Goal: Task Accomplishment & Management: Use online tool/utility

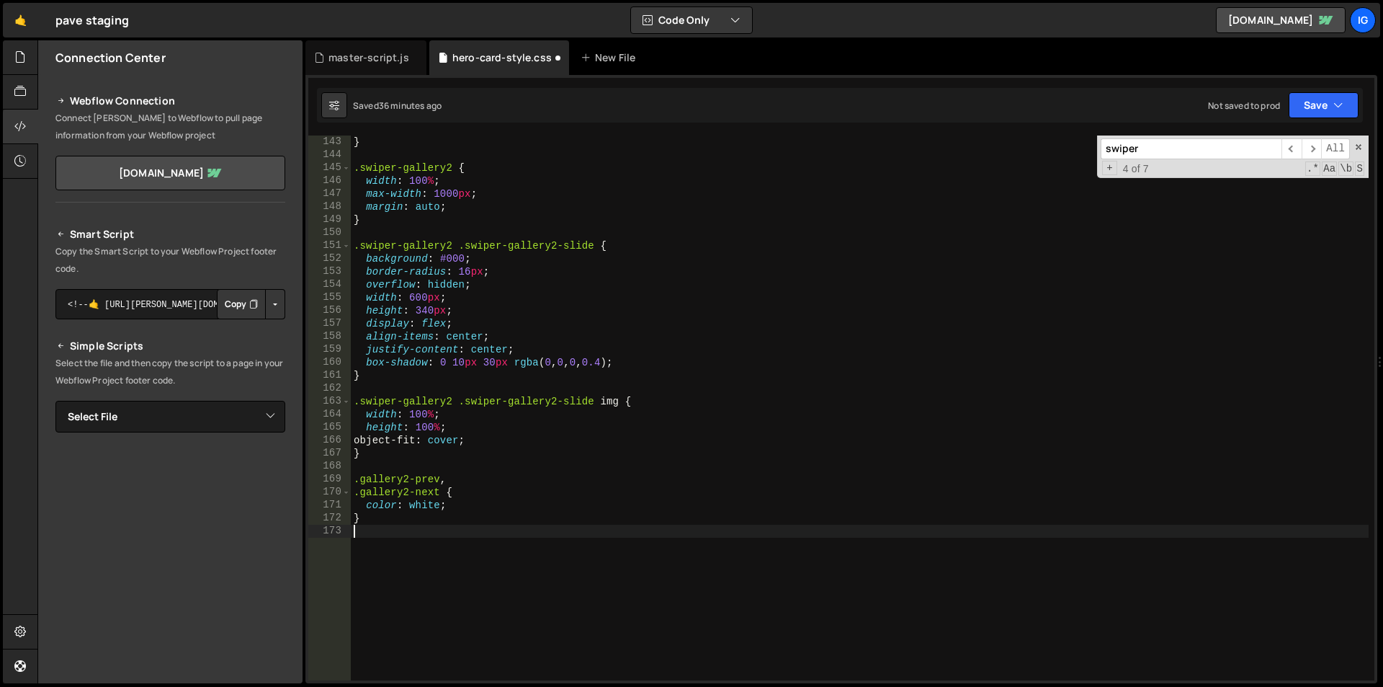
scroll to position [1842, 0]
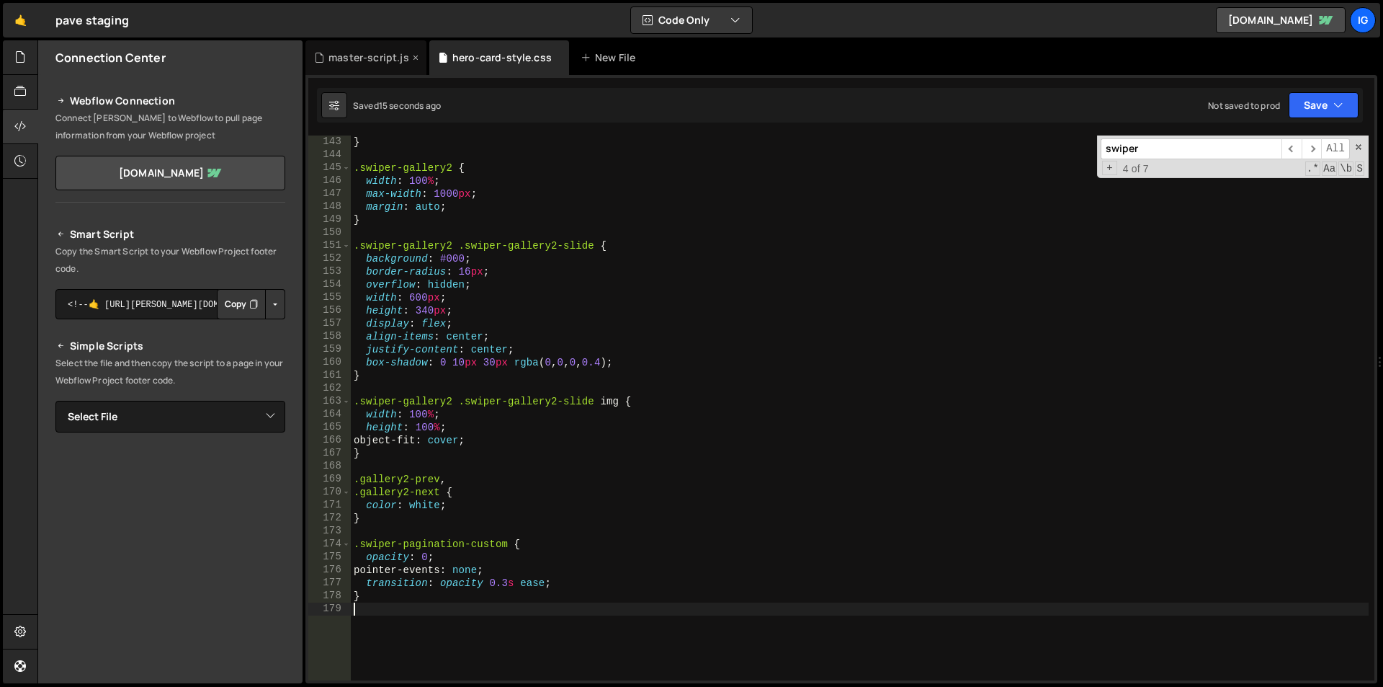
click at [382, 56] on div "master-script.js" at bounding box center [369, 57] width 81 height 14
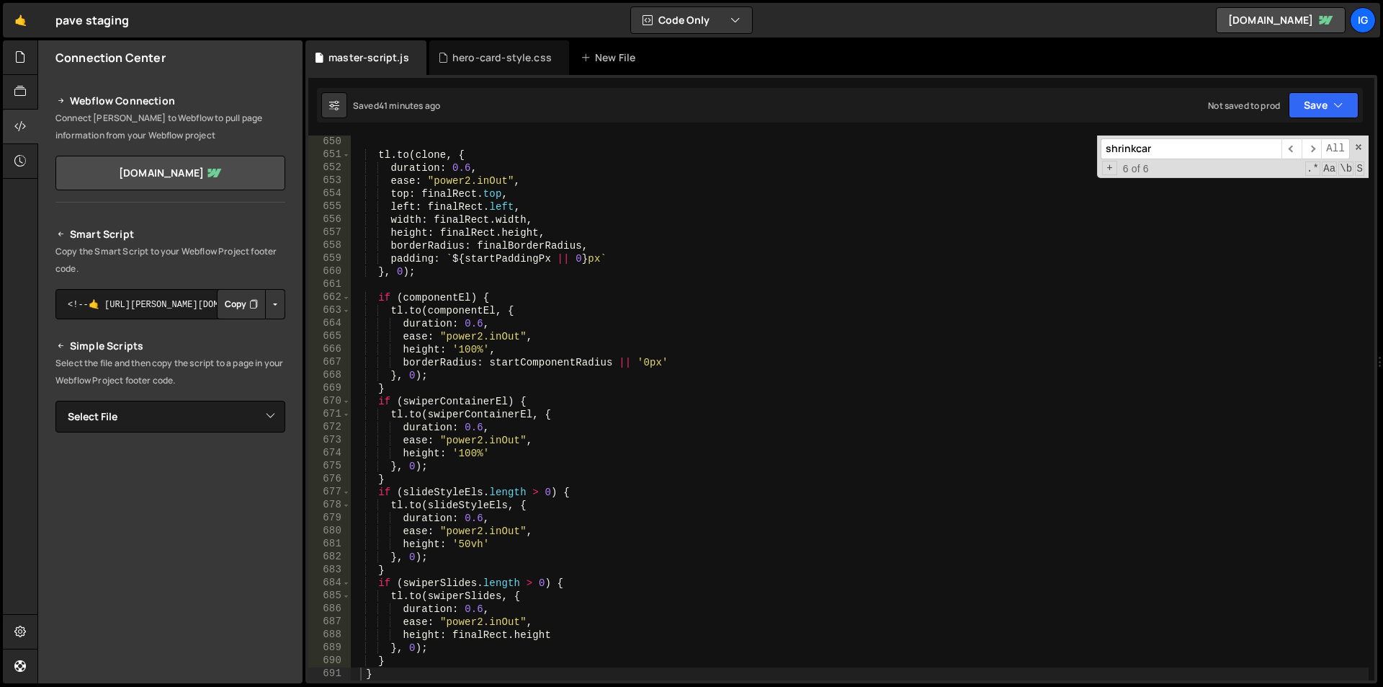
click at [1189, 152] on input "shrinkcar" at bounding box center [1191, 148] width 181 height 21
click at [1188, 152] on input "shrinkcar" at bounding box center [1191, 148] width 181 height 21
type input "e"
type textarea "function expandCard() {"
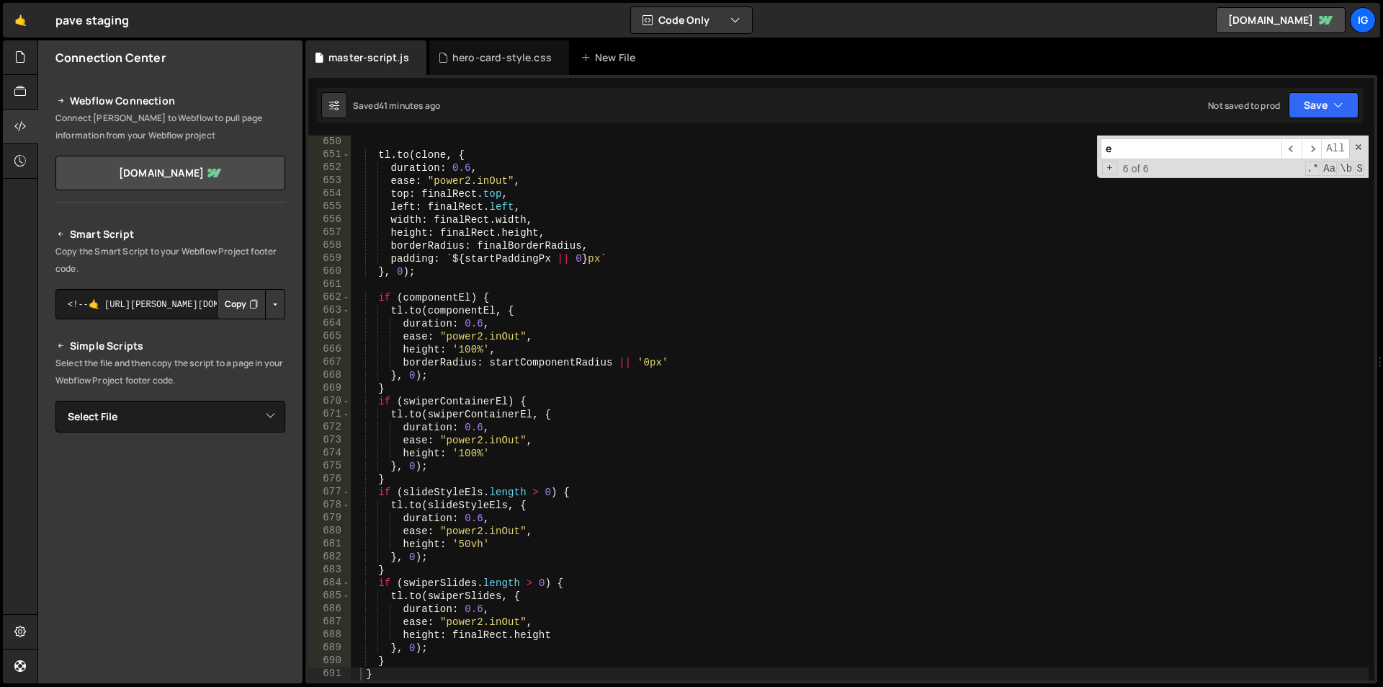
scroll to position [8443, 0]
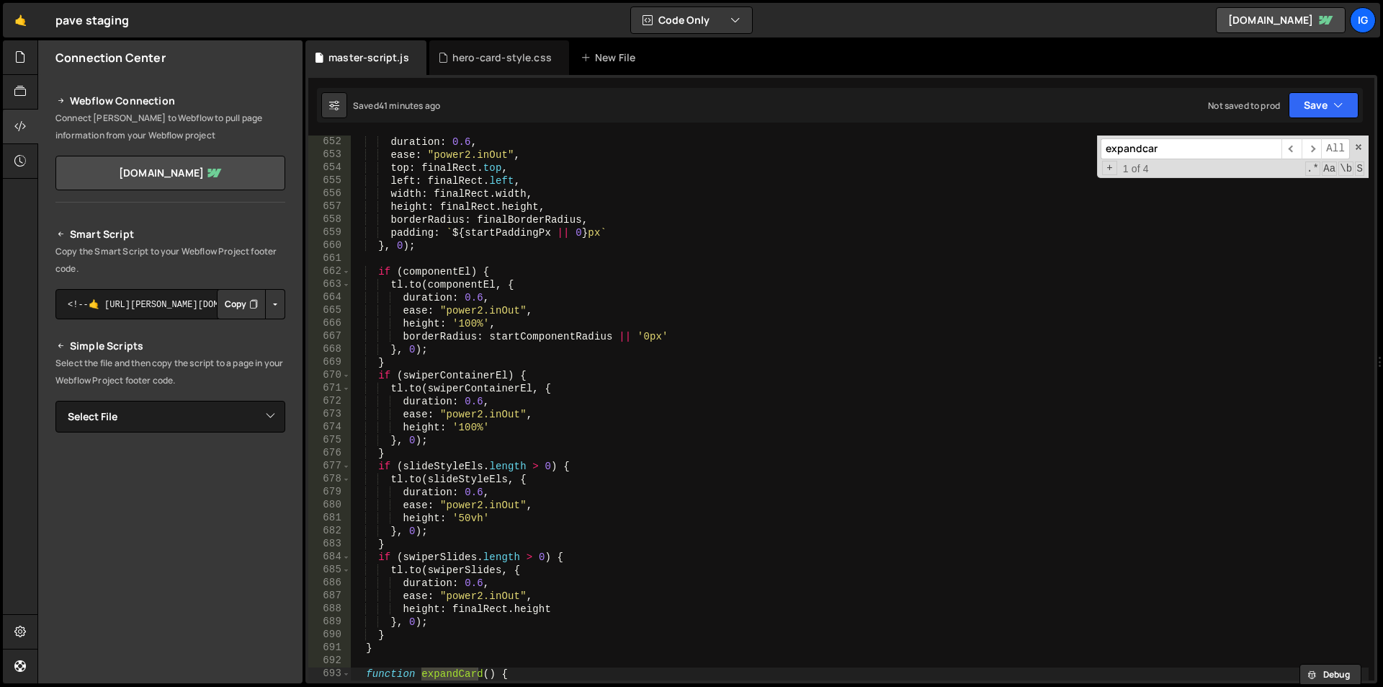
type input "expandcard"
type textarea "expandCard();"
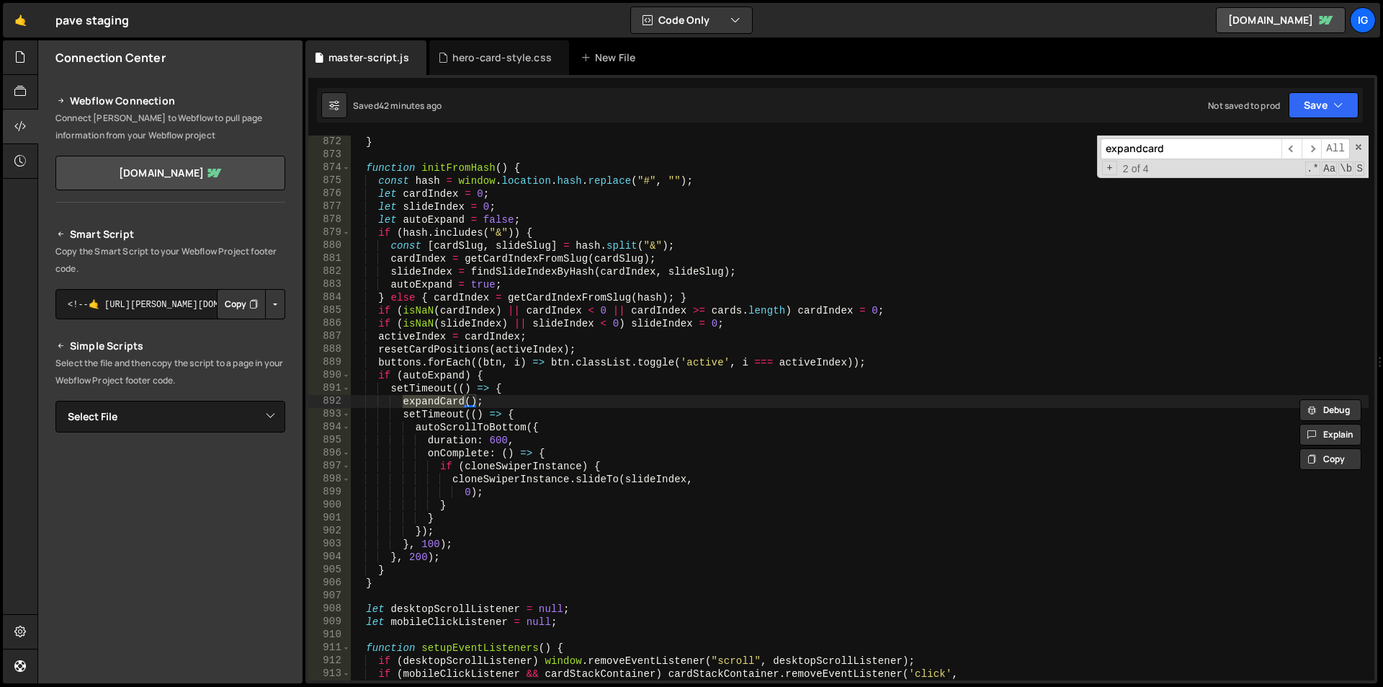
scroll to position [11296, 0]
type input "expandcard"
click at [1292, 151] on span "​" at bounding box center [1292, 148] width 20 height 21
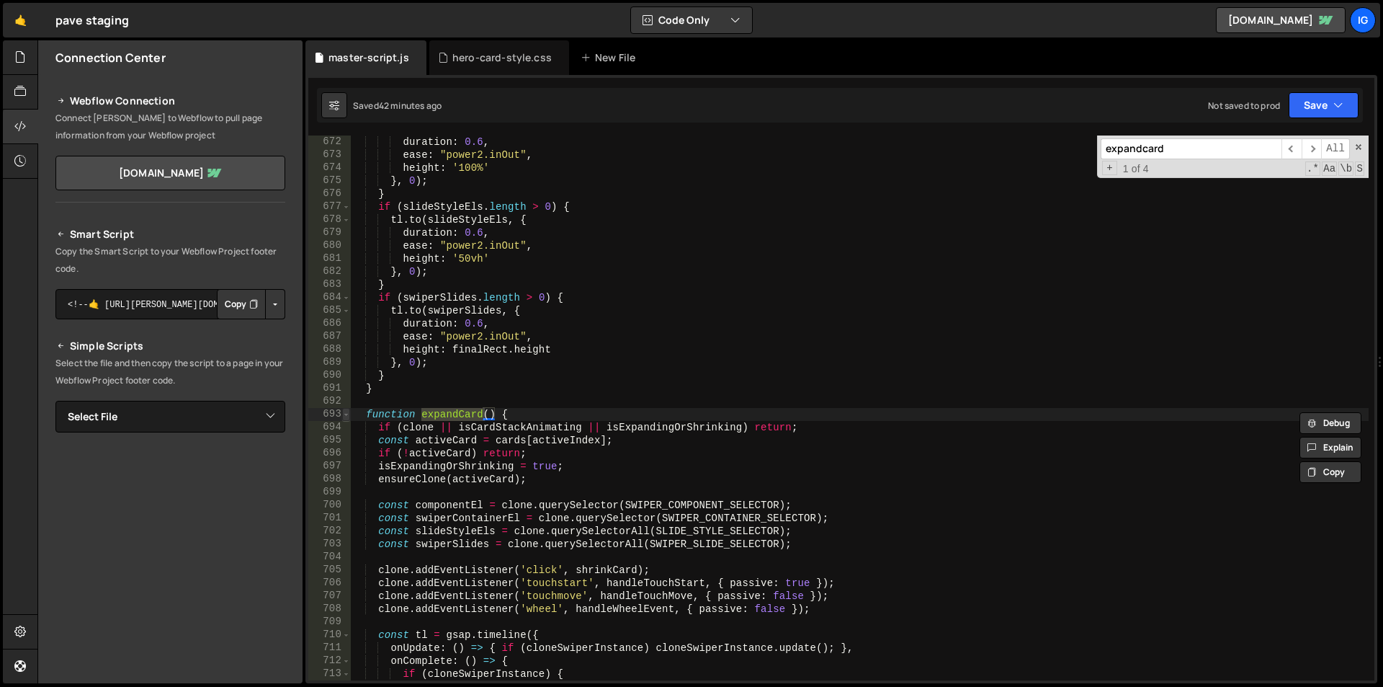
click at [349, 417] on span at bounding box center [346, 414] width 8 height 13
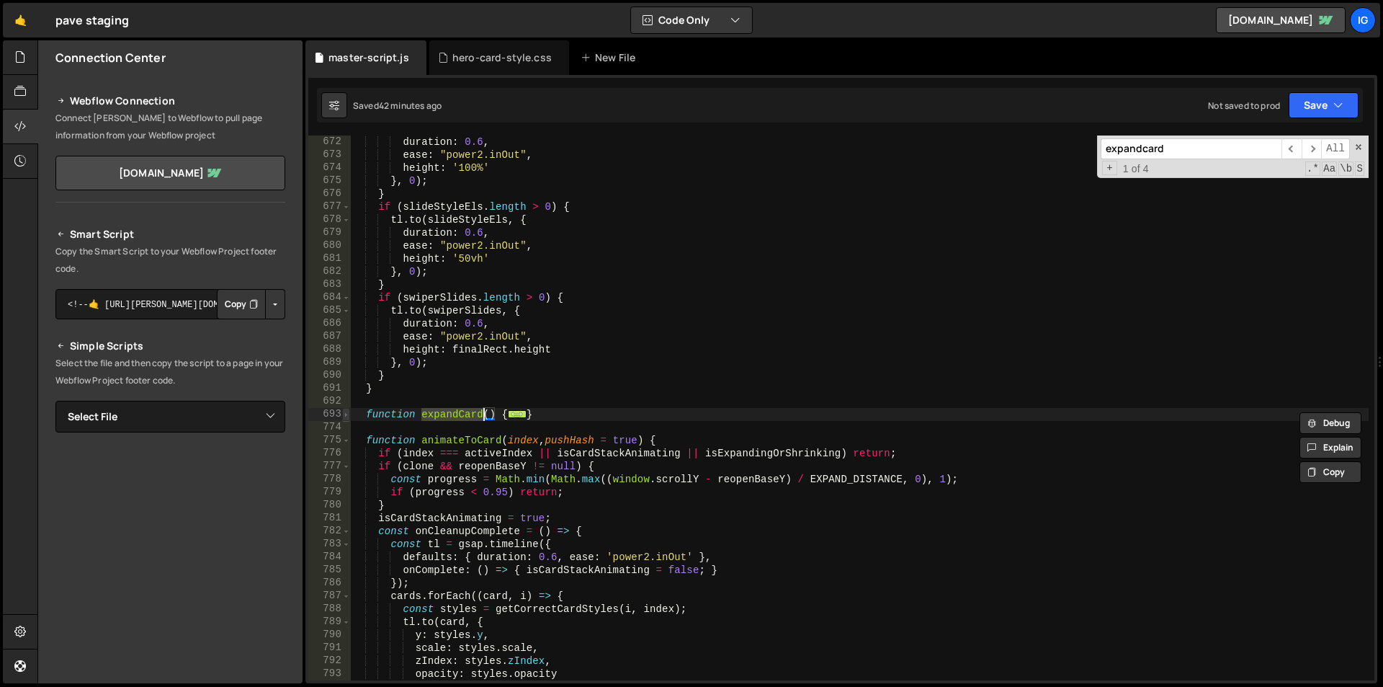
click at [348, 419] on span at bounding box center [346, 414] width 8 height 13
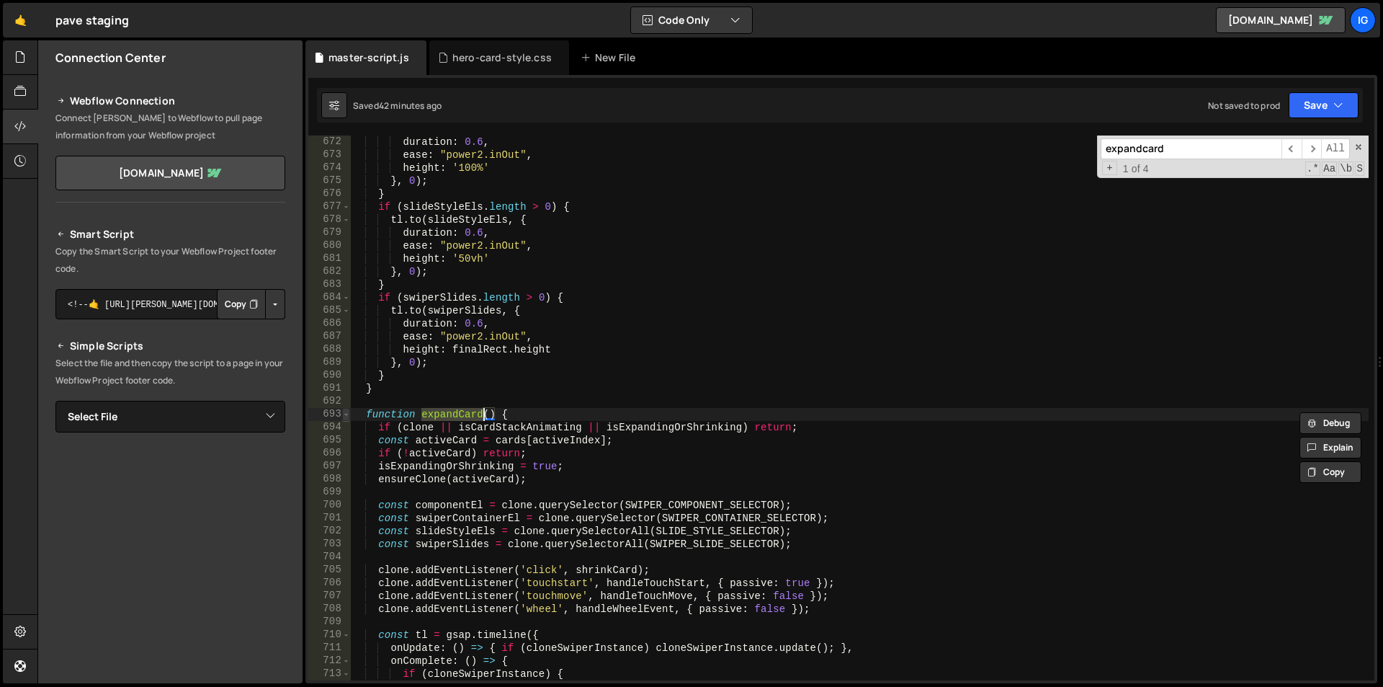
click at [348, 419] on span at bounding box center [346, 414] width 8 height 13
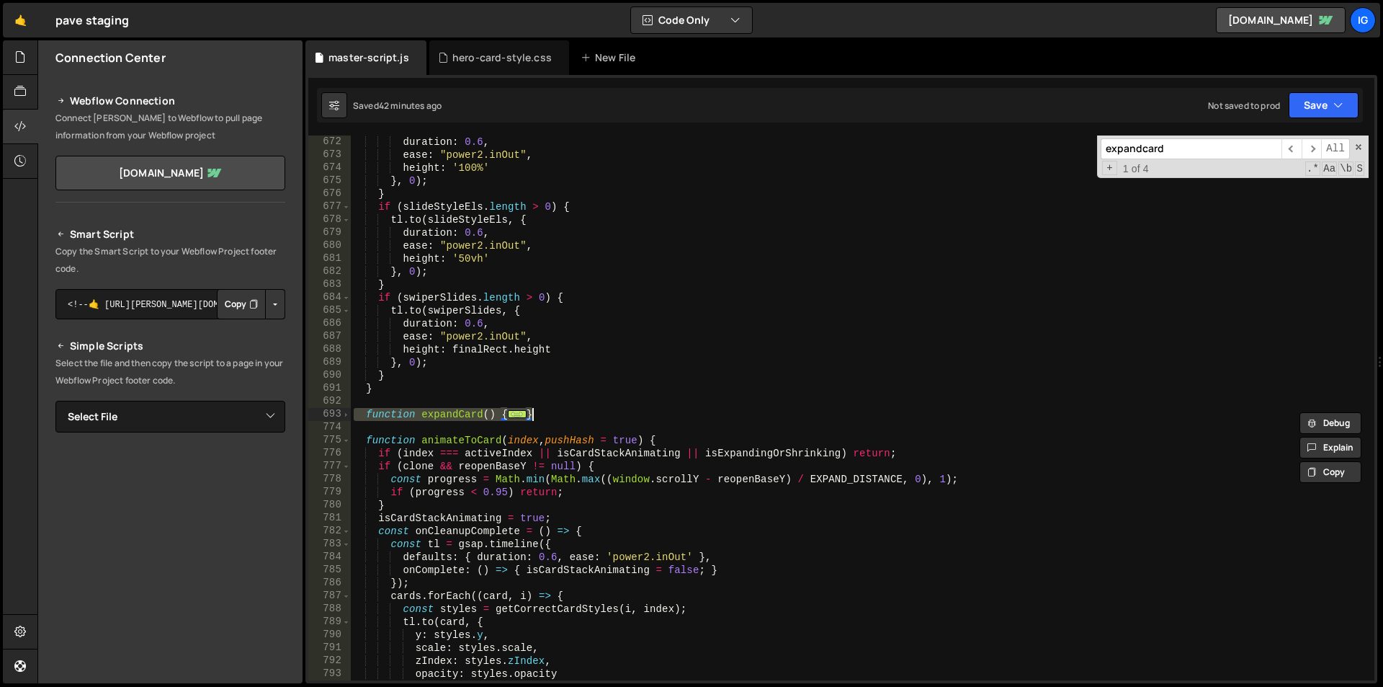
drag, startPoint x: 353, startPoint y: 413, endPoint x: 539, endPoint y: 417, distance: 185.9
click at [539, 415] on div "duration : 0.6 , ease : "power2.inOut" , height : '100%' } , 0 ) ; } if ( slide…" at bounding box center [860, 420] width 1018 height 571
paste textarea
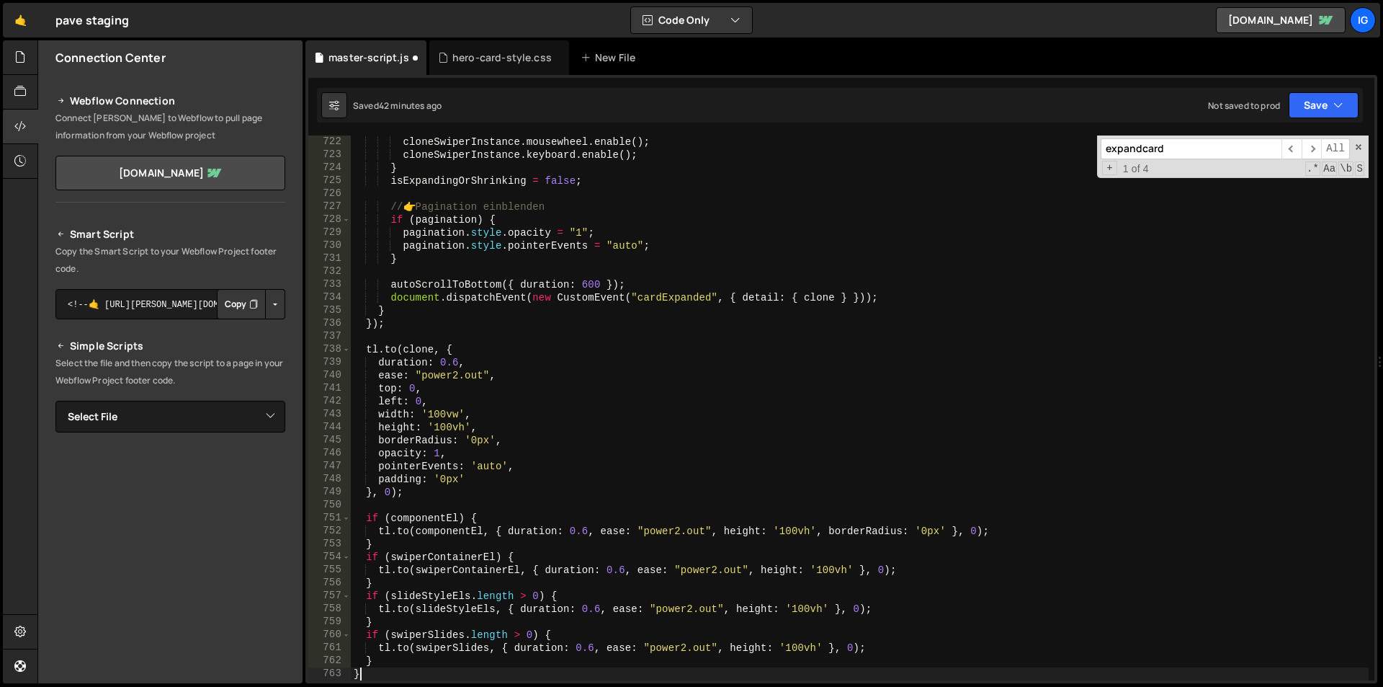
scroll to position [9351, 0]
type textarea "}"
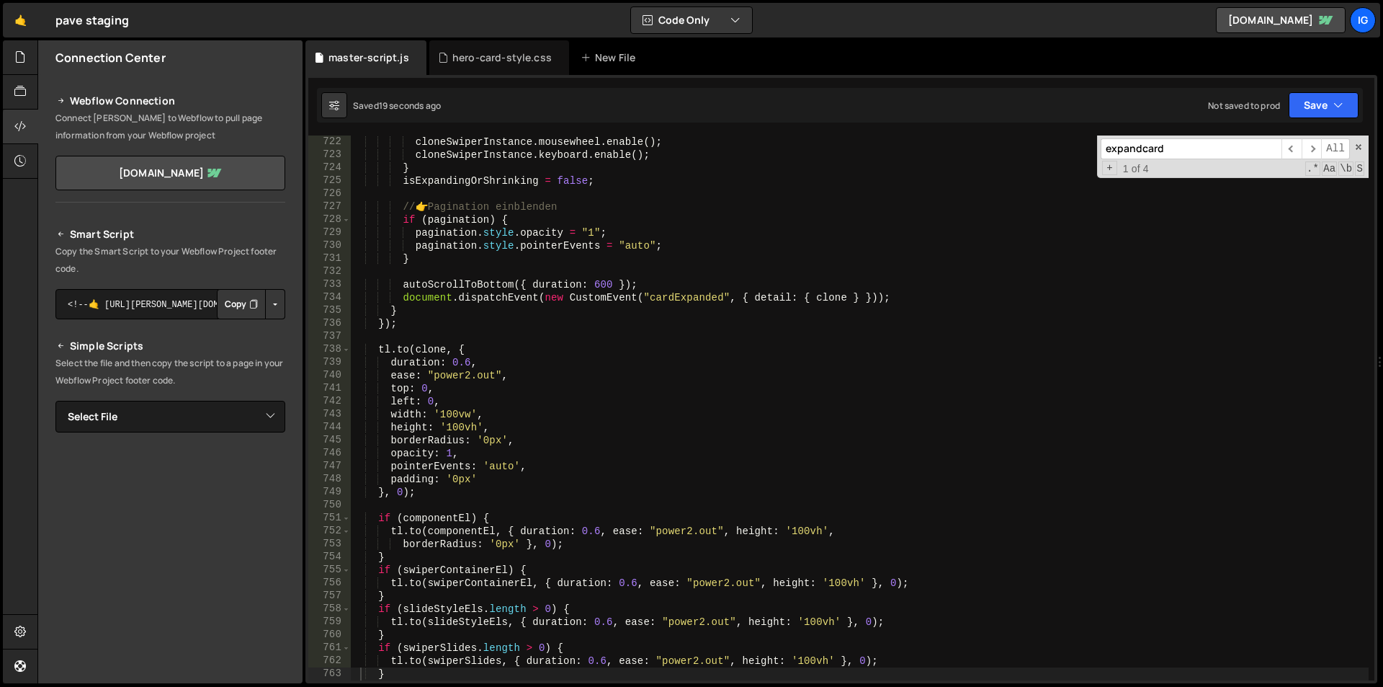
drag, startPoint x: 1142, startPoint y: 149, endPoint x: 1074, endPoint y: 140, distance: 68.4
click at [1074, 140] on div "cloneSwiperInstance . mousewheel . enable ( ) ; cloneSwiperInstance . keyboard …" at bounding box center [860, 407] width 1018 height 545
type input "scard"
type textarea "if (index === activeIndex || isCardStackAnimating || isExpandingOrShrinking) re…"
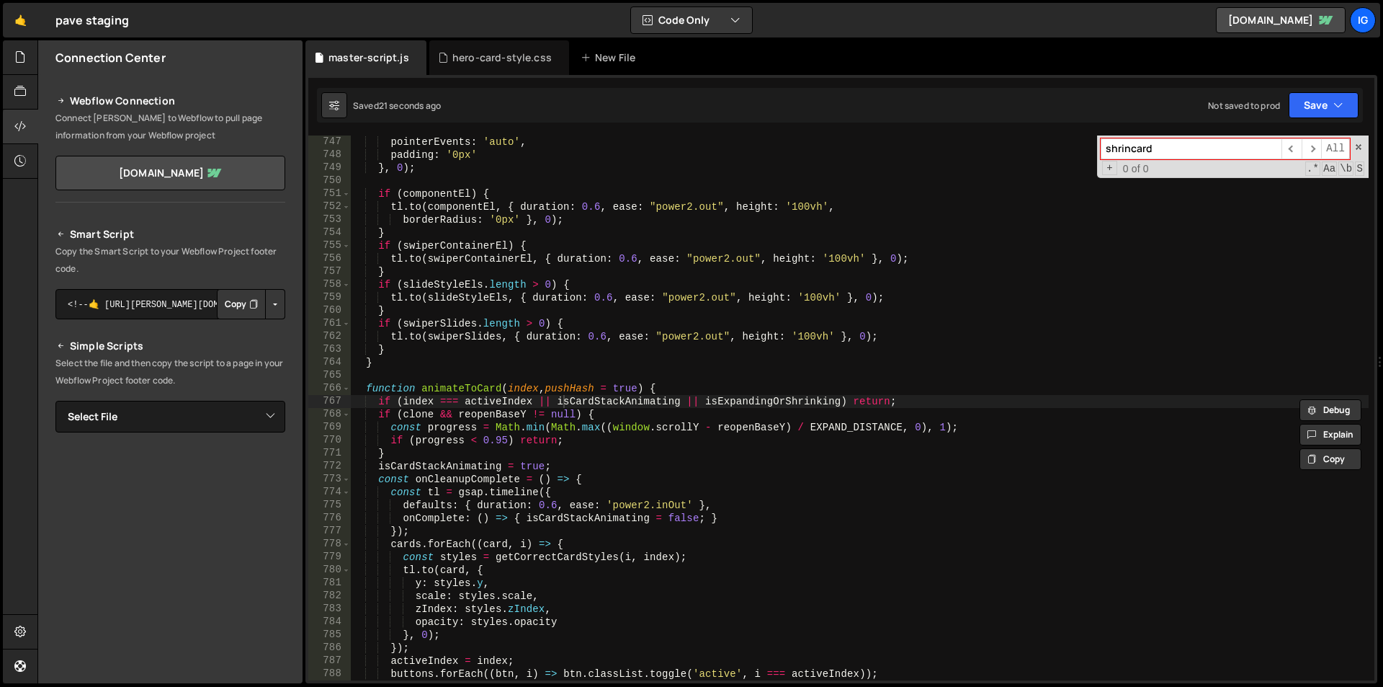
type input "shrinkcard"
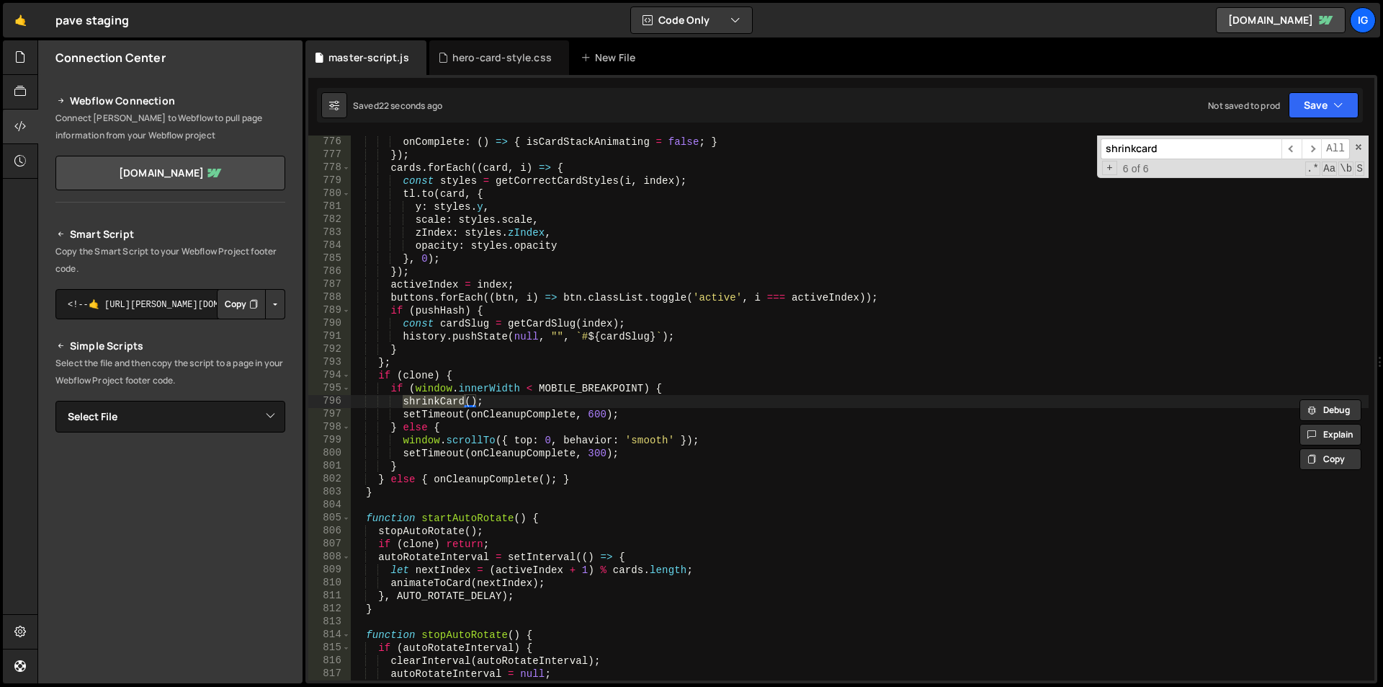
type textarea "const proceed = () => shrinkCard({ keepClone: true });"
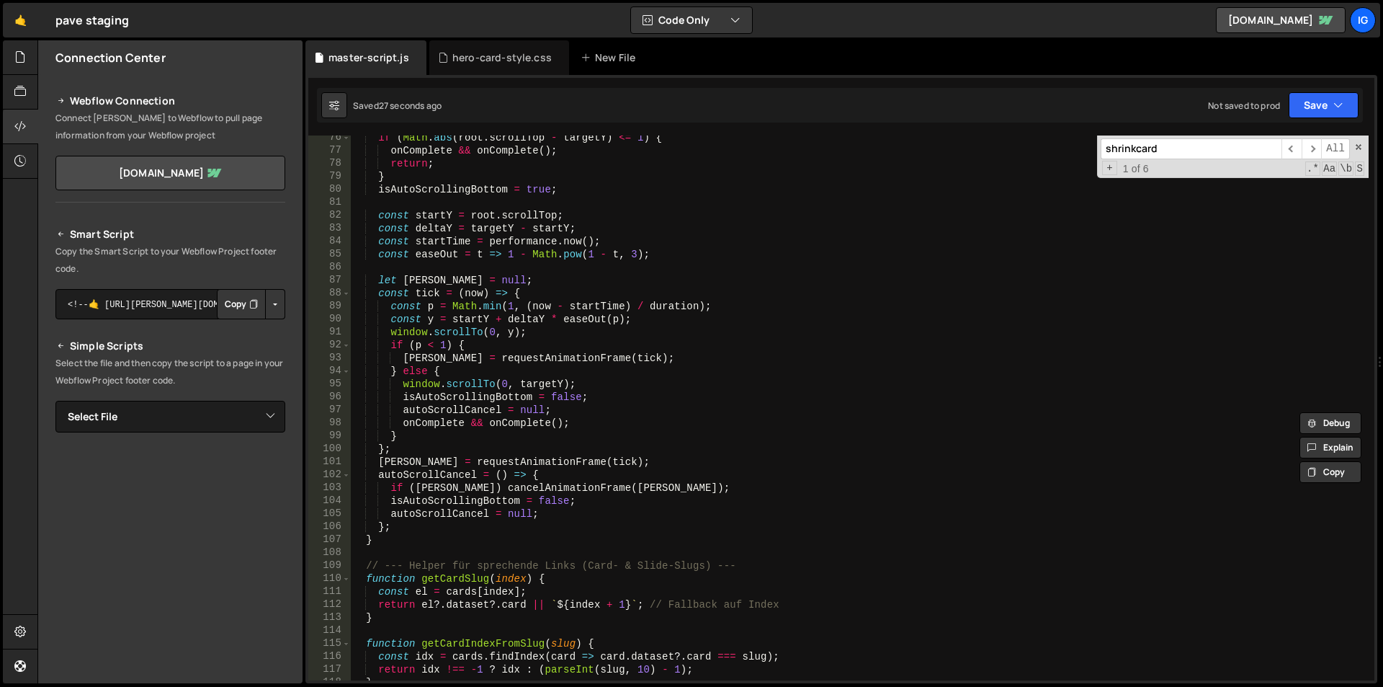
scroll to position [934, 0]
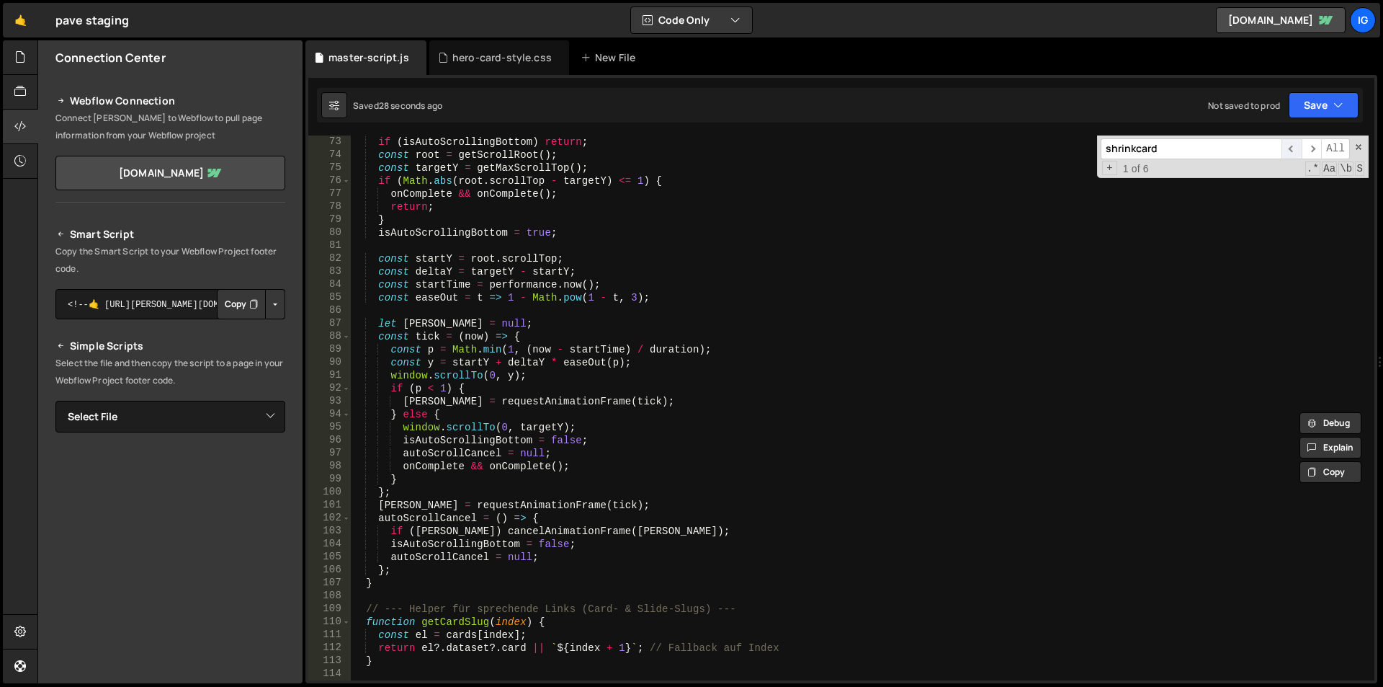
type input "shrinkcard"
click at [1290, 153] on span "​" at bounding box center [1292, 148] width 20 height 21
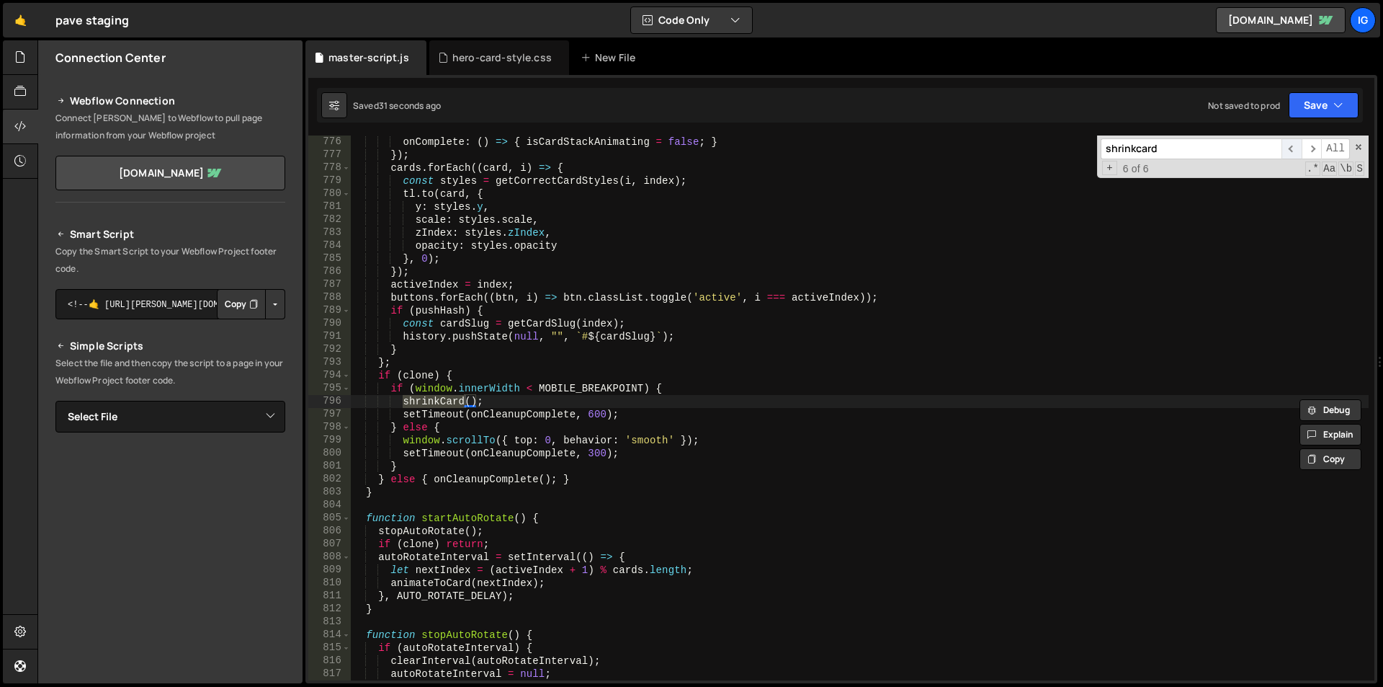
click at [1293, 150] on span "​" at bounding box center [1292, 148] width 20 height 21
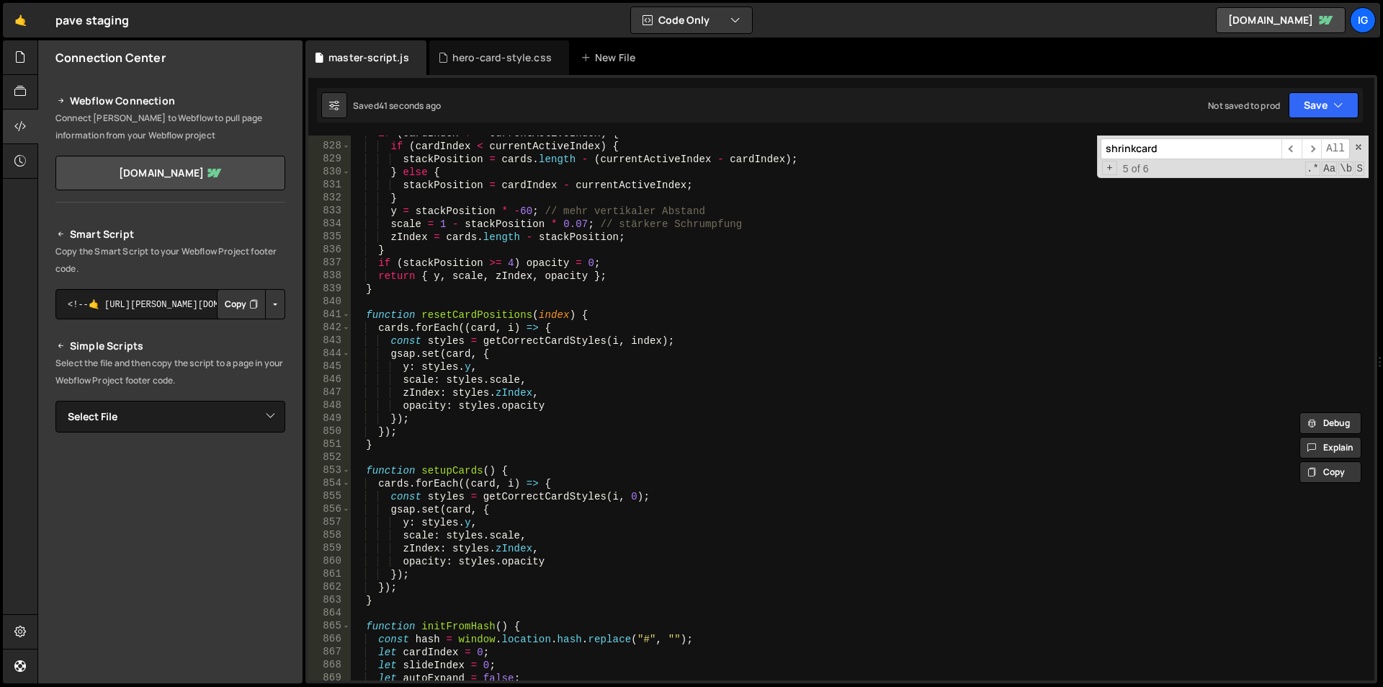
scroll to position [10635, 0]
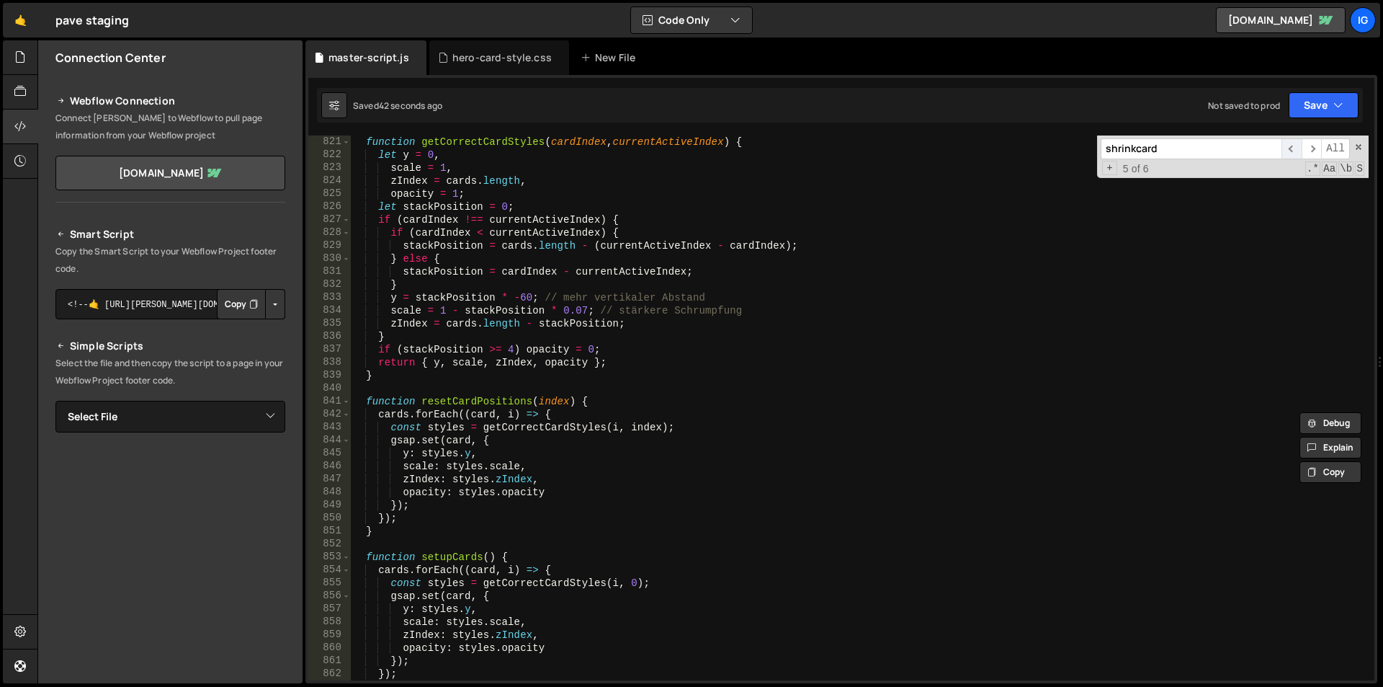
click at [1292, 159] on span "​" at bounding box center [1292, 148] width 20 height 21
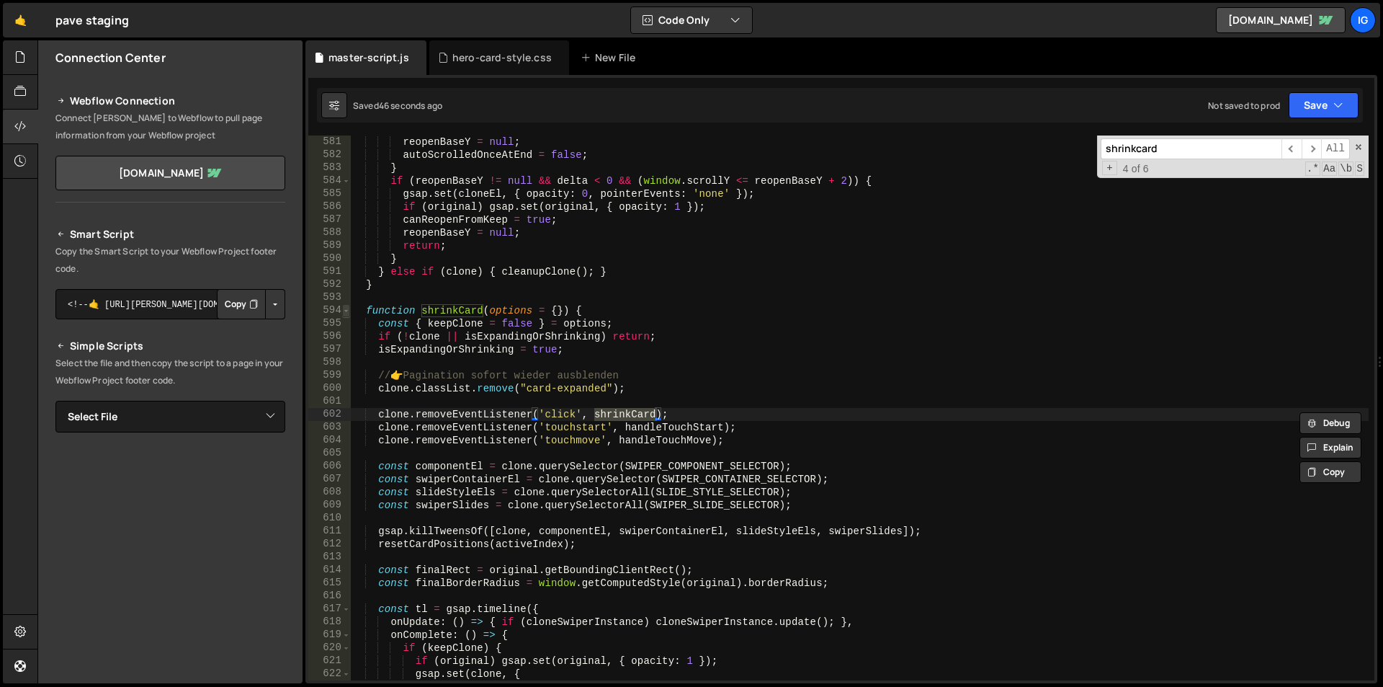
click at [343, 310] on span at bounding box center [346, 310] width 8 height 13
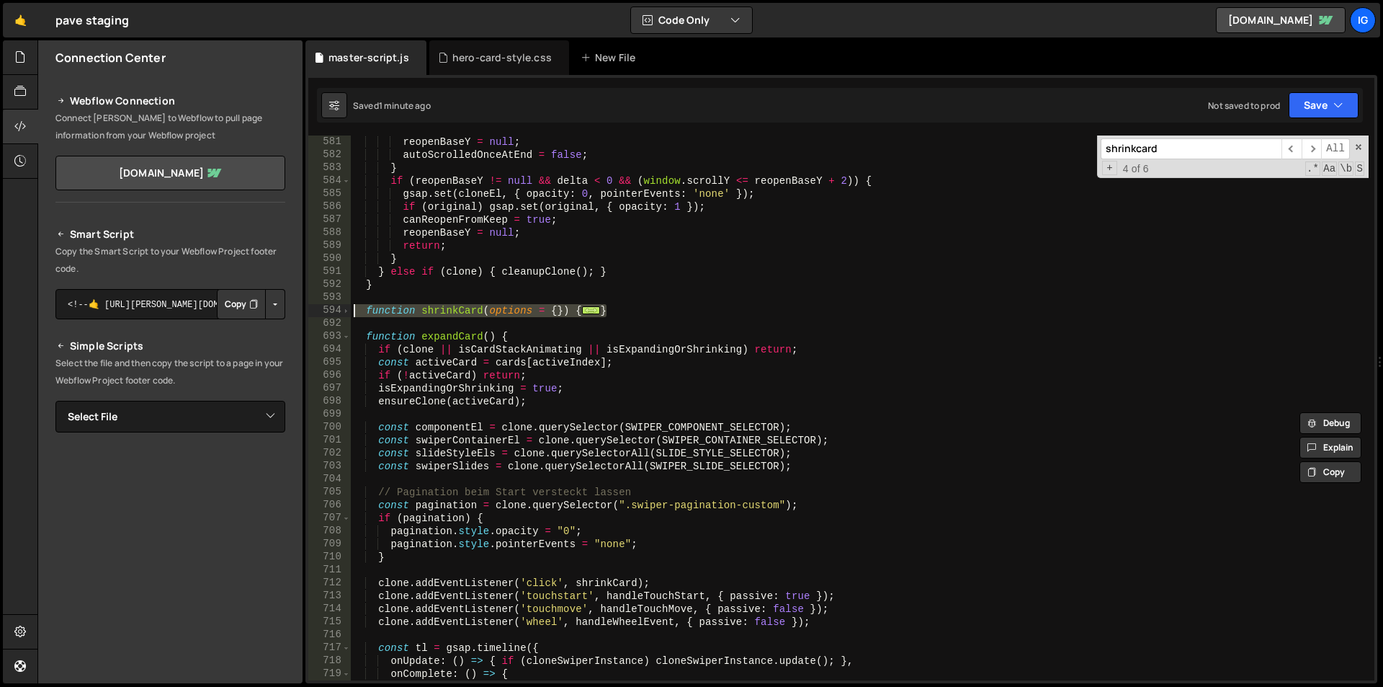
drag, startPoint x: 647, startPoint y: 308, endPoint x: 322, endPoint y: 308, distance: 324.9
click at [322, 308] on div "clone.removeEventListener('click', shrinkCard); 581 582 583 584 585 586 587 588…" at bounding box center [841, 407] width 1066 height 545
paste textarea "}"
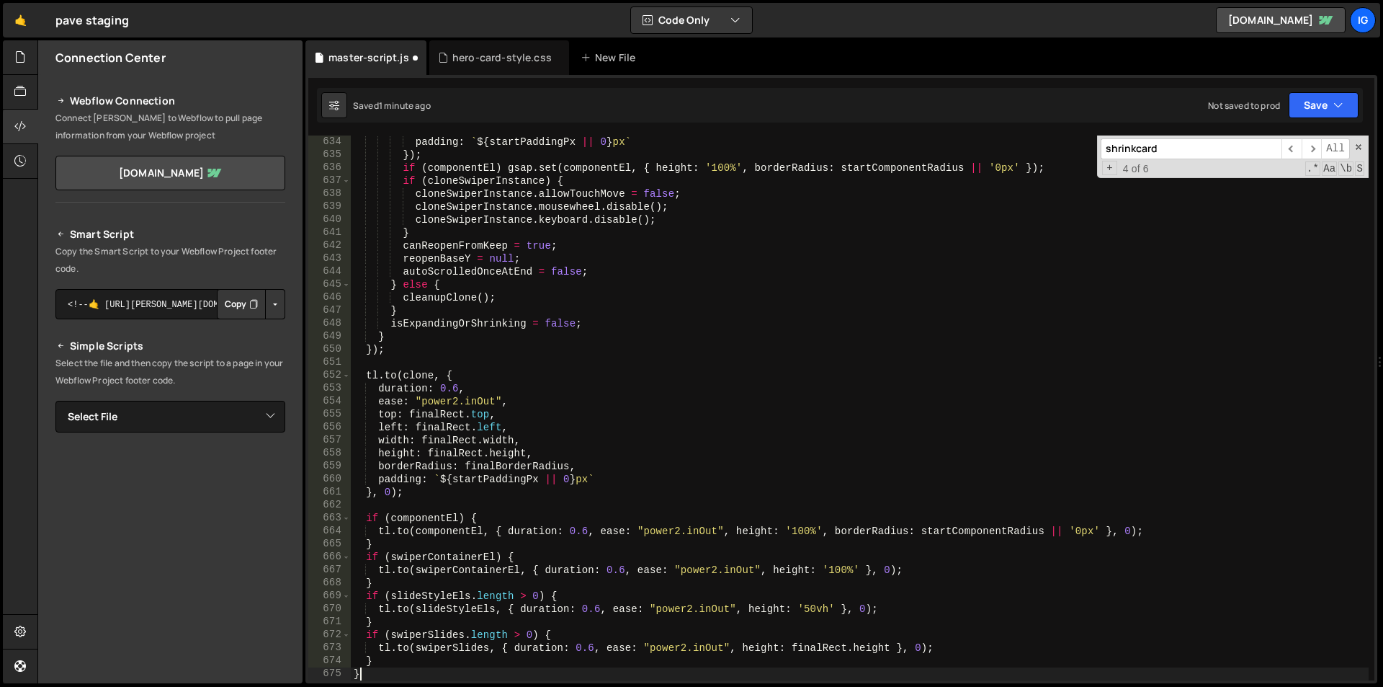
scroll to position [8209, 0]
type textarea "[DOMAIN_NAME](swiperSlides, { duration: 0.6, ease: "power2.inOut", height: fina…"
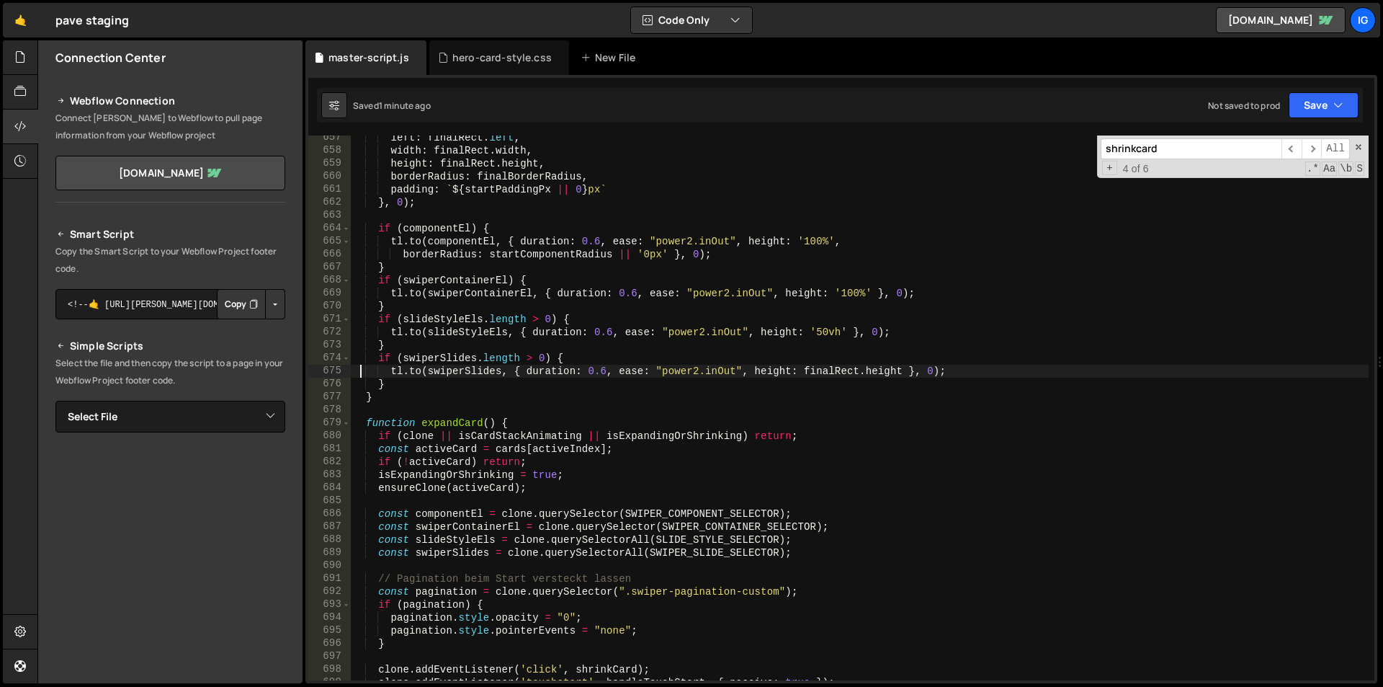
scroll to position [8555, 0]
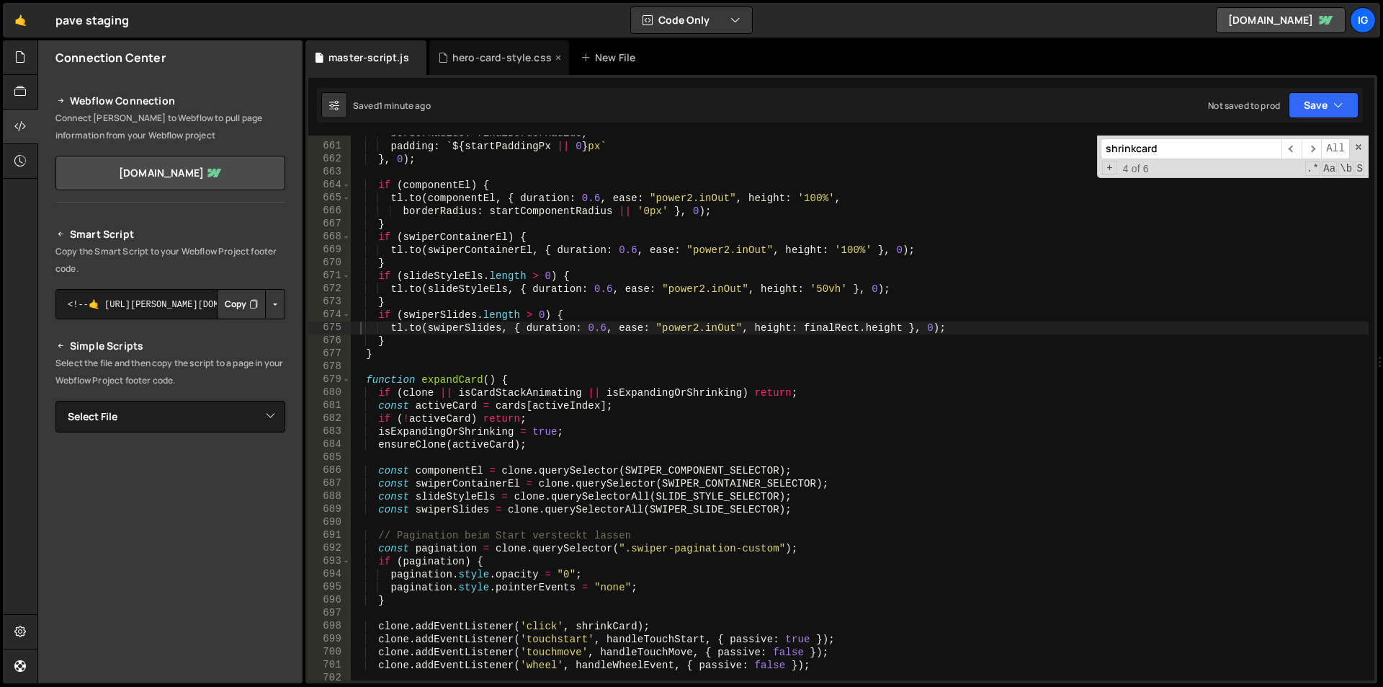
click at [496, 58] on div "hero-card-style.css" at bounding box center [501, 57] width 99 height 14
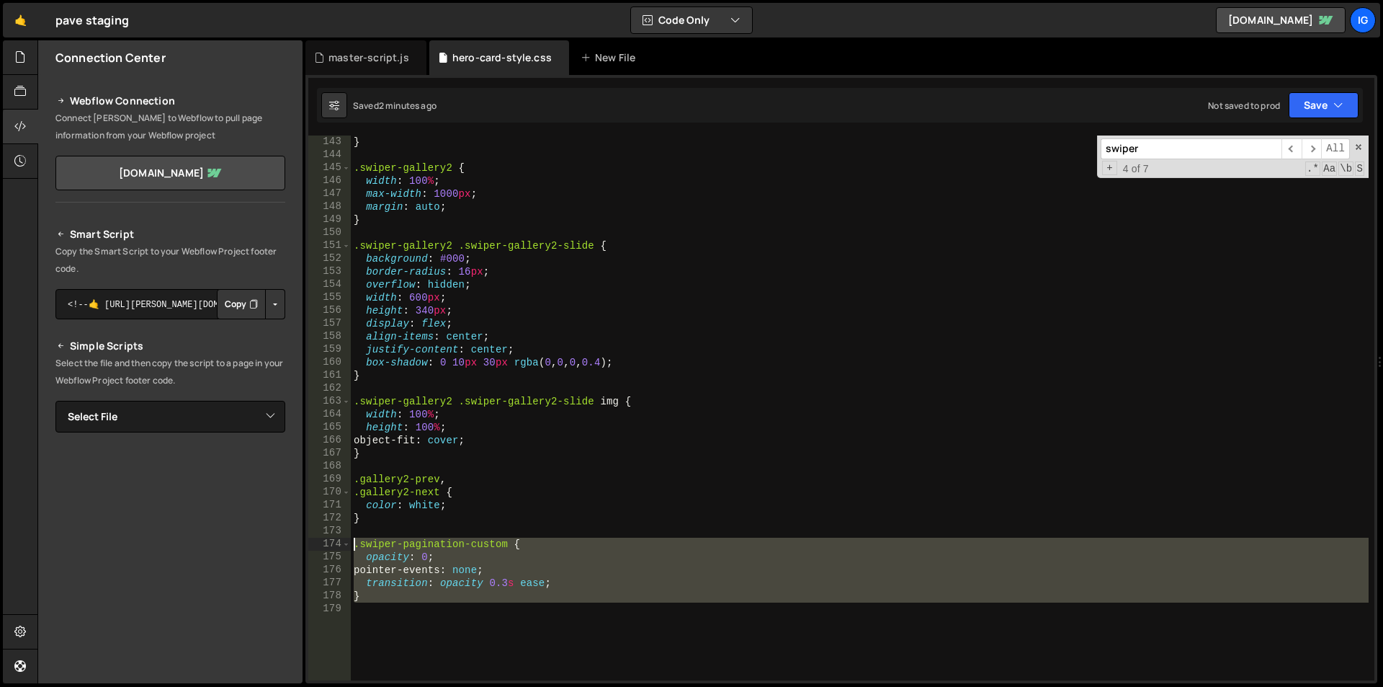
drag, startPoint x: 367, startPoint y: 604, endPoint x: 323, endPoint y: 538, distance: 79.3
click at [323, 538] on div "143 144 145 146 147 148 149 150 151 152 153 154 155 156 157 158 159 160 161 162…" at bounding box center [841, 407] width 1066 height 545
type textarea ".swiper-pagination-custom { opacity: 0;"
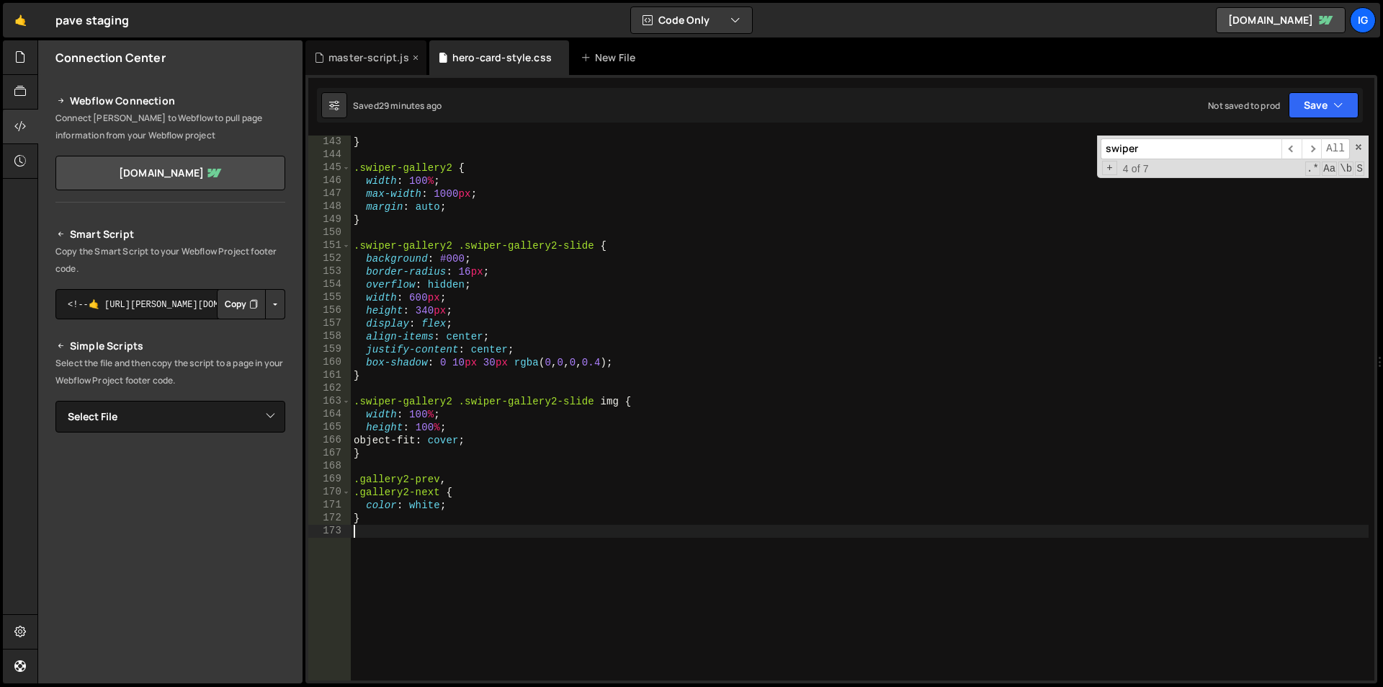
click at [349, 53] on div "master-script.js" at bounding box center [369, 57] width 81 height 14
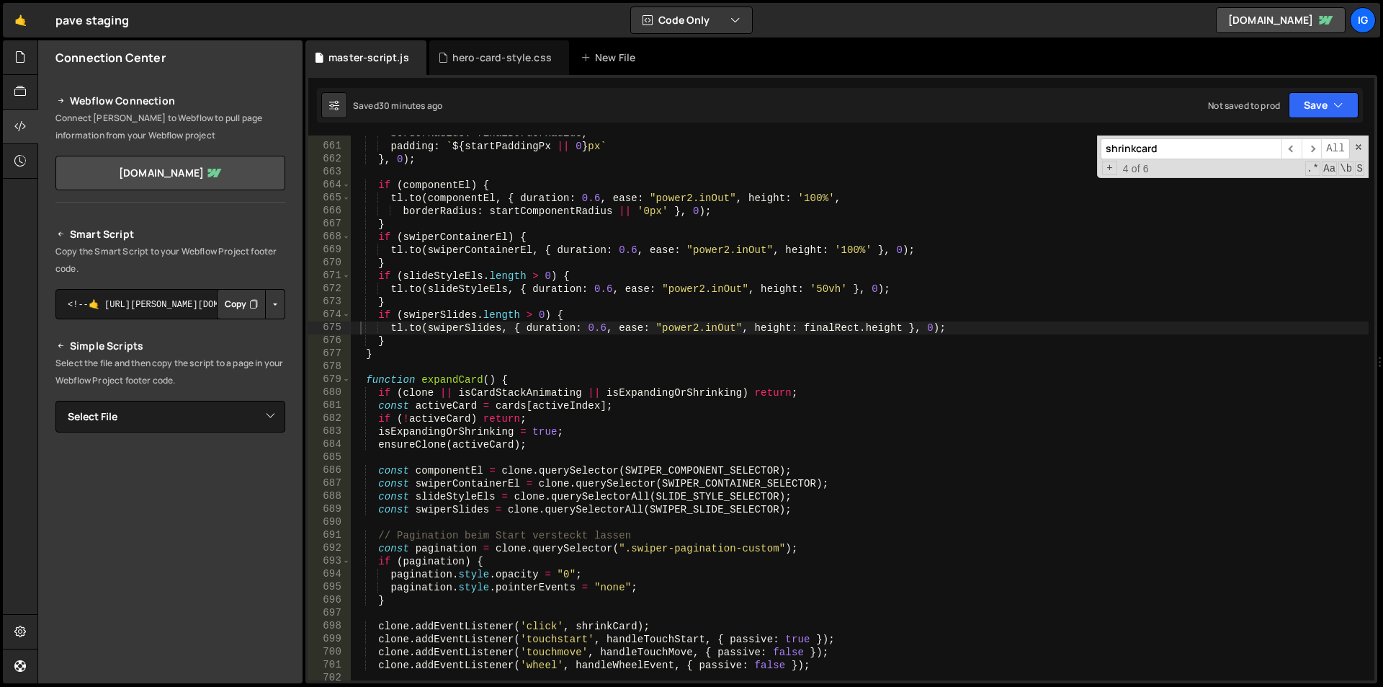
click at [567, 312] on div "borderRadius : finalBorderRadius , padding : ` ${ startPaddingPx || 0 } px ` } …" at bounding box center [860, 412] width 1018 height 571
type textarea "})();"
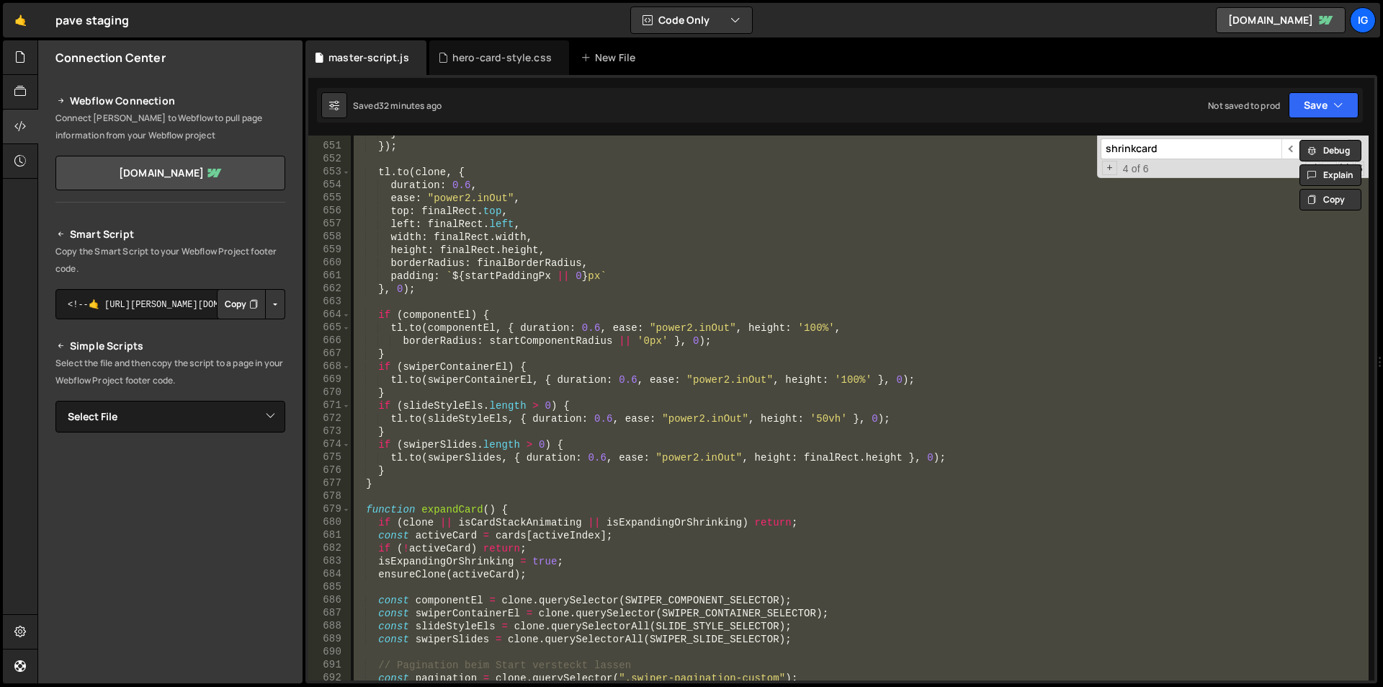
scroll to position [8296, 0]
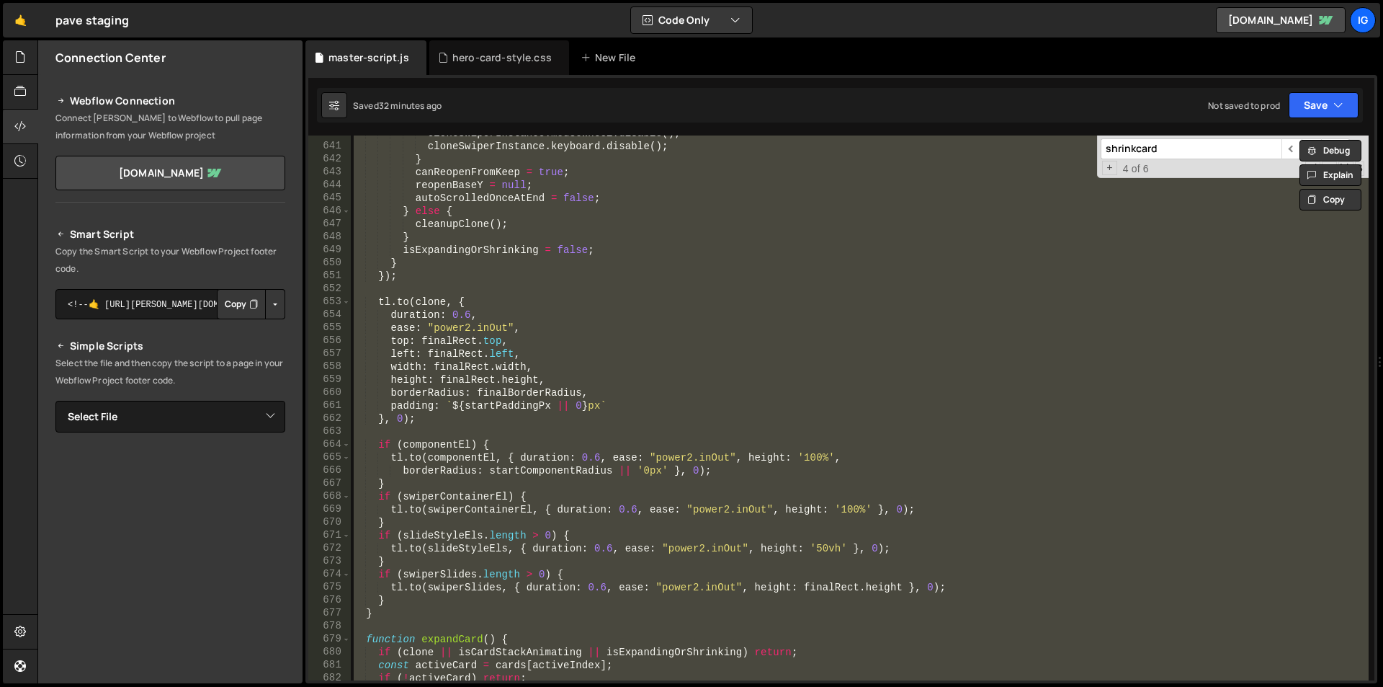
click at [1162, 151] on input "shrinkcard" at bounding box center [1191, 148] width 181 height 21
type input "i"
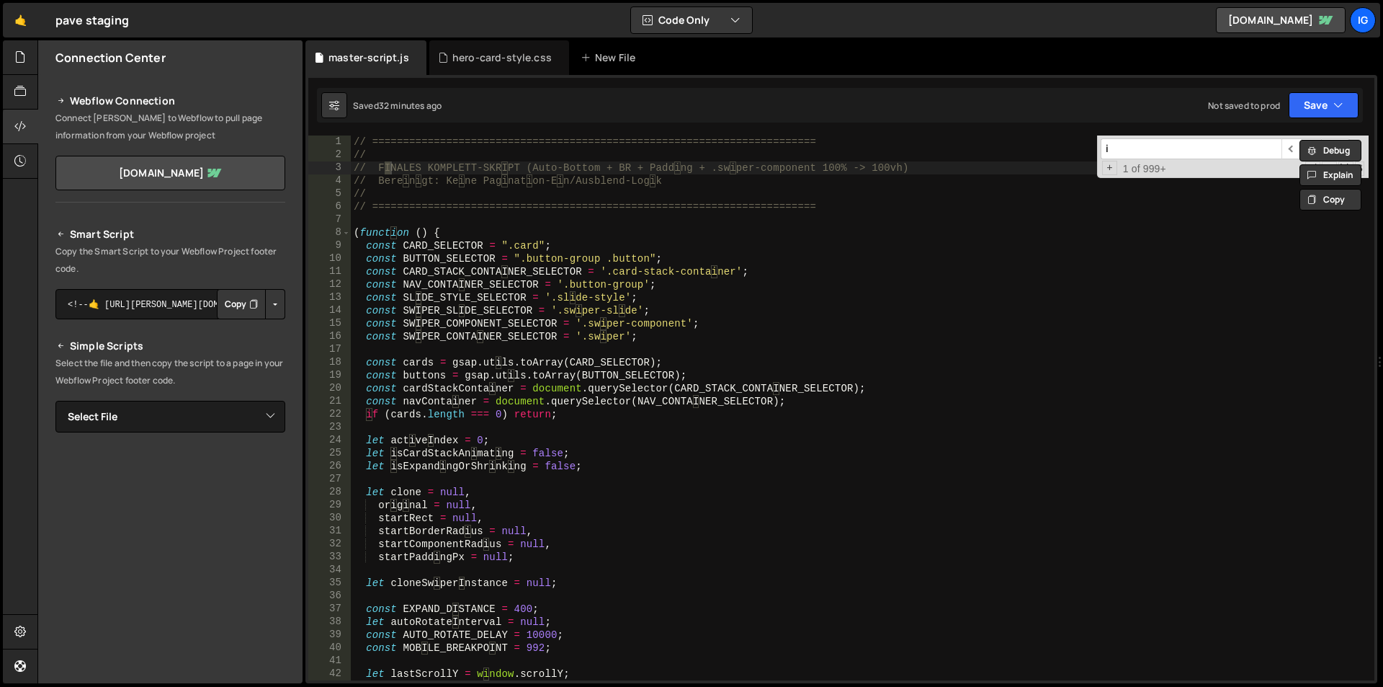
type textarea "// FINALES KOMPLETT-SKRIPT (Auto-Bottom + BR + Padding + .swiper-component 100%…"
type input "is"
type textarea "let isCardStackAnimating = false;"
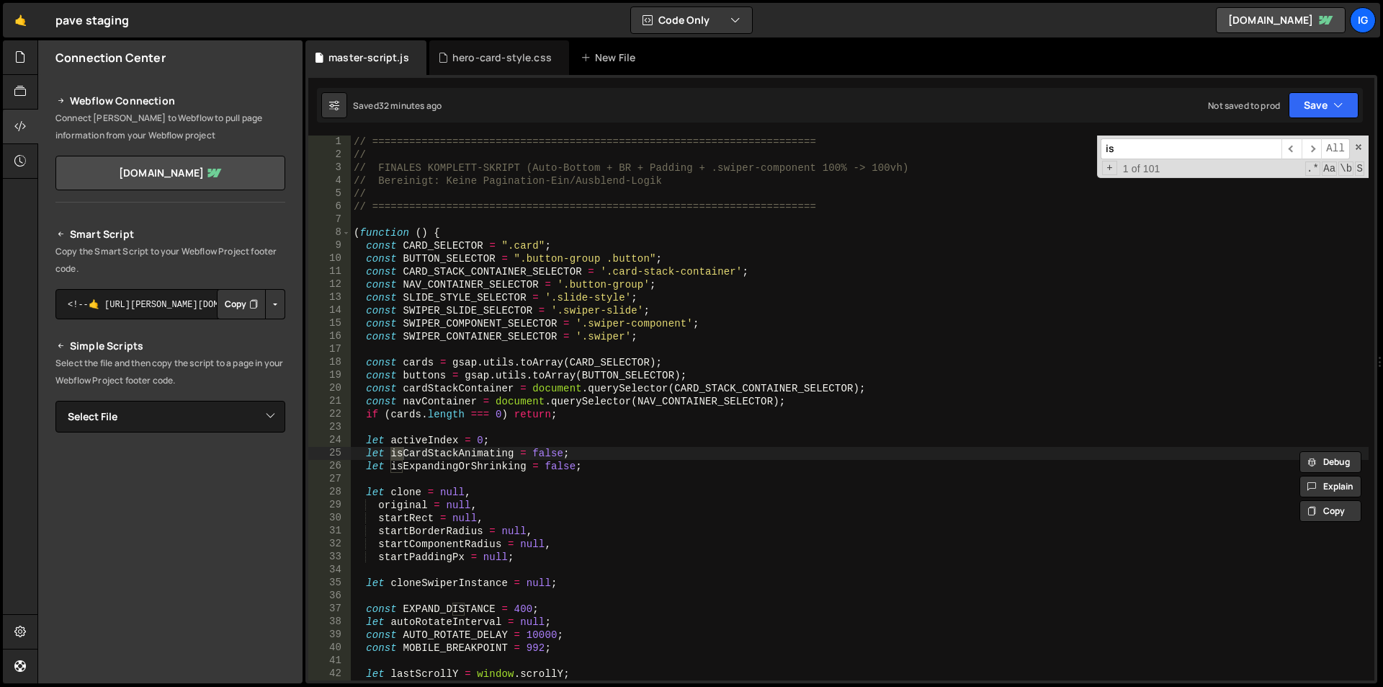
type input "isa"
type textarea "let isAutoScrollingBottom = false;"
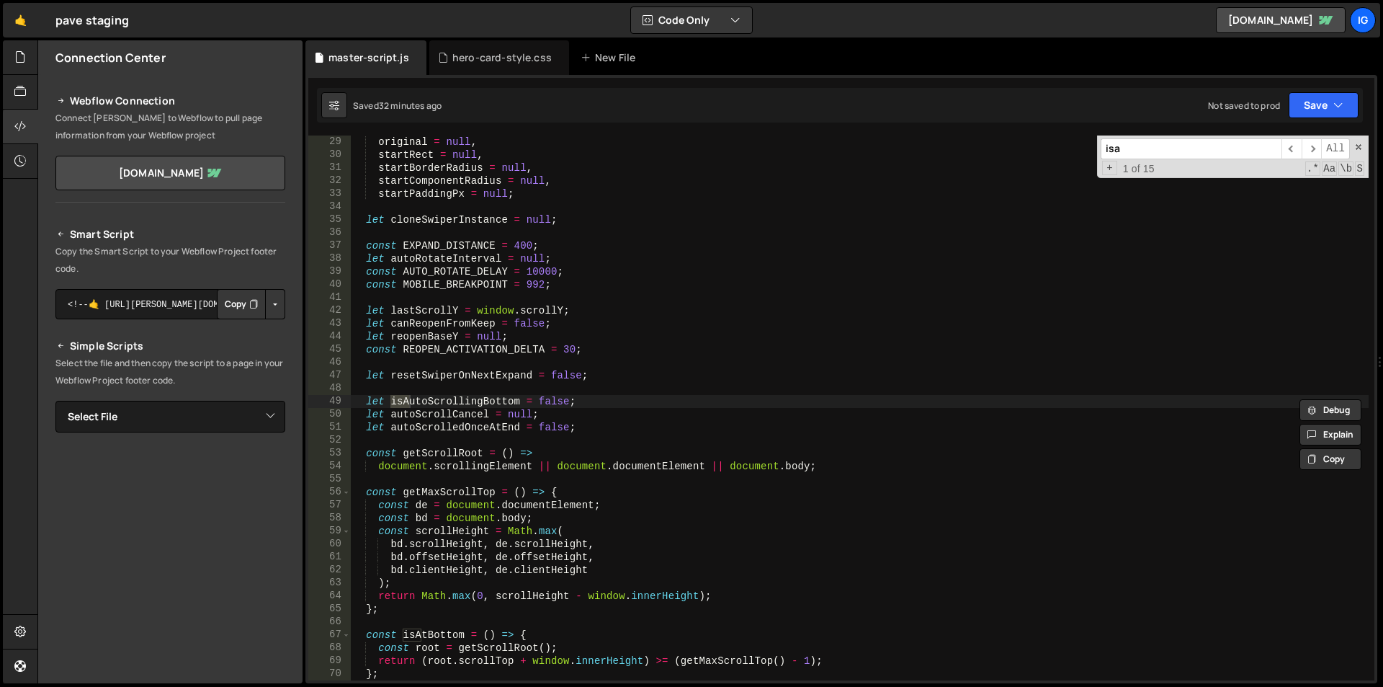
type input "isat"
type textarea "const isAtBottom = () => {"
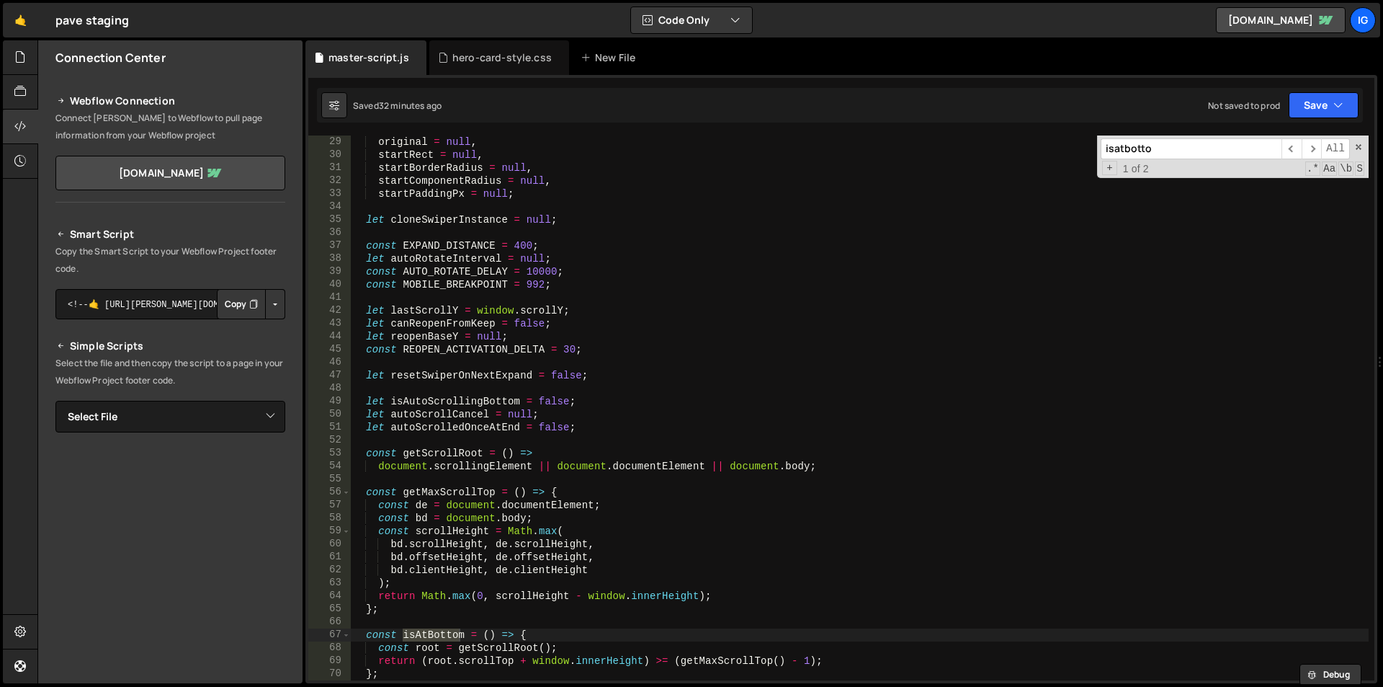
type input "isatbottom"
type textarea "if (!isAtBottom()) {"
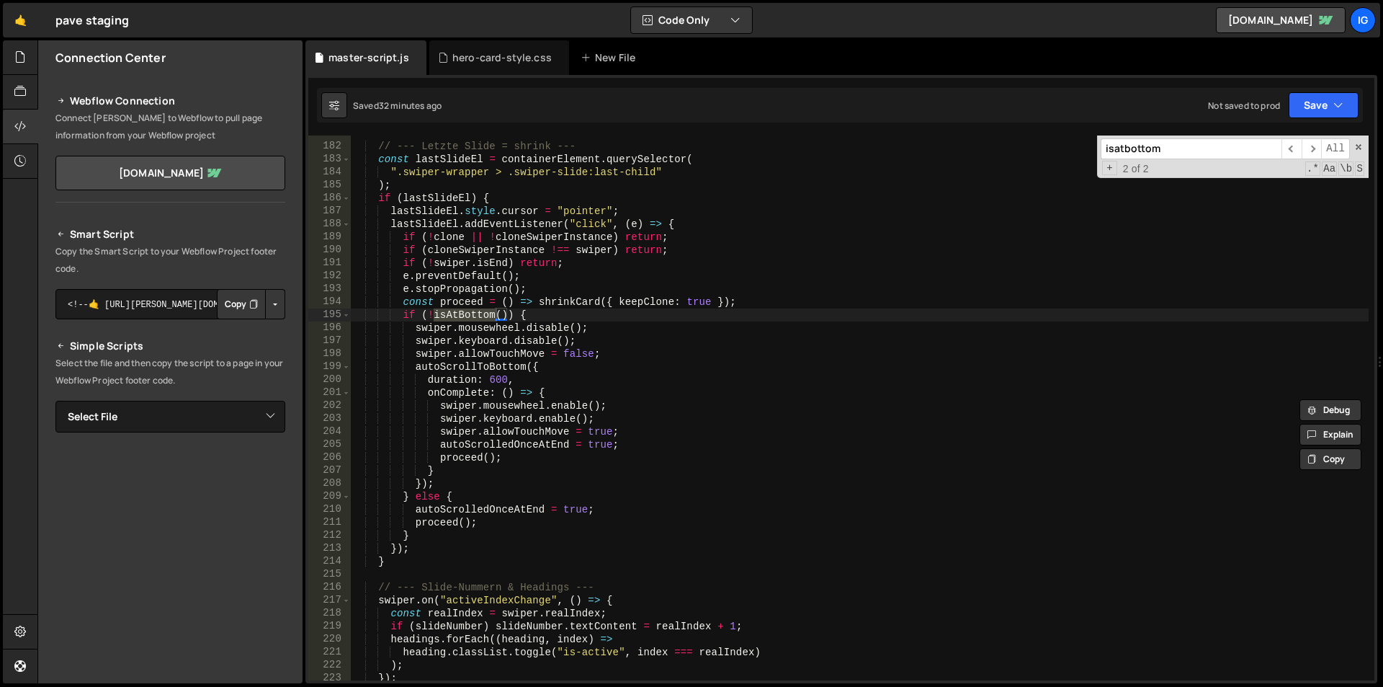
scroll to position [2343, 0]
click at [1171, 146] on input "isatbottom" at bounding box center [1191, 148] width 181 height 21
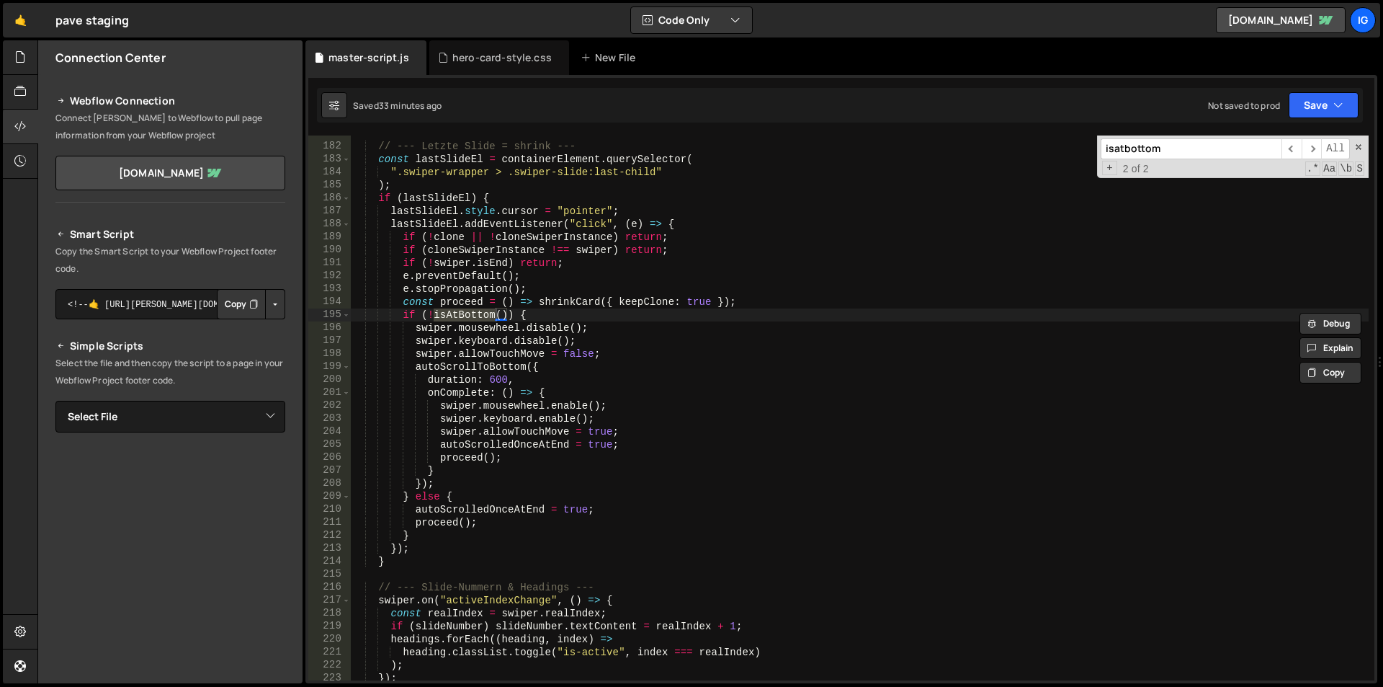
click at [1171, 146] on input "isatbottom" at bounding box center [1191, 148] width 181 height 21
paste input "function isAtBottom()"
drag, startPoint x: 1147, startPoint y: 148, endPoint x: 995, endPoint y: 151, distance: 152.1
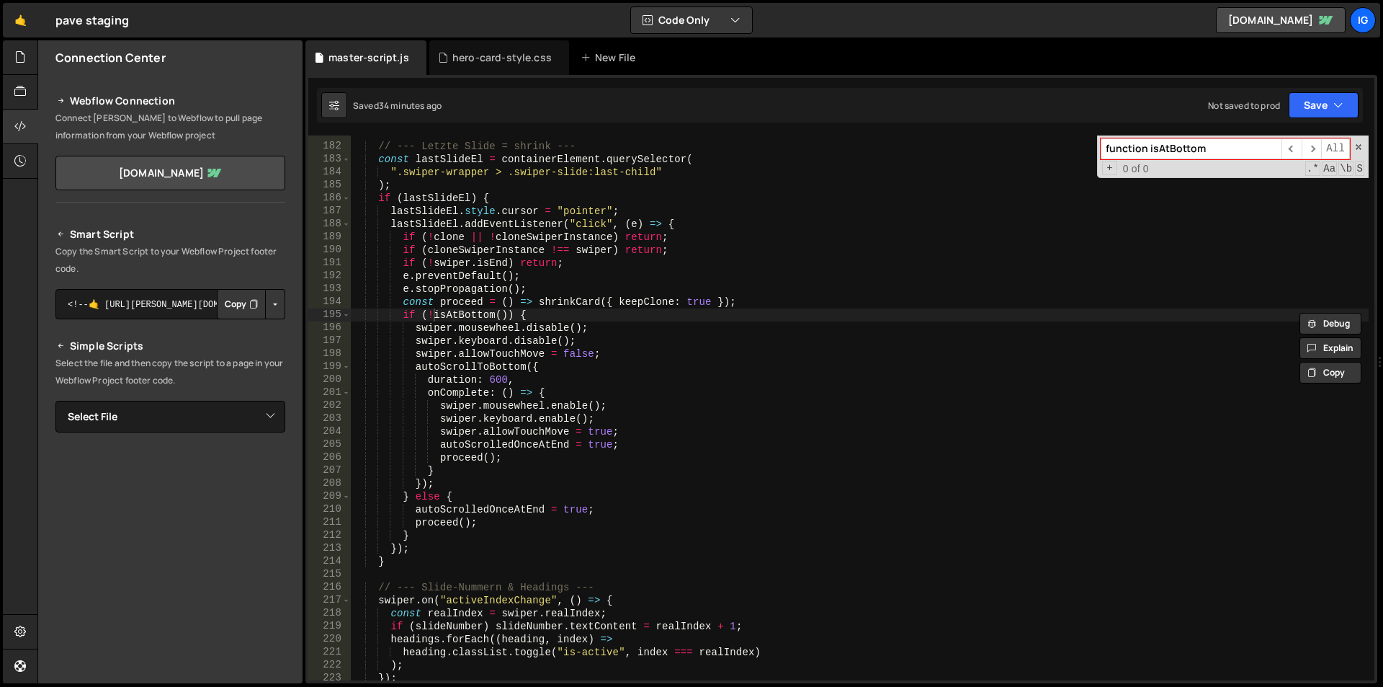
click at [995, 152] on div "// --- Letzte Slide = shrink --- const lastSlideEl = containerElement . querySe…" at bounding box center [860, 407] width 1018 height 545
type input "isAtBottom"
type textarea "const isAtBottom = () => {"
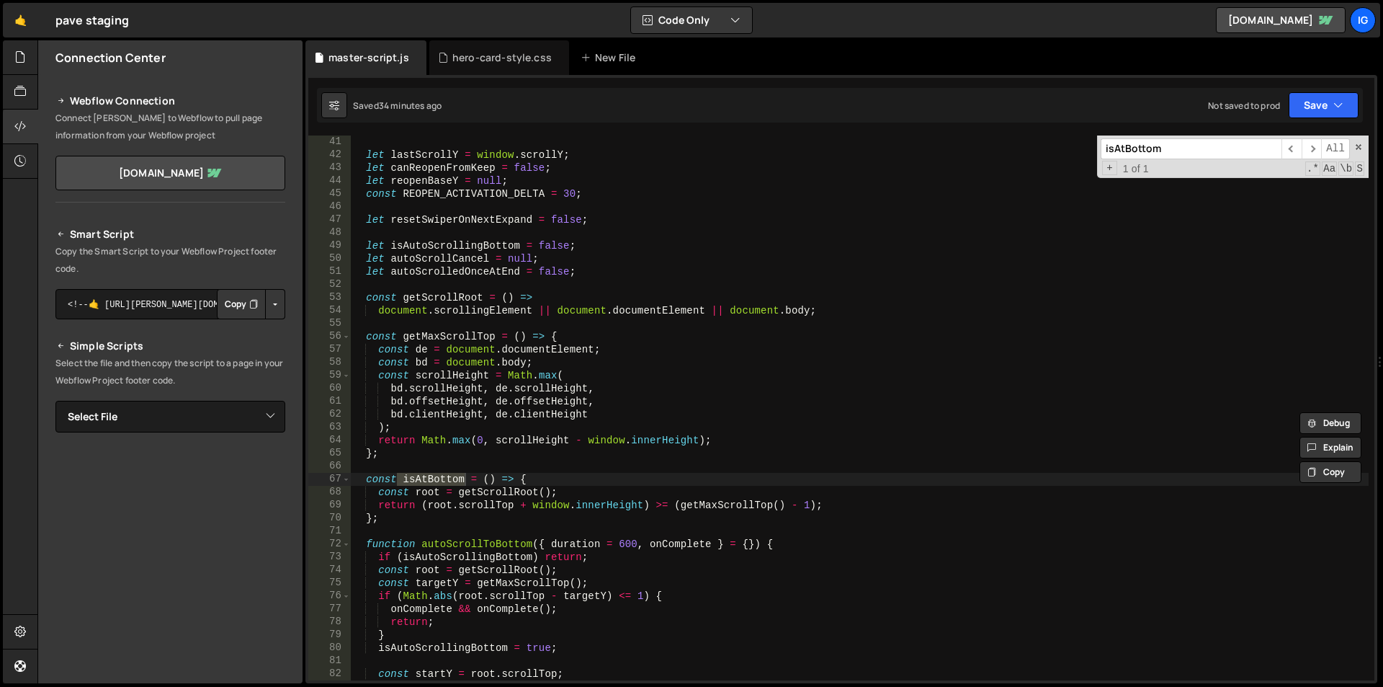
scroll to position [605, 0]
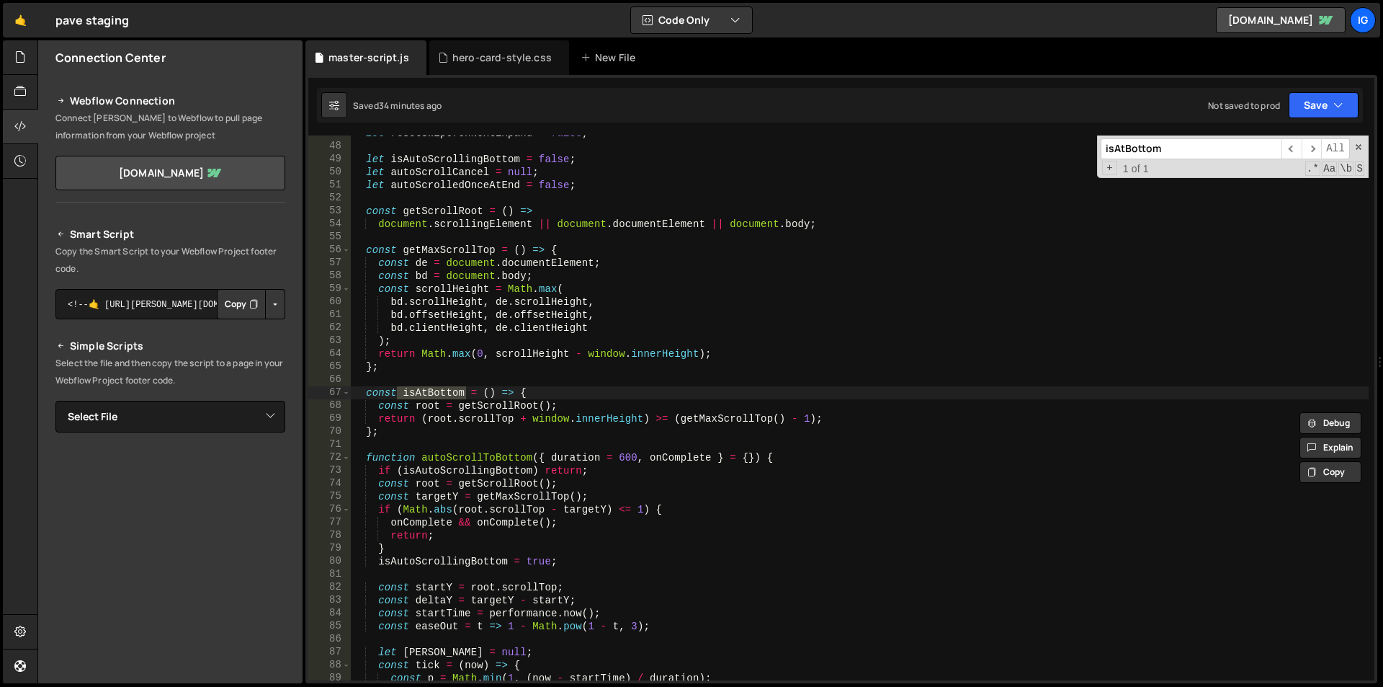
type input "isAtBottom"
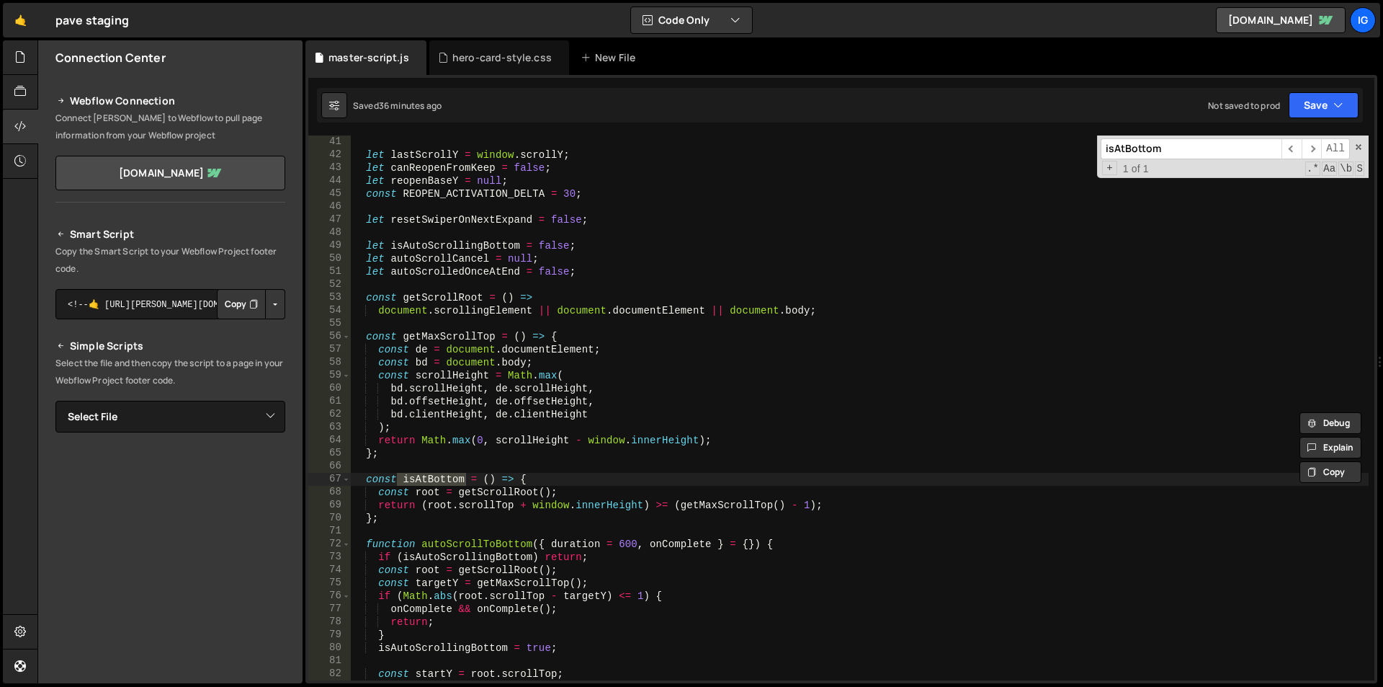
scroll to position [562, 0]
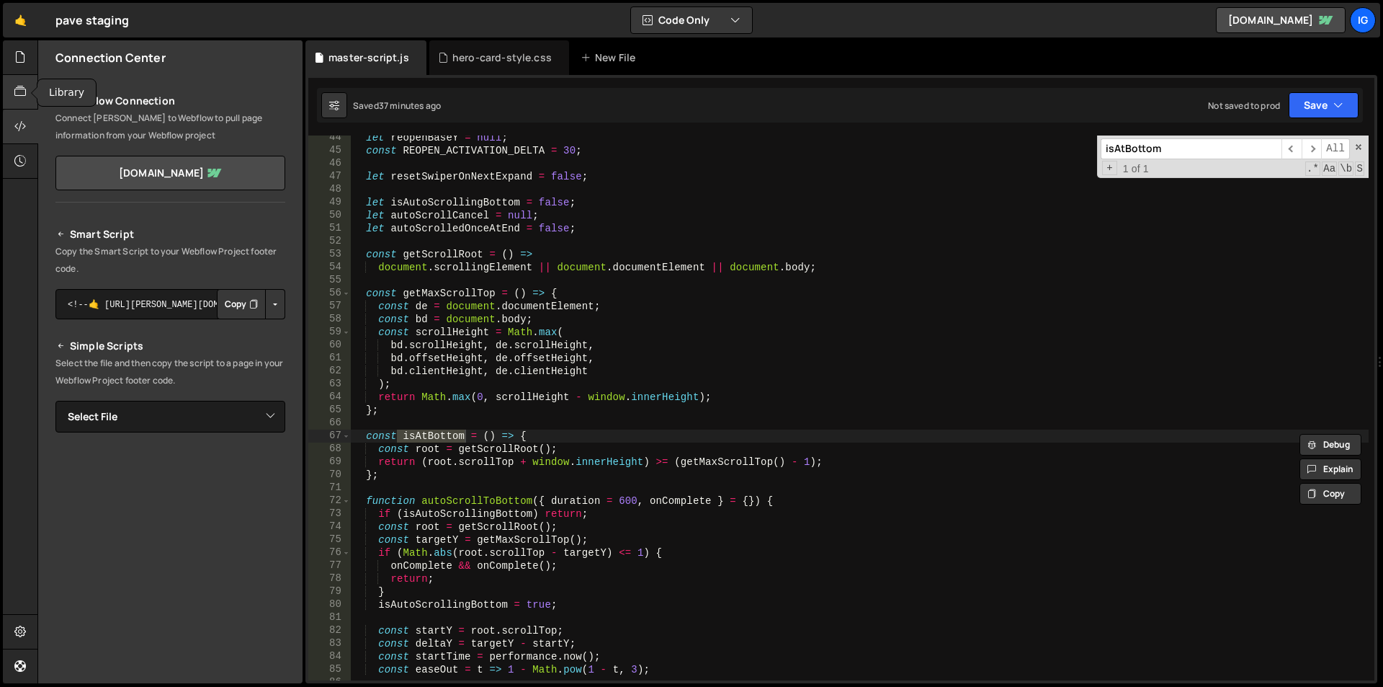
click at [24, 96] on icon at bounding box center [20, 92] width 12 height 16
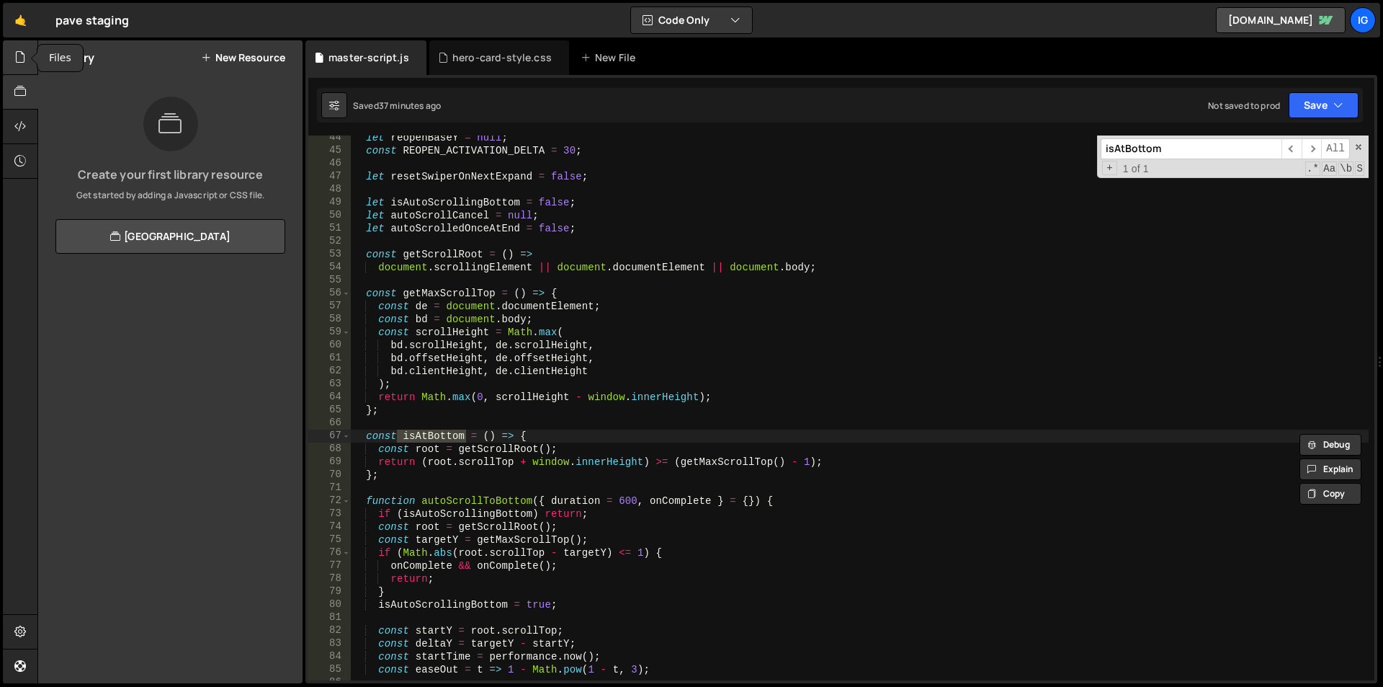
click at [21, 61] on icon at bounding box center [20, 57] width 12 height 16
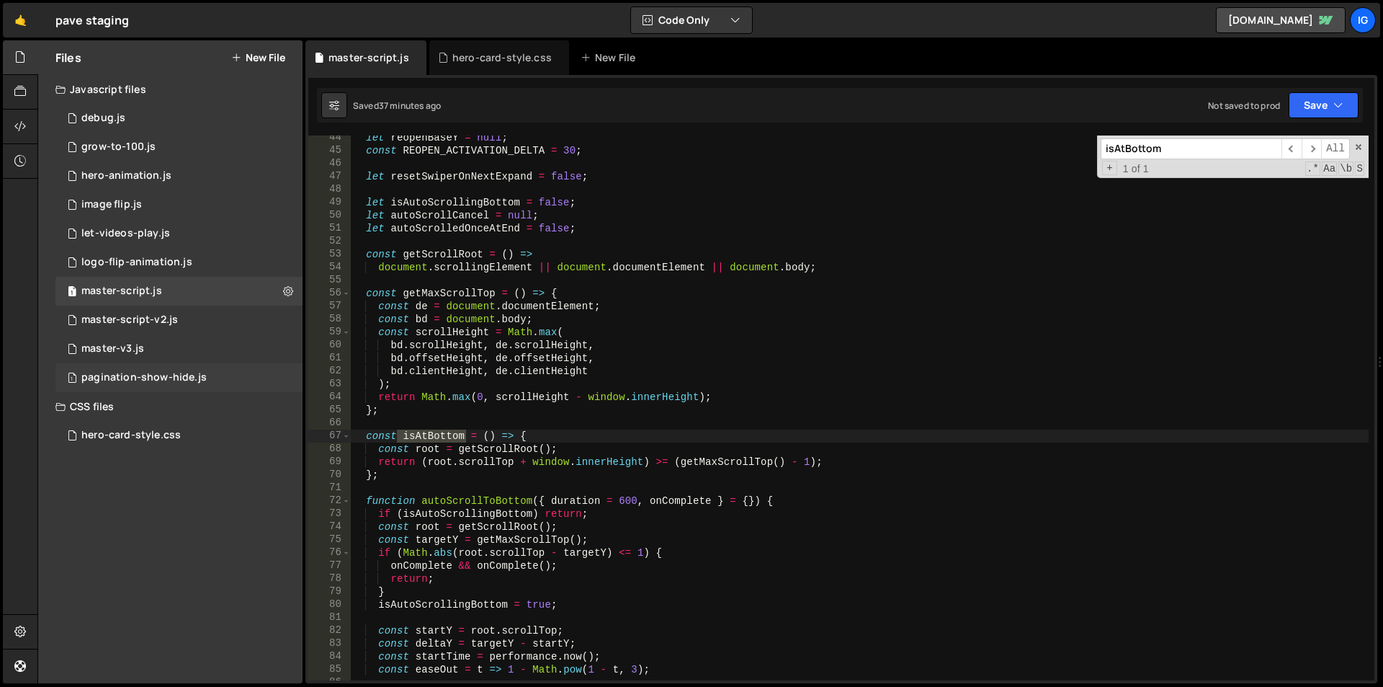
click at [140, 375] on div "pagination-show-hide.js" at bounding box center [143, 377] width 125 height 13
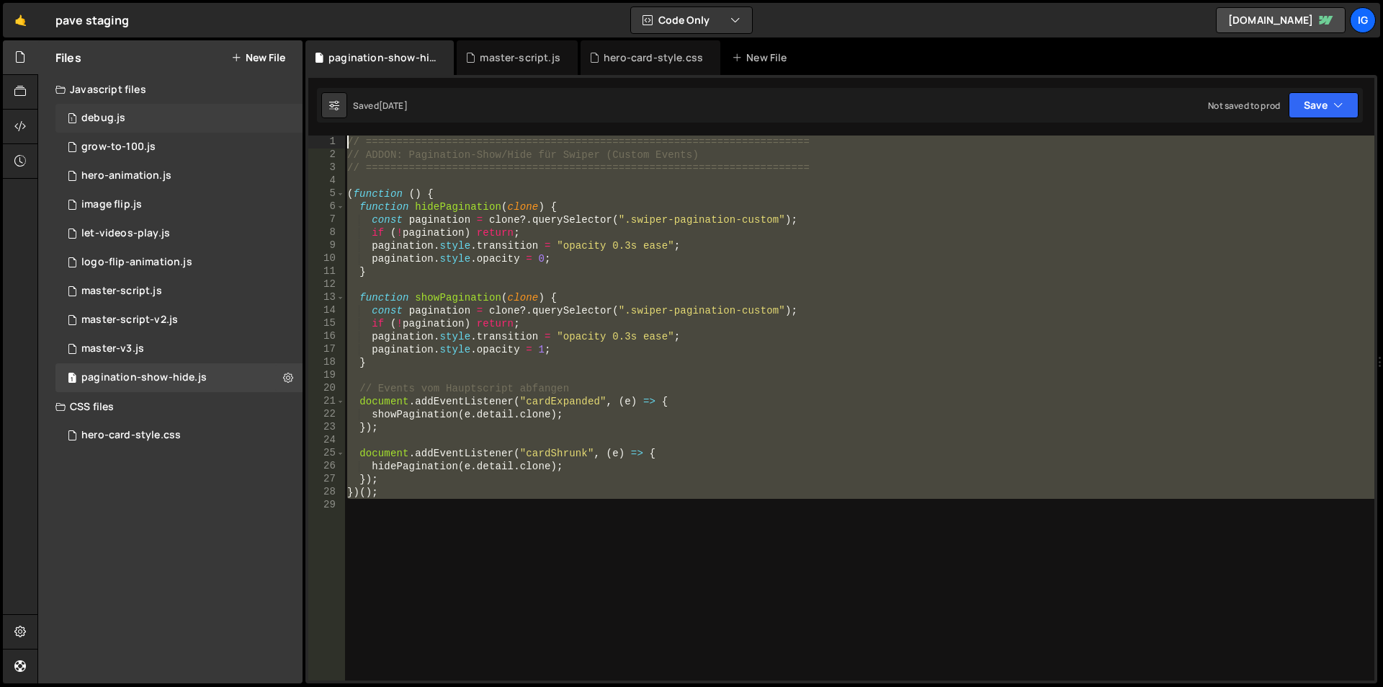
drag, startPoint x: 463, startPoint y: 512, endPoint x: 284, endPoint y: 116, distance: 435.0
click at [284, 116] on div "Files New File Javascript files 1 debug.js 0 1 grow-to-100.js 0 1 hero-animatio…" at bounding box center [710, 361] width 1346 height 643
type textarea "// ======================================================================== // …"
paste textarea
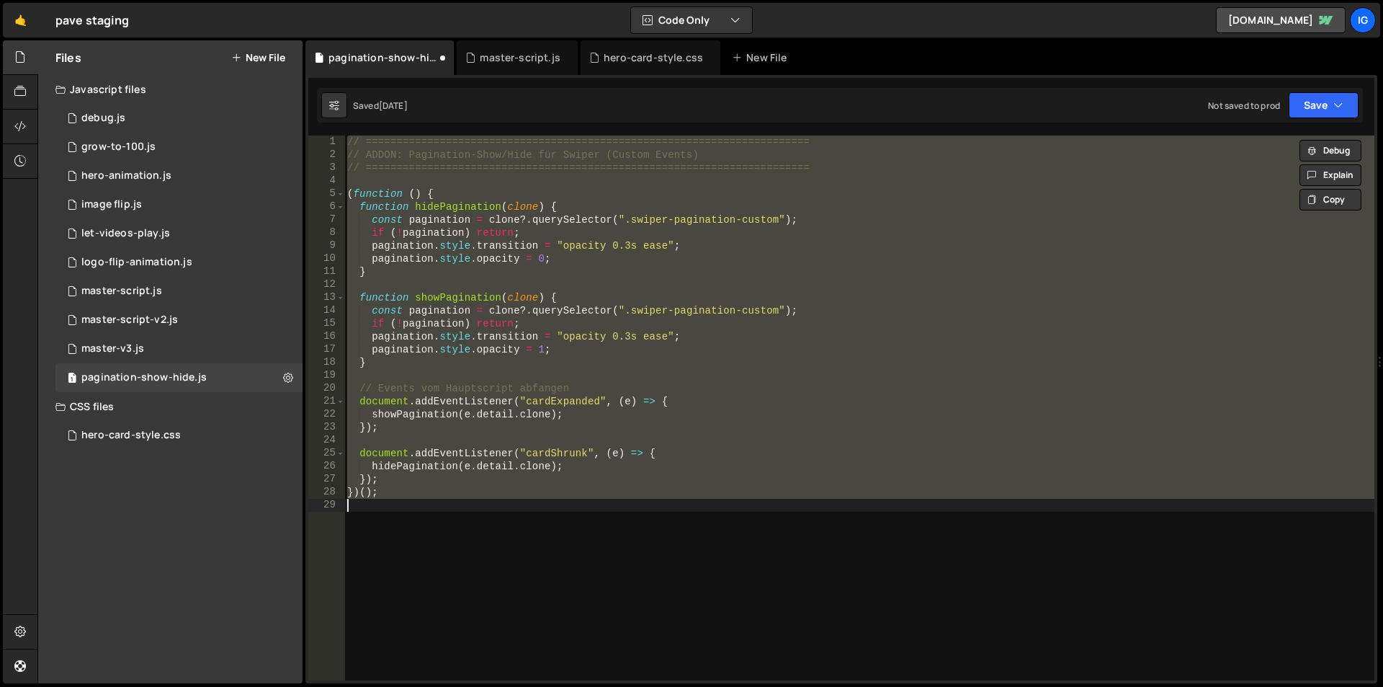
click at [491, 267] on div "// ======================================================================== // …" at bounding box center [859, 407] width 1030 height 545
type textarea "}"
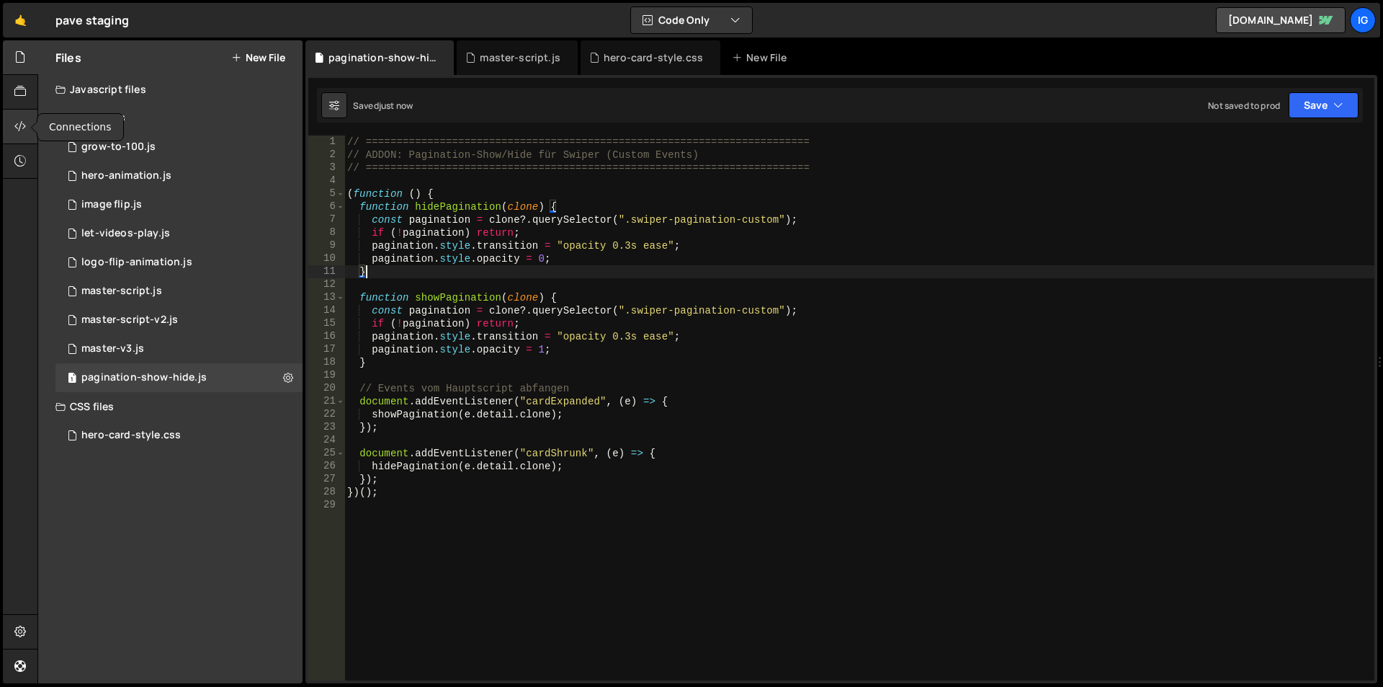
click at [12, 130] on div at bounding box center [20, 127] width 35 height 35
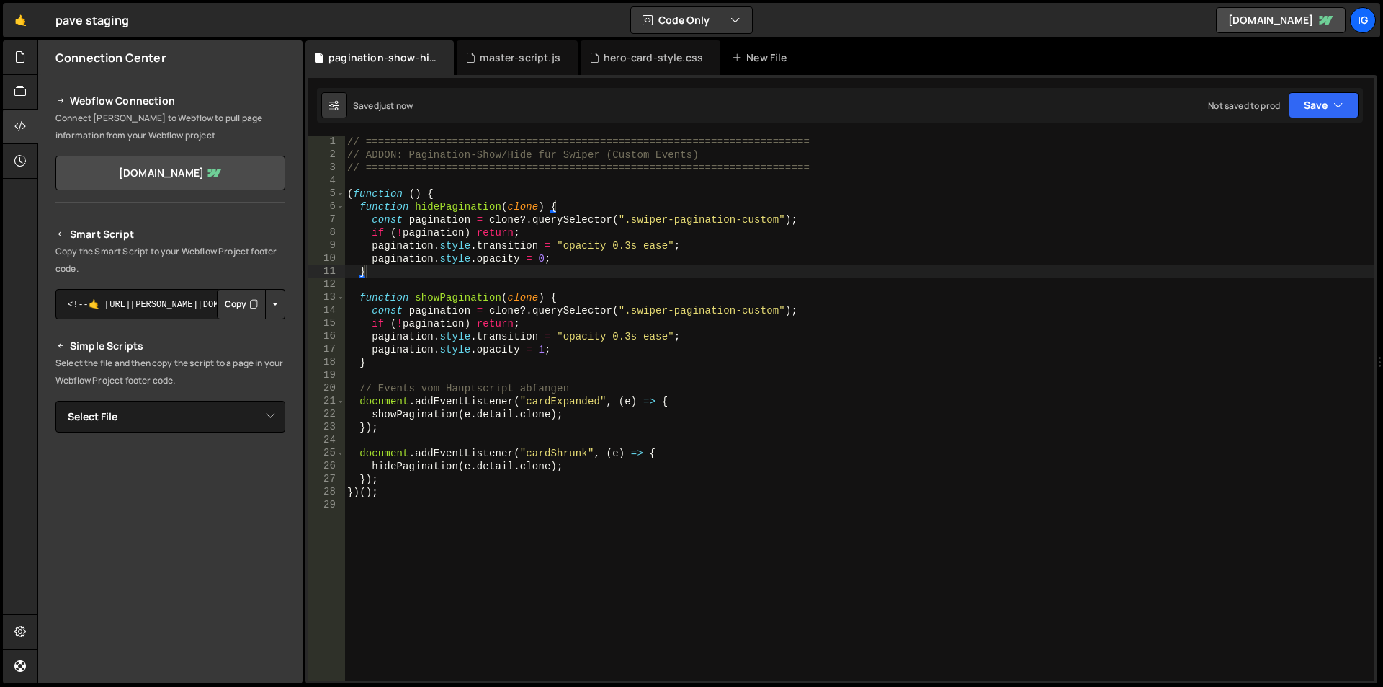
click at [274, 309] on button "Button group with nested dropdown" at bounding box center [275, 304] width 20 height 30
click at [164, 305] on textarea "<!--🤙 [URL][PERSON_NAME][DOMAIN_NAME]> <script>document.addEventListener("DOMCo…" at bounding box center [170, 304] width 230 height 30
click at [273, 303] on button "Button group with nested dropdown" at bounding box center [275, 304] width 20 height 30
click at [242, 420] on select "Select File debug.js grow-to-100.js hero-animation.js image flip.js let-videos-…" at bounding box center [170, 417] width 230 height 32
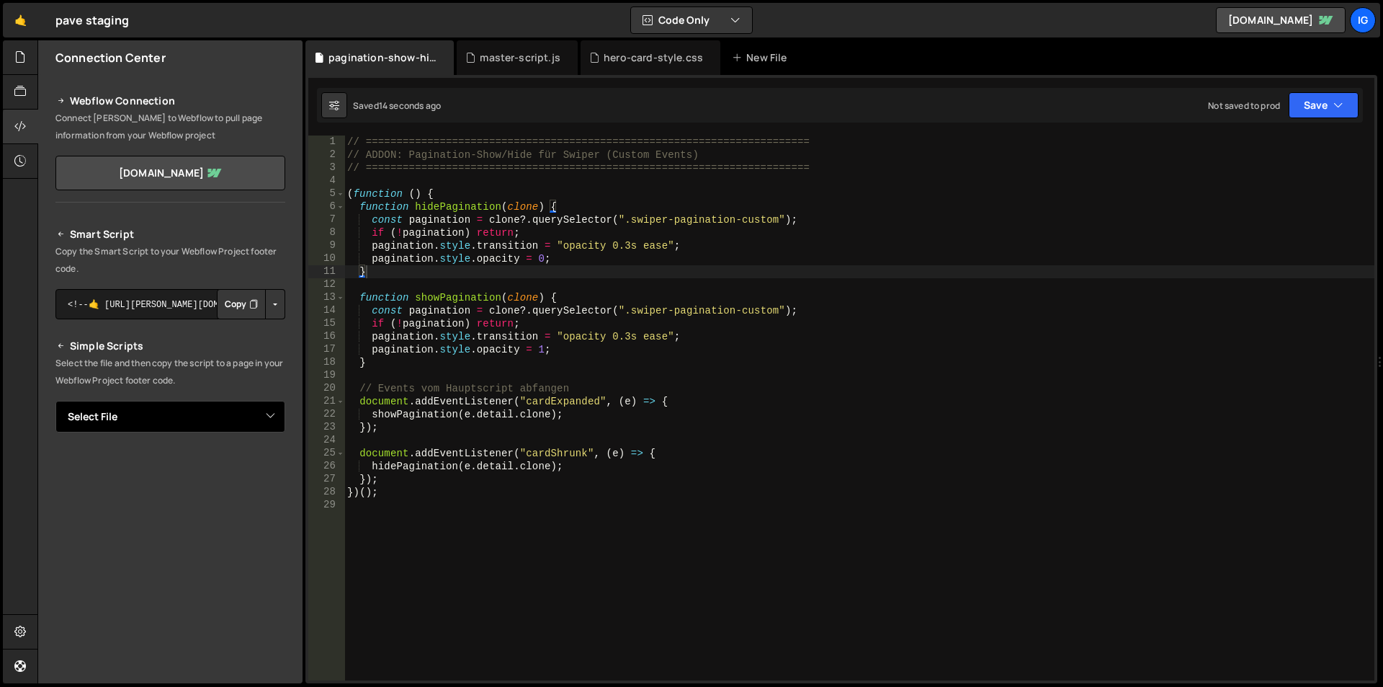
select select "46600"
click at [55, 401] on select "Select File debug.js grow-to-100.js hero-animation.js image flip.js let-videos-…" at bounding box center [170, 417] width 230 height 32
click at [241, 473] on button "Copy" at bounding box center [241, 465] width 49 height 30
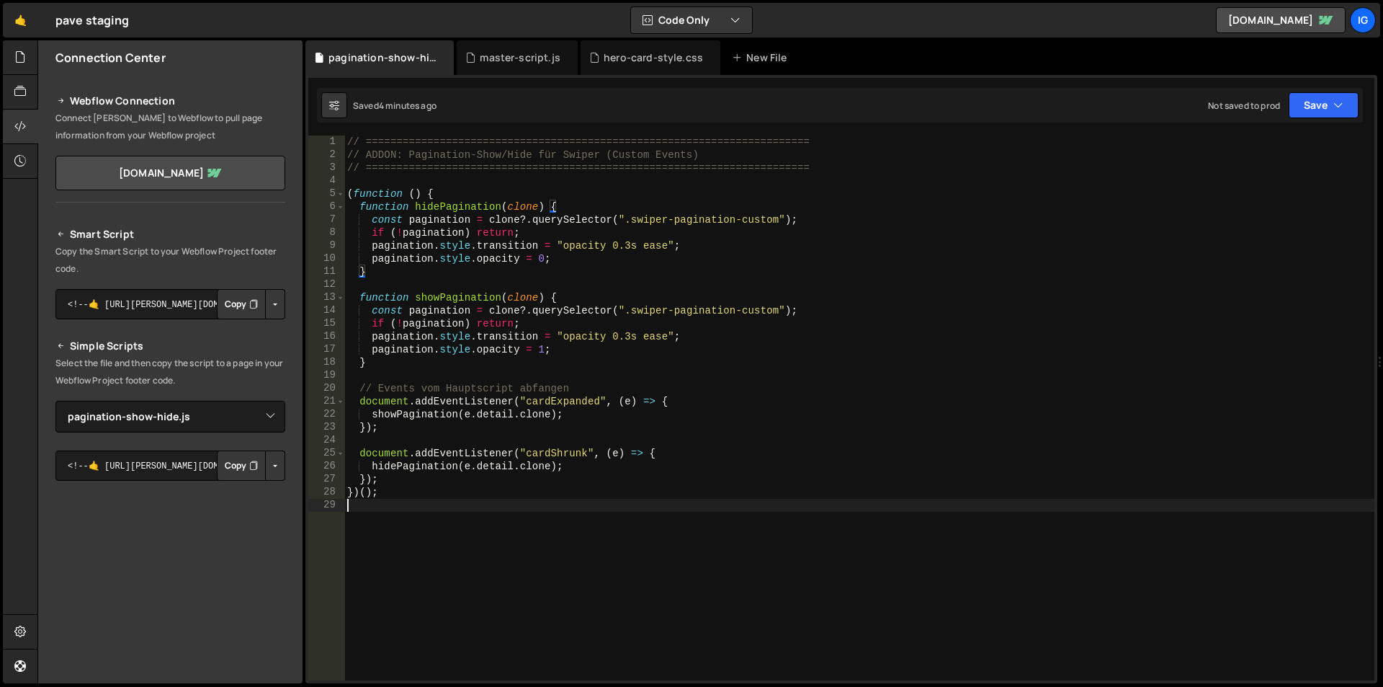
click at [509, 514] on div "// ======================================================================== // …" at bounding box center [859, 420] width 1030 height 571
type textarea "})();"
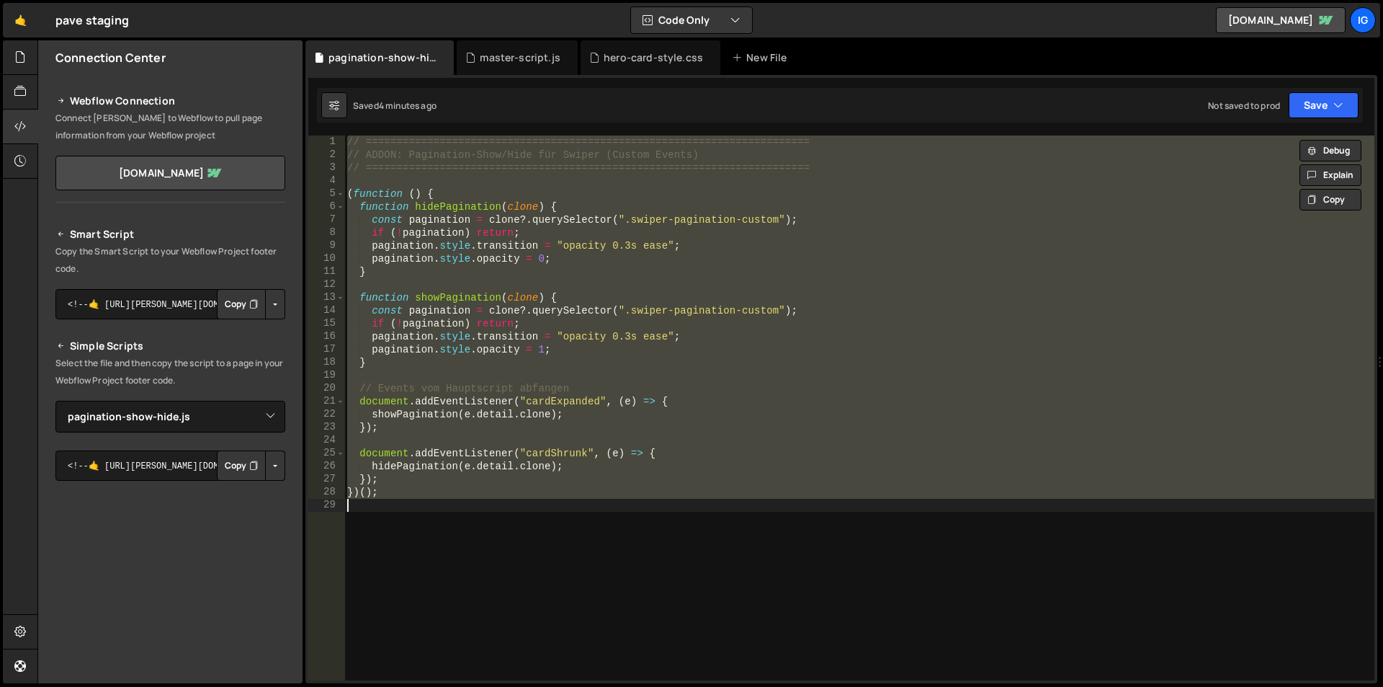
paste textarea
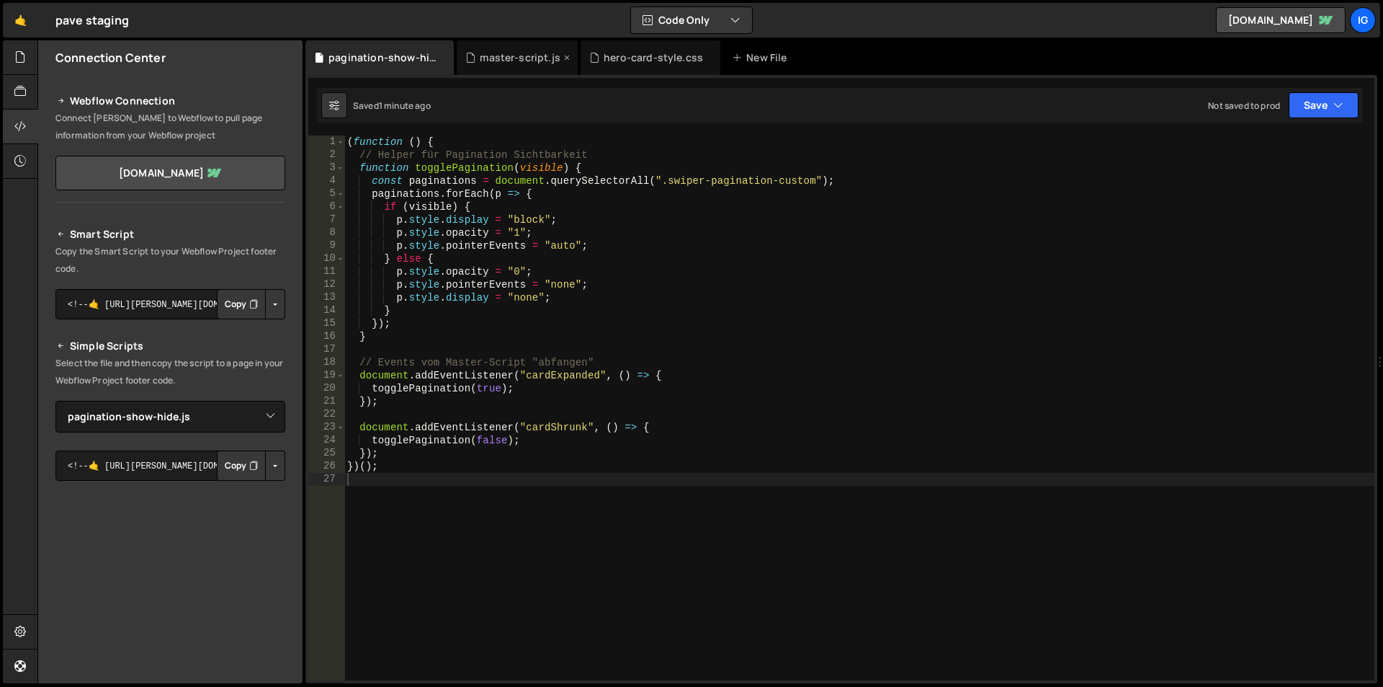
click at [528, 61] on div "master-script.js" at bounding box center [520, 57] width 81 height 14
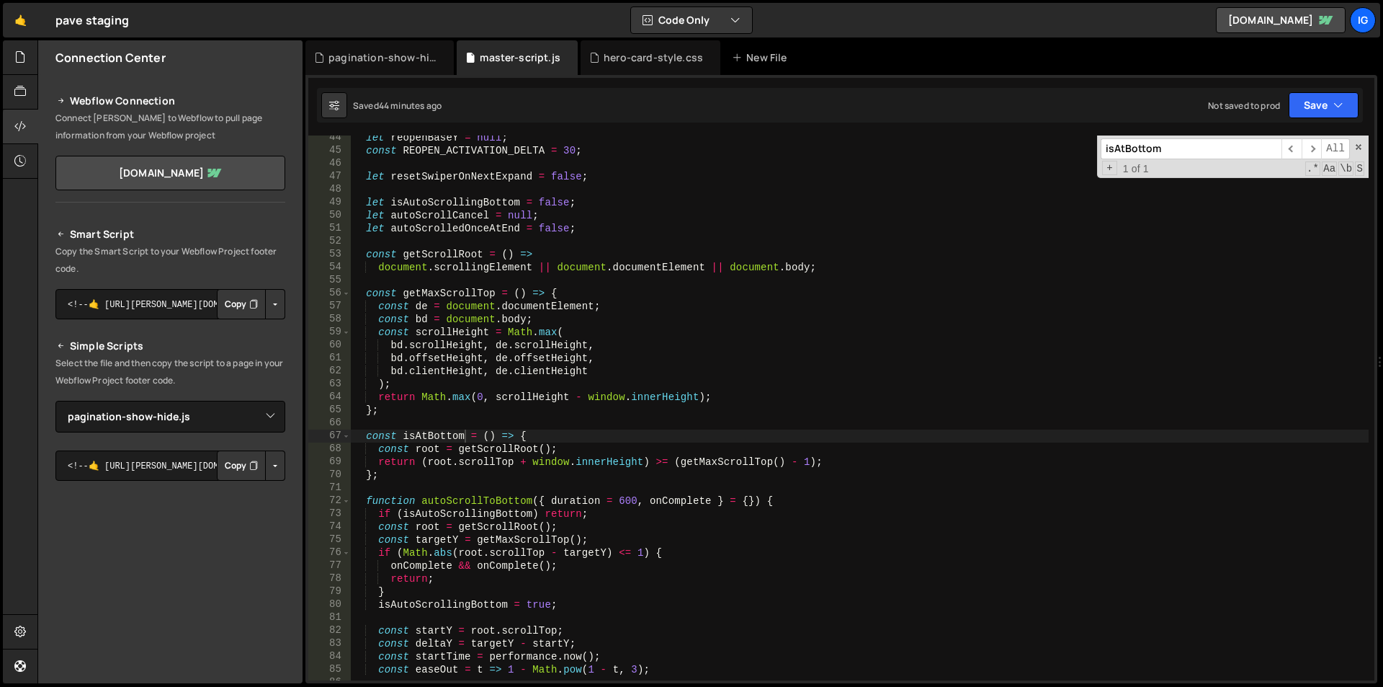
type textarea "document.scrollingElement || document.documentElement || document.body;"
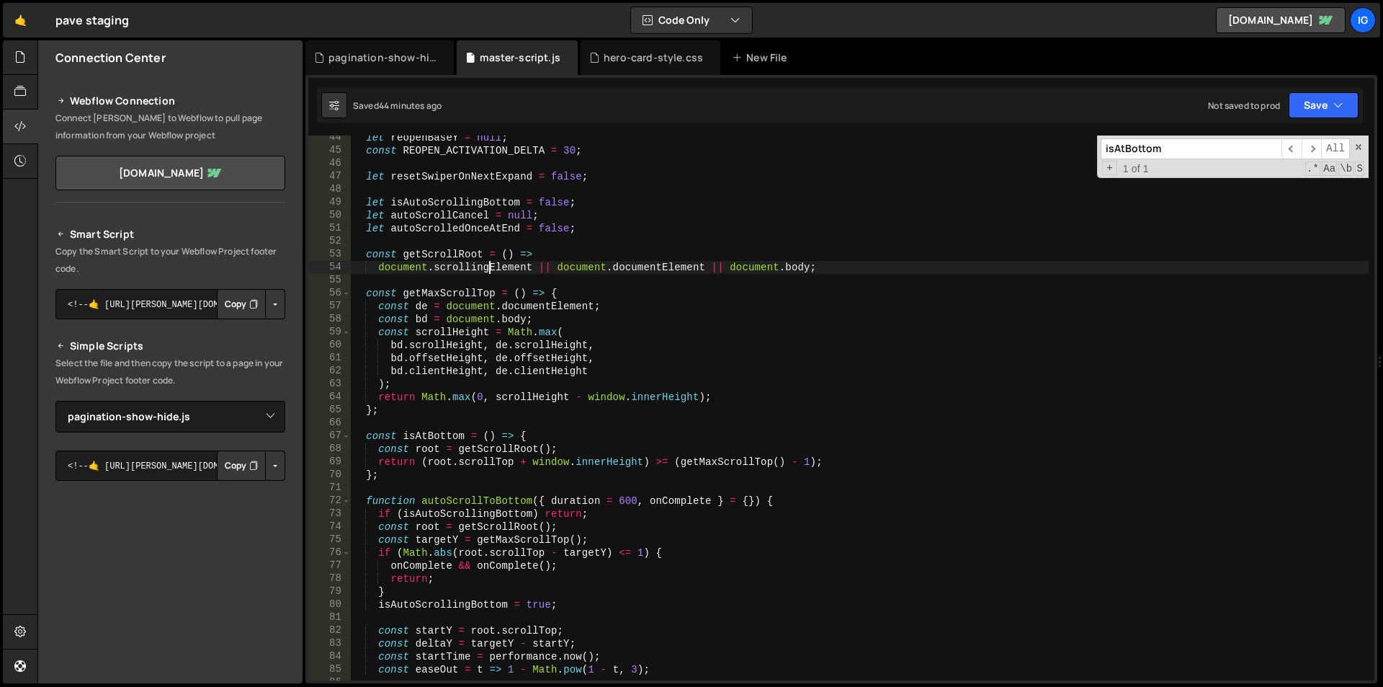
click at [488, 268] on div "let reopenBaseY = null ; const REOPEN_ACTIVATION_DELTA = 30 ; let resetSwiperOn…" at bounding box center [860, 416] width 1018 height 571
click at [487, 268] on div "let reopenBaseY = null ; const REOPEN_ACTIVATION_DELTA = 30 ; let resetSwiperOn…" at bounding box center [860, 416] width 1018 height 571
type input "ex"
type textarea "function getCardSlug(index) {"
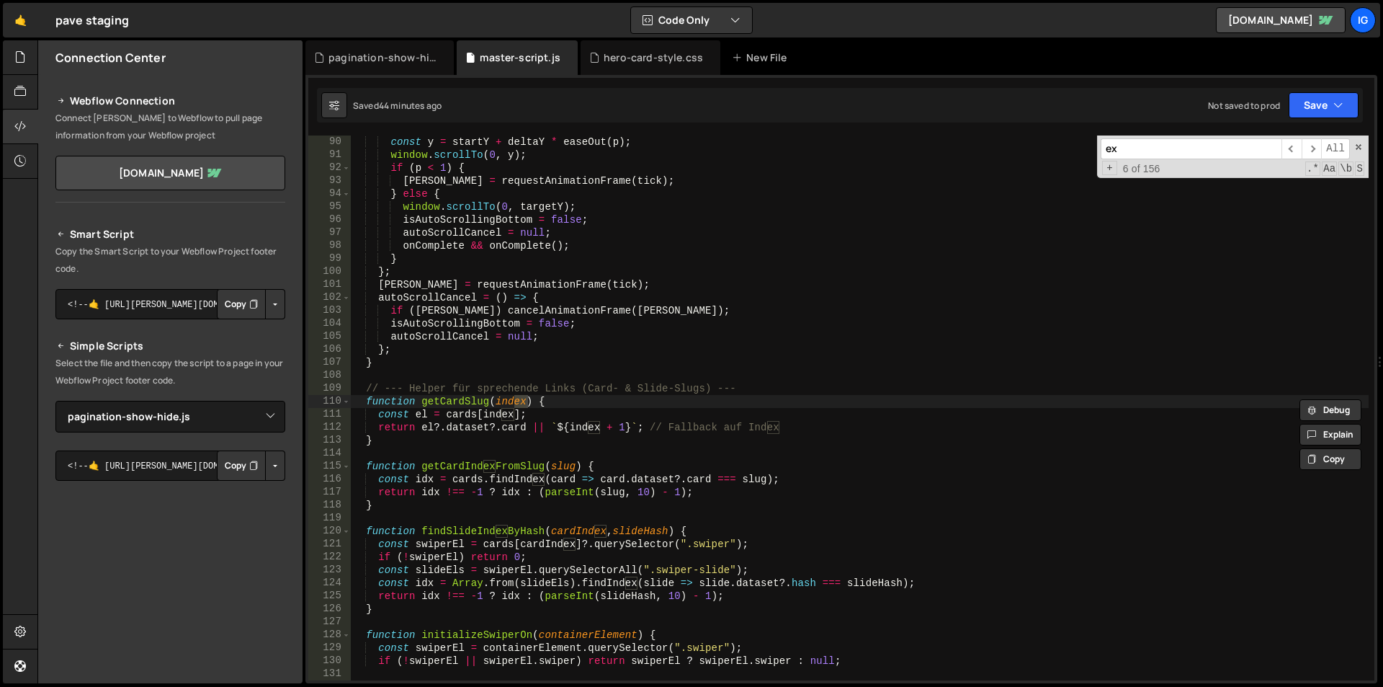
type input "exp"
type textarea "if (!clone && window.scrollY <= 0) { resetSwiperOnNextExpand = true; }"
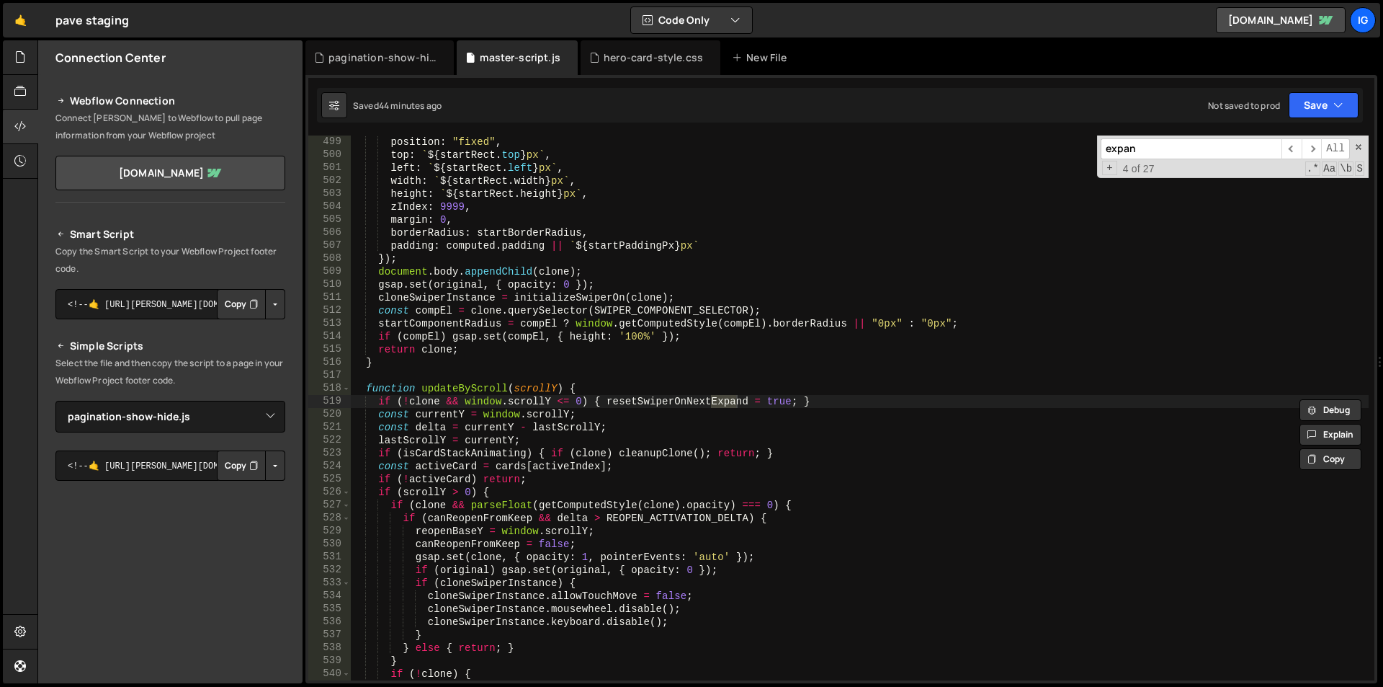
type input "expand"
type textarea "EXPAND_DISTANCE, 0), 1) : Math.min(scrollY / EXPAND_DISTANCE, 1);"
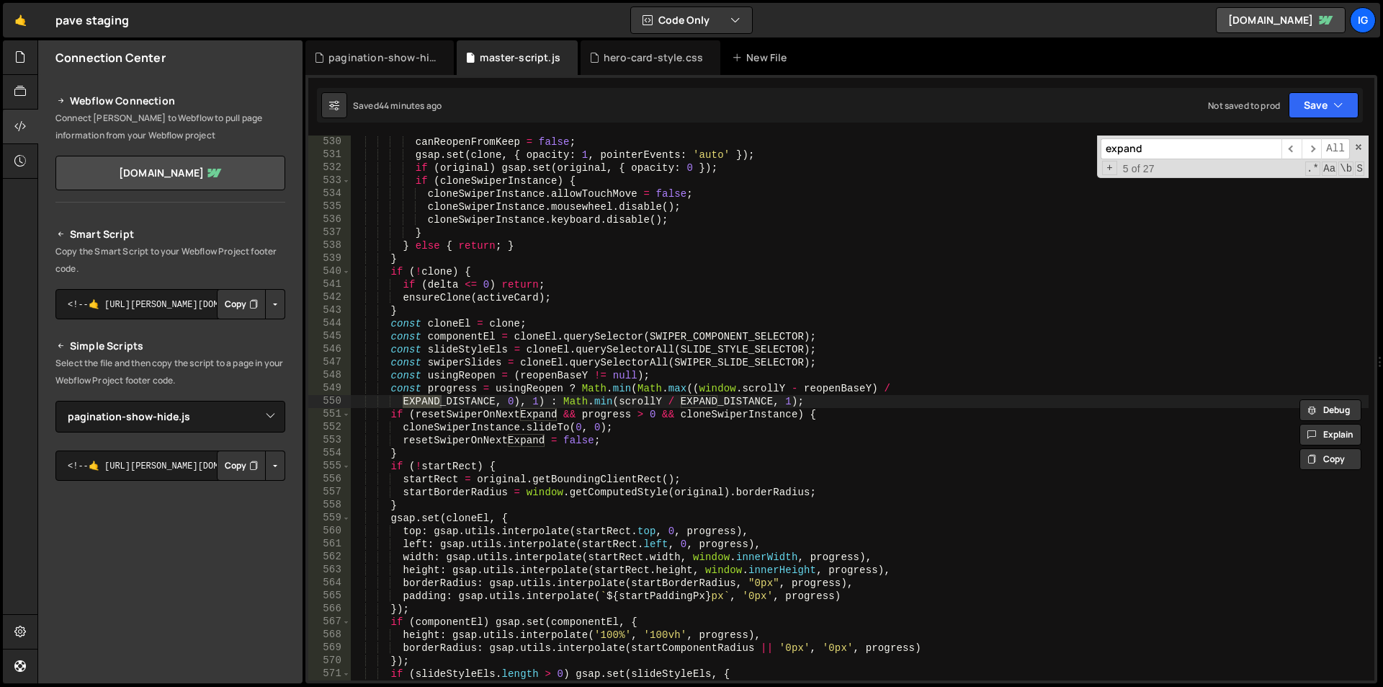
type input "expandc"
type textarea "function expandCard() {"
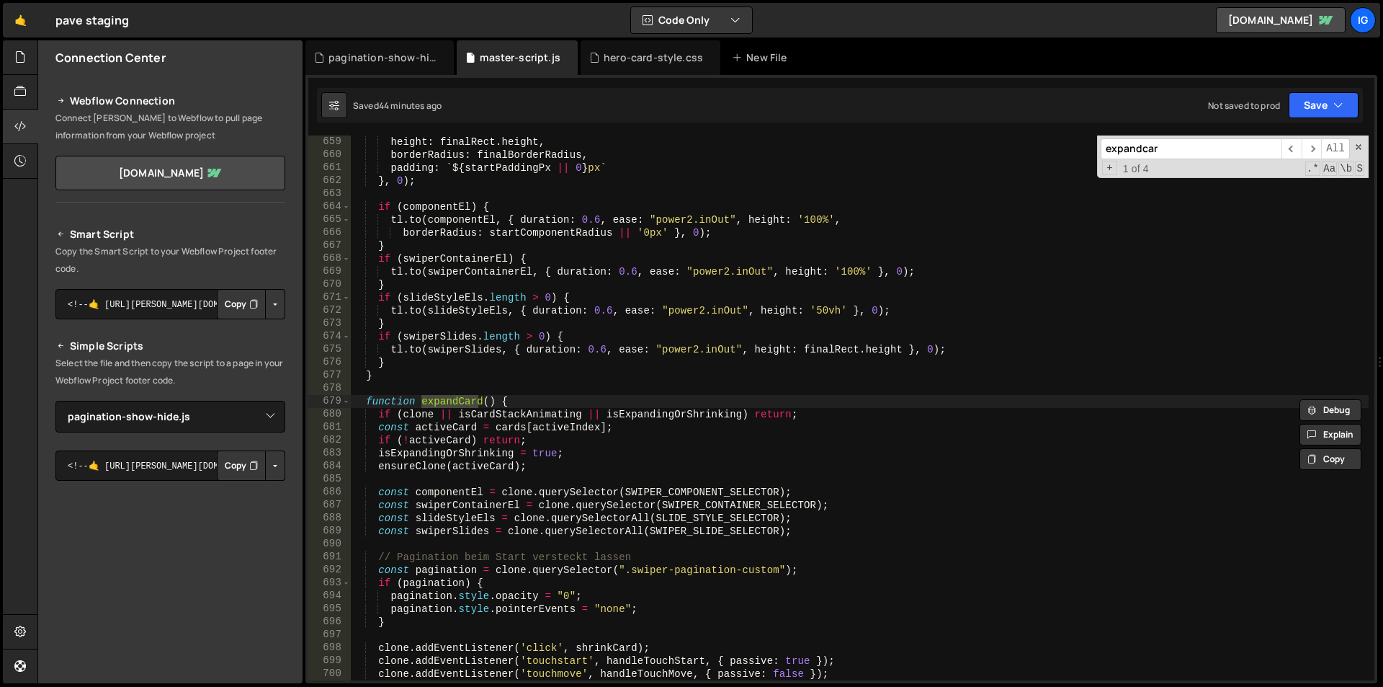
type input "expandcard"
type textarea "expandCard();"
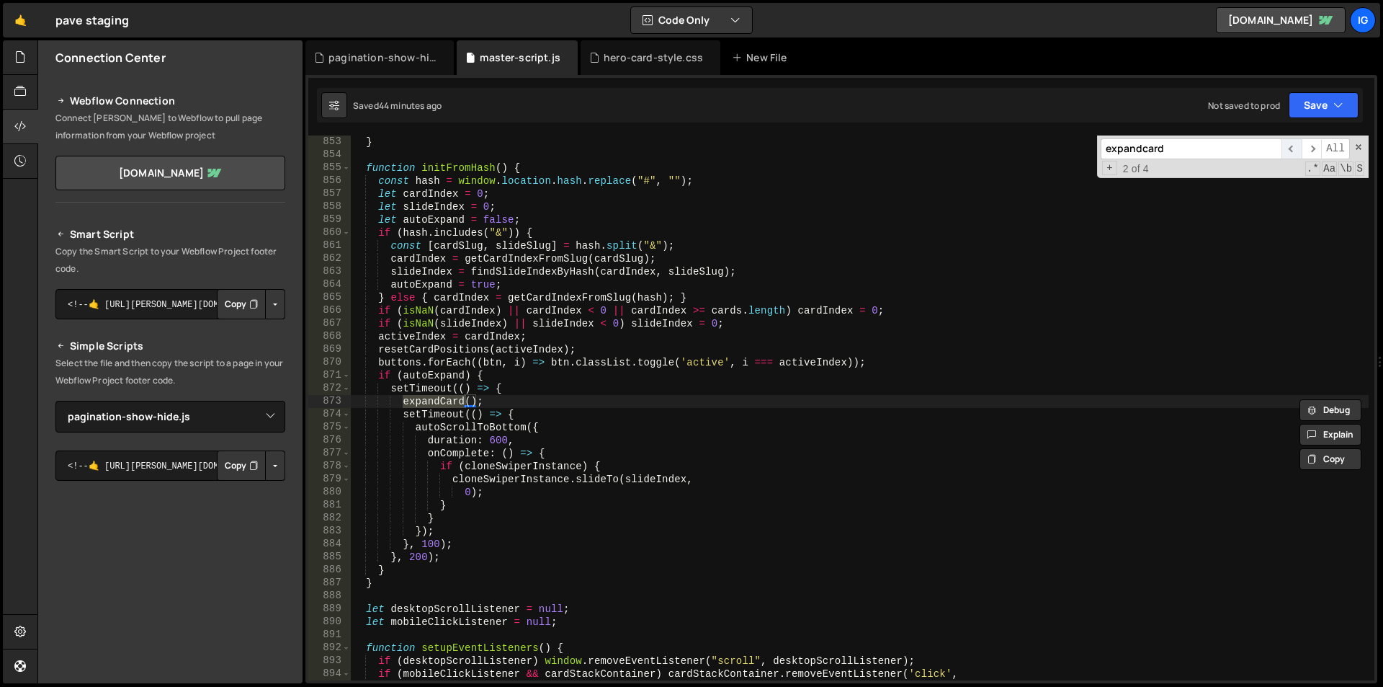
type input "expandcard"
click at [1290, 146] on span "​" at bounding box center [1292, 148] width 20 height 21
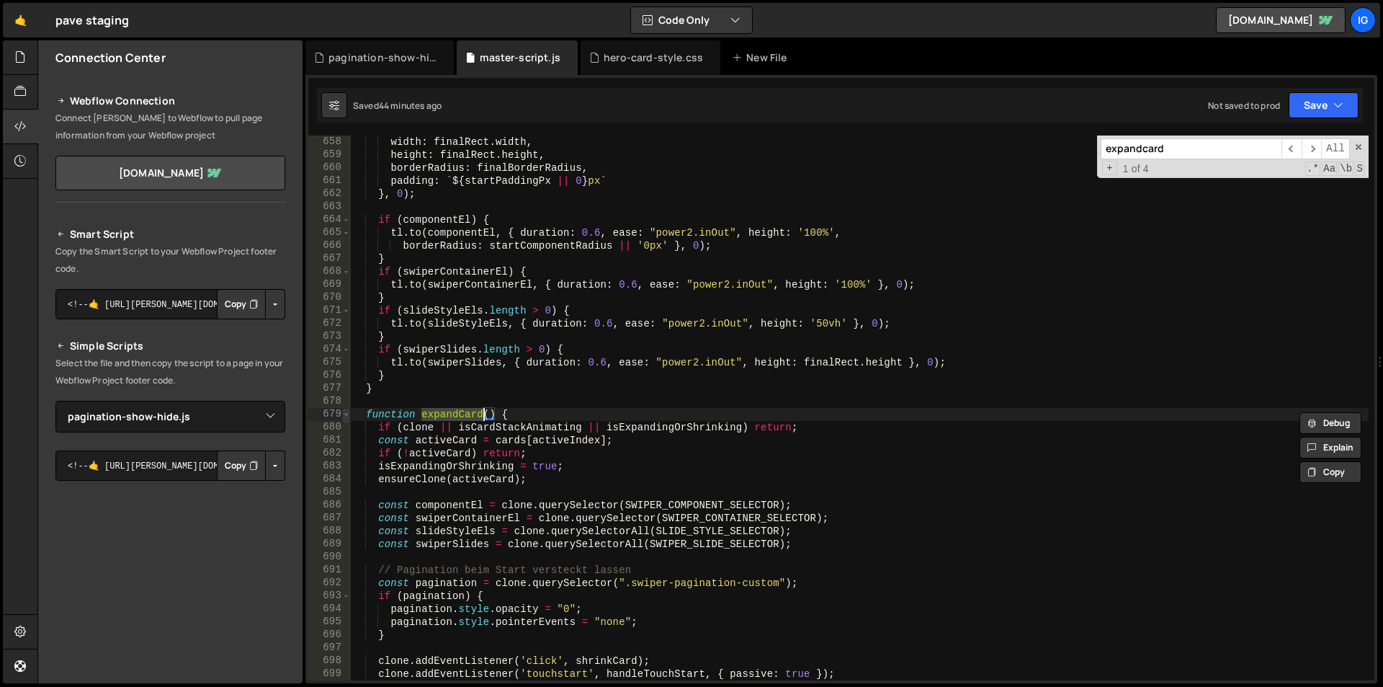
click at [347, 418] on span at bounding box center [346, 414] width 8 height 13
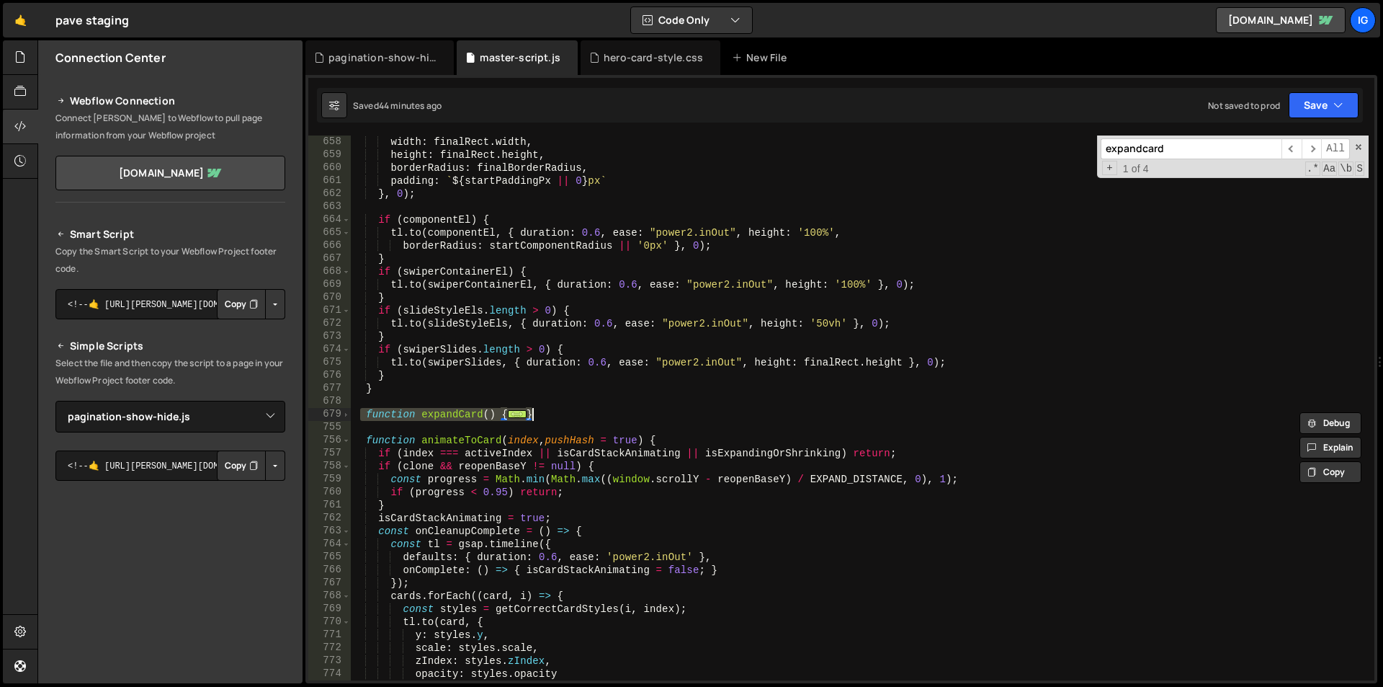
drag, startPoint x: 360, startPoint y: 416, endPoint x: 566, endPoint y: 417, distance: 205.3
click at [566, 417] on div "width : finalRect . width , height : finalRect . height , borderRadius : finalB…" at bounding box center [860, 420] width 1018 height 571
type textarea "} }"
paste textarea
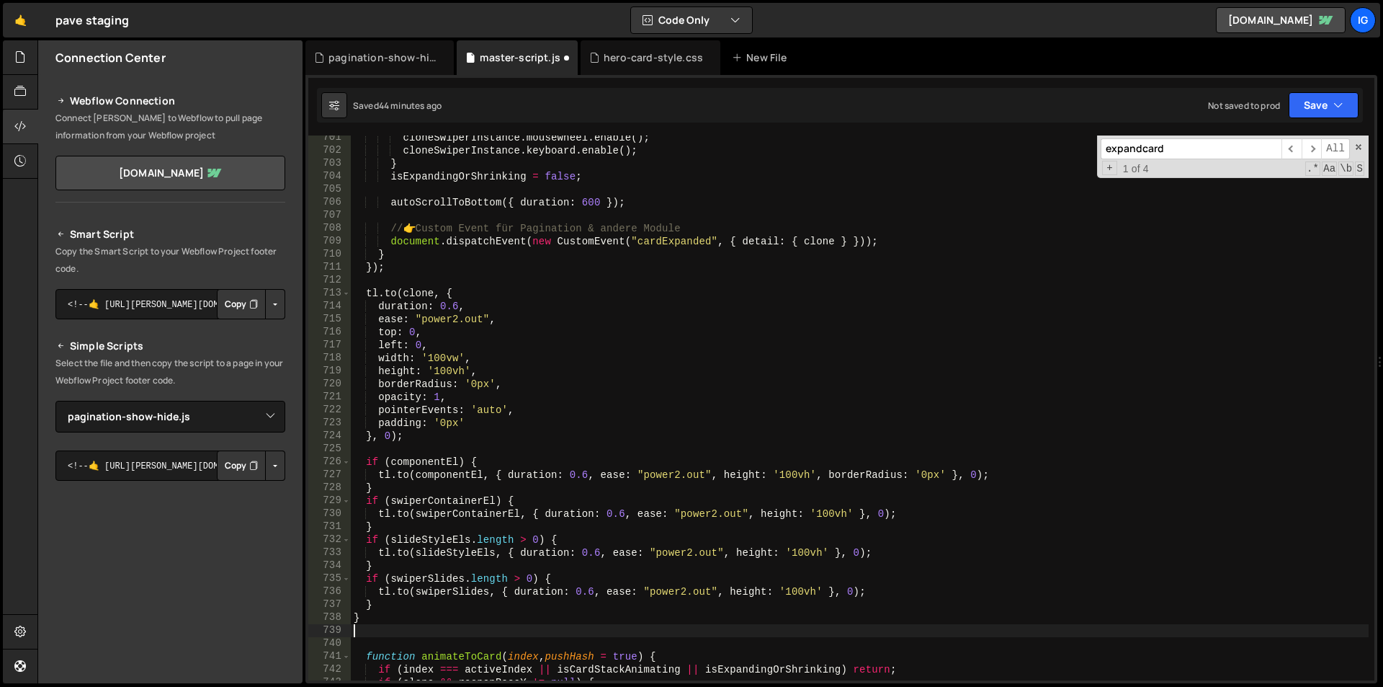
scroll to position [9212, 0]
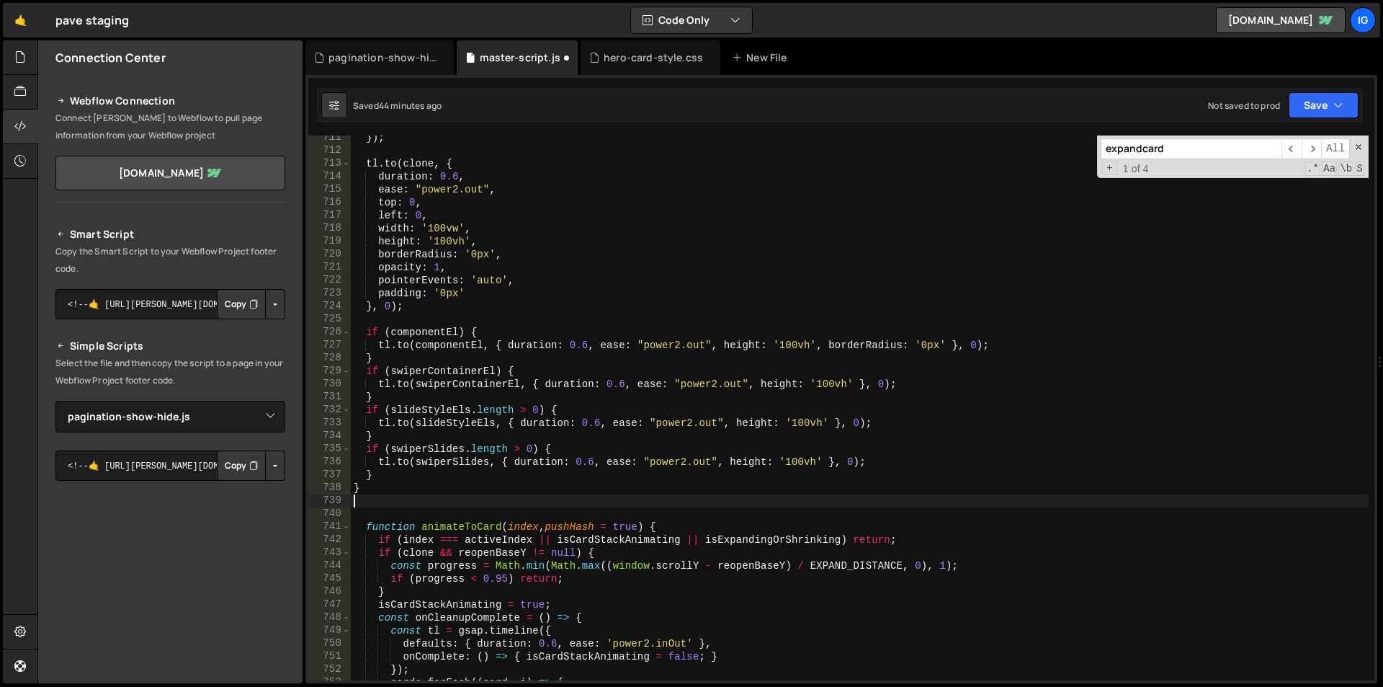
type textarea "if (slideStyleEls.length > 0) {"
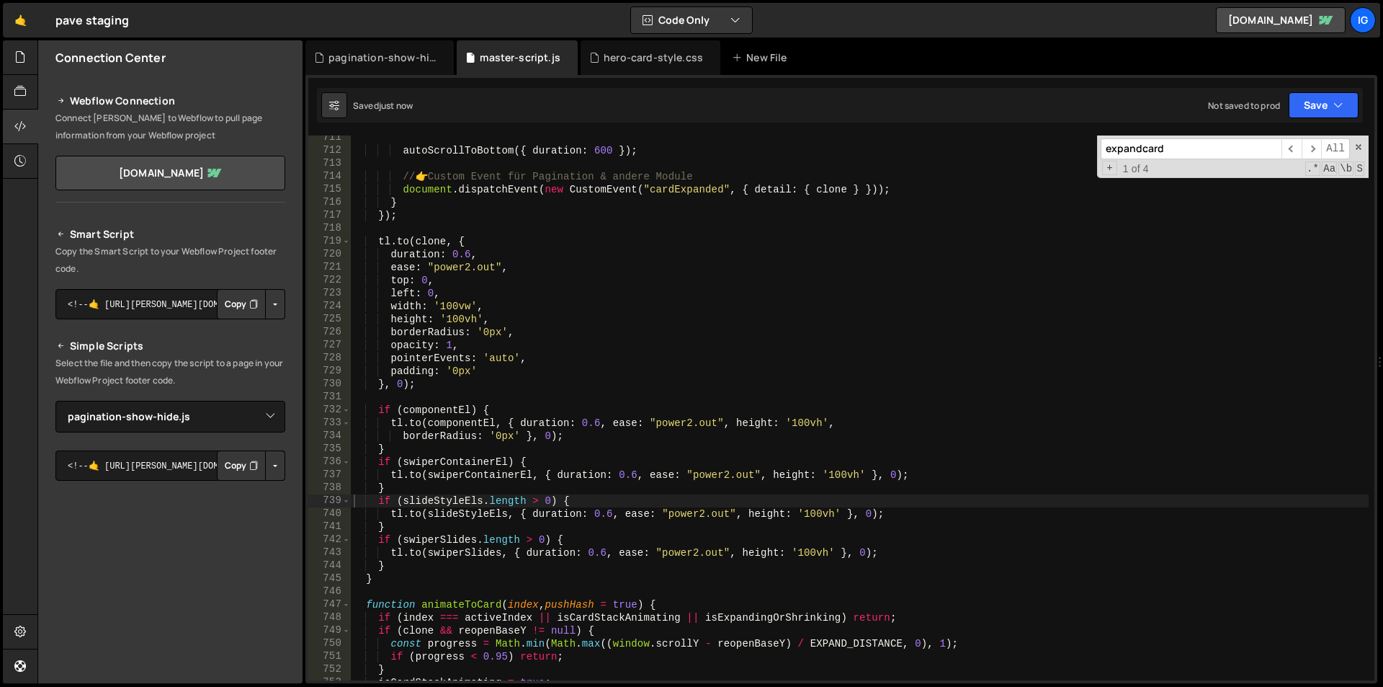
drag, startPoint x: 1141, startPoint y: 148, endPoint x: 1061, endPoint y: 150, distance: 80.0
click at [1061, 150] on div "autoScrollToBottom ({ duration : 600 }) ; // 👉 Custom Event für Pagination & an…" at bounding box center [860, 407] width 1018 height 545
type input "scard"
type textarea "if (index === activeIndex || isCardStackAnimating || isExpandingOrShrinking) re…"
type input "shrinkcard"
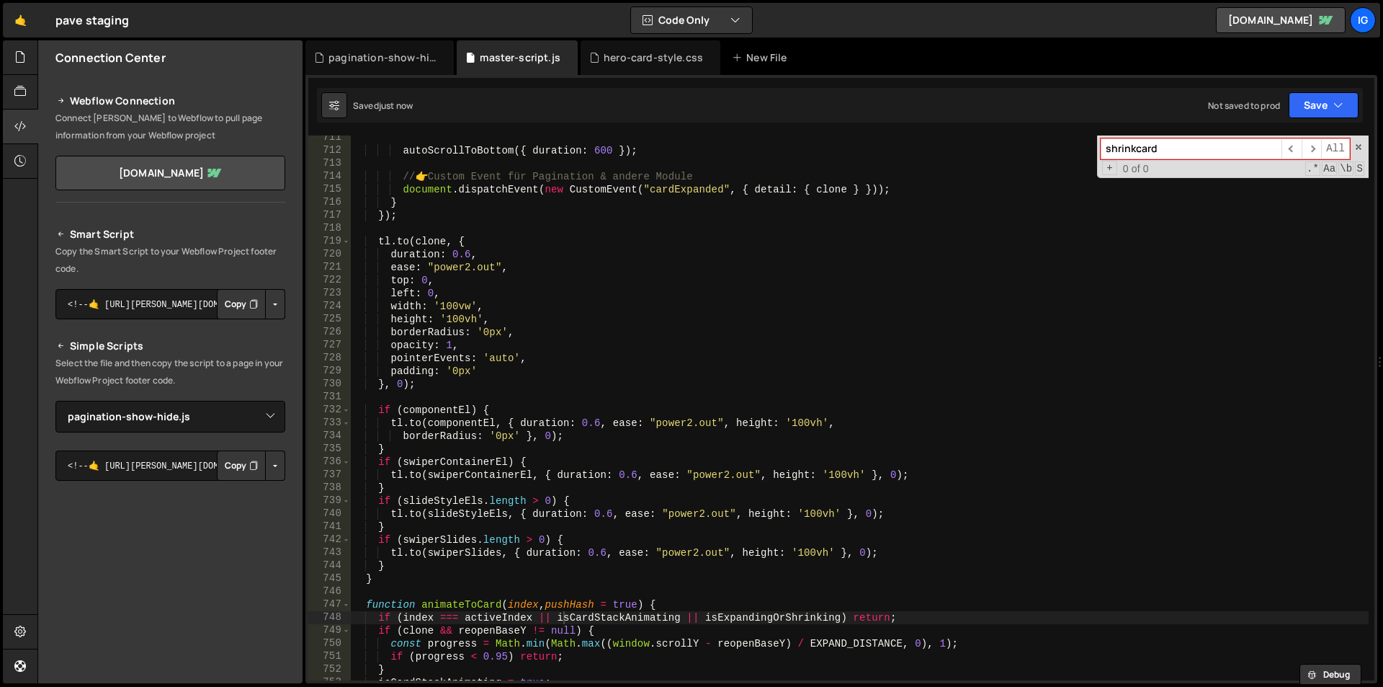
type textarea "shrinkCard();"
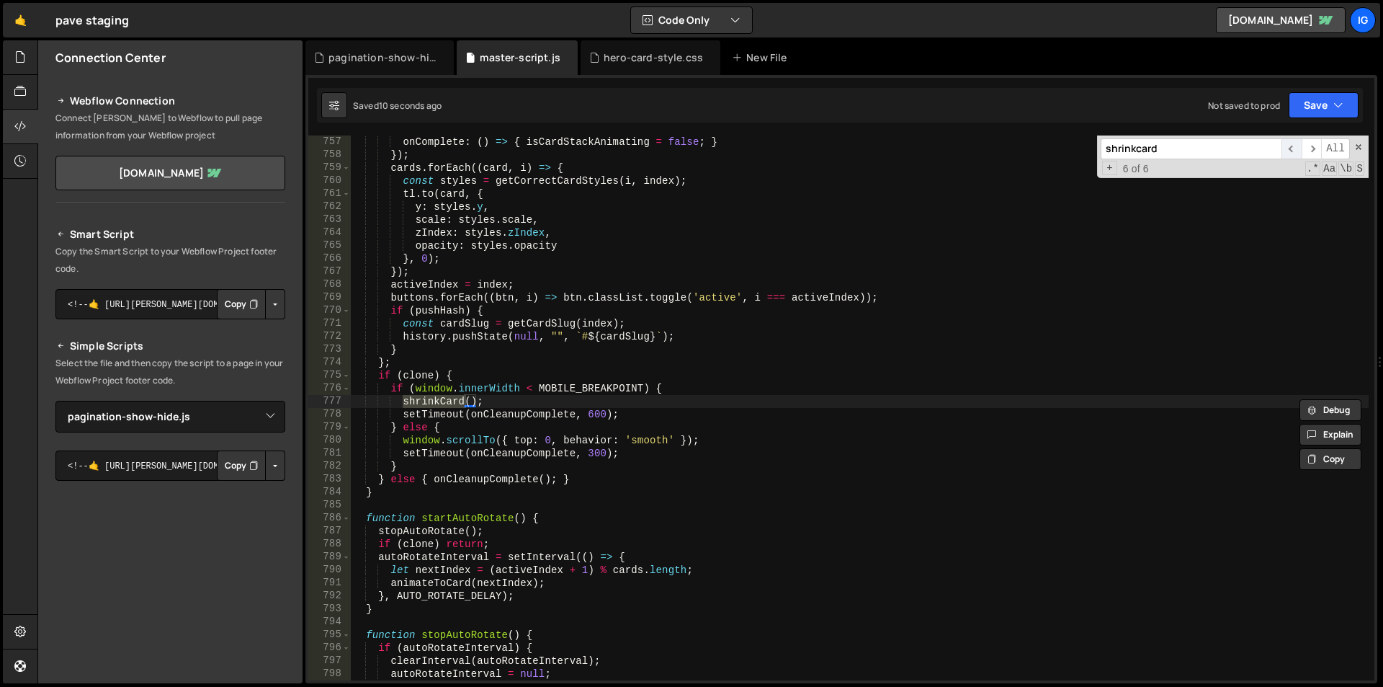
type input "shrinkcard"
click at [1296, 150] on span "​" at bounding box center [1292, 148] width 20 height 21
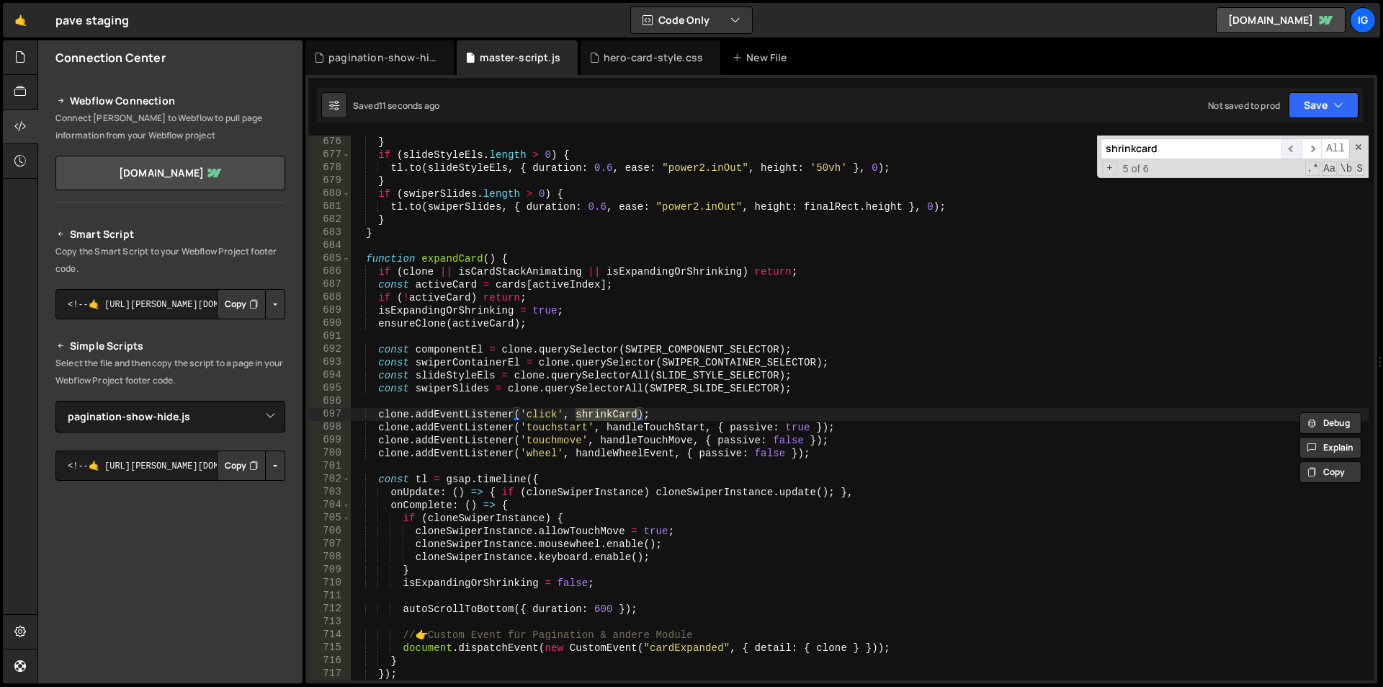
click at [1295, 150] on span "​" at bounding box center [1292, 148] width 20 height 21
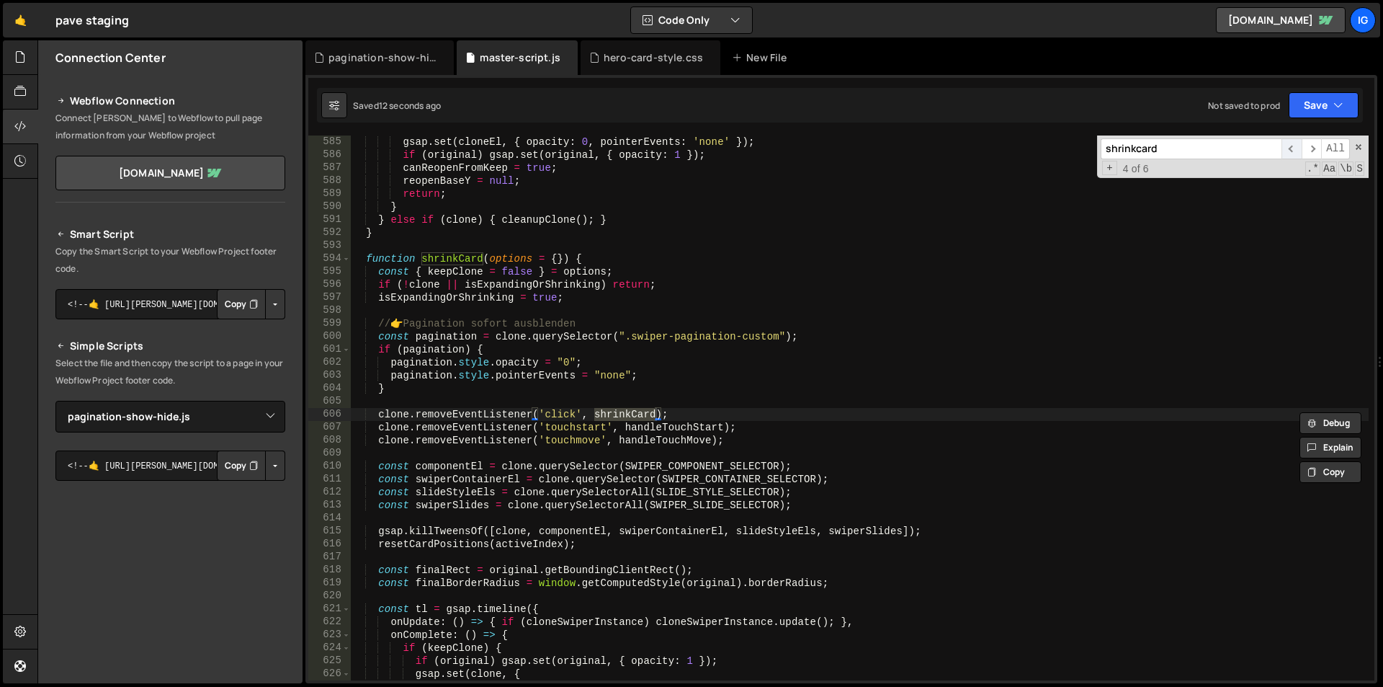
click at [1295, 150] on span "​" at bounding box center [1292, 148] width 20 height 21
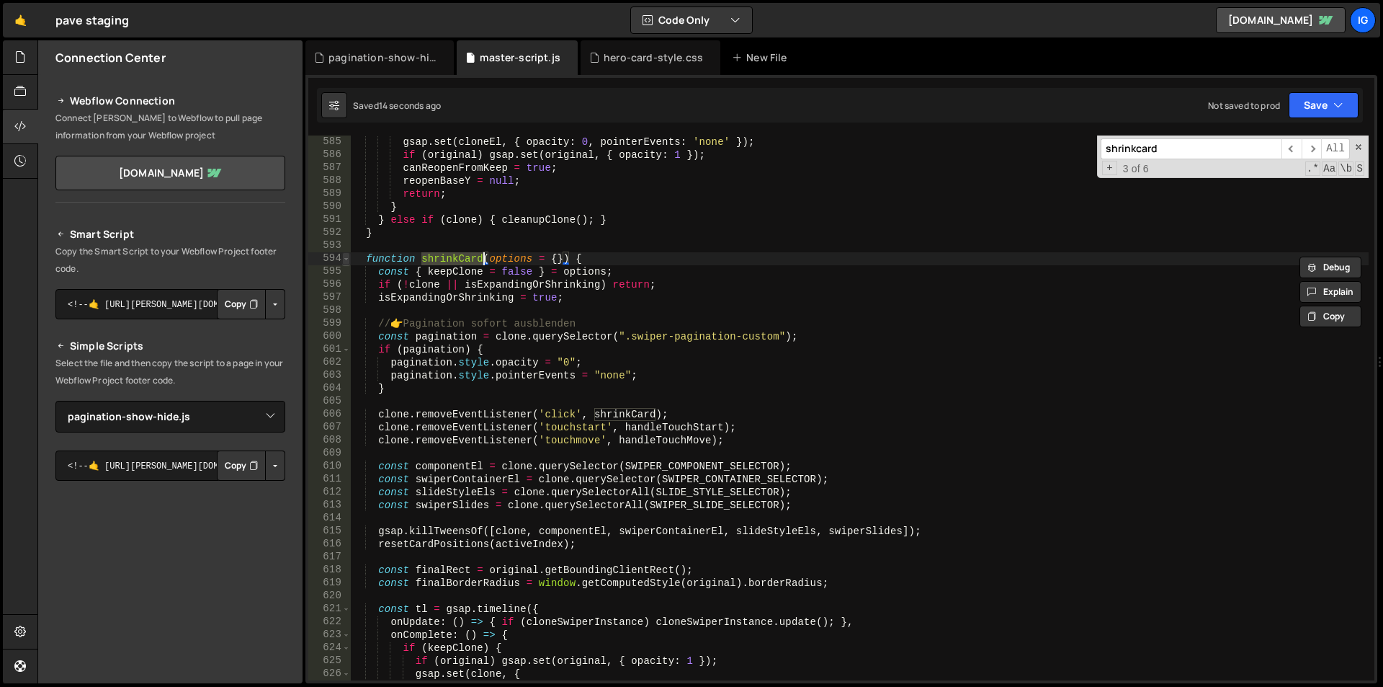
click at [347, 262] on span at bounding box center [346, 258] width 8 height 13
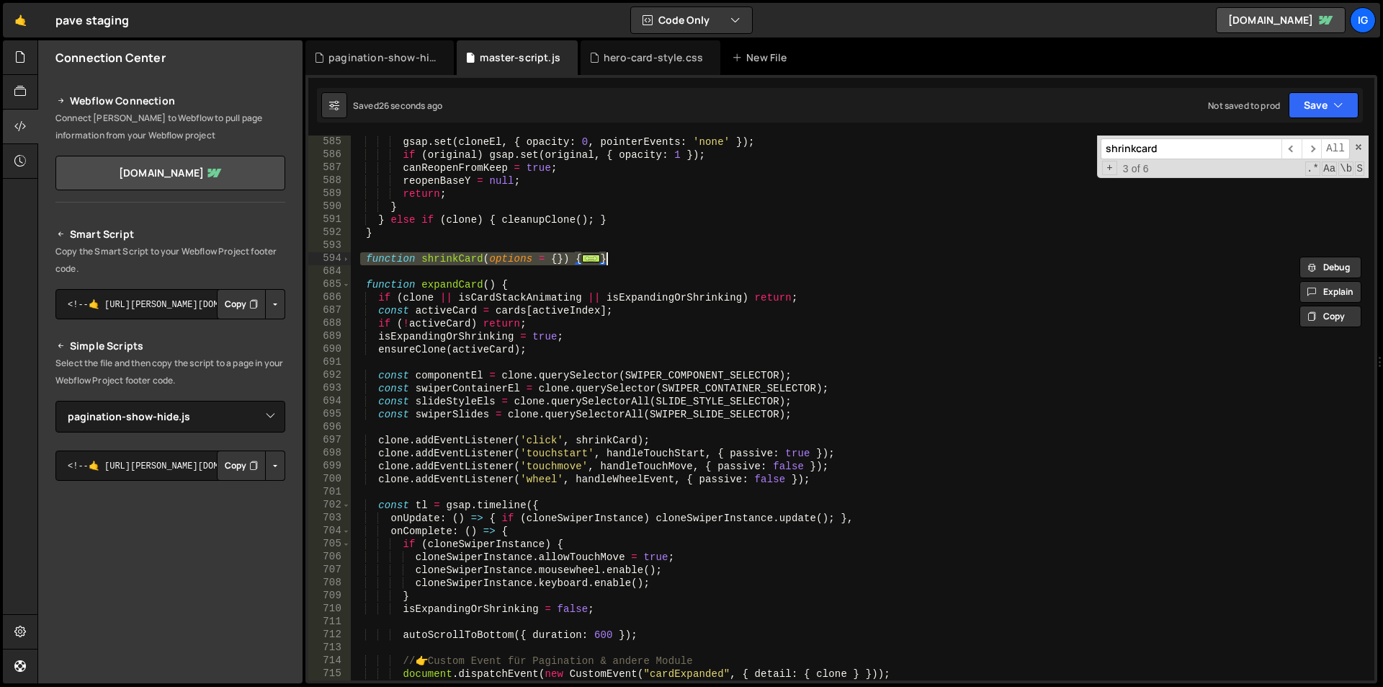
drag, startPoint x: 360, startPoint y: 258, endPoint x: 661, endPoint y: 259, distance: 301.9
click at [661, 259] on div "gsap . set ( cloneEl , { opacity : 0 , pointerEvents : 'none' }) ; if ( origina…" at bounding box center [860, 420] width 1018 height 571
type textarea "} }"
paste textarea
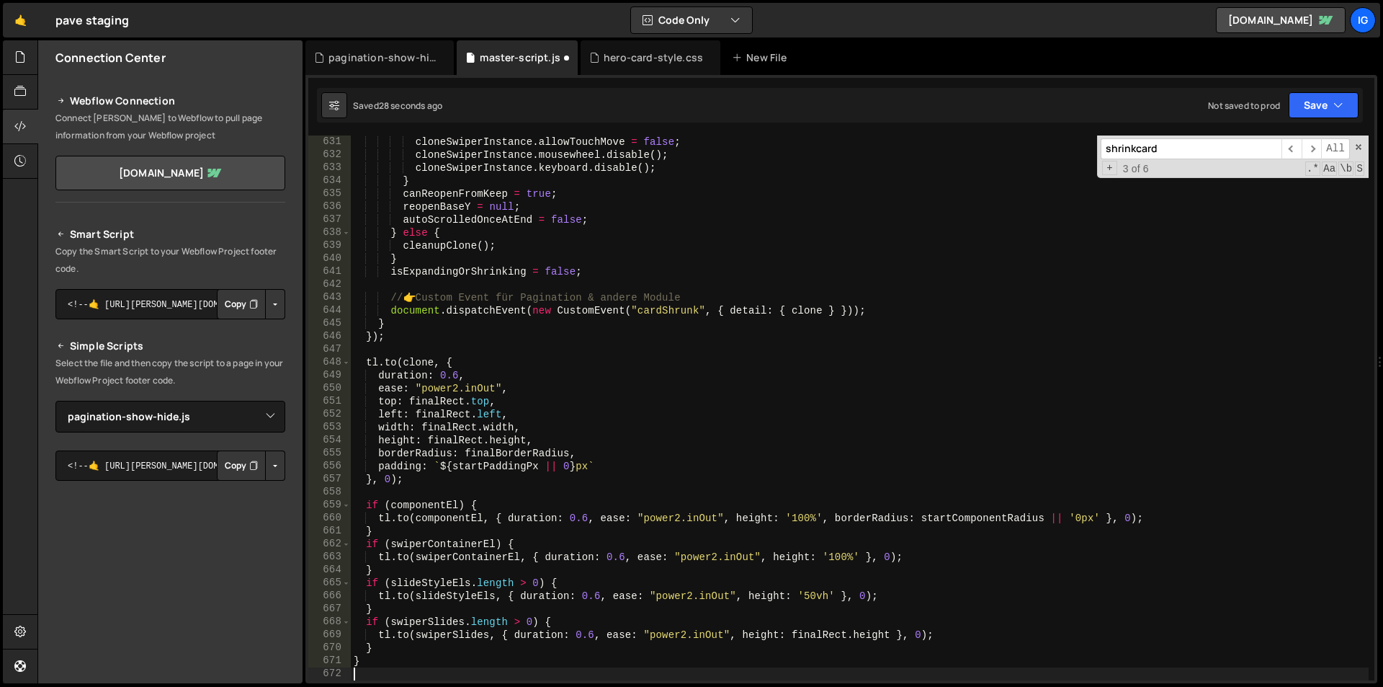
type textarea "}"
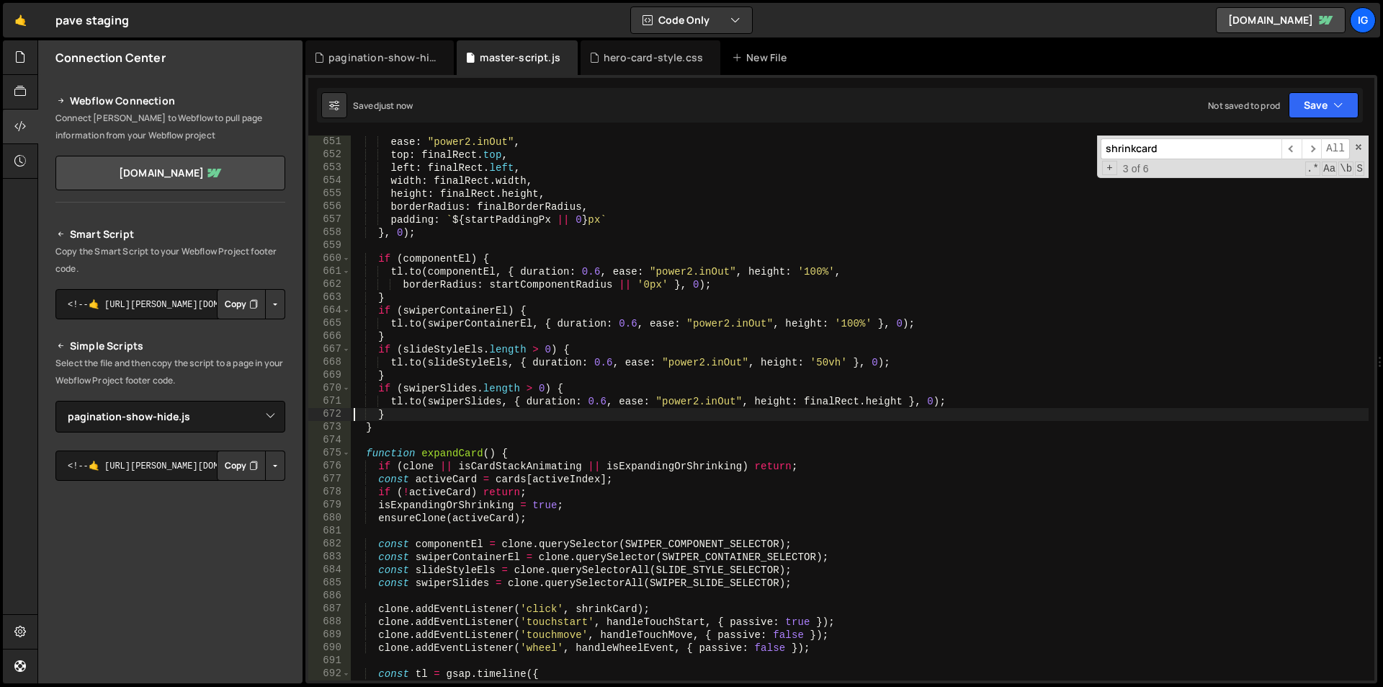
scroll to position [8430, 0]
click at [385, 49] on div "pagination-show-hide.js" at bounding box center [379, 57] width 148 height 35
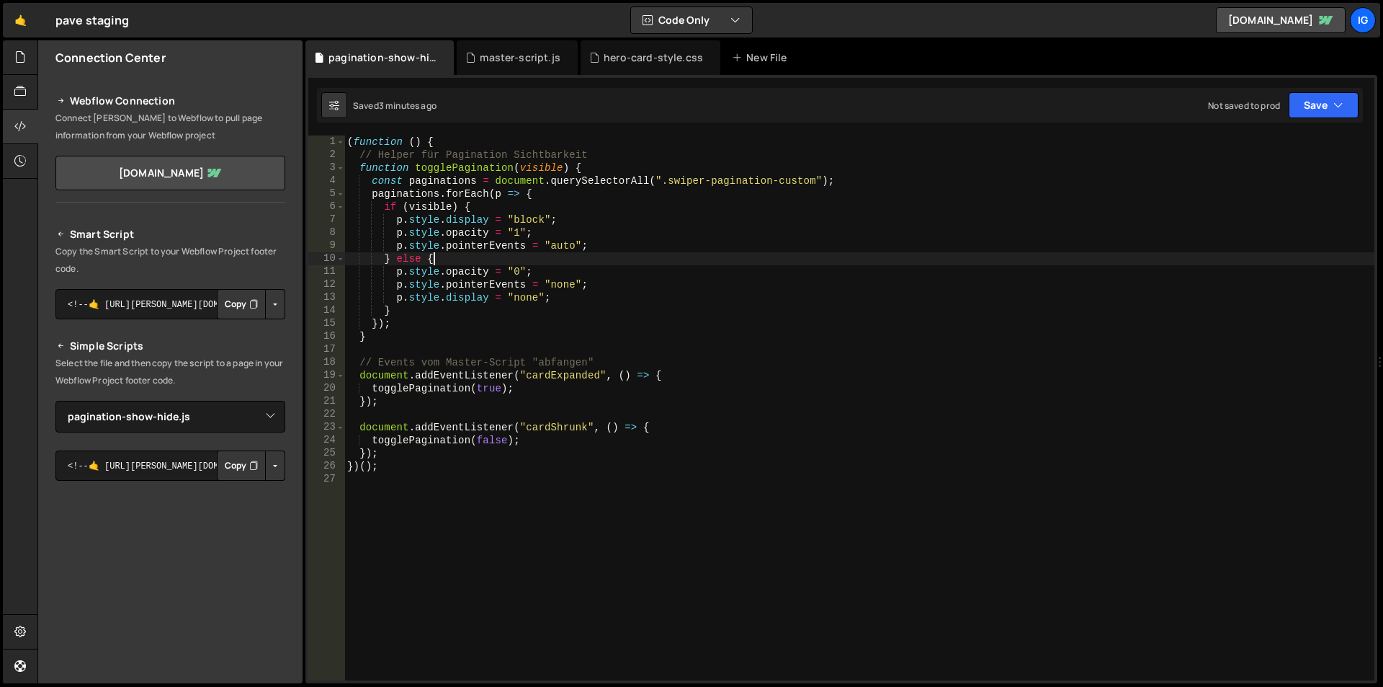
click at [493, 259] on div "( function ( ) { // Helper für Pagination Sichtbarkeit function togglePaginatio…" at bounding box center [859, 420] width 1030 height 571
type textarea "})();"
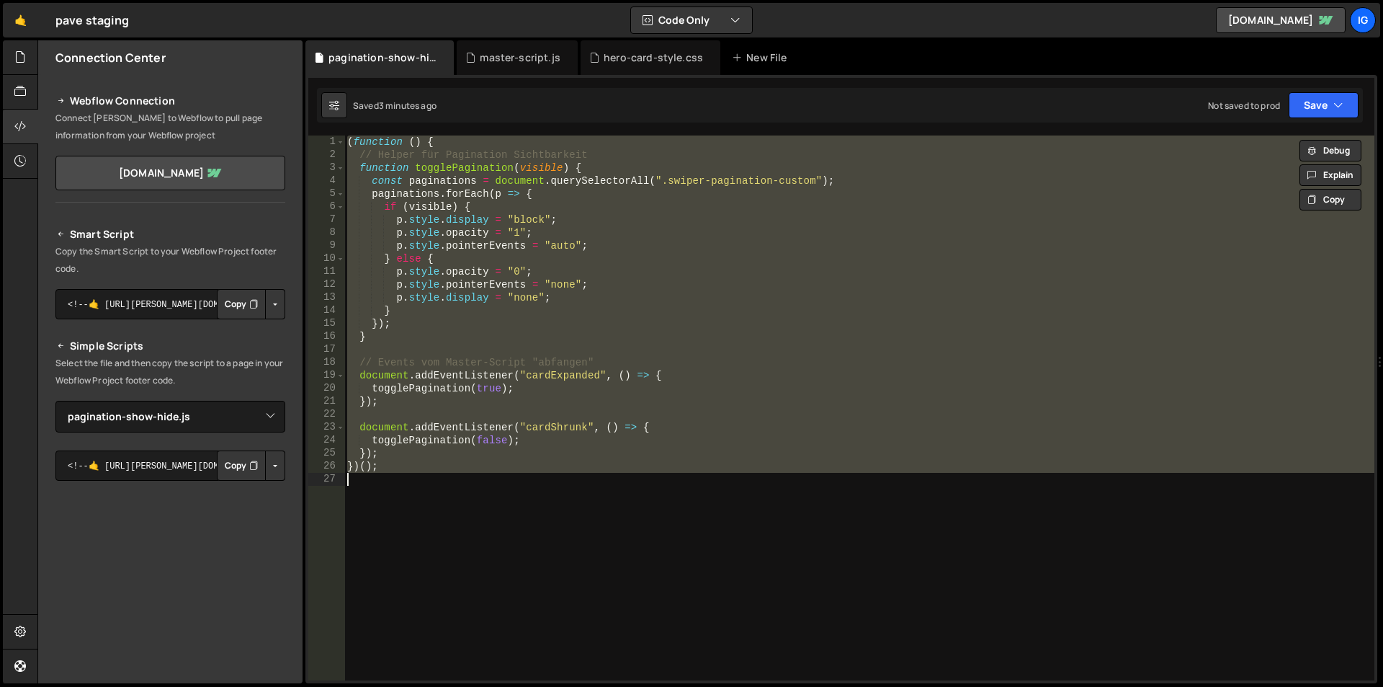
paste textarea
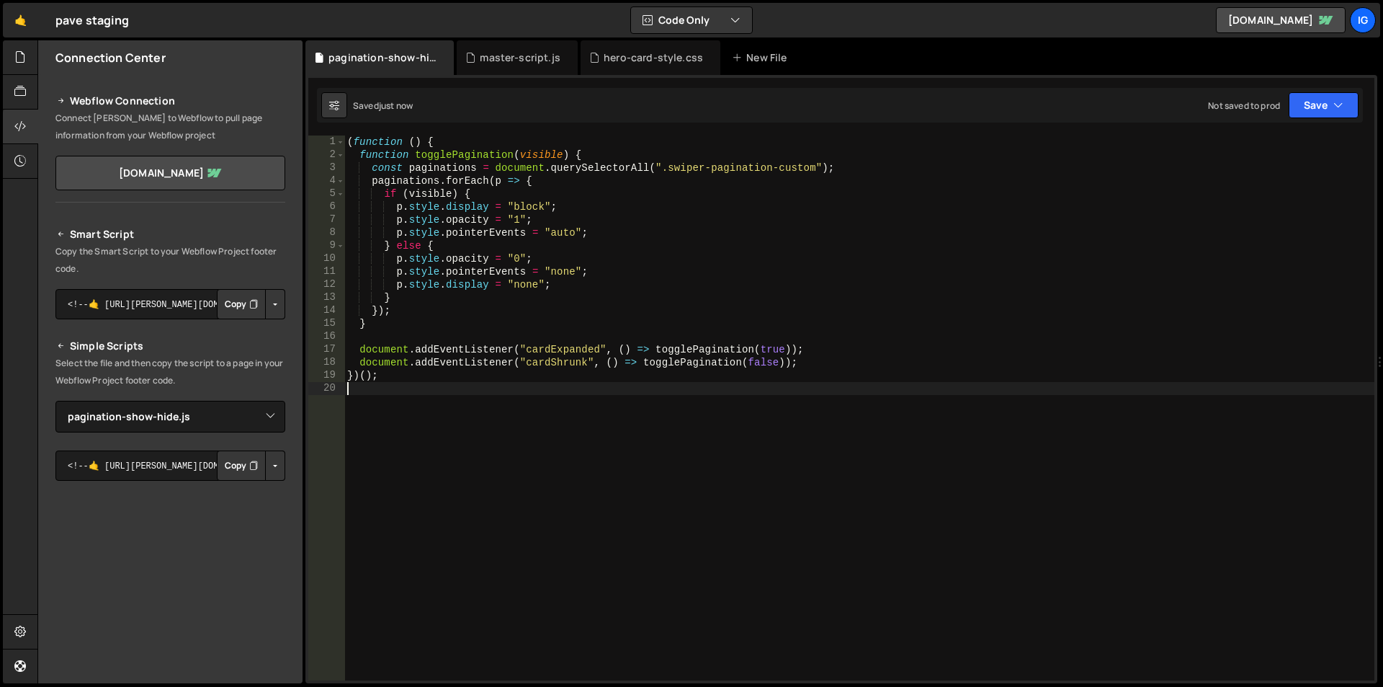
click at [468, 100] on div "Saved just now Not saved to prod Upgrade to Edit Save Save to Staging S Saved j…" at bounding box center [840, 105] width 1046 height 35
click at [637, 56] on div "hero-card-style.css" at bounding box center [653, 57] width 99 height 14
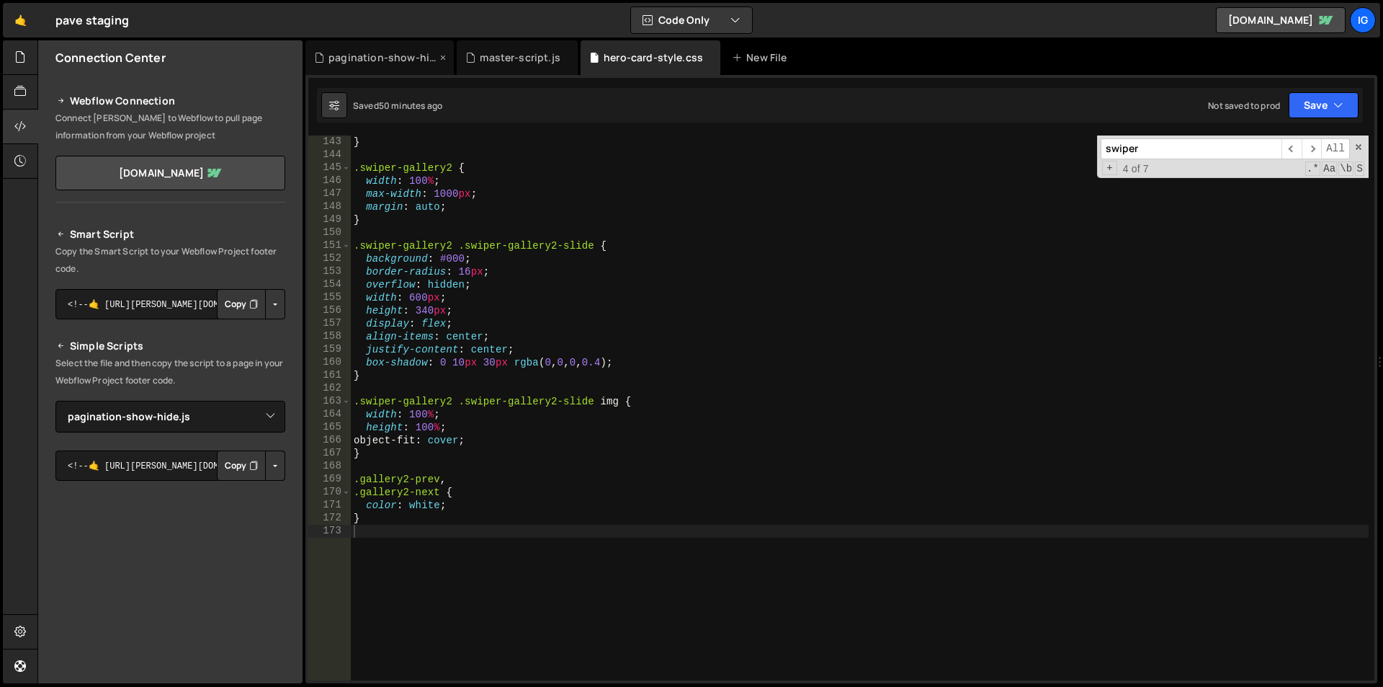
click at [380, 48] on div "pagination-show-hide.js" at bounding box center [379, 57] width 148 height 35
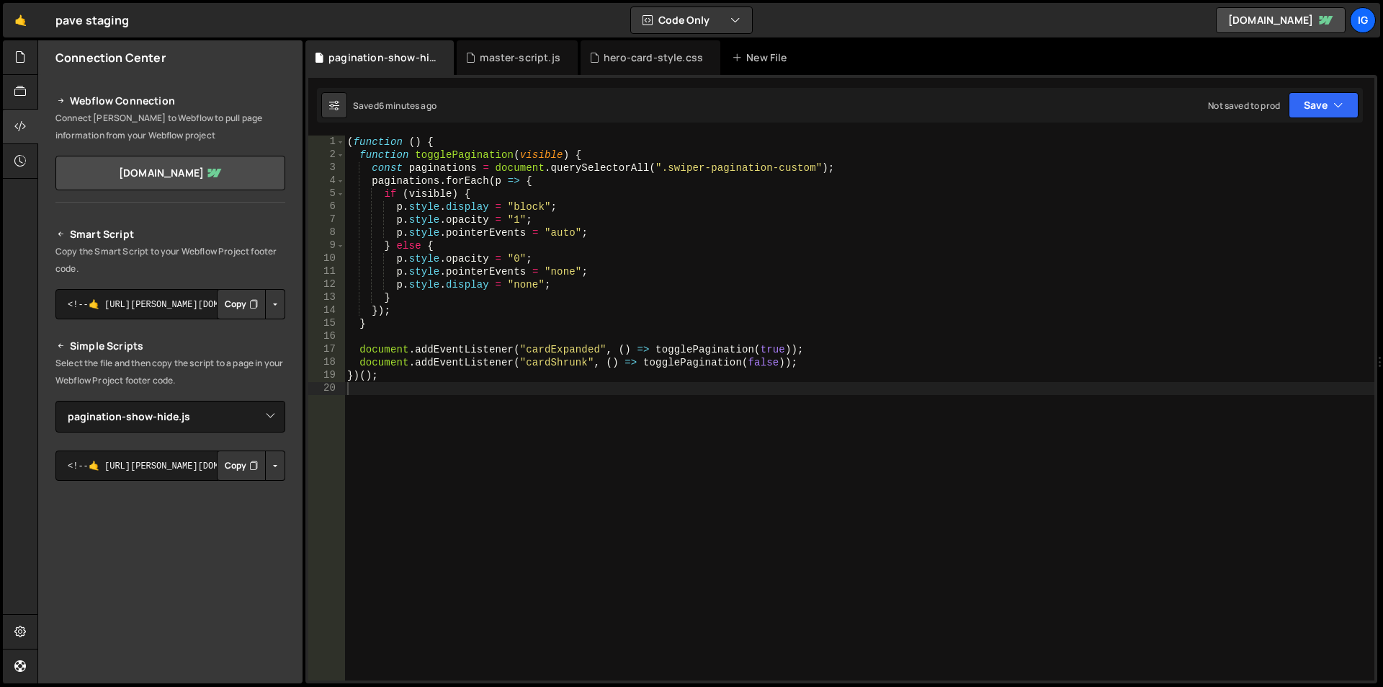
click at [464, 238] on div "( function ( ) { function togglePagination ( visible ) { const paginations = do…" at bounding box center [859, 420] width 1030 height 571
type textarea "})();"
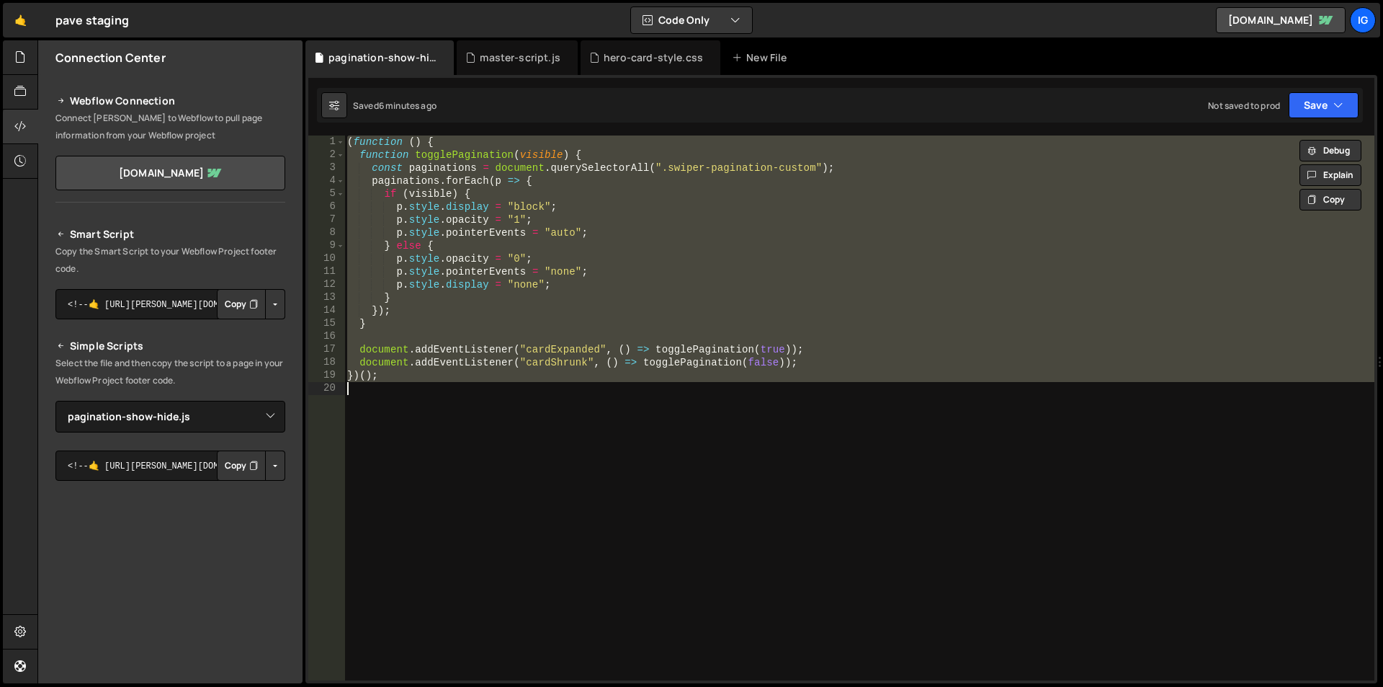
paste textarea
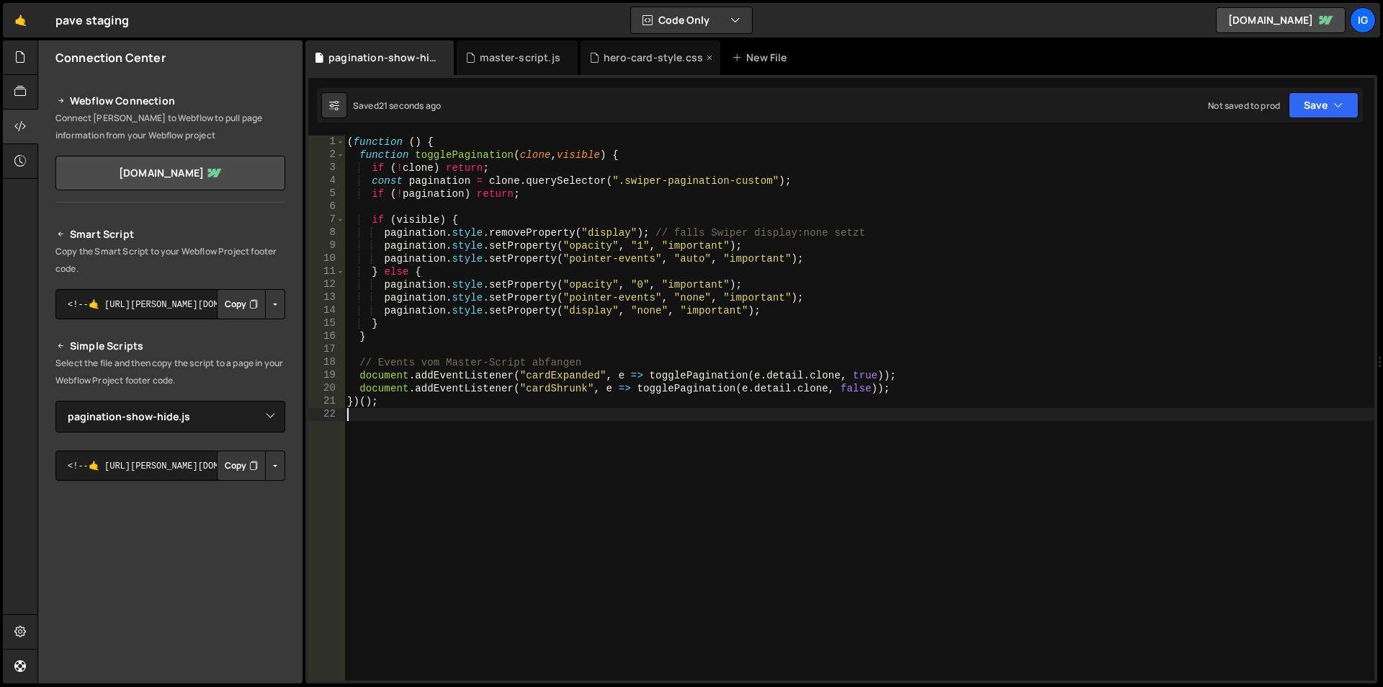
click at [617, 67] on div "hero-card-style.css" at bounding box center [651, 57] width 140 height 35
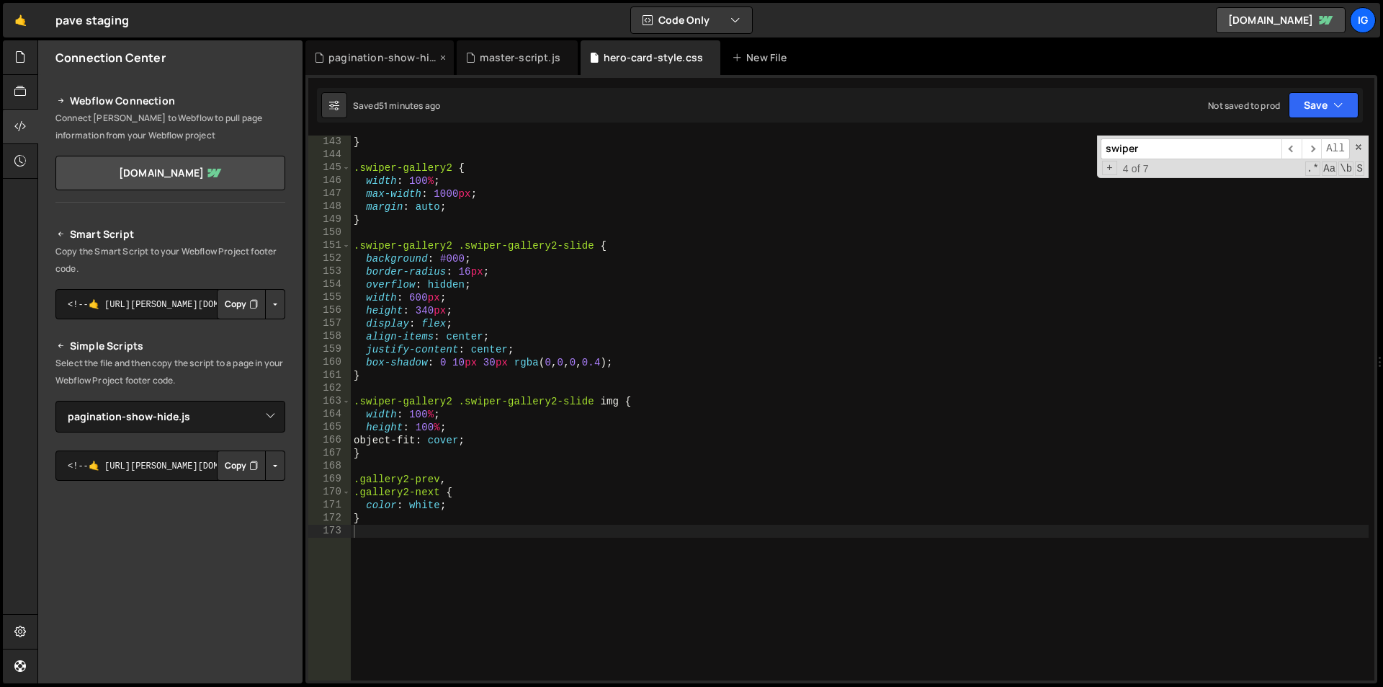
click at [378, 55] on div "pagination-show-hide.js" at bounding box center [383, 57] width 108 height 14
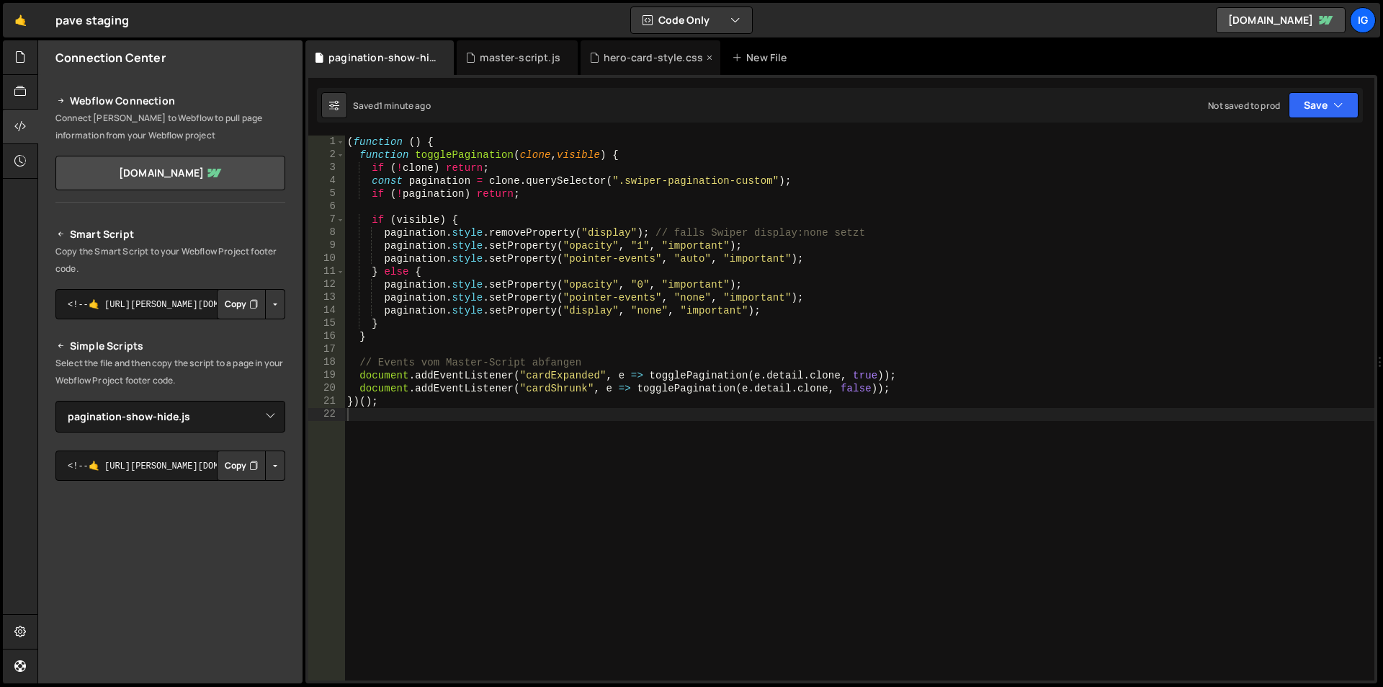
click at [637, 55] on div "hero-card-style.css" at bounding box center [653, 57] width 99 height 14
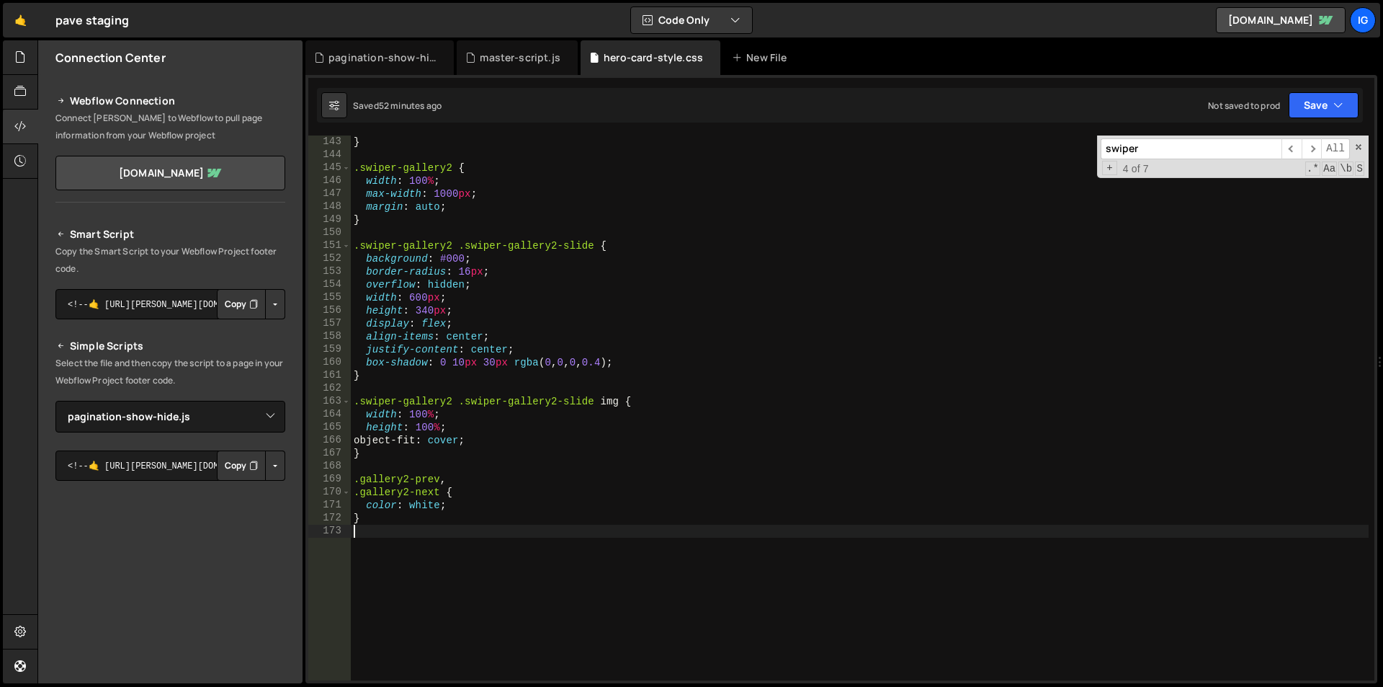
click at [398, 568] on div "} .swiper-gallery2 { width : 100 % ; max-width : 1000 px ; margin : auto ; } .s…" at bounding box center [860, 420] width 1018 height 571
paste textarea
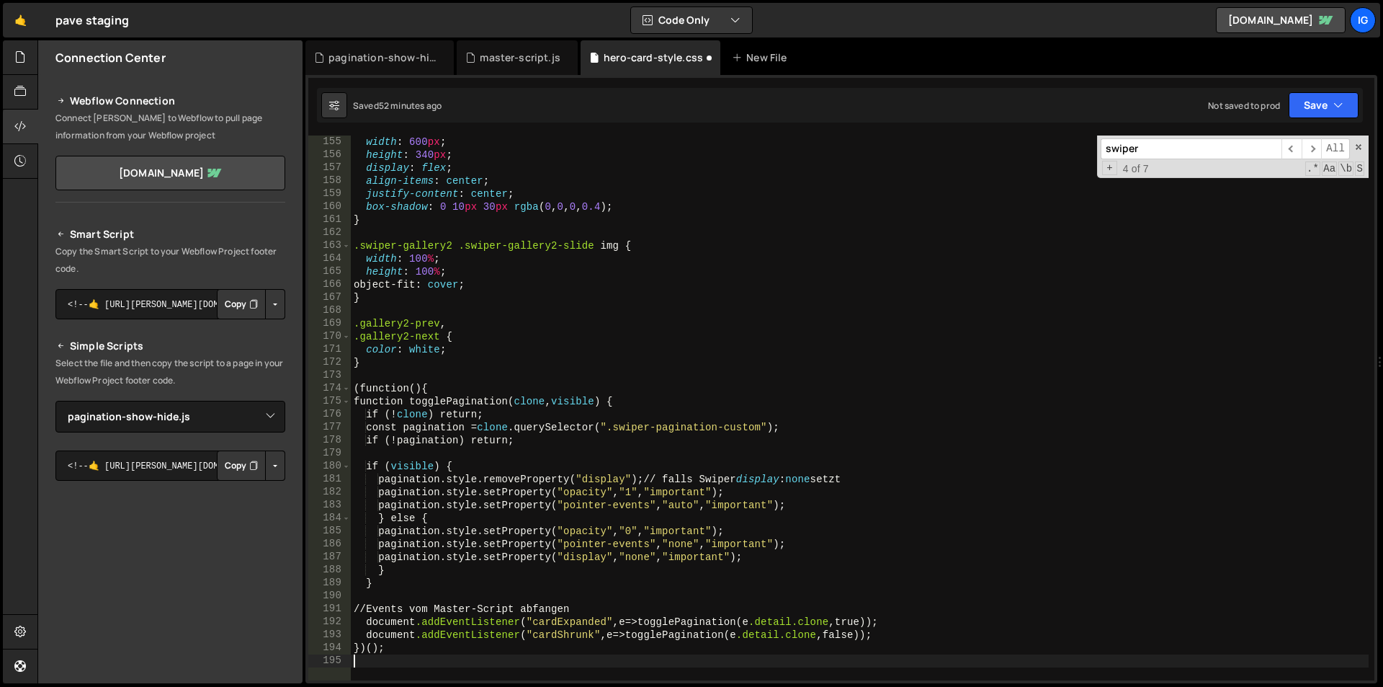
scroll to position [1978, 0]
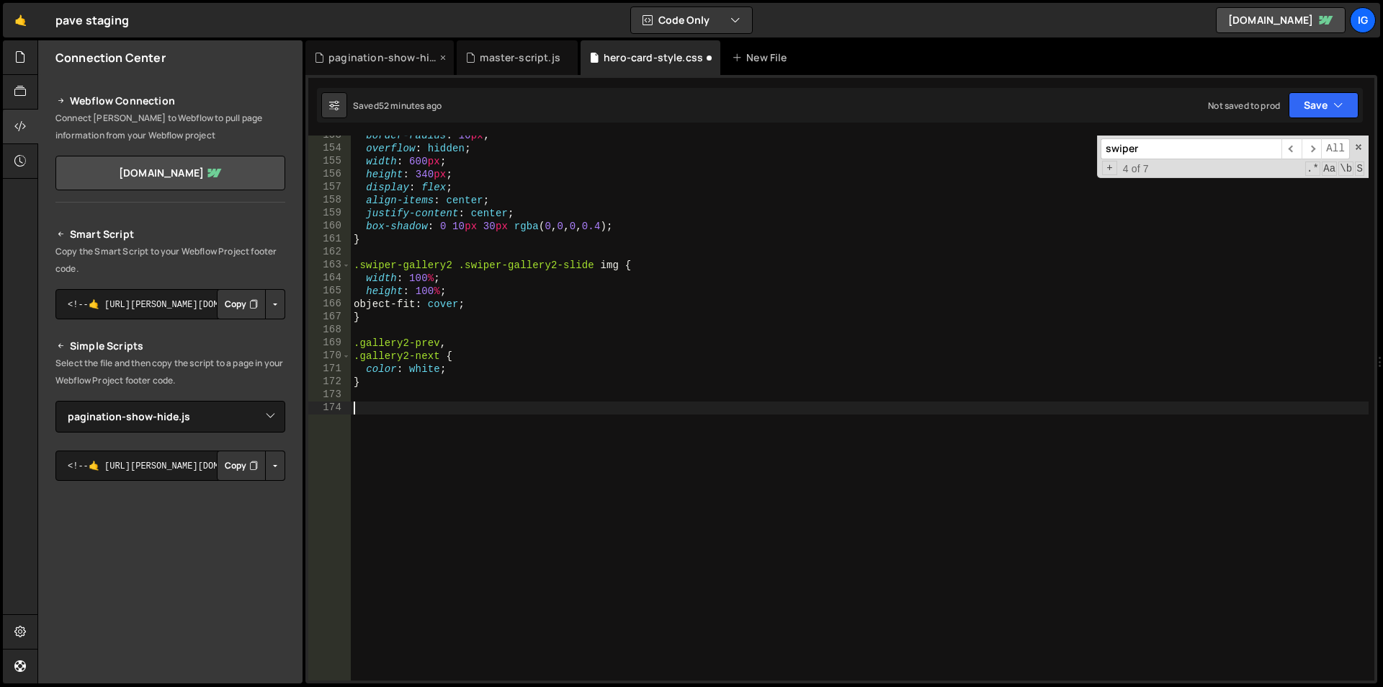
click at [399, 66] on div "pagination-show-hide.js" at bounding box center [379, 57] width 148 height 35
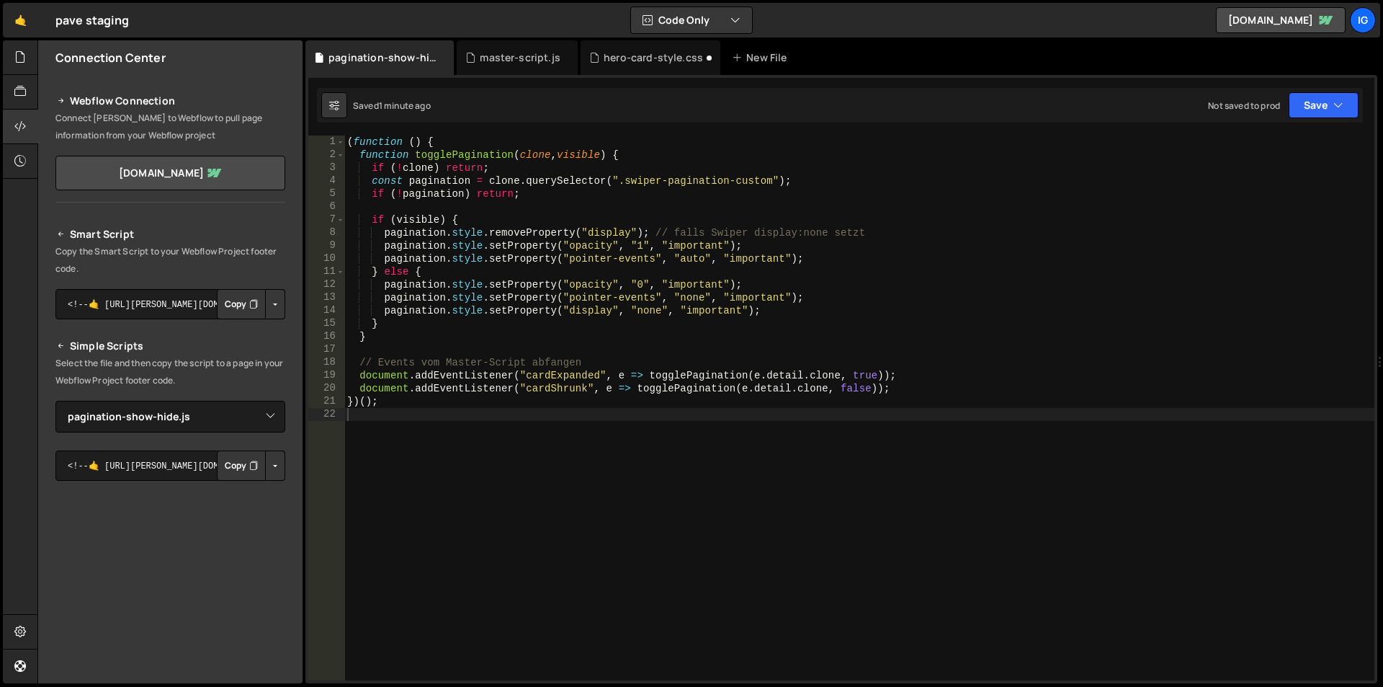
click at [497, 418] on div "( function ( ) { function togglePagination ( clone , visible ) { if ( ! clone )…" at bounding box center [859, 420] width 1030 height 571
type textarea "})();"
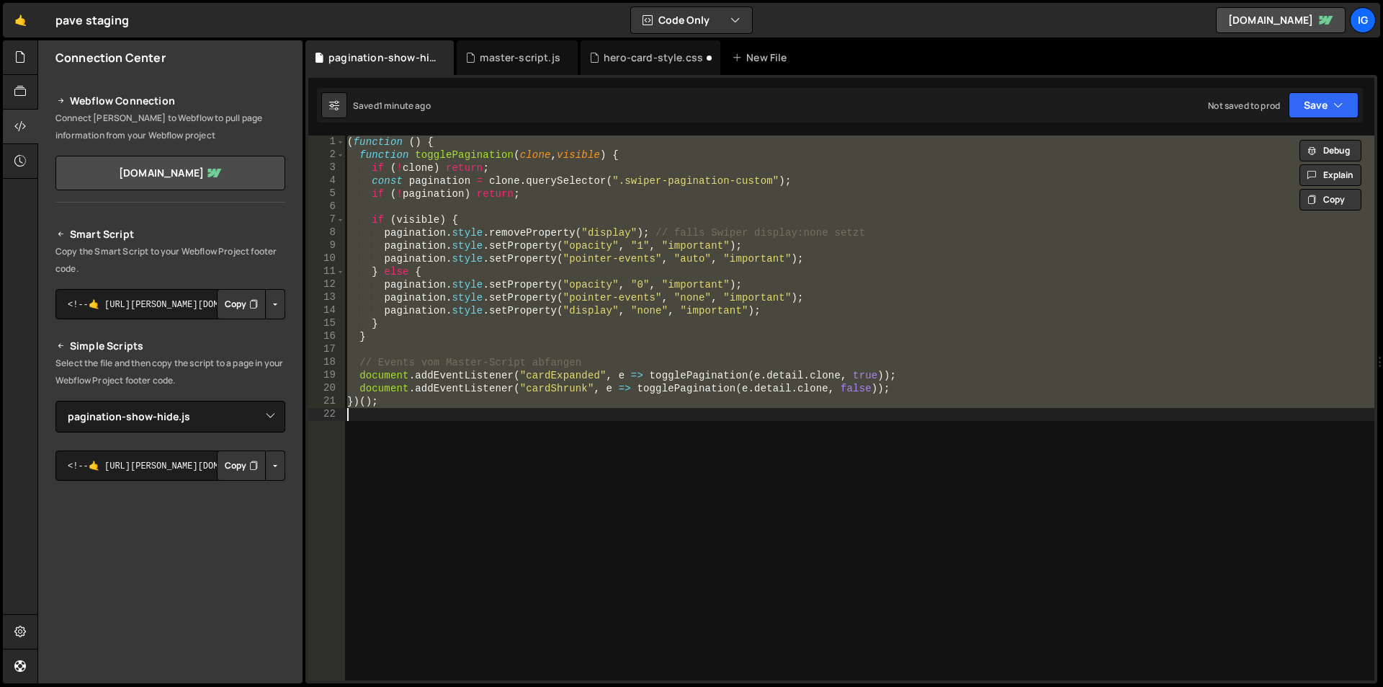
paste textarea
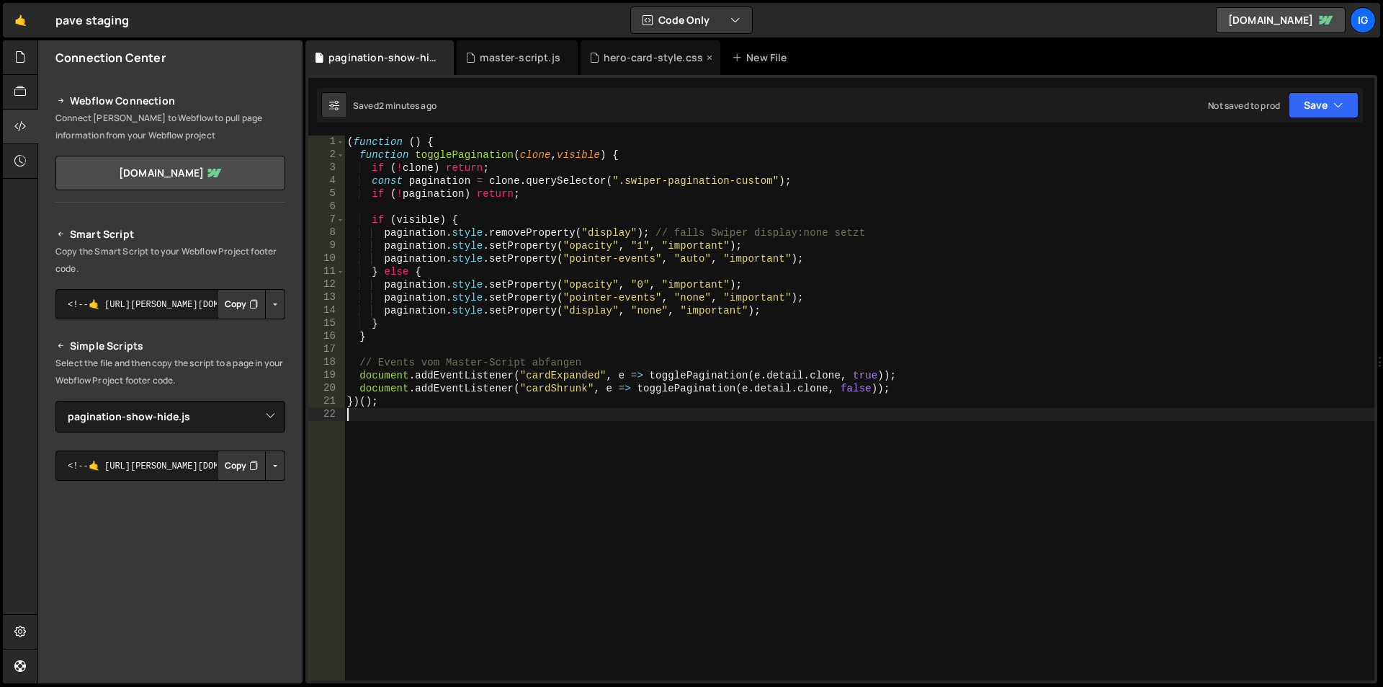
click at [662, 55] on div "hero-card-style.css" at bounding box center [653, 57] width 99 height 14
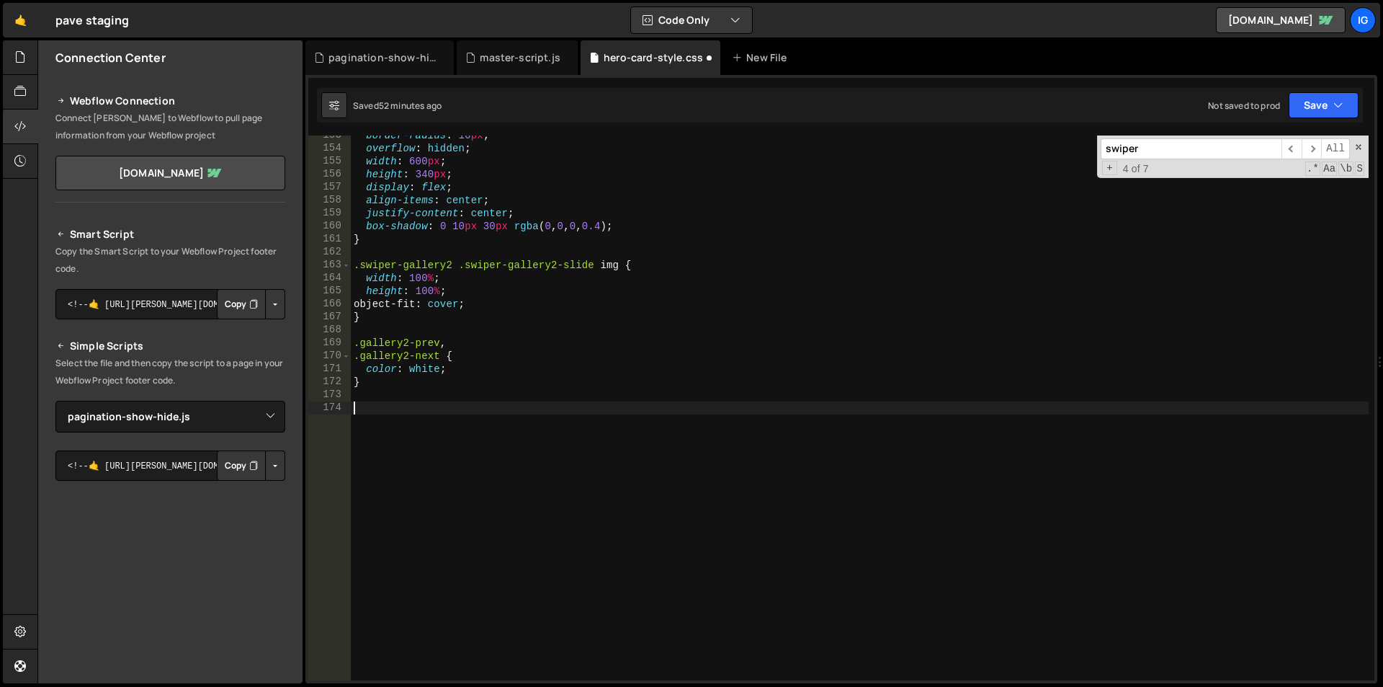
click at [448, 416] on div "border-radius : 16 px ; overflow : hidden ; width : 600 px ; height : 340 px ; …" at bounding box center [860, 414] width 1018 height 571
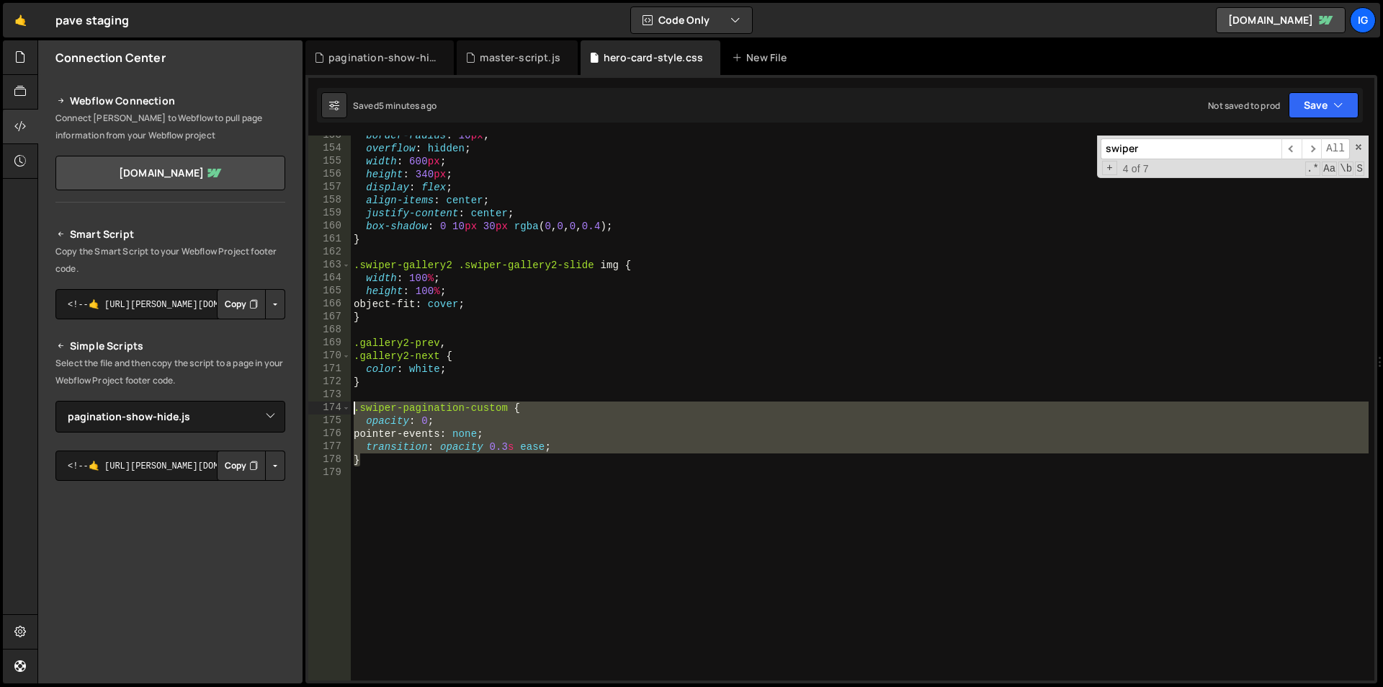
drag, startPoint x: 399, startPoint y: 460, endPoint x: 323, endPoint y: 401, distance: 96.6
click at [323, 401] on div "153 154 155 156 157 158 159 160 161 162 163 164 165 166 167 168 169 170 171 172…" at bounding box center [841, 407] width 1066 height 545
type textarea ".swiper-pagination-custom { opacity: 0;"
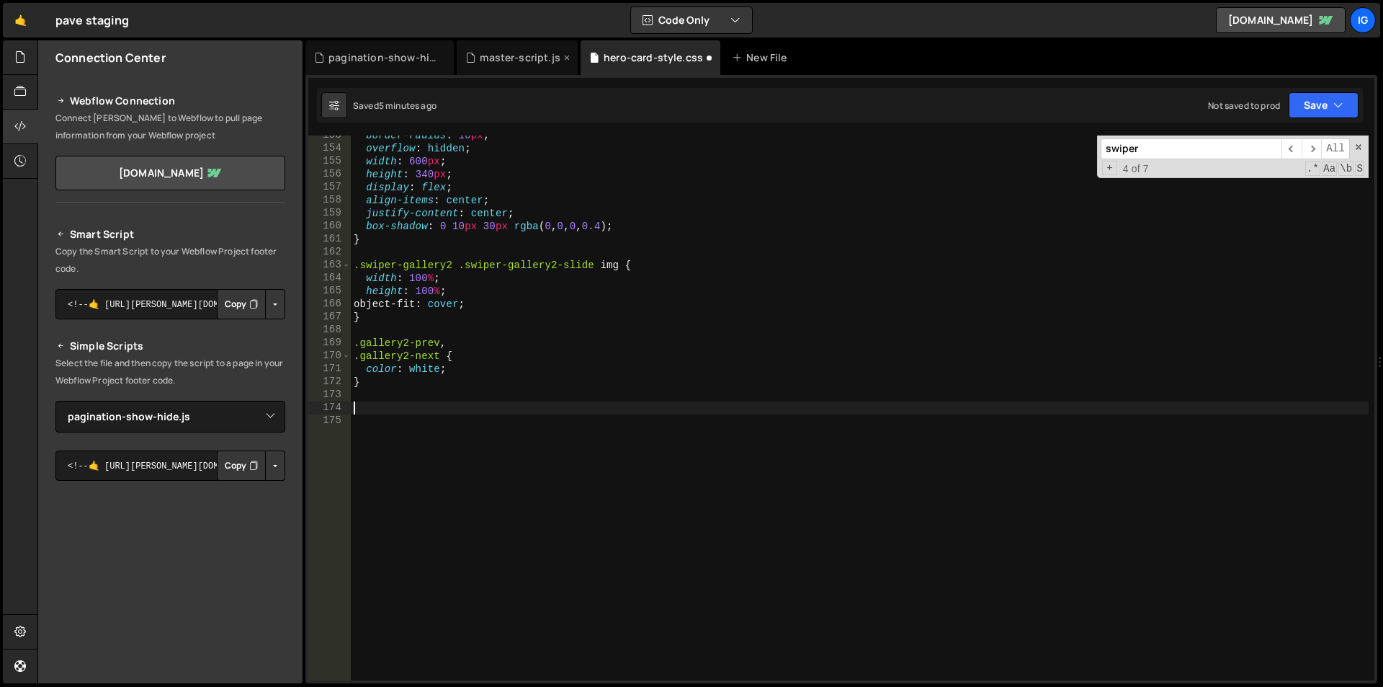
click at [522, 53] on div "master-script.js" at bounding box center [520, 57] width 81 height 14
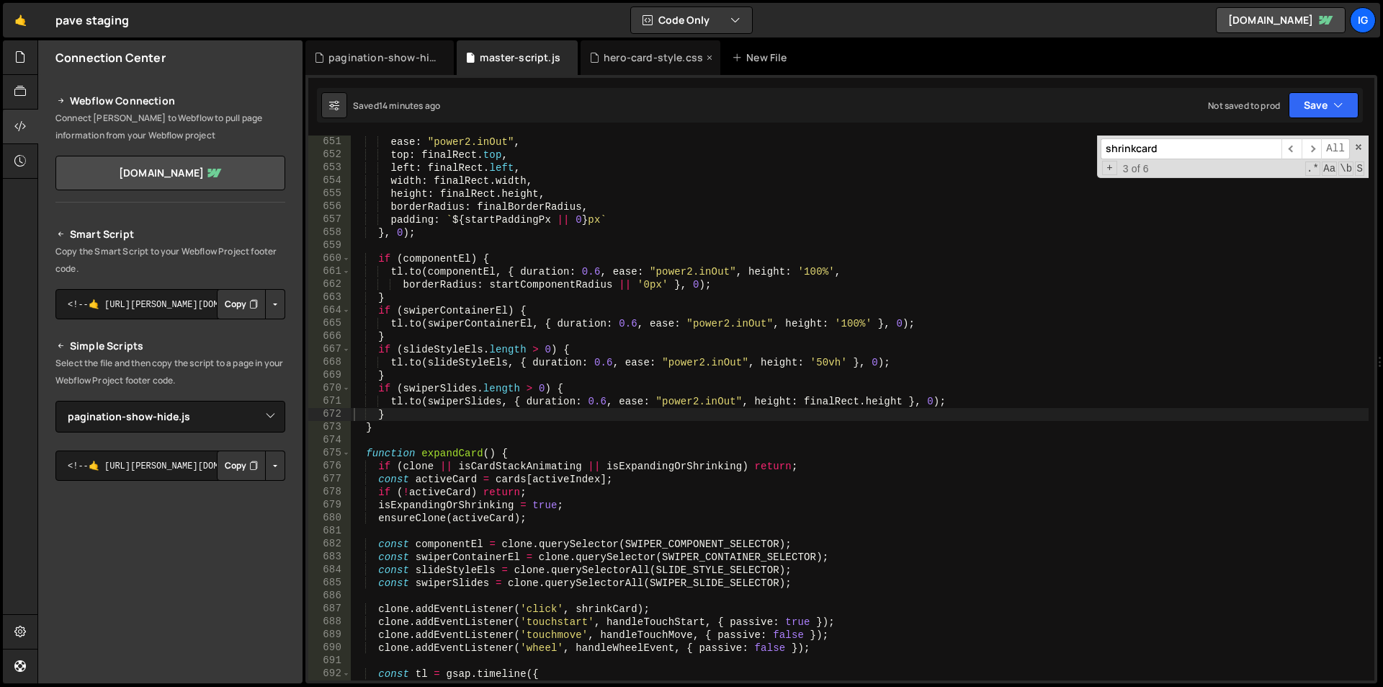
click at [639, 53] on div "hero-card-style.css" at bounding box center [653, 57] width 99 height 14
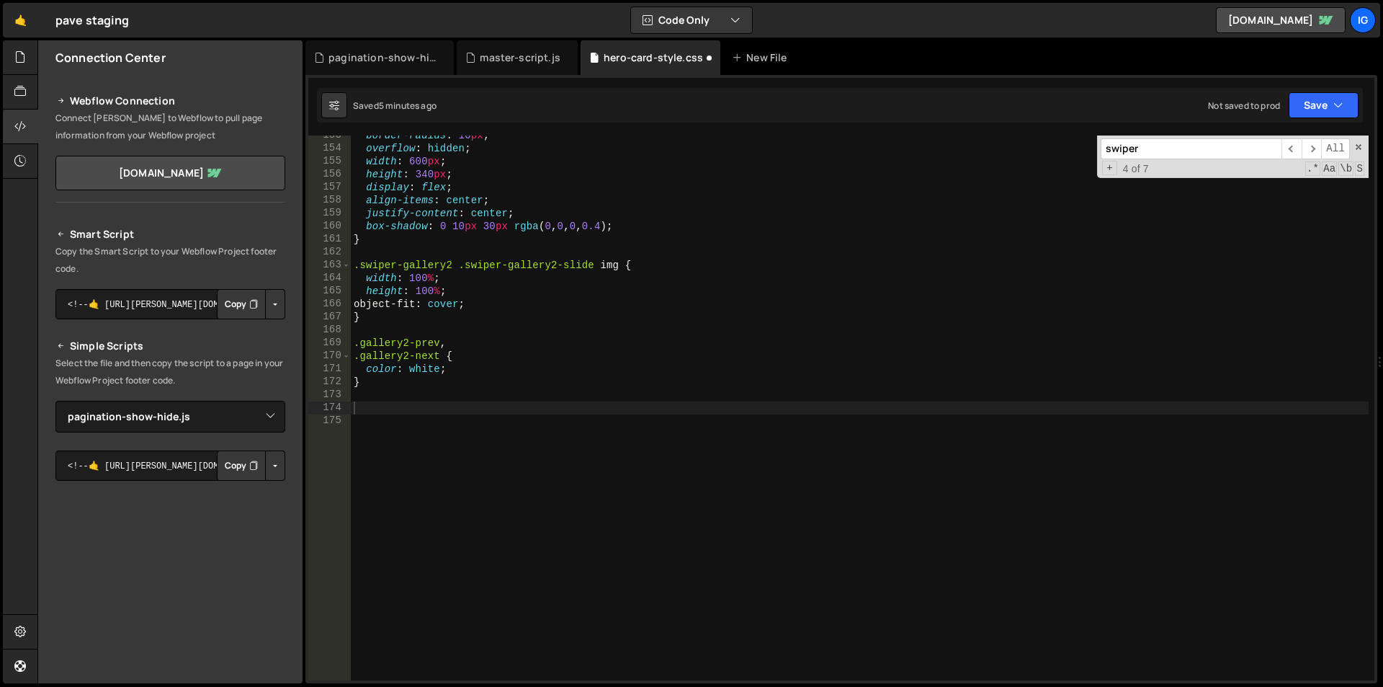
type textarea "height: 100%;"
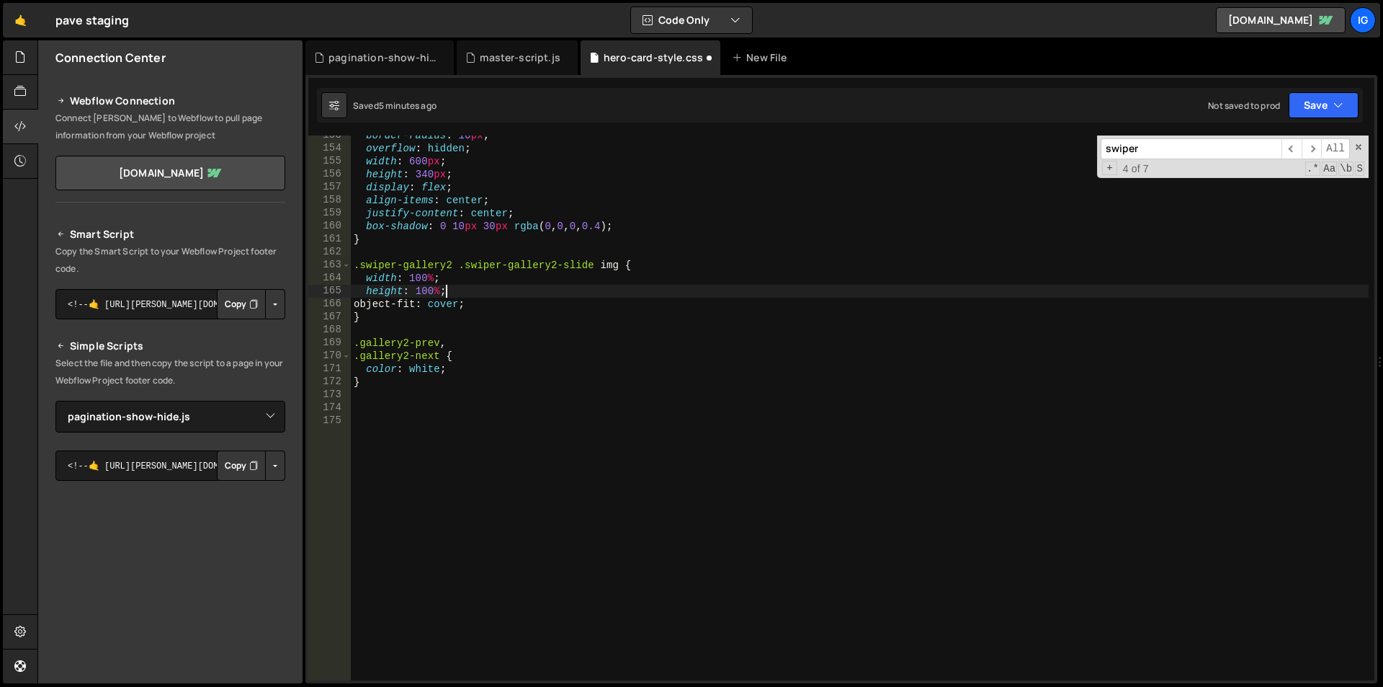
click at [599, 295] on div "border-radius : 16 px ; overflow : hidden ; width : 600 px ; height : 340 px ; …" at bounding box center [860, 414] width 1018 height 571
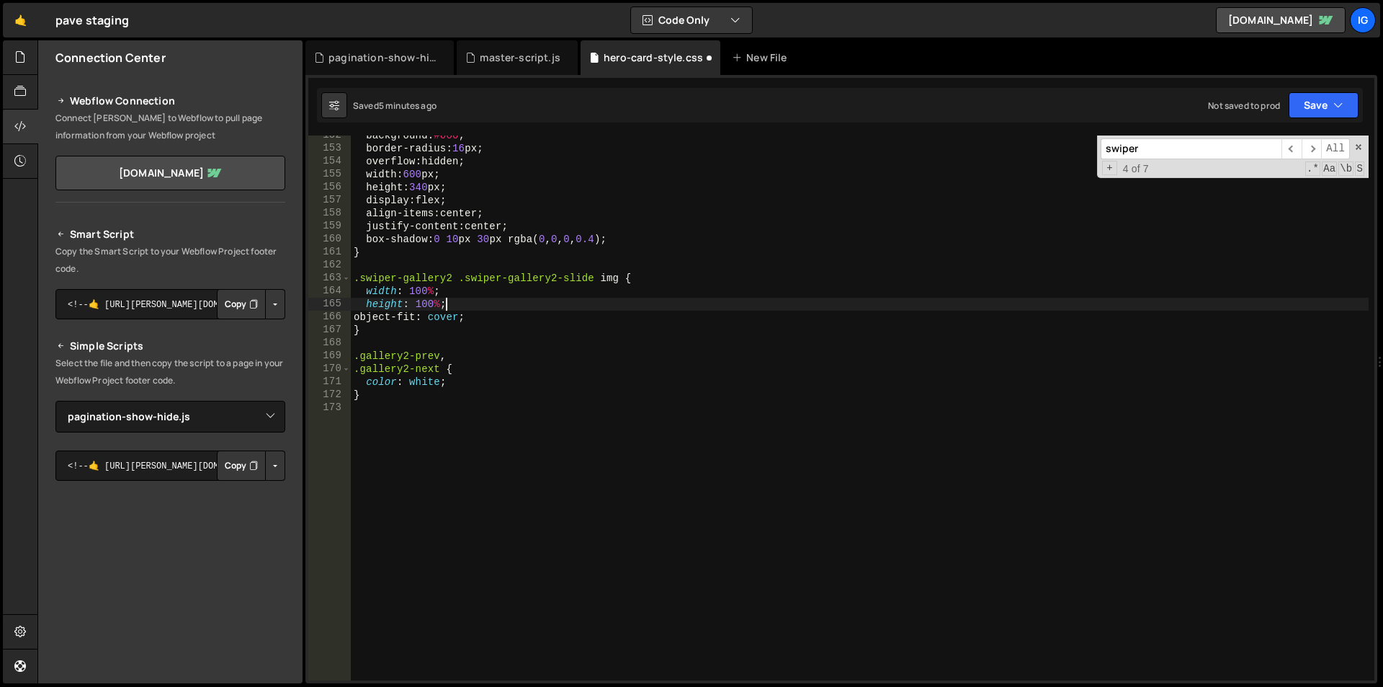
scroll to position [1965, 0]
click at [504, 58] on div "master-script.js" at bounding box center [520, 57] width 81 height 14
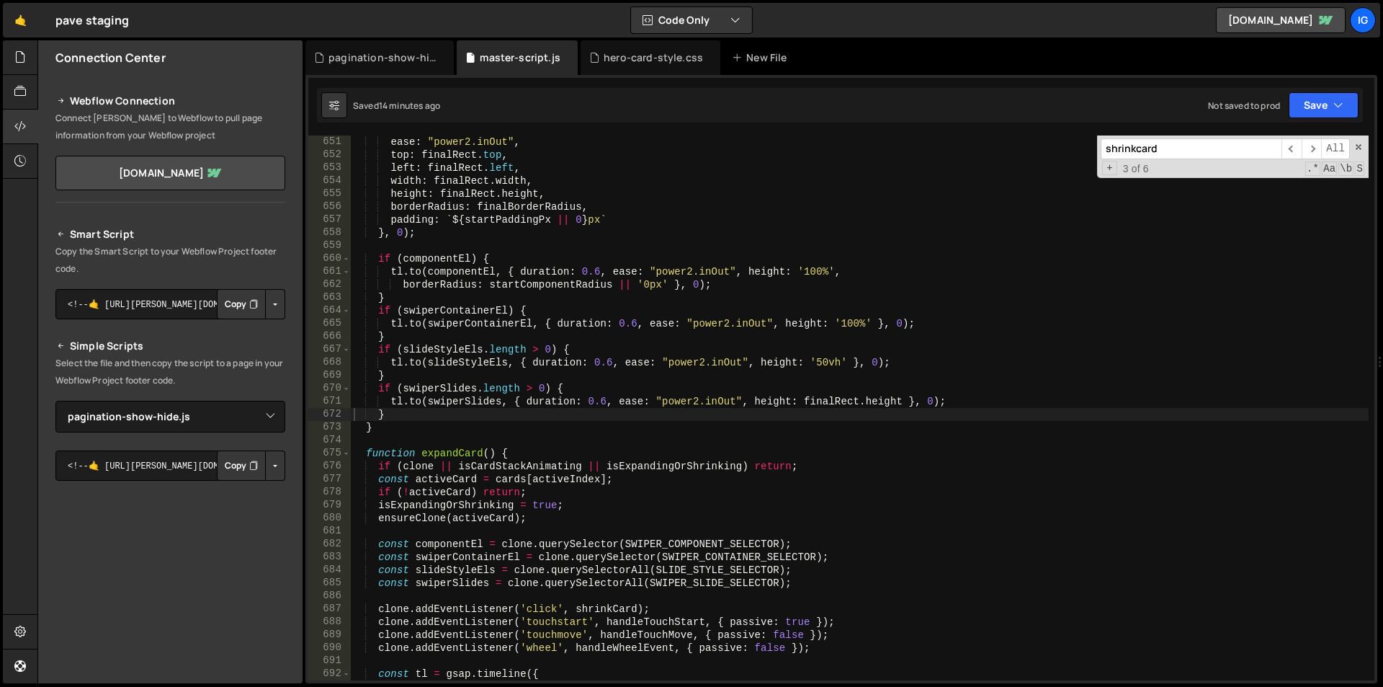
click at [544, 298] on div "ease : "power2.inOut" , top : finalRect . top , left : finalRect . left , width…" at bounding box center [860, 420] width 1018 height 571
type textarea "})();"
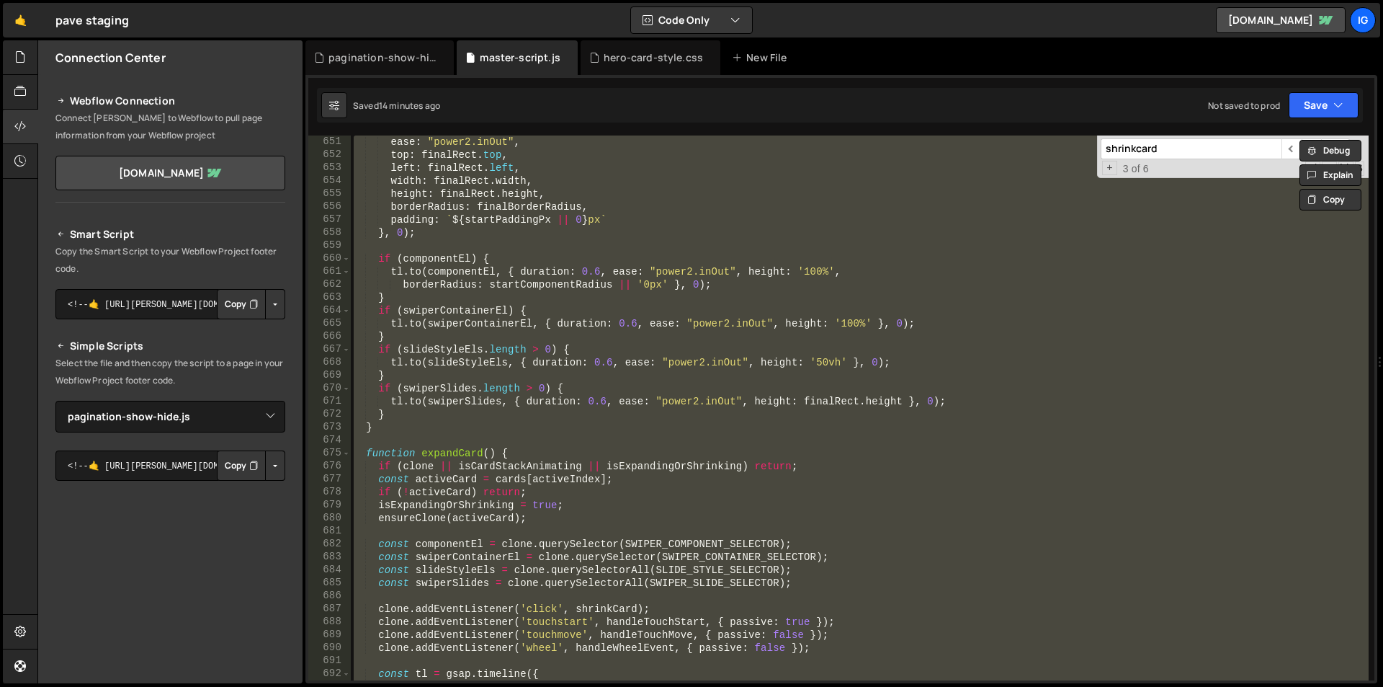
paste textarea
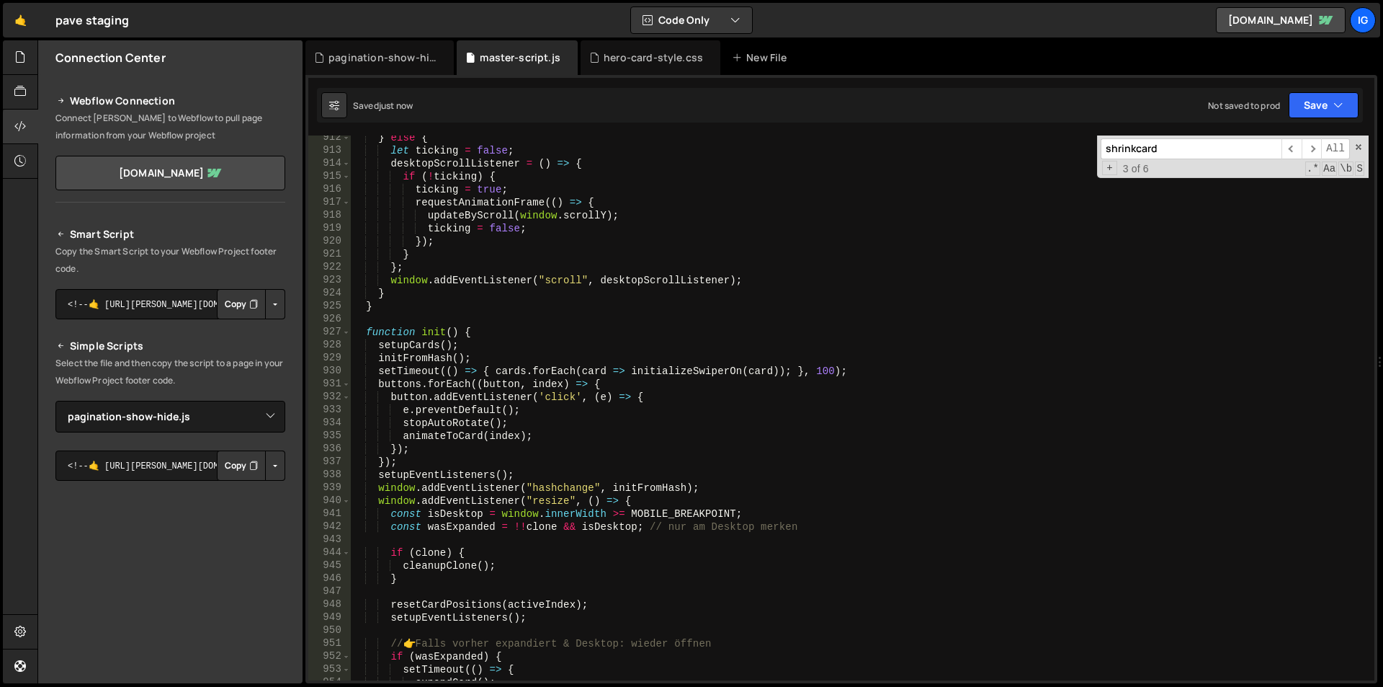
scroll to position [11733, 0]
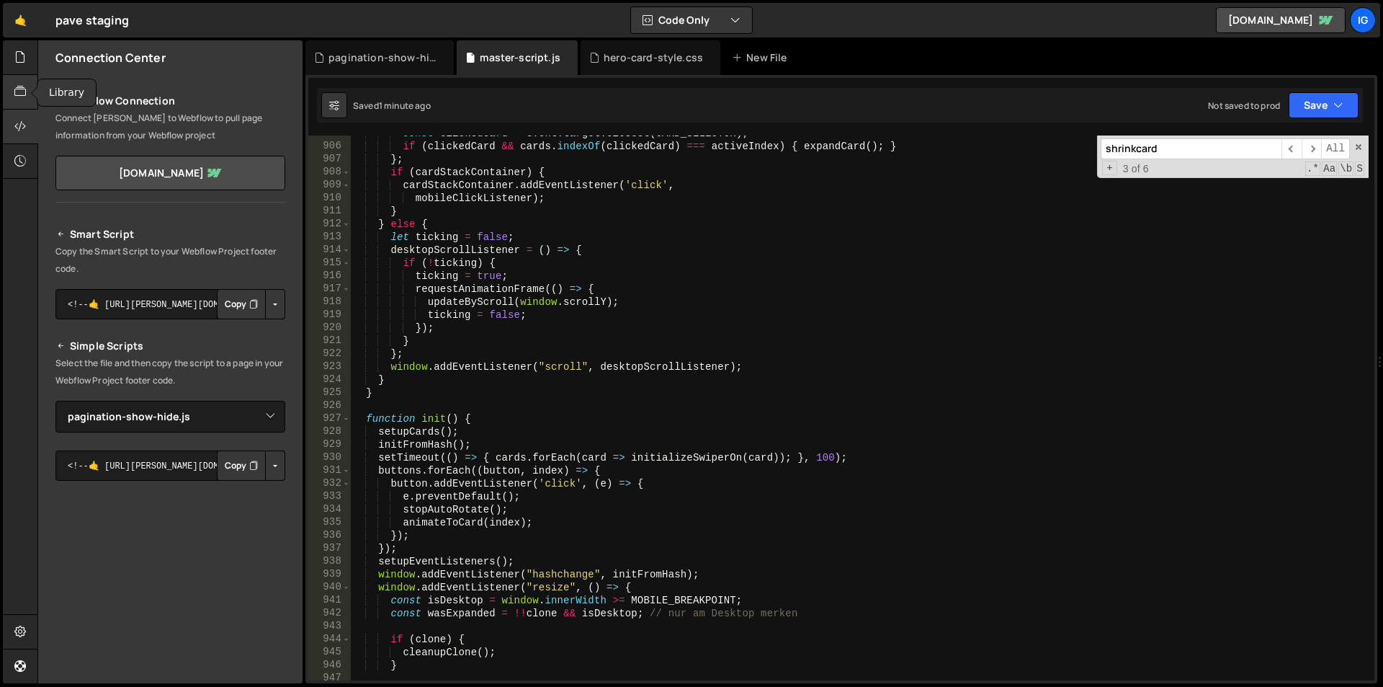
click at [19, 100] on div at bounding box center [20, 92] width 35 height 35
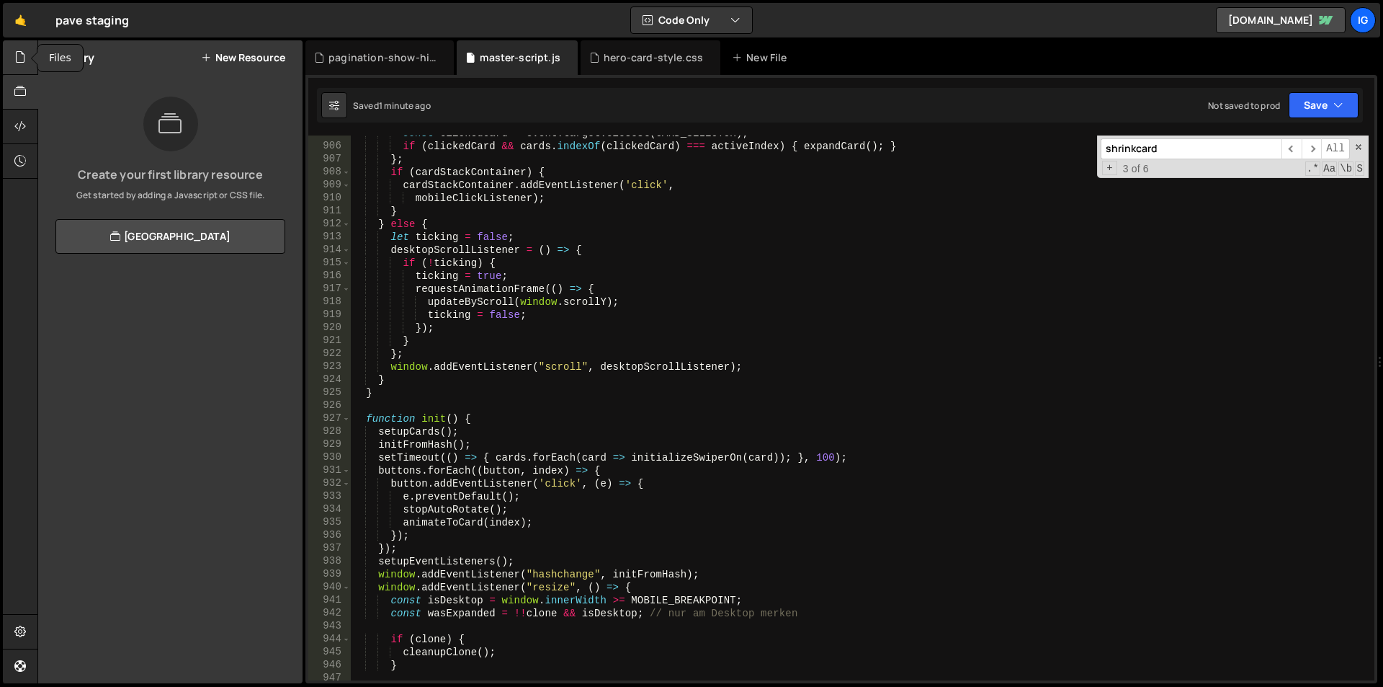
click at [24, 64] on icon at bounding box center [20, 57] width 12 height 16
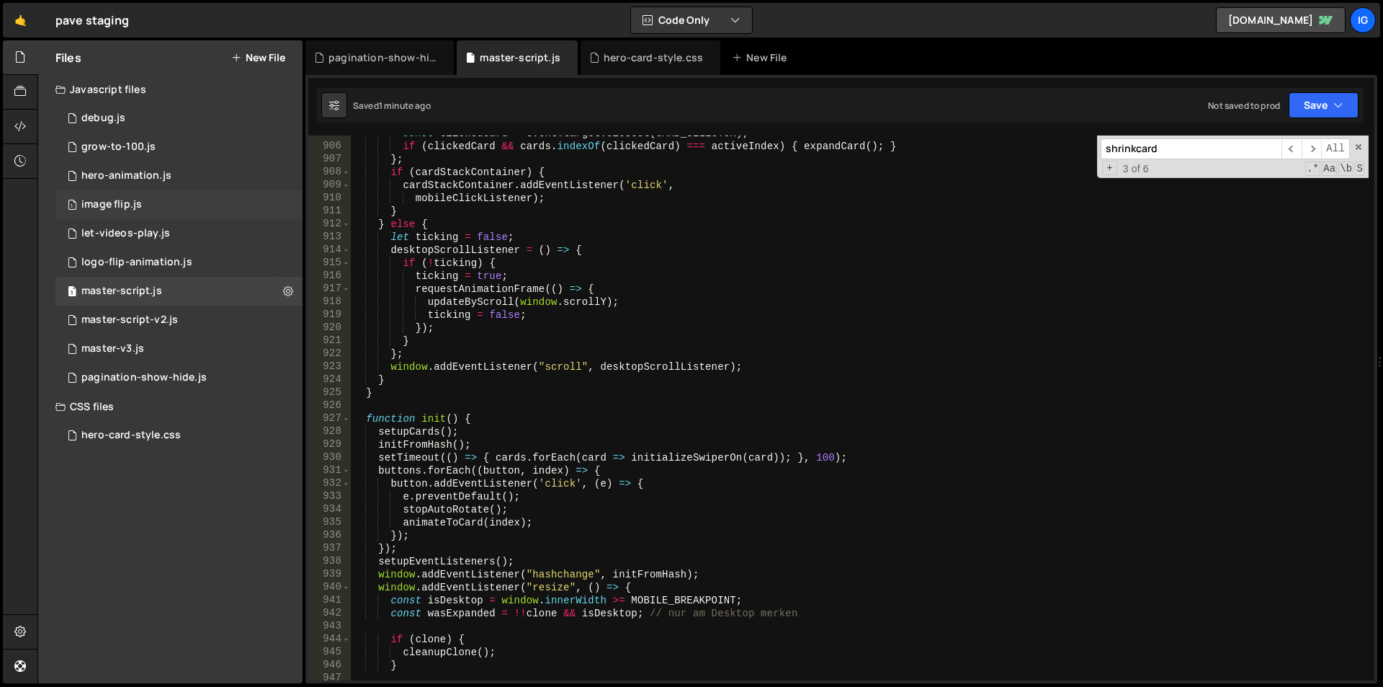
click at [133, 211] on div "1 image flip.js 0" at bounding box center [178, 204] width 247 height 29
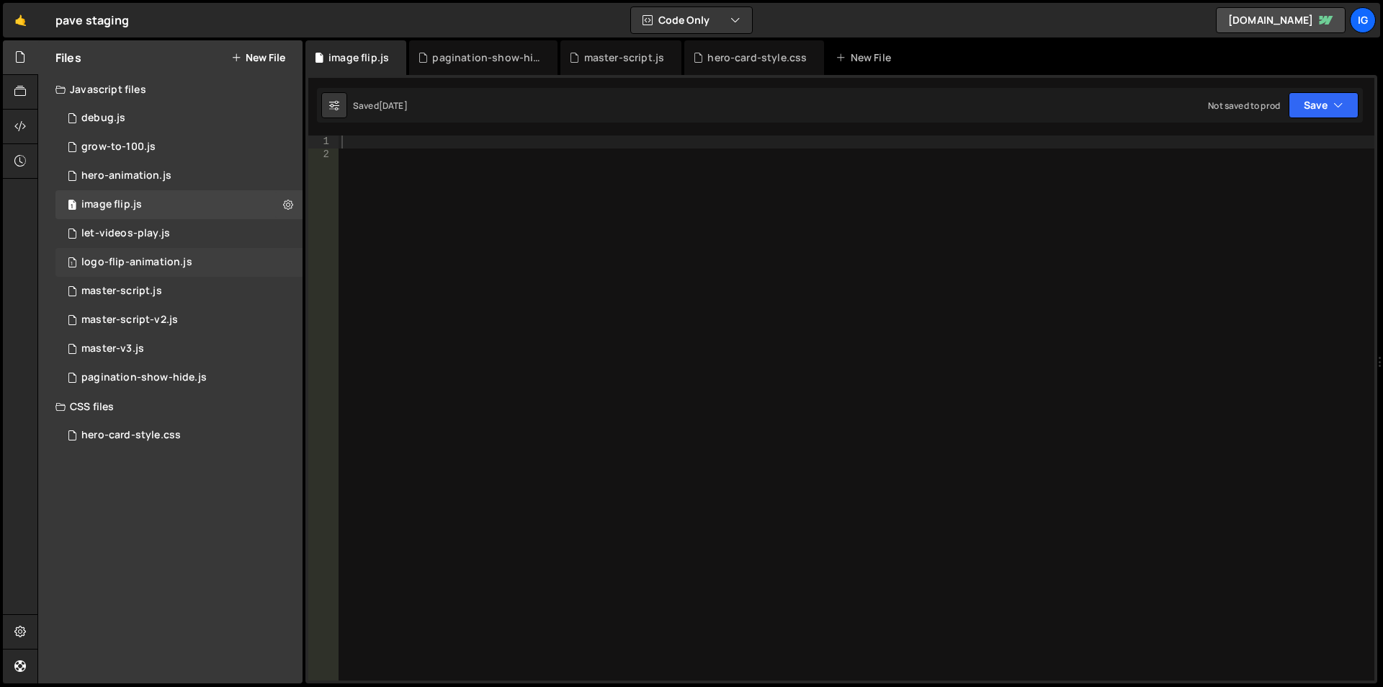
click at [142, 264] on div "logo-flip-animation.js" at bounding box center [136, 262] width 111 height 13
click at [127, 178] on div "hero-animation.js" at bounding box center [126, 175] width 90 height 13
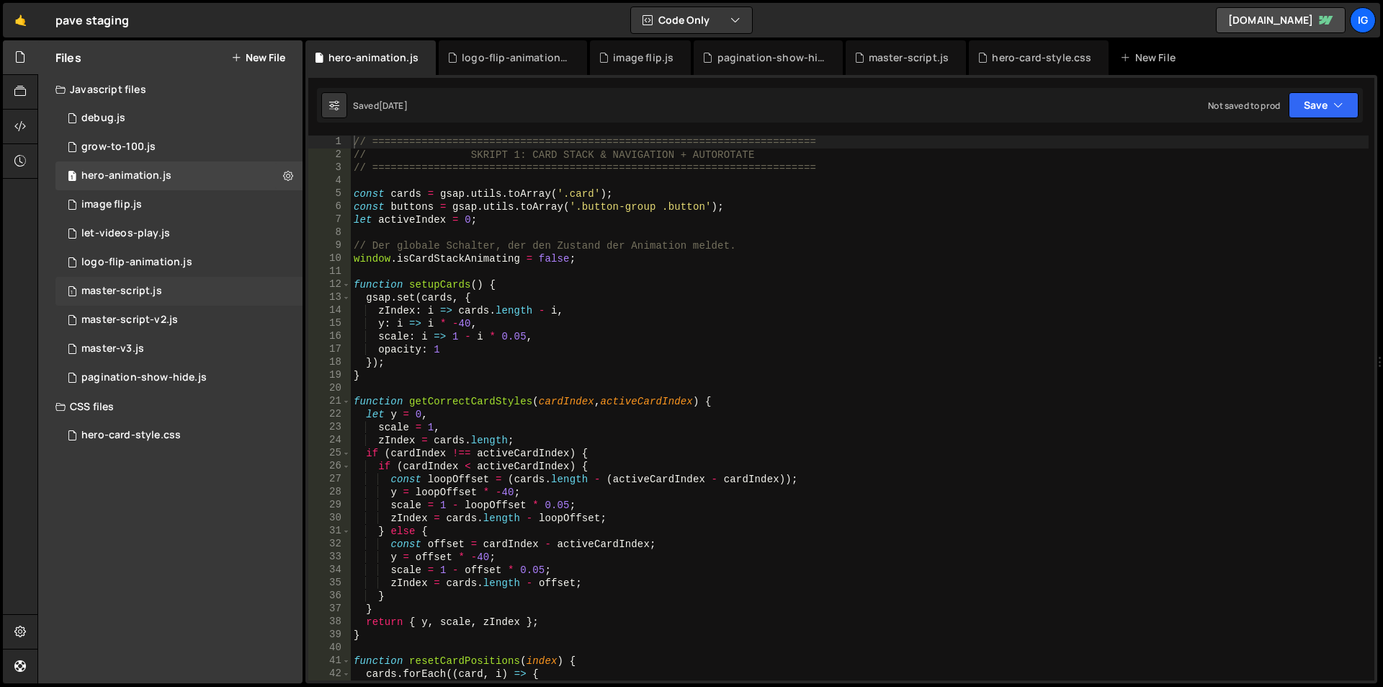
click at [126, 287] on div "master-script.js" at bounding box center [121, 291] width 81 height 13
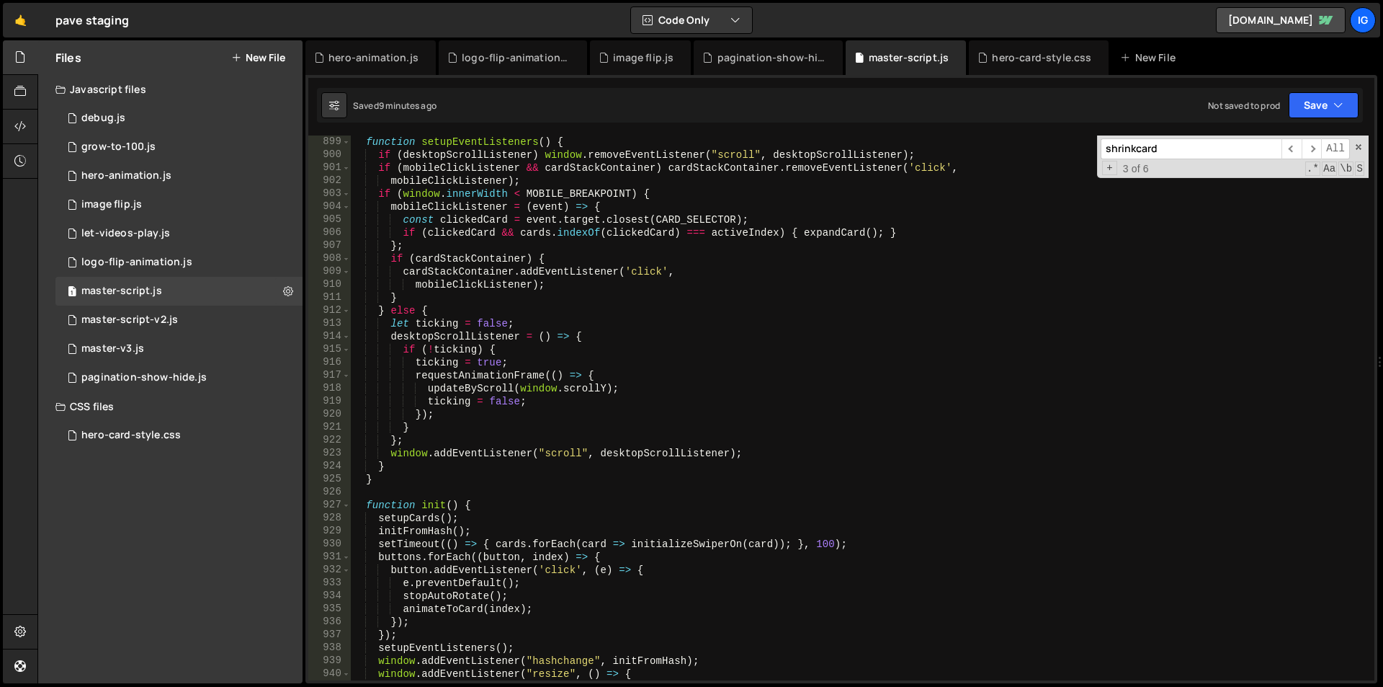
scroll to position [11906, 0]
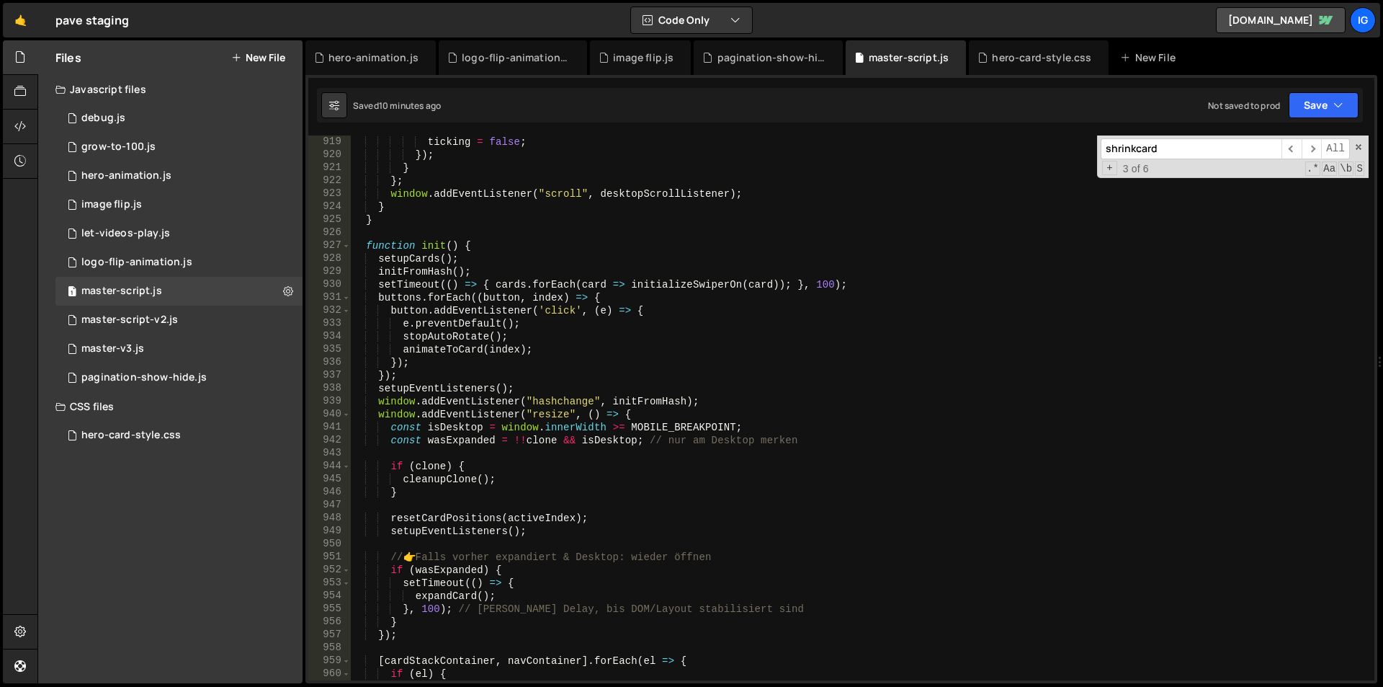
click at [710, 221] on div "ticking = false ; }) ; } } ; window . addEventListener ( "scroll" , desktopScro…" at bounding box center [860, 420] width 1018 height 571
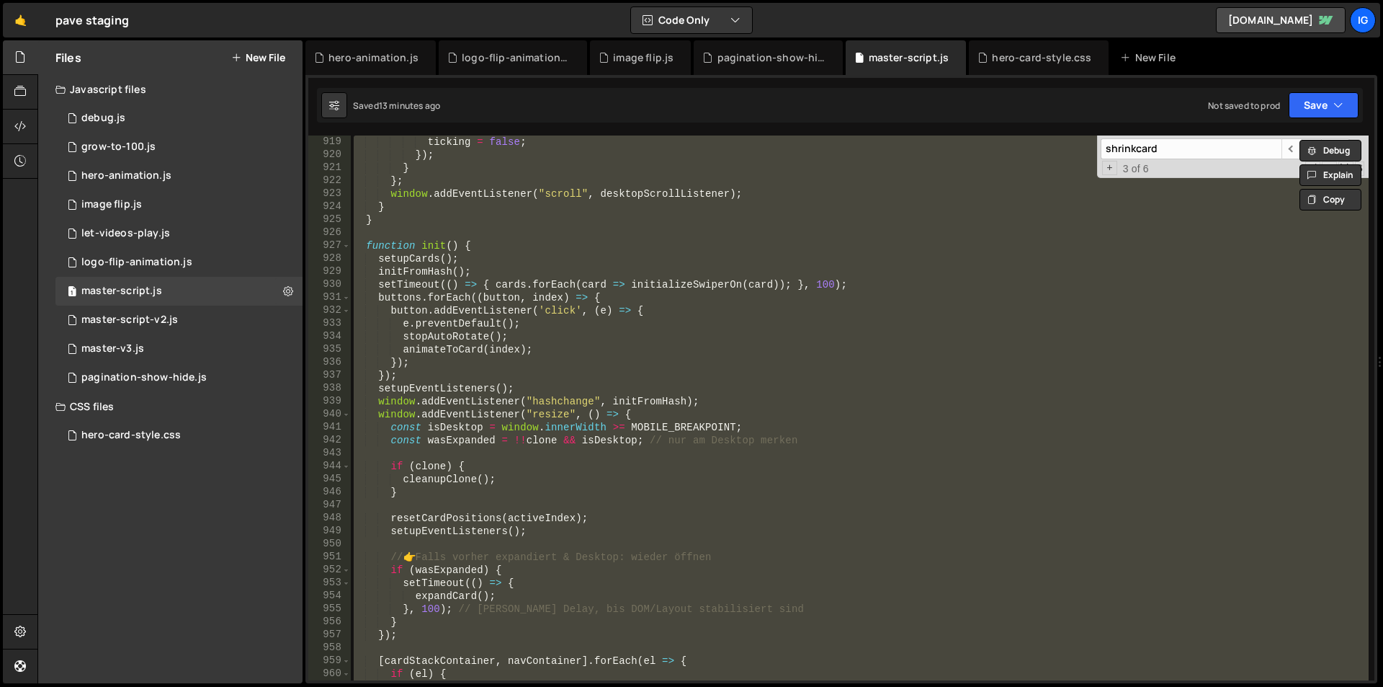
click at [741, 254] on div "ticking = false ; }) ; } } ; window . addEventListener ( "scroll" , desktopScro…" at bounding box center [860, 407] width 1018 height 545
type textarea "setupCards();"
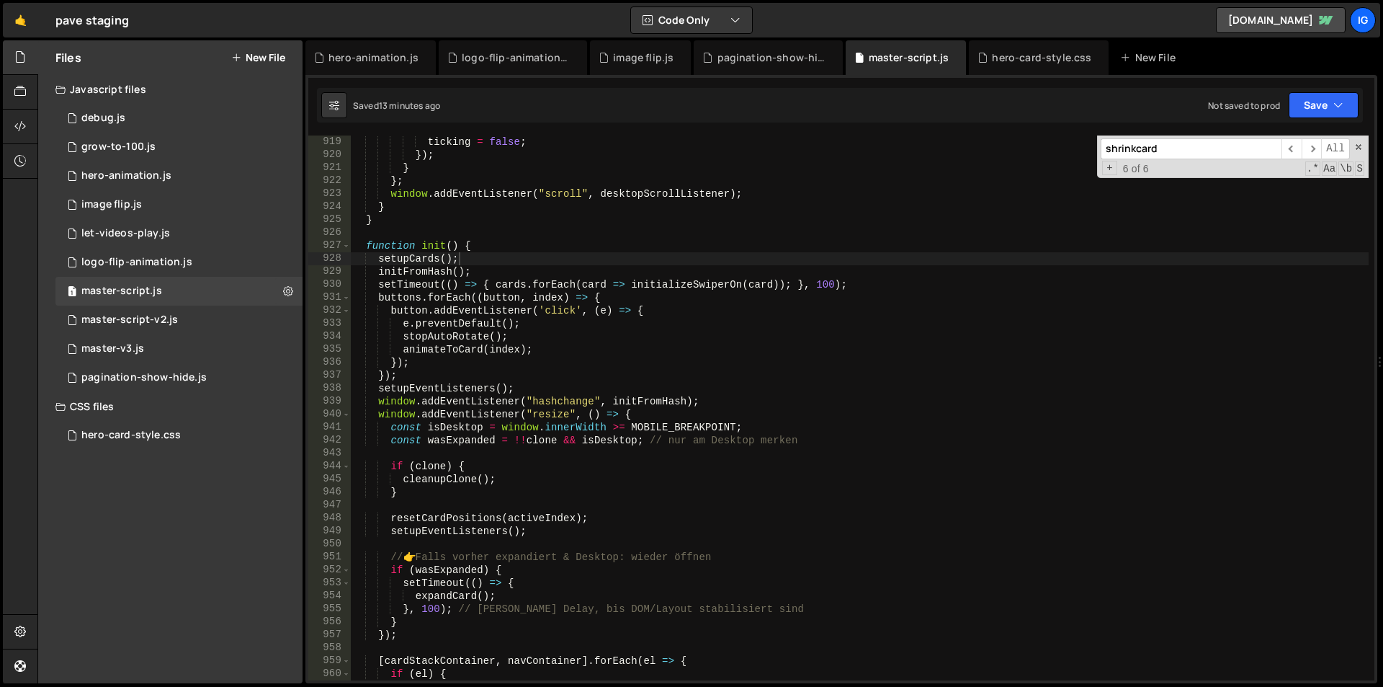
paste input "paginationEl"
type input "paginationEl"
type textarea "const paginationEl = containerElement.querySelector(".swiper-pagination-custom"…"
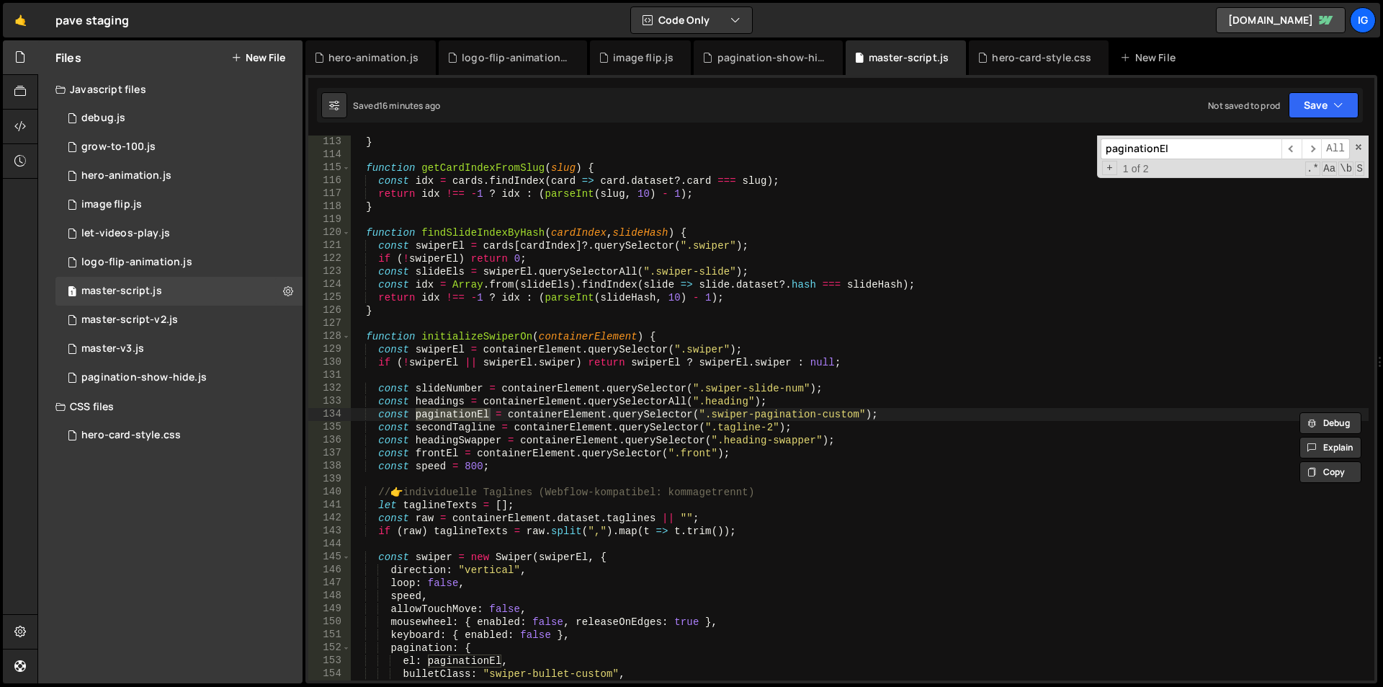
type input "paginationEl"
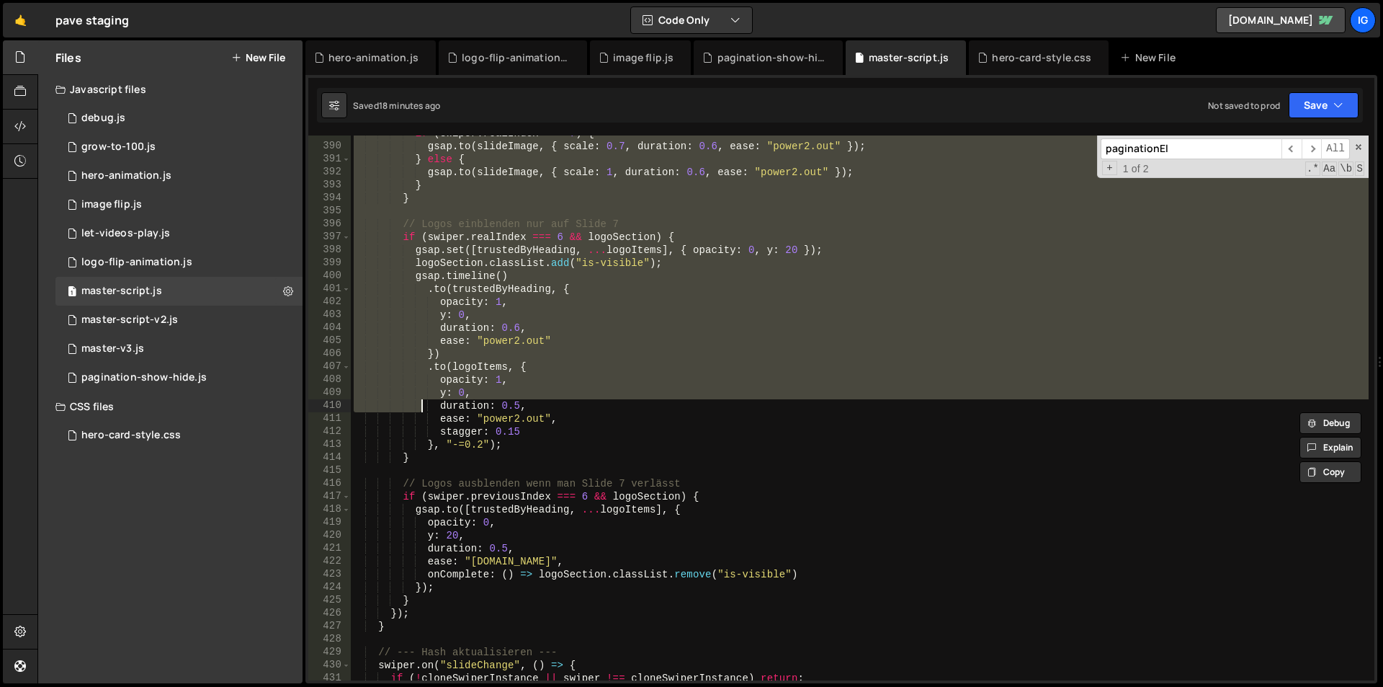
scroll to position [5300, 0]
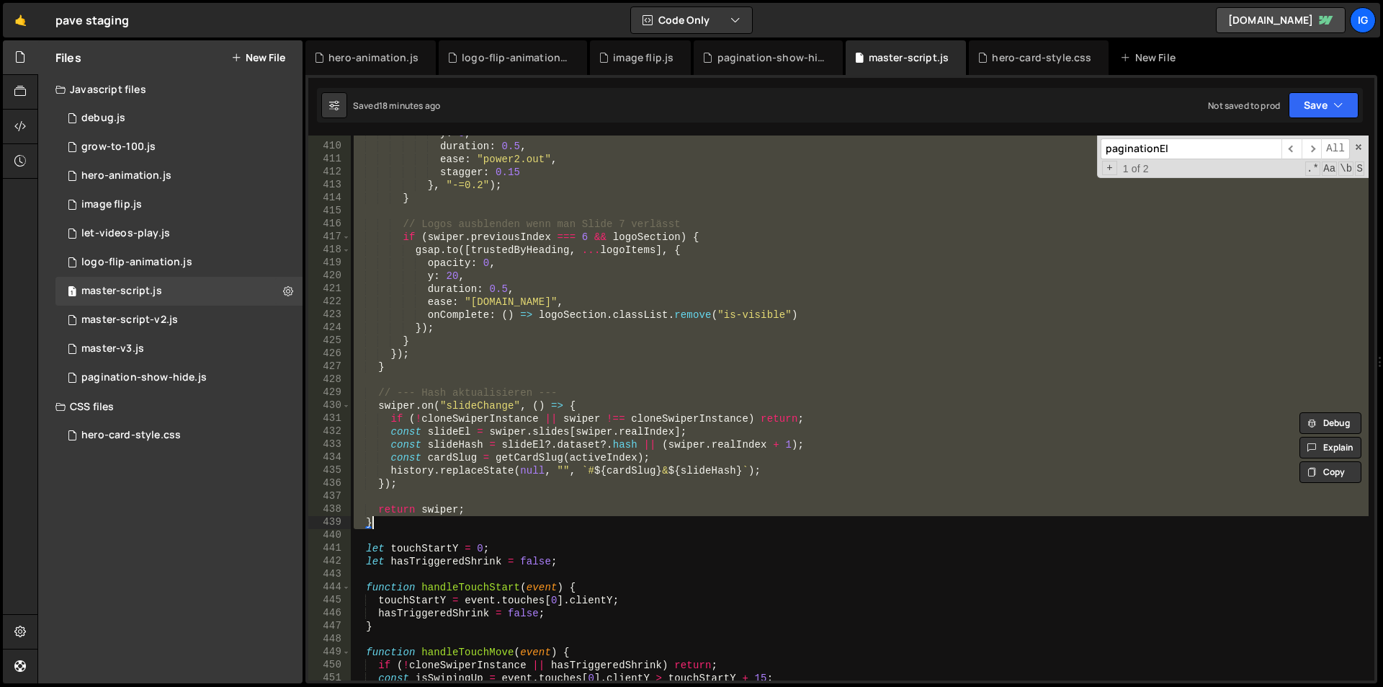
drag, startPoint x: 365, startPoint y: 338, endPoint x: 385, endPoint y: 520, distance: 183.4
click at [385, 520] on div "y : 0 , duration : 0.5 , ease : "power2.out" , stagger : 0.15 } , "-=0.2" ) ; }…" at bounding box center [860, 412] width 1018 height 571
click at [548, 354] on div "y : 0 , duration : 0.5 , ease : "power2.out" , stagger : 0.15 } , "-=0.2" ) ; }…" at bounding box center [860, 407] width 1018 height 545
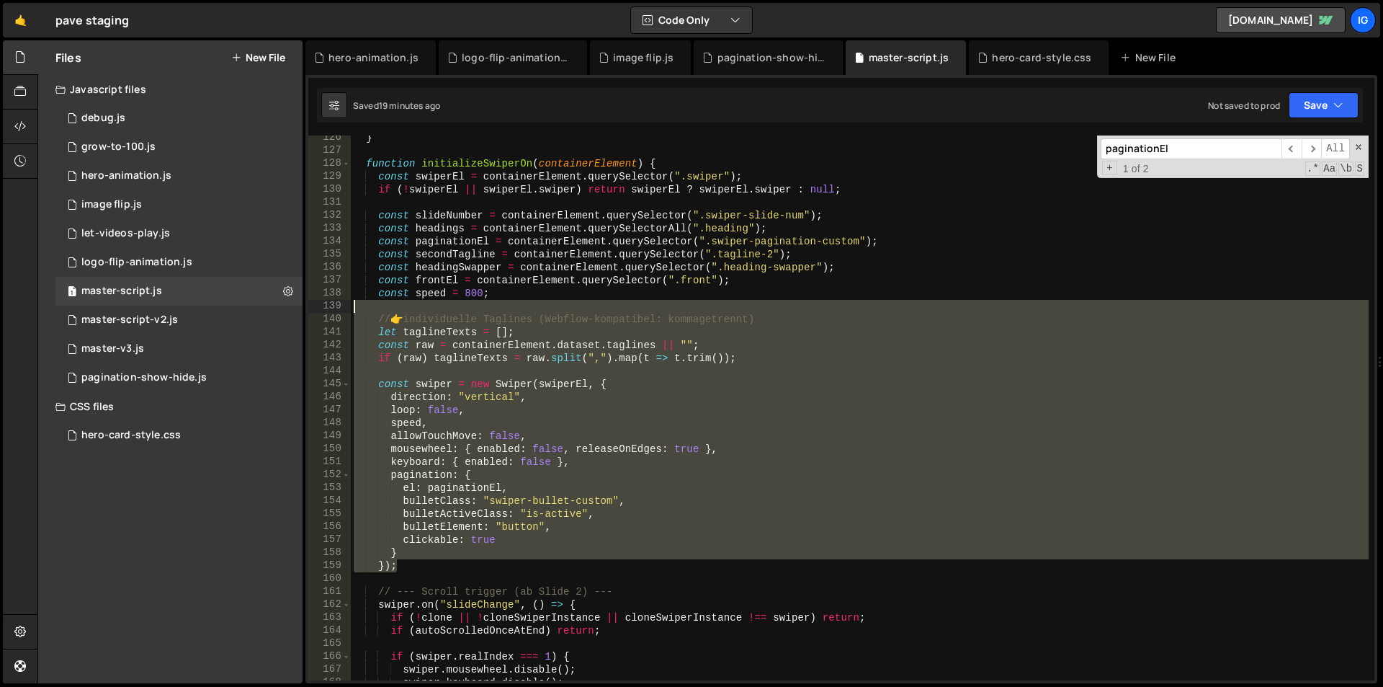
scroll to position [1625, 0]
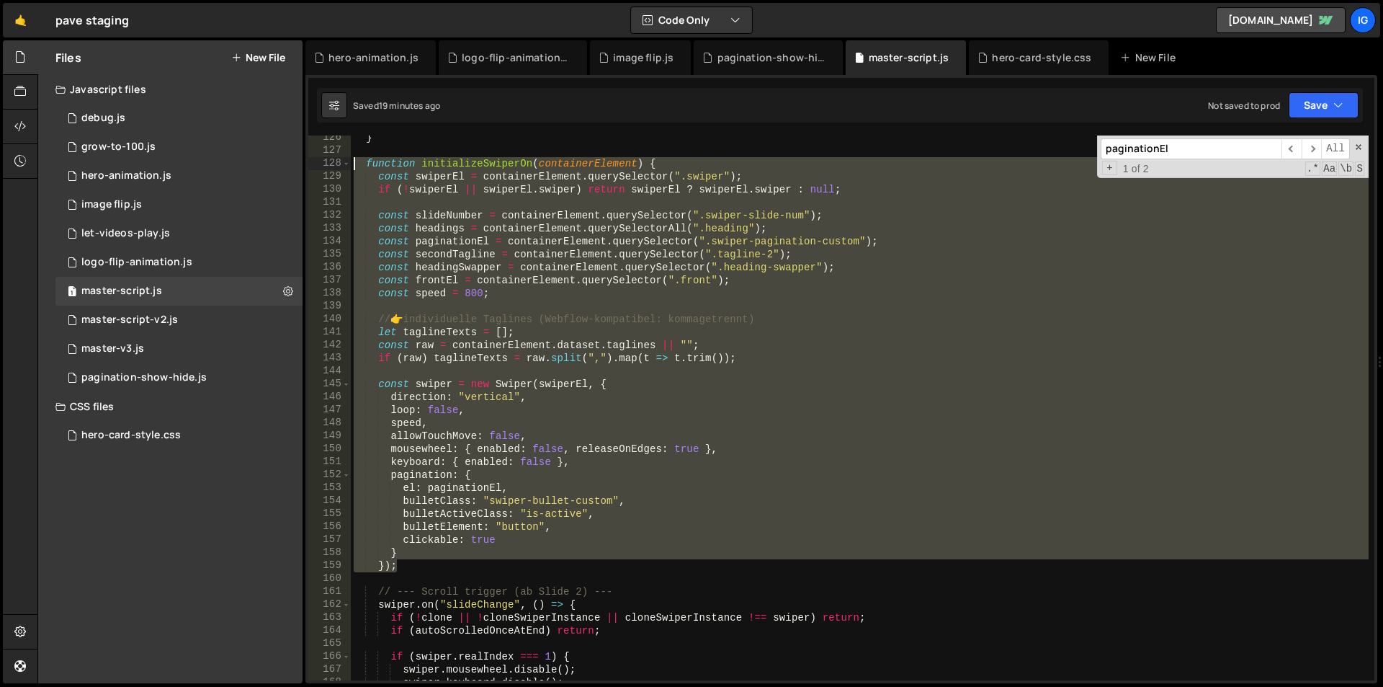
drag, startPoint x: 397, startPoint y: 481, endPoint x: 327, endPoint y: 164, distance: 324.6
click at [327, 164] on div "}); 126 127 128 129 130 131 132 133 134 135 136 137 138 139 140 141 142 143 144…" at bounding box center [841, 407] width 1066 height 545
paste textarea "}"
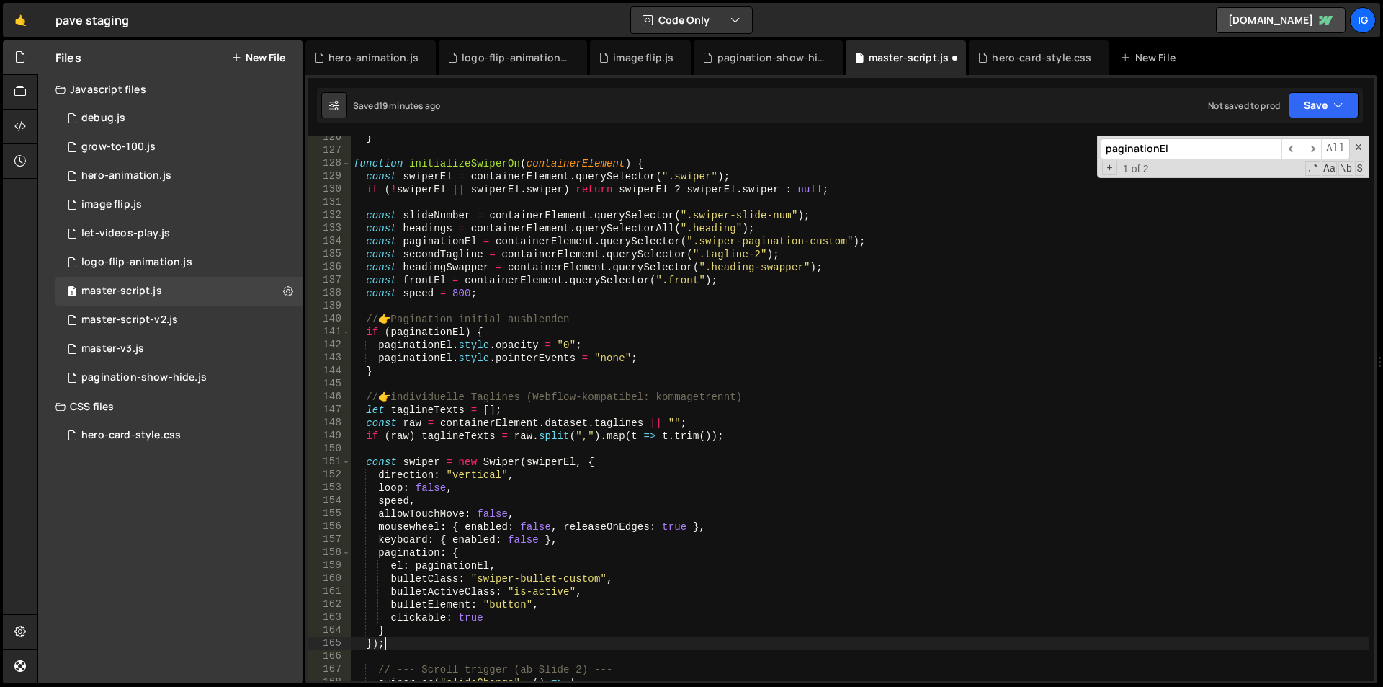
type textarea "});"
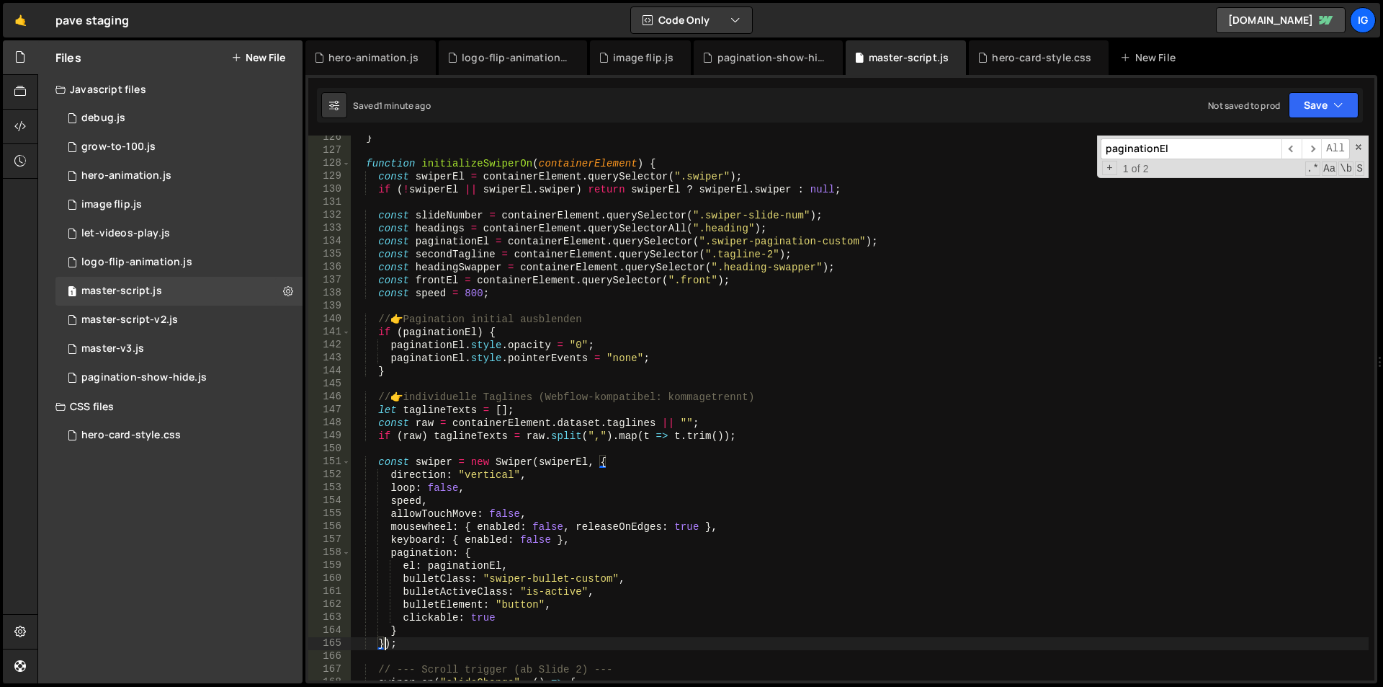
click at [1152, 156] on input "paginationEl" at bounding box center [1191, 148] width 181 height 21
paste input "tl = gsap.timeline({ onComplete"
drag, startPoint x: 1201, startPoint y: 148, endPoint x: 1053, endPoint y: 138, distance: 148.0
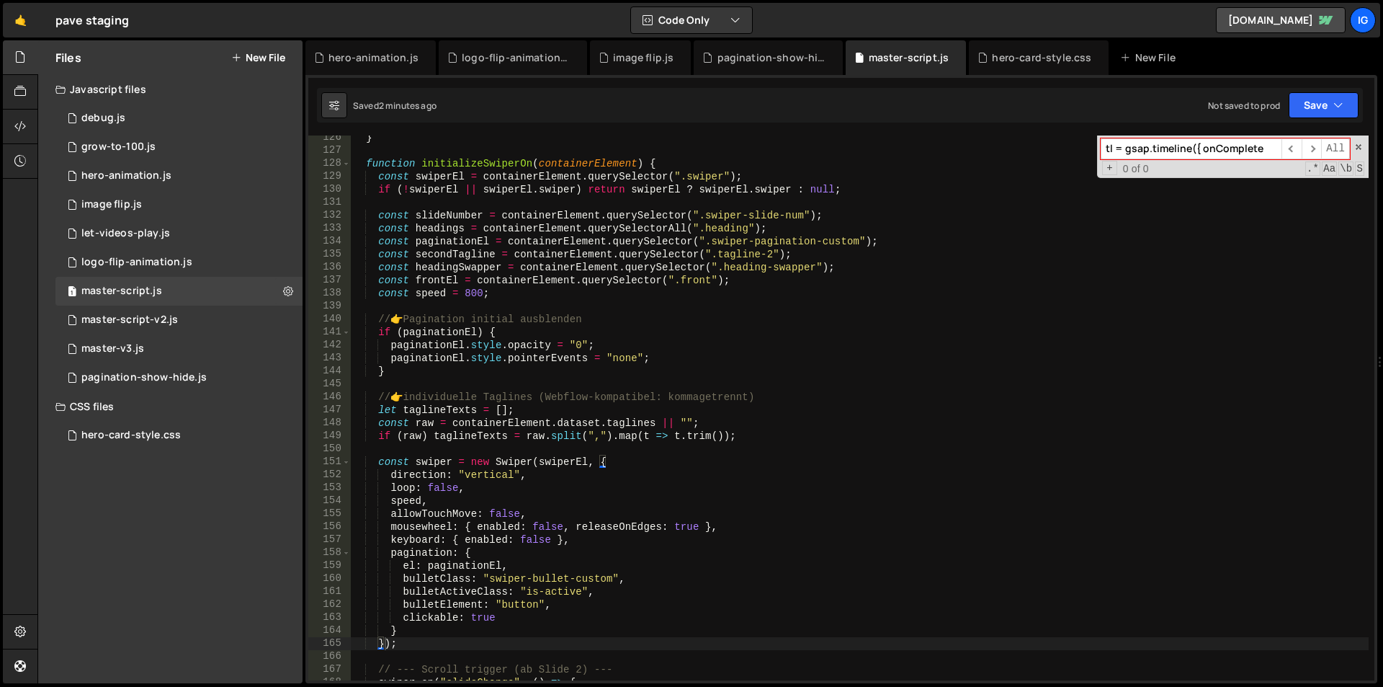
click at [1053, 138] on div "} function initializeSwiperOn ( containerElement ) { const swiperEl = container…" at bounding box center [860, 407] width 1018 height 545
type input "onComplete"
type textarea "onComplete: () => {"
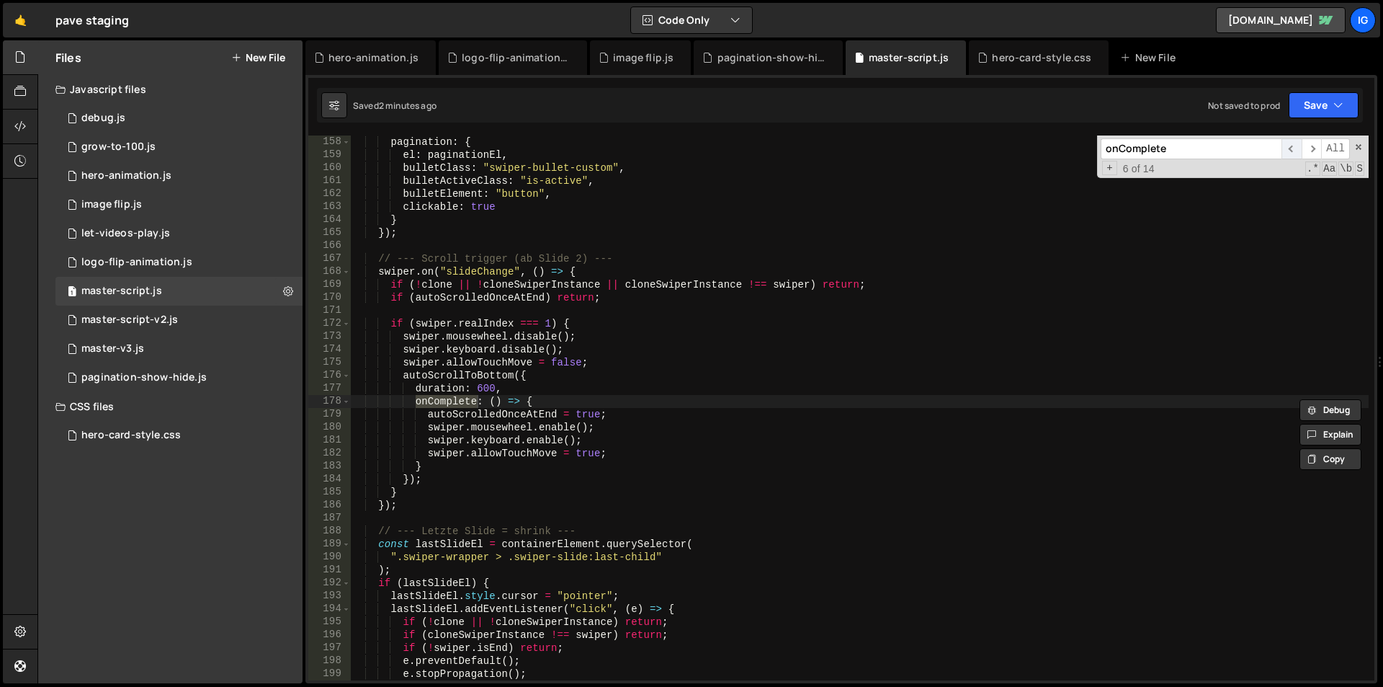
type input "onComplete"
click at [1288, 151] on span "​" at bounding box center [1292, 148] width 20 height 21
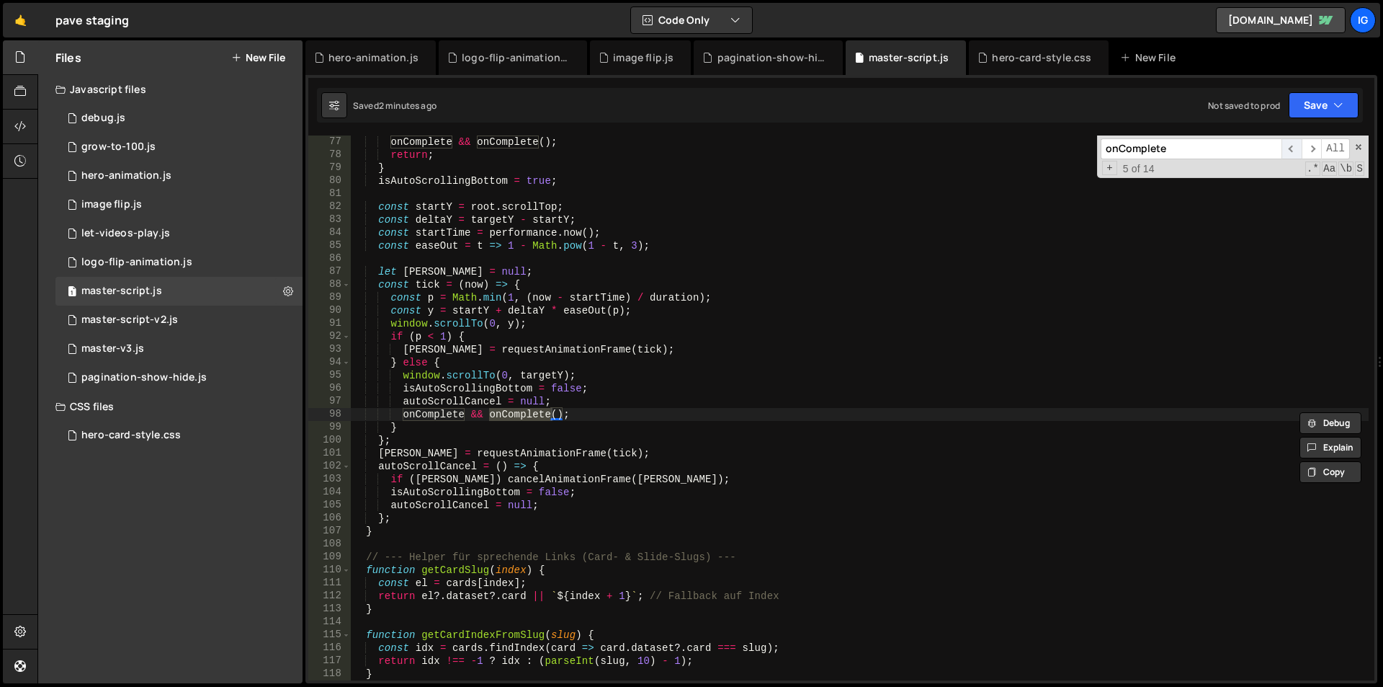
click at [1288, 151] on span "​" at bounding box center [1292, 148] width 20 height 21
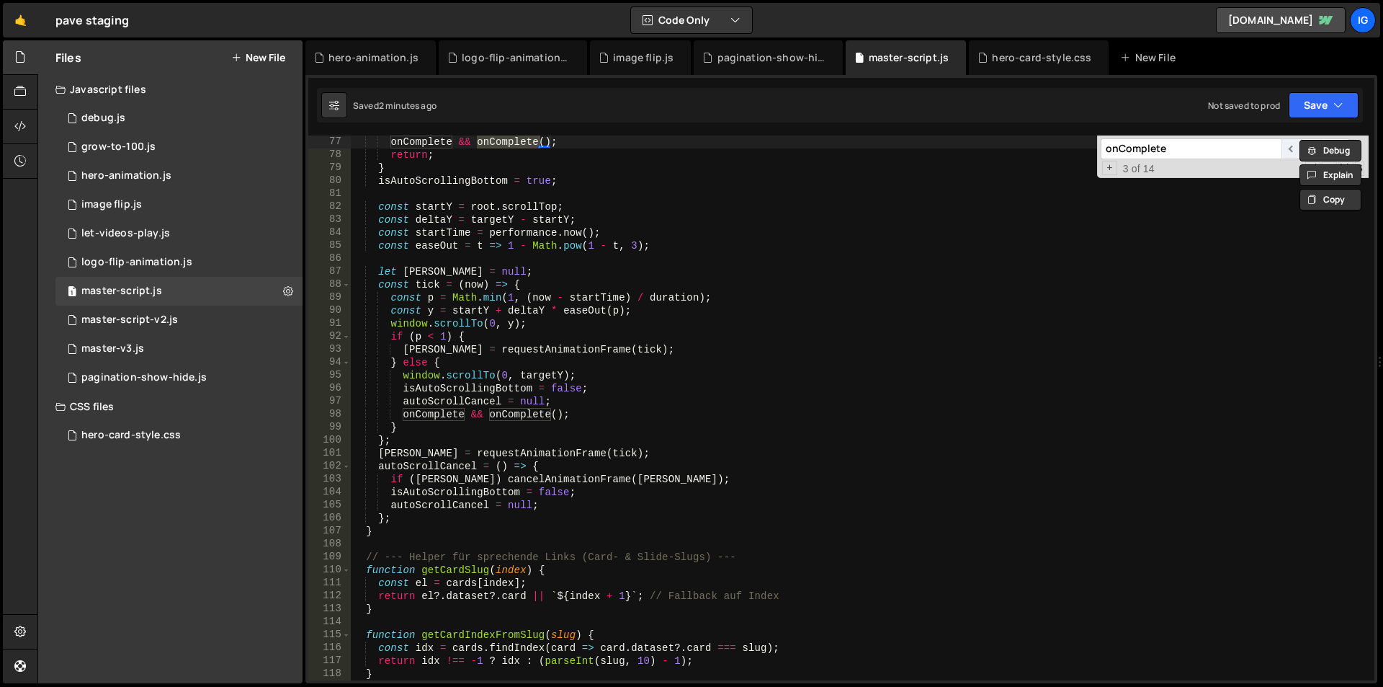
click at [1288, 151] on span "​" at bounding box center [1292, 148] width 20 height 21
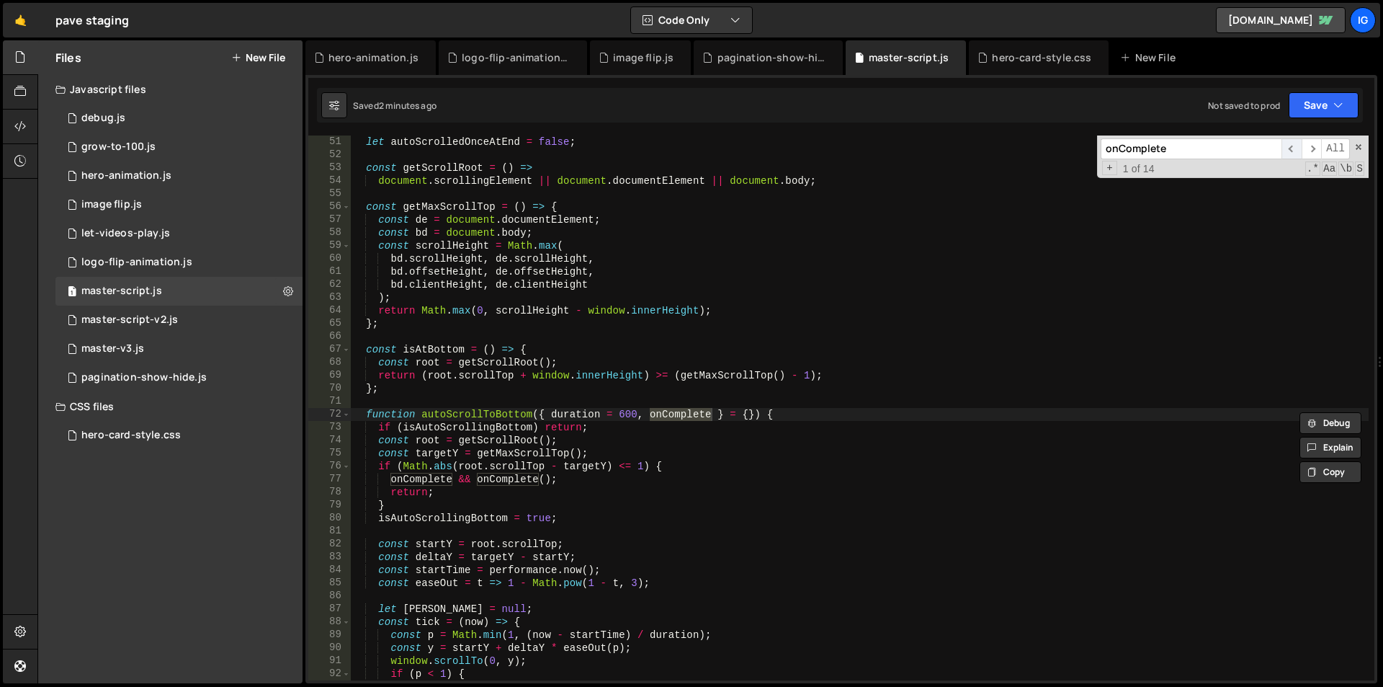
scroll to position [648, 0]
click at [1288, 151] on span "​" at bounding box center [1292, 148] width 20 height 21
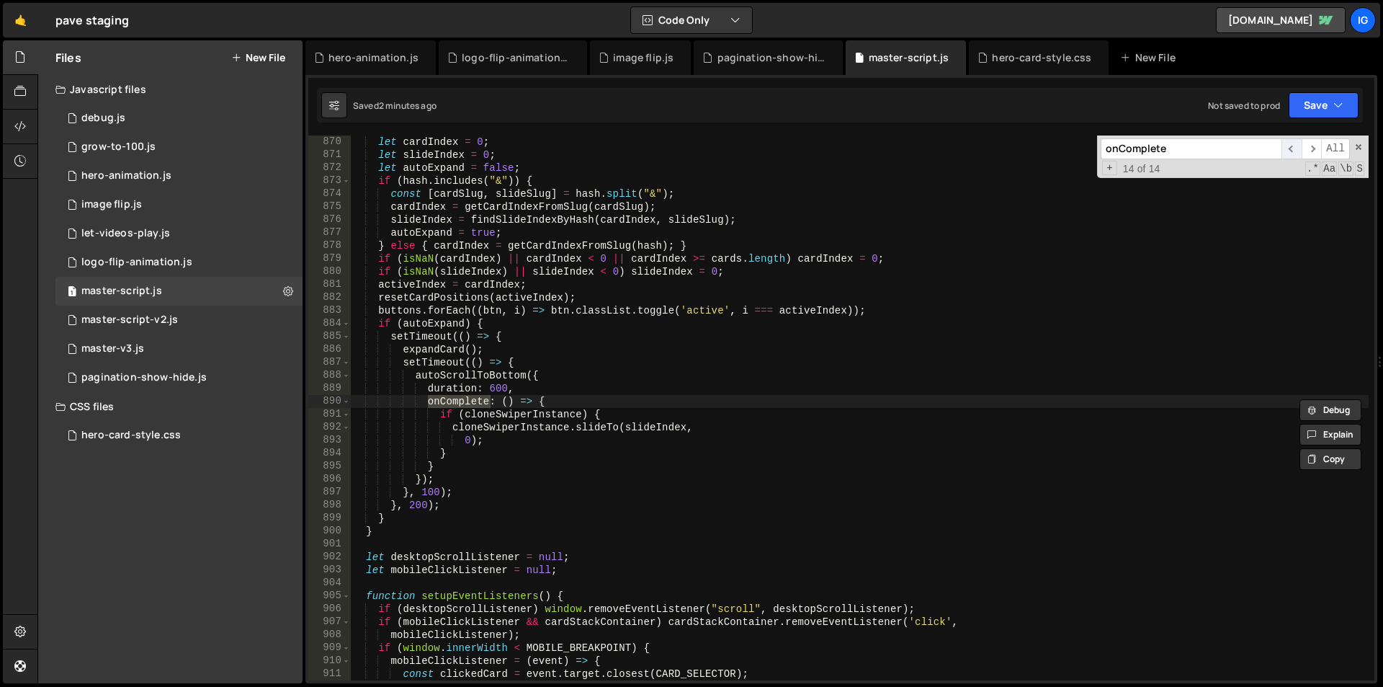
click at [1288, 151] on span "​" at bounding box center [1292, 148] width 20 height 21
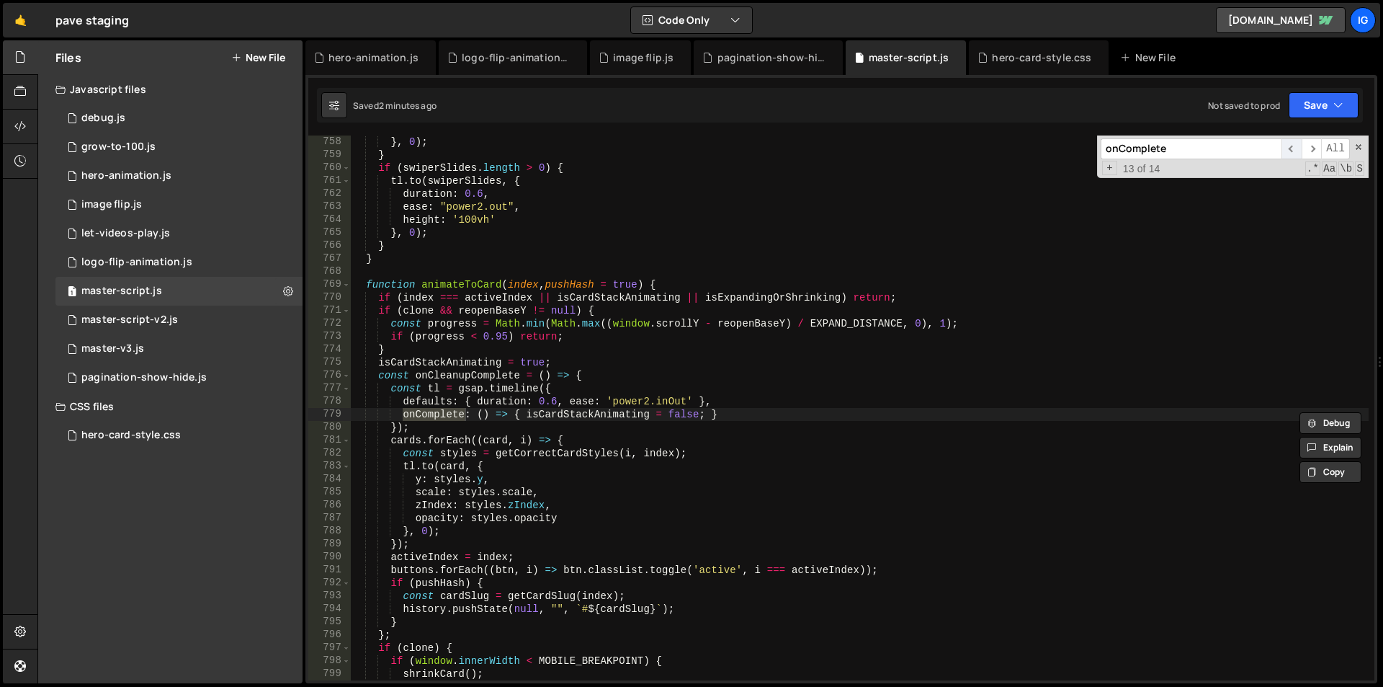
click at [1288, 151] on span "​" at bounding box center [1292, 148] width 20 height 21
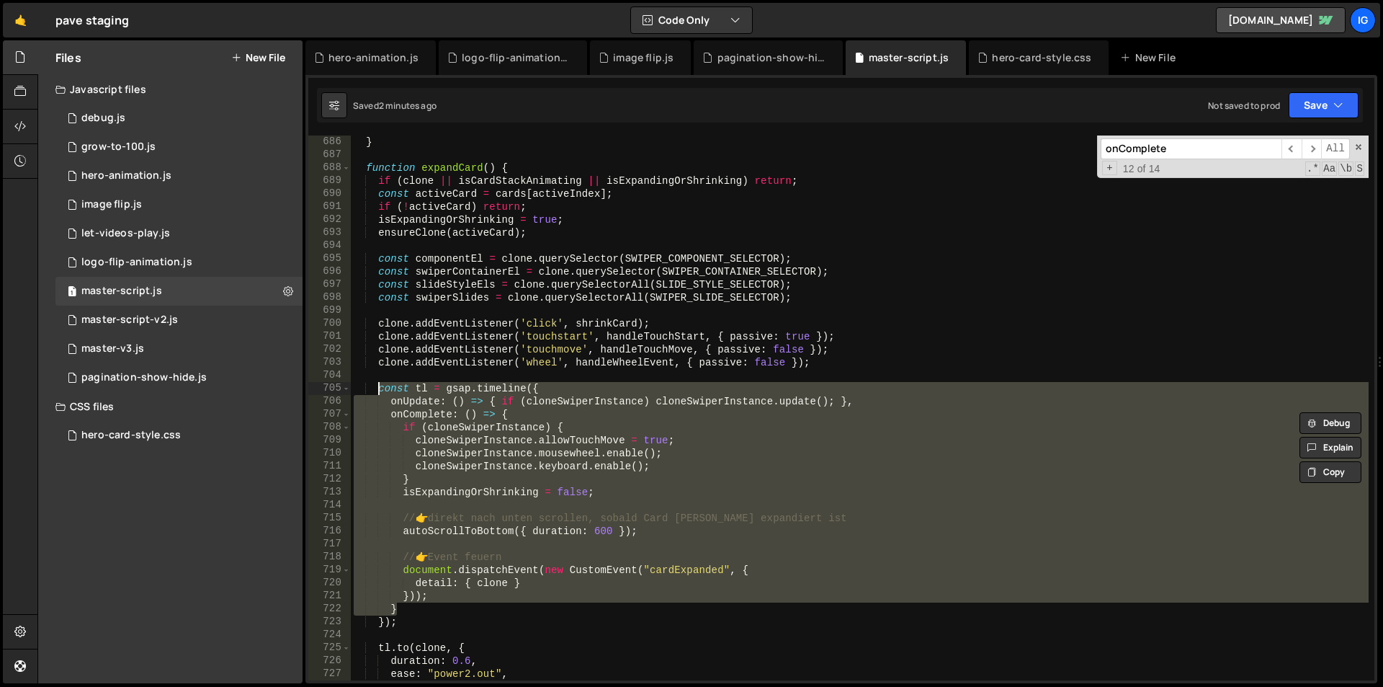
drag, startPoint x: 400, startPoint y: 605, endPoint x: 375, endPoint y: 392, distance: 214.7
click at [375, 392] on div "} function expandCard ( ) { if ( clone || isCardStackAnimating || isExpandingOr…" at bounding box center [860, 420] width 1018 height 571
type textarea "const tl = gsap.timeline({ onUpdate: () => { if (cloneSwiperInstance) cloneSwip…"
paste textarea
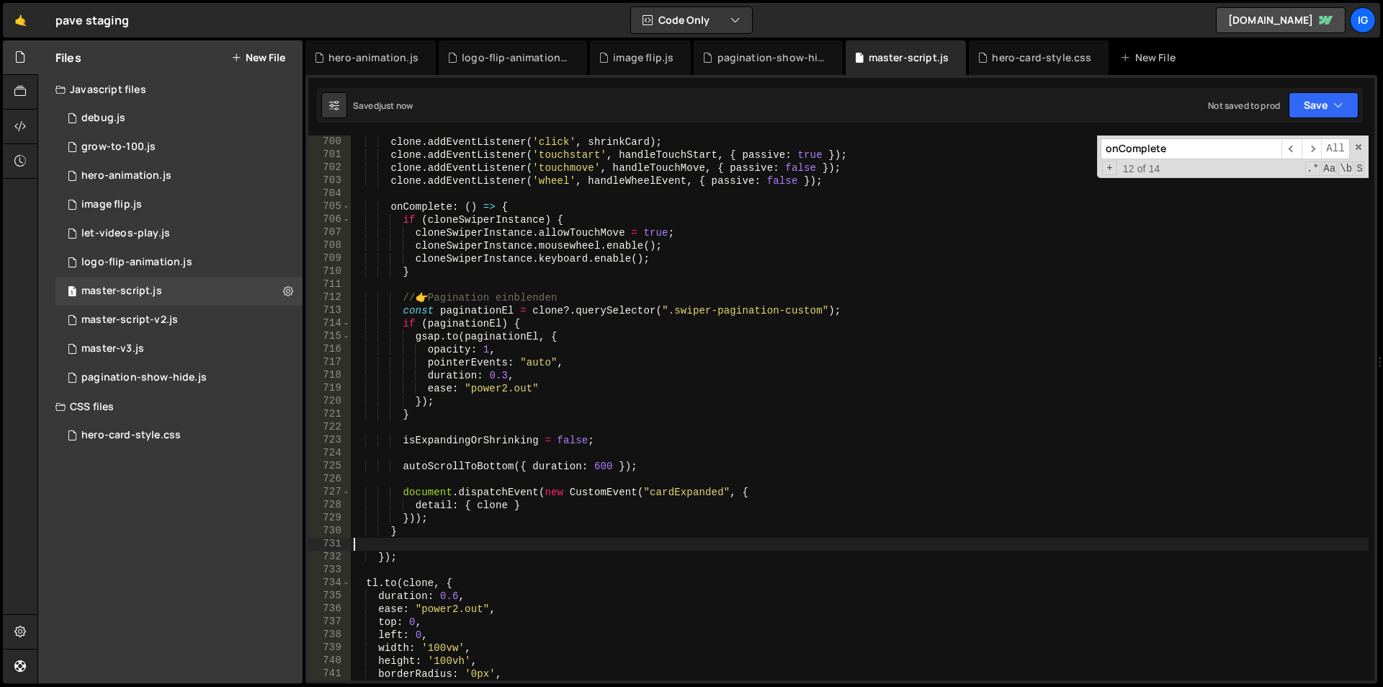
scroll to position [9109, 0]
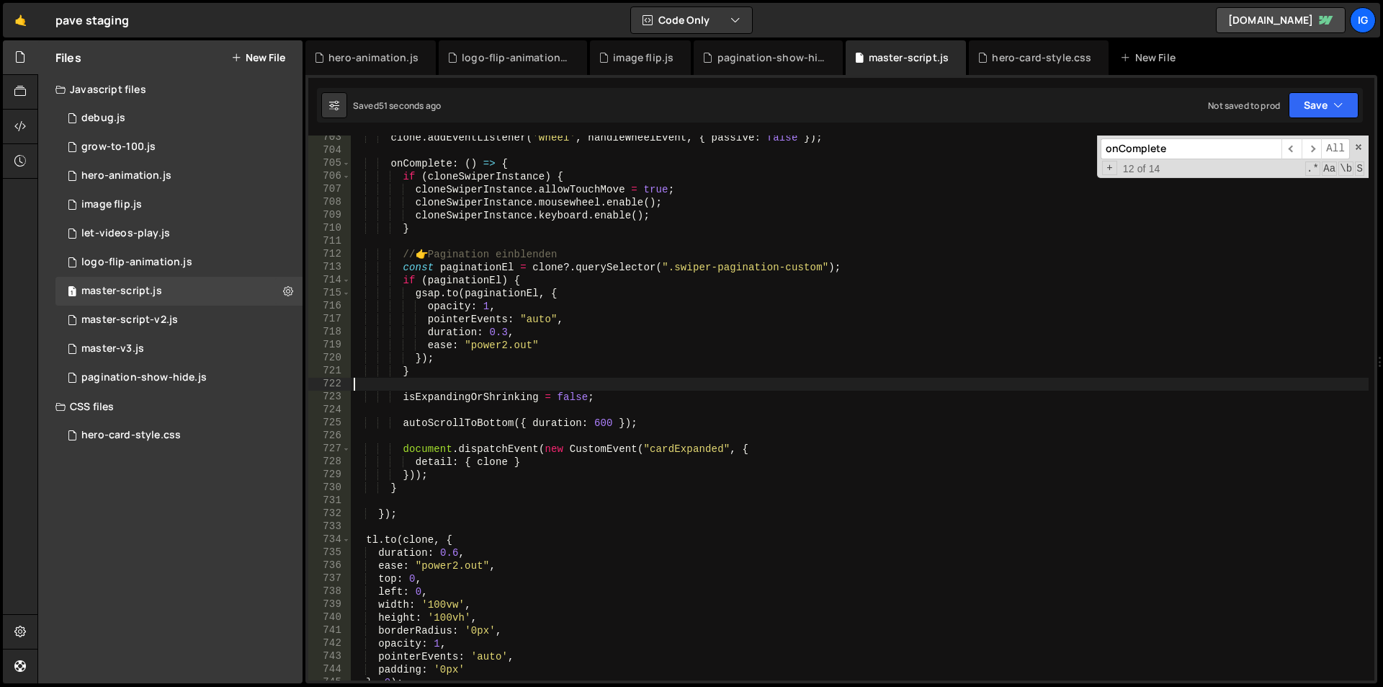
click at [607, 382] on div "clone . addEventListener ( 'wheel' , handleWheelEvent , { passive : false }) ; …" at bounding box center [860, 416] width 1018 height 571
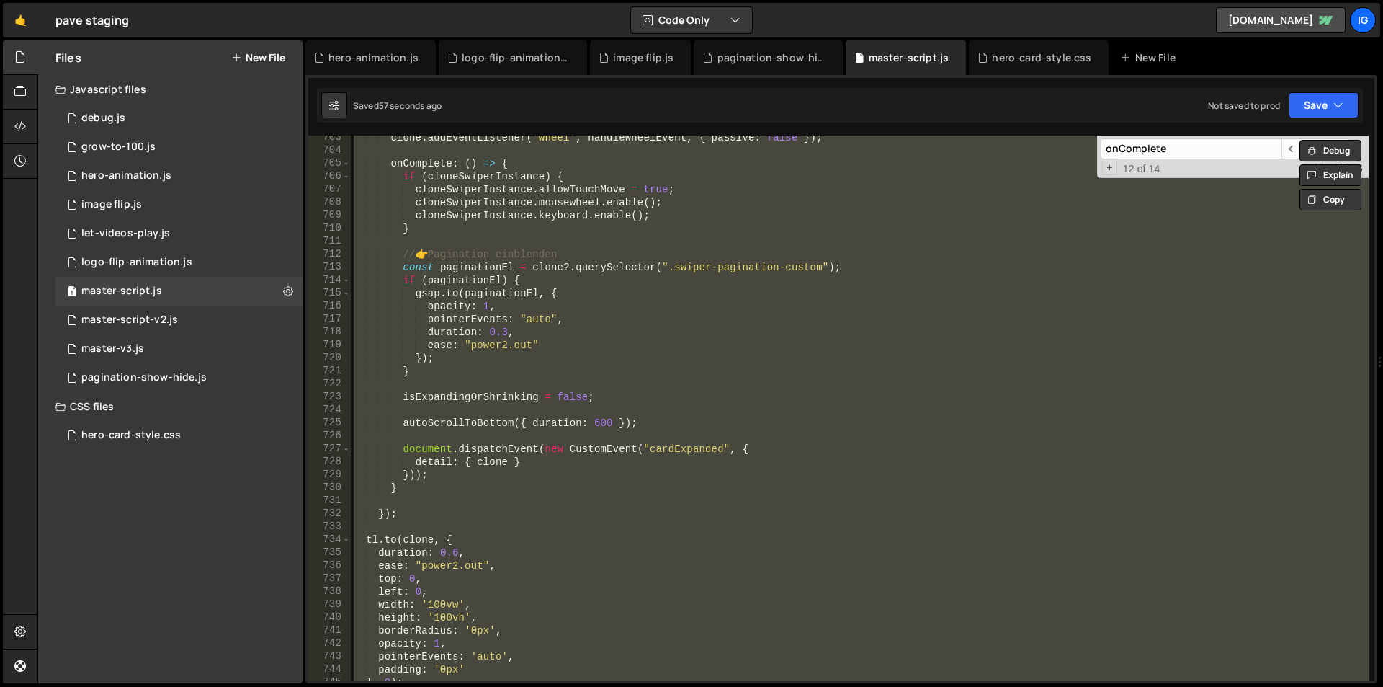
click at [638, 309] on div "clone . addEventListener ( 'wheel' , handleWheelEvent , { passive : false }) ; …" at bounding box center [860, 407] width 1018 height 545
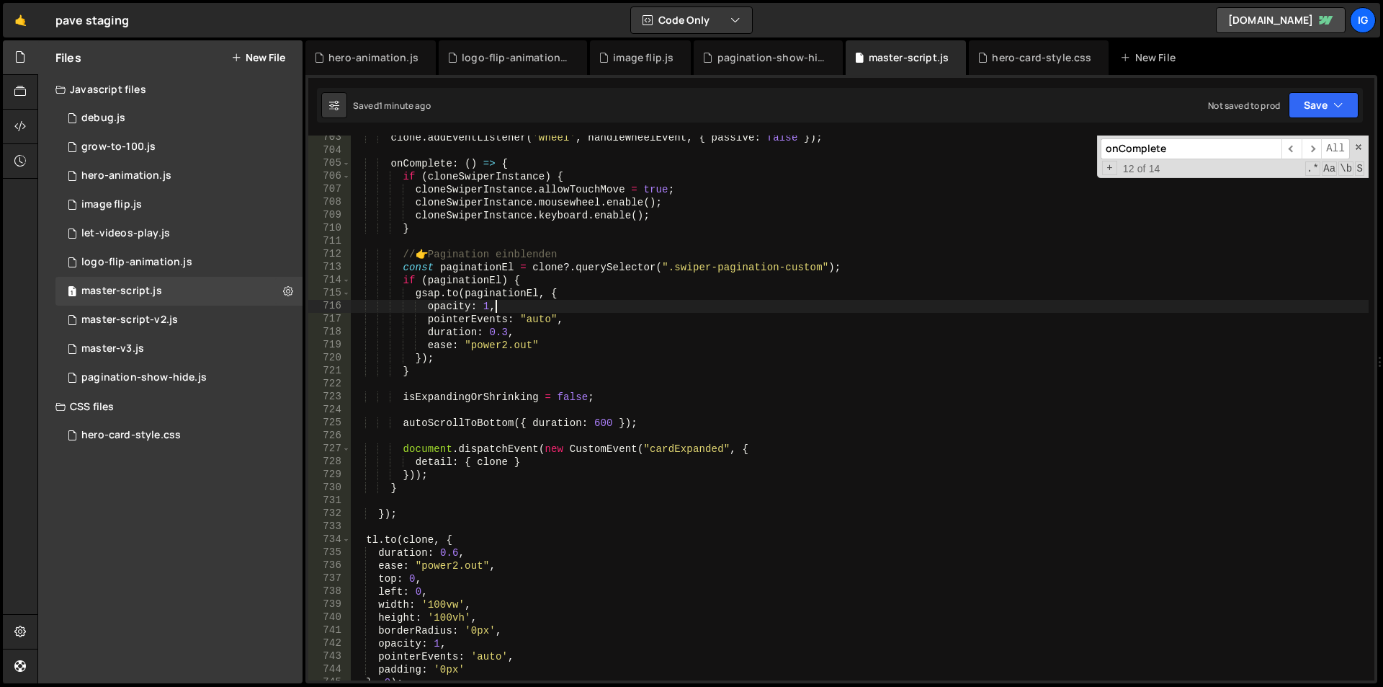
scroll to position [8979, 0]
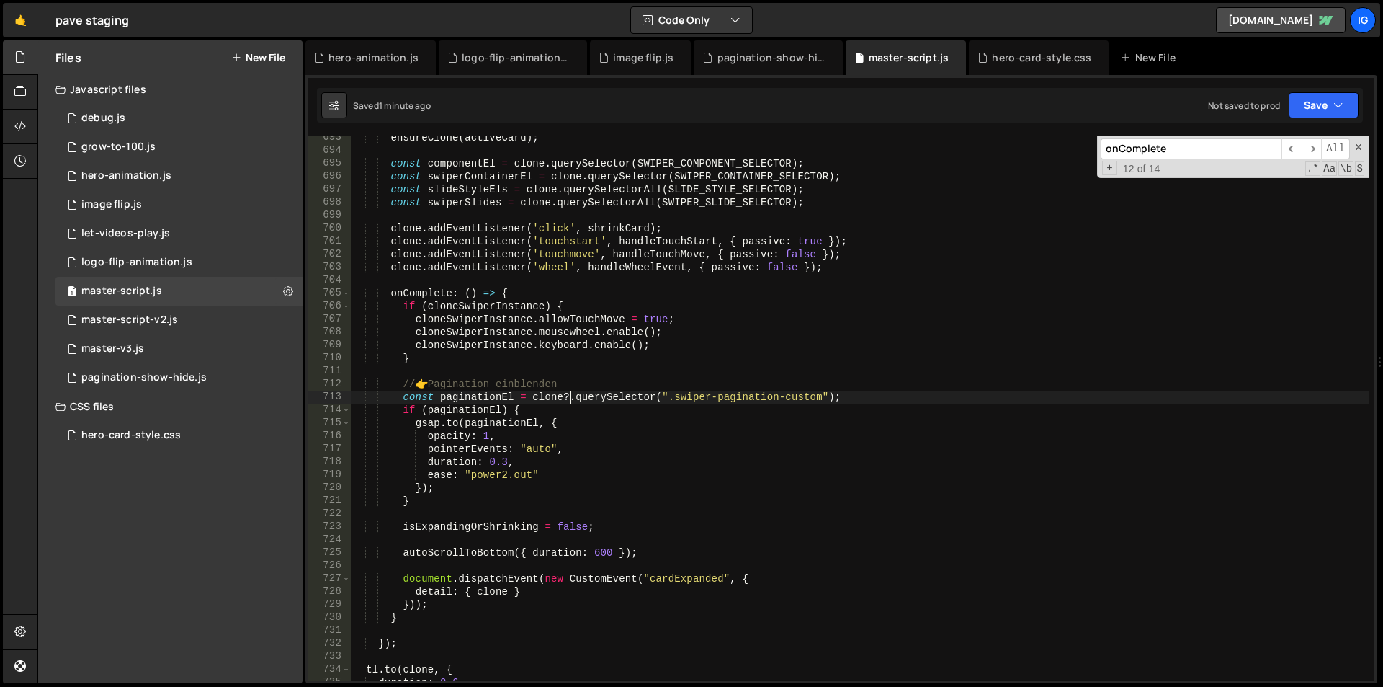
click at [572, 397] on div "ensureClone ( activeCard ) ; const componentEl = clone . querySelector ( SWIPER…" at bounding box center [860, 416] width 1018 height 571
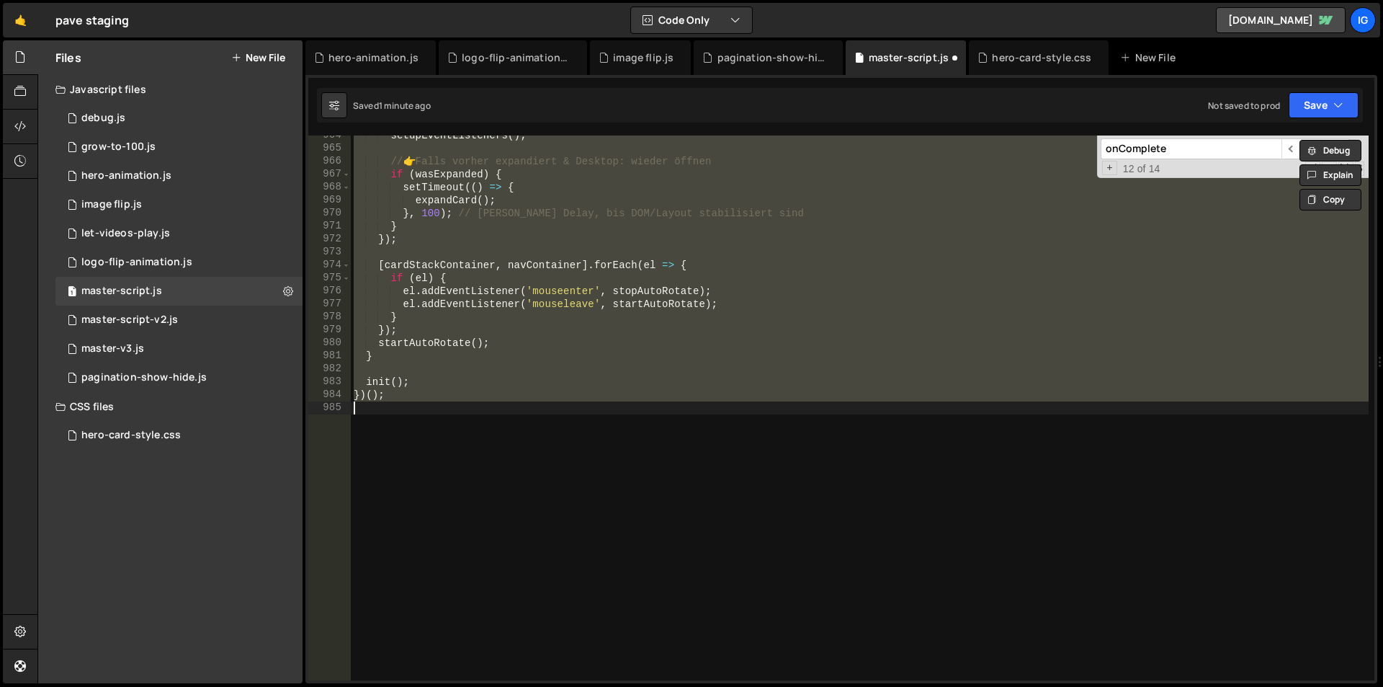
scroll to position [9078, 0]
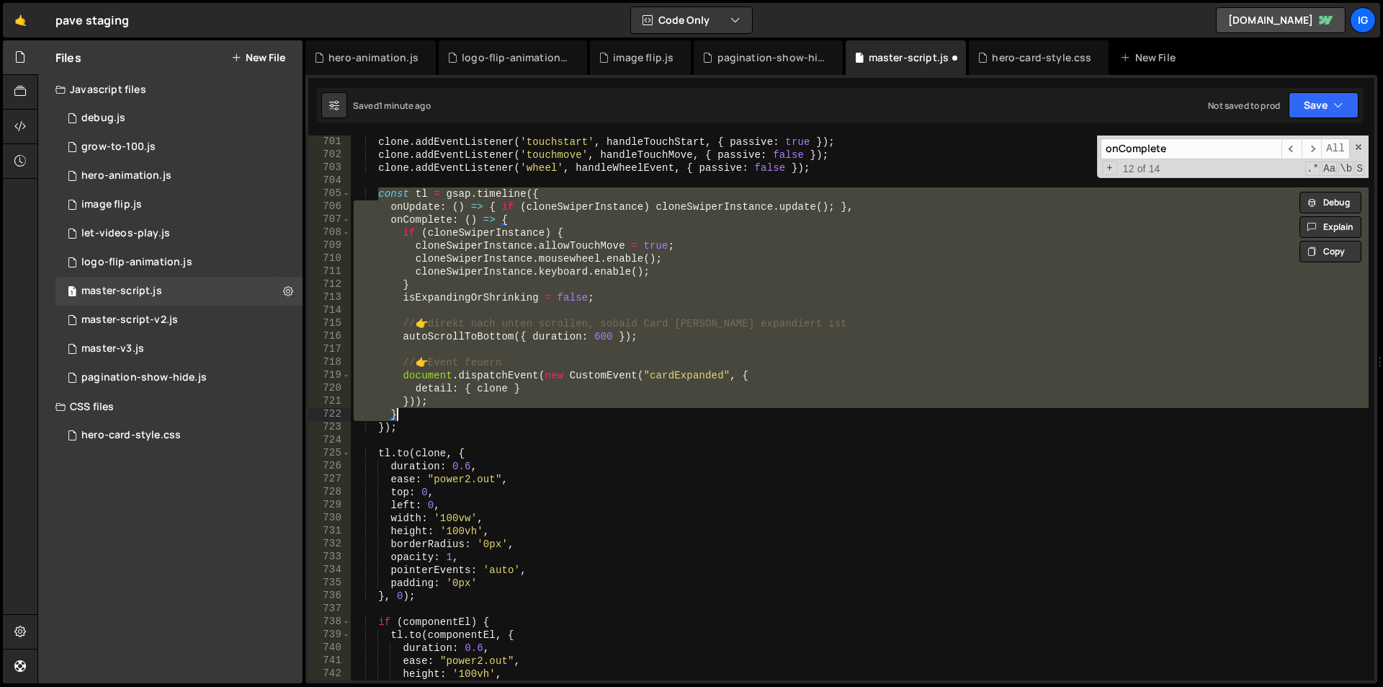
click at [402, 224] on div "clone . addEventListener ( 'touchstart' , handleTouchStart , { passive : true }…" at bounding box center [860, 407] width 1018 height 545
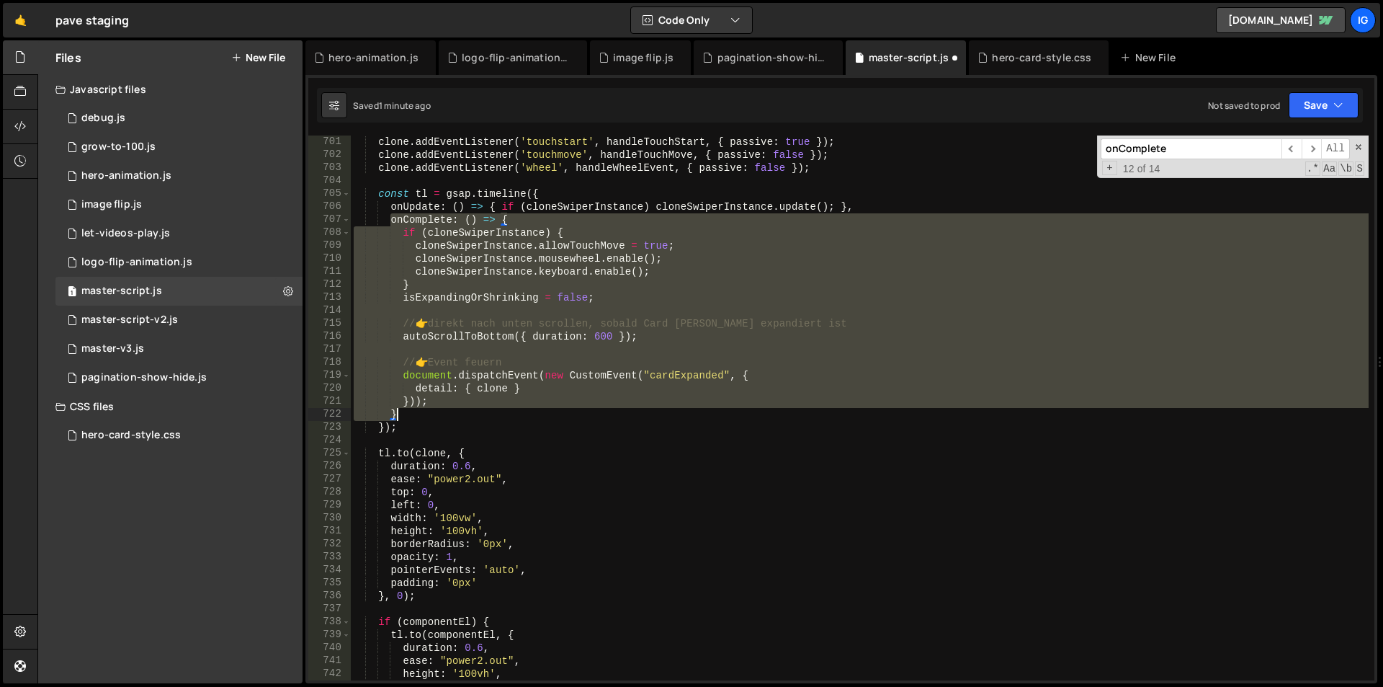
drag, startPoint x: 391, startPoint y: 223, endPoint x: 412, endPoint y: 406, distance: 184.3
click at [409, 408] on div "clone . addEventListener ( 'touchstart' , handleTouchStart , { passive : true }…" at bounding box center [860, 420] width 1018 height 571
type textarea "})); }"
paste textarea
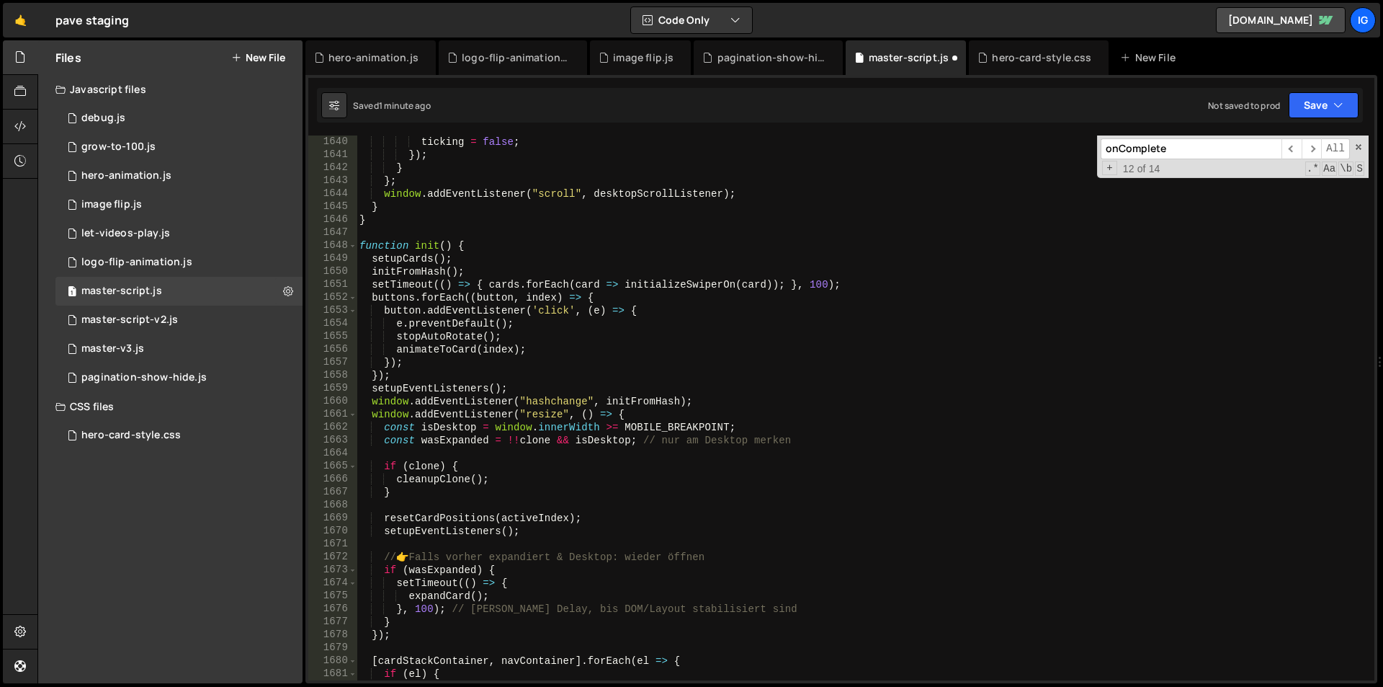
scroll to position [19855, 0]
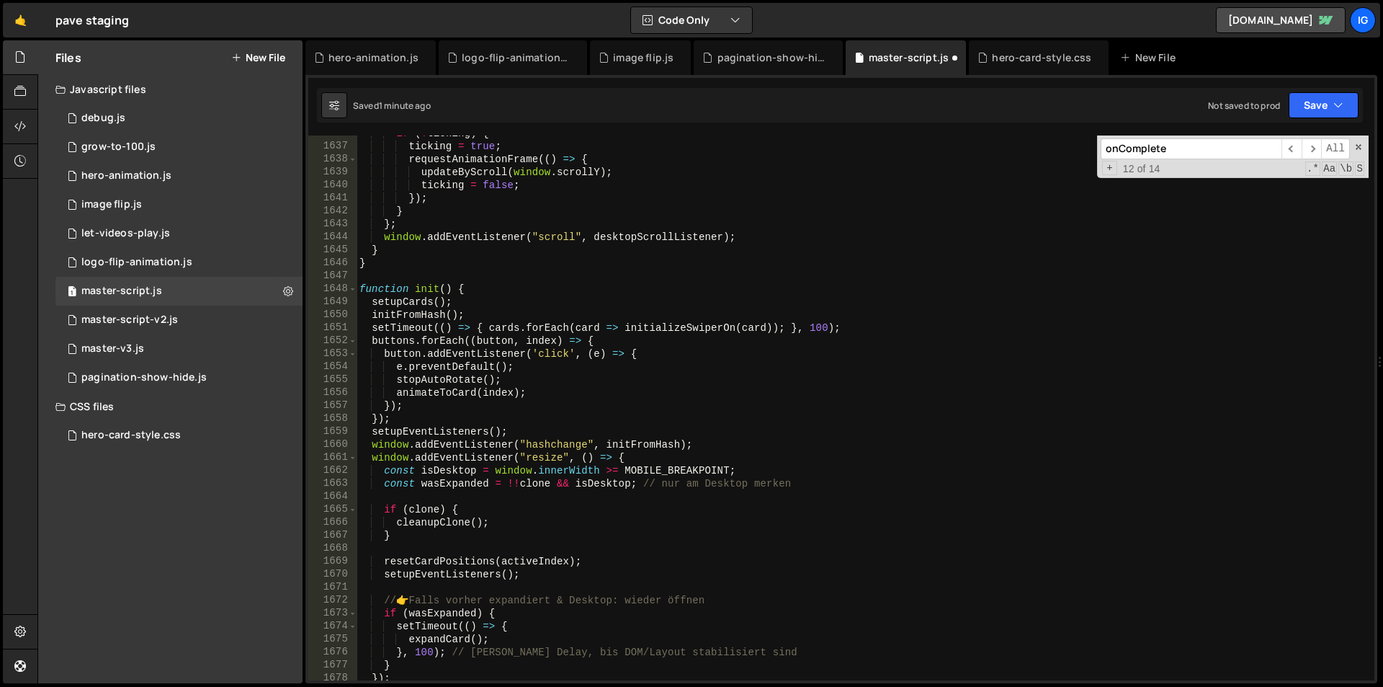
type textarea "})); }"
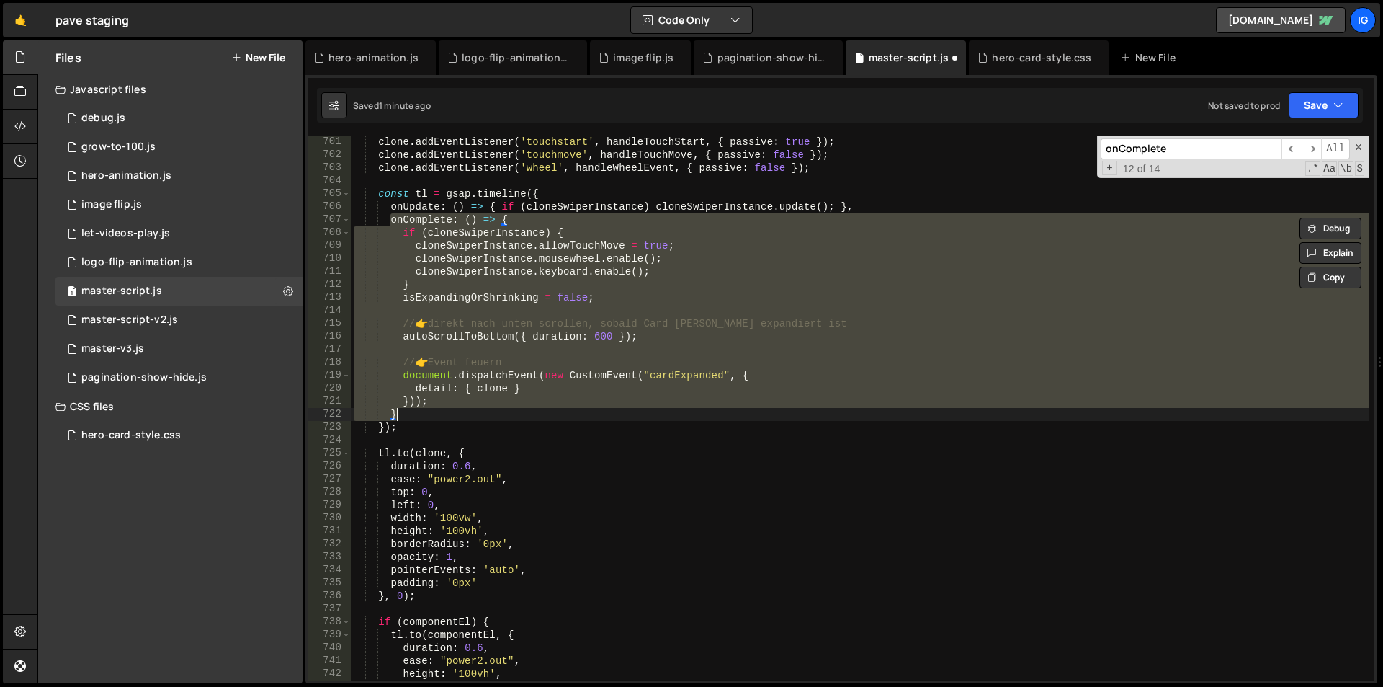
paste textarea
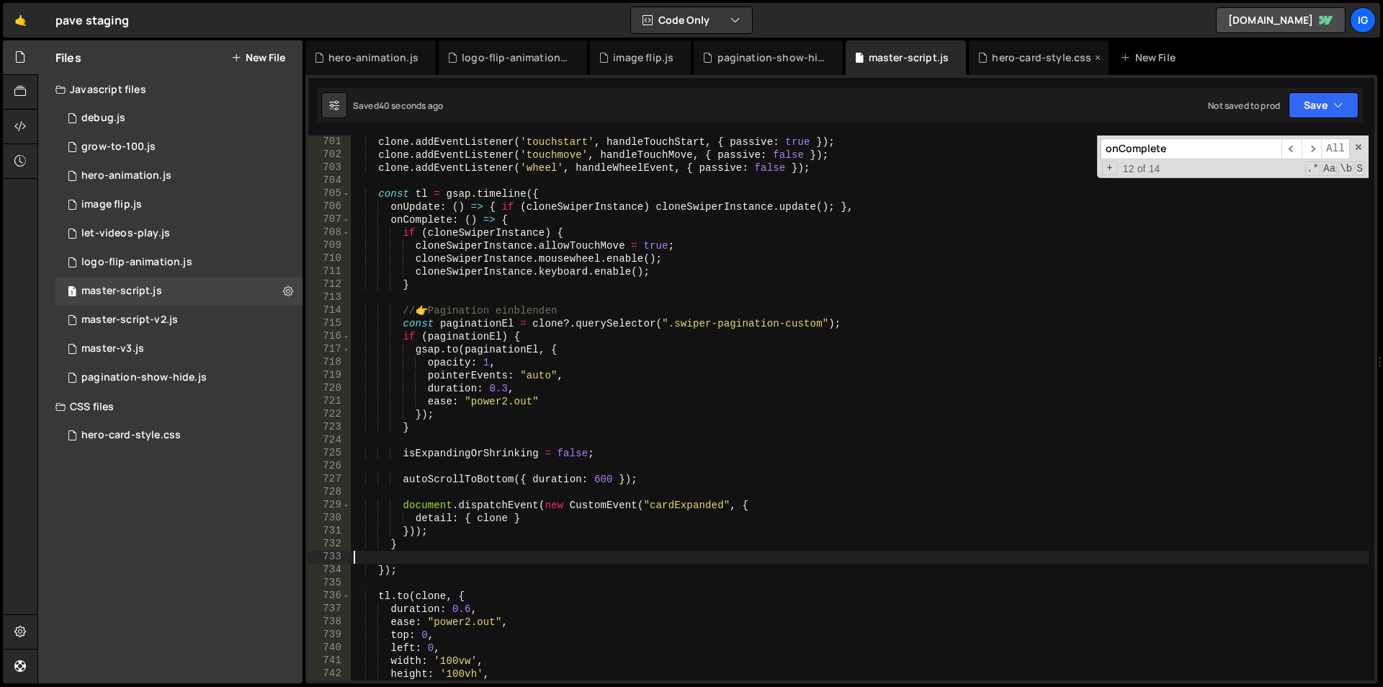
click at [997, 55] on div "hero-card-style.css" at bounding box center [1041, 57] width 99 height 14
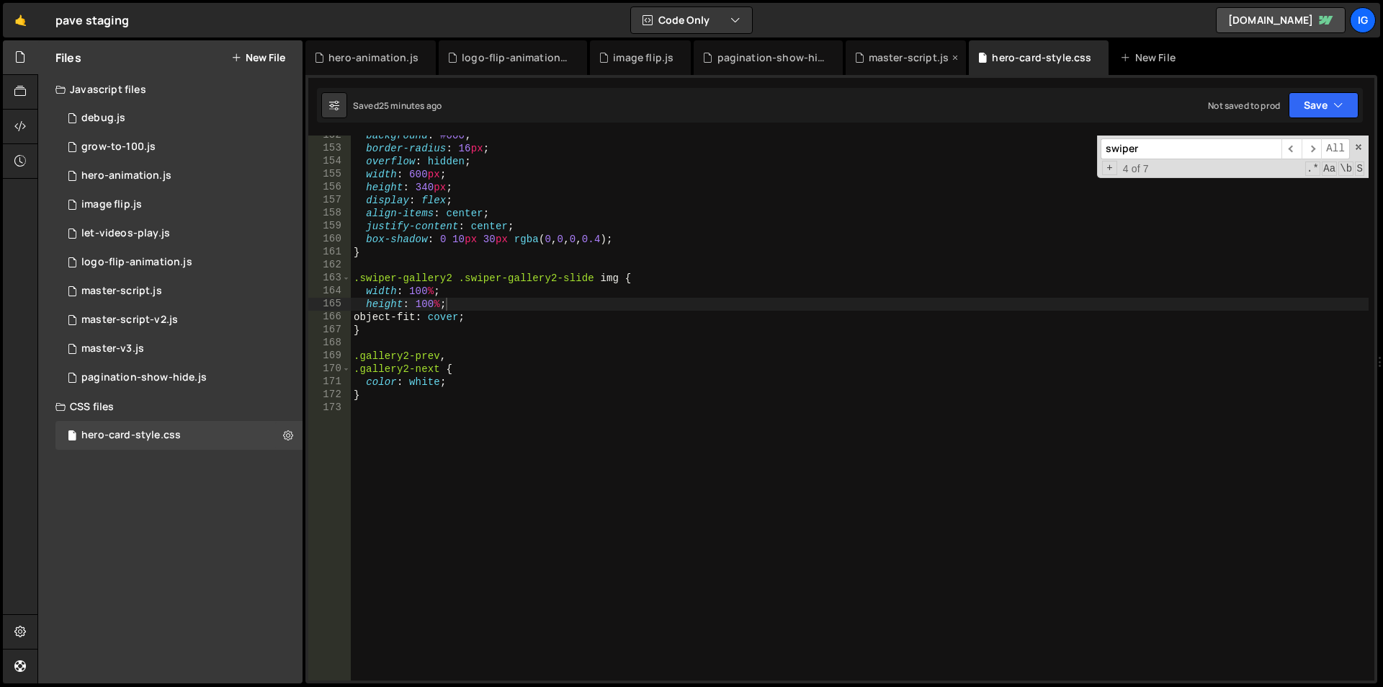
click at [875, 46] on div "master-script.js" at bounding box center [906, 57] width 121 height 35
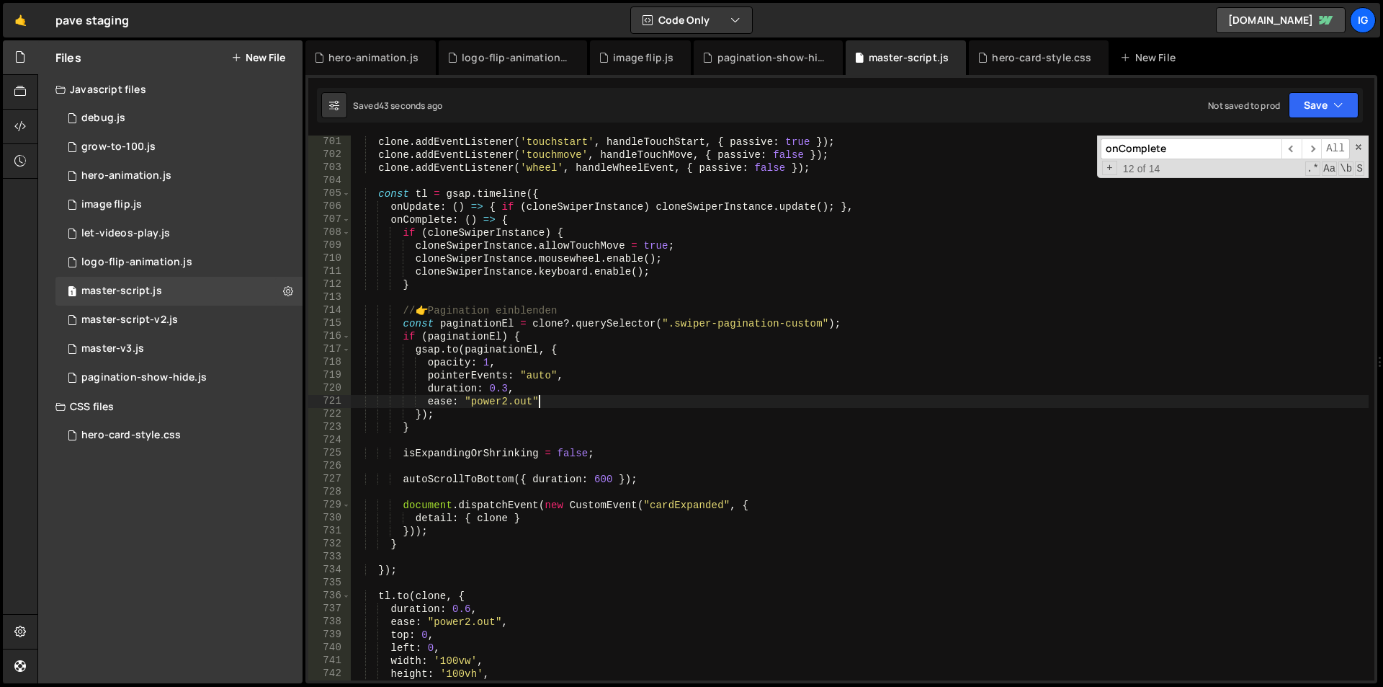
click at [601, 398] on div "clone . addEventListener ( 'touchstart' , handleTouchStart , { passive : true }…" at bounding box center [860, 420] width 1018 height 571
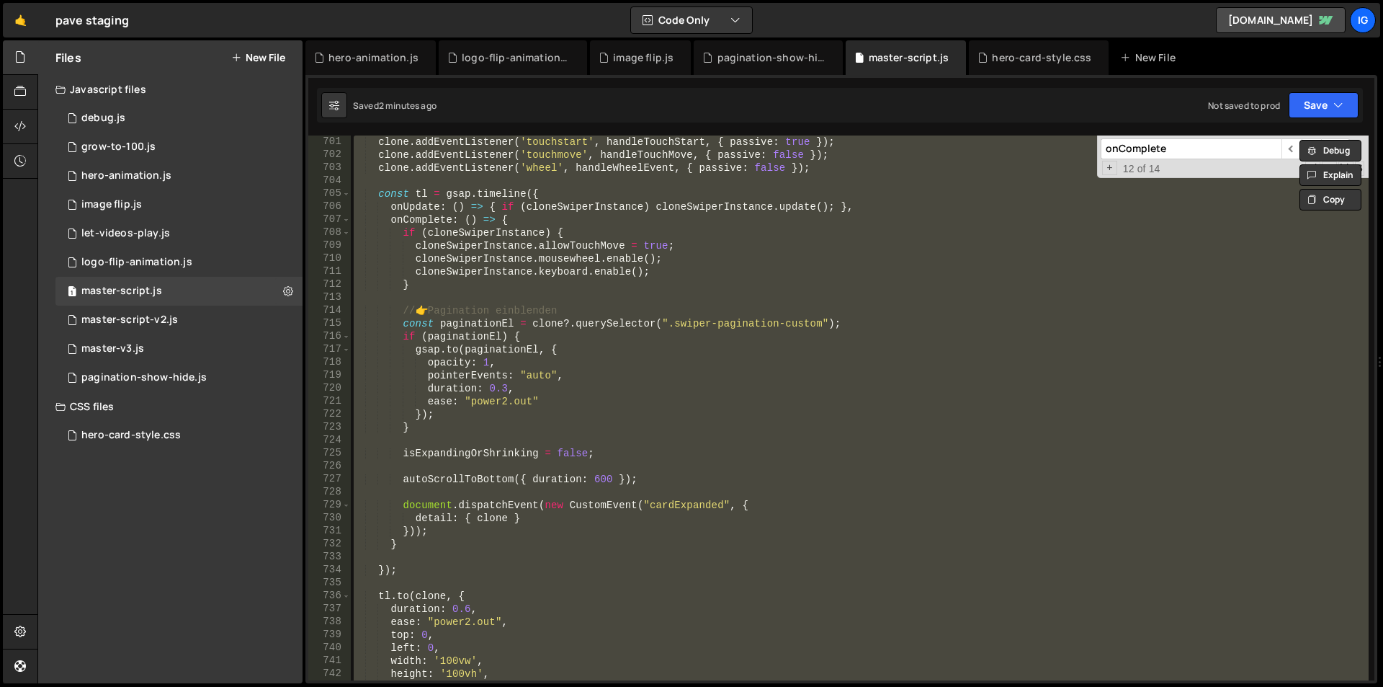
click at [511, 312] on div "clone . addEventListener ( 'touchstart' , handleTouchStart , { passive : true }…" at bounding box center [860, 407] width 1018 height 545
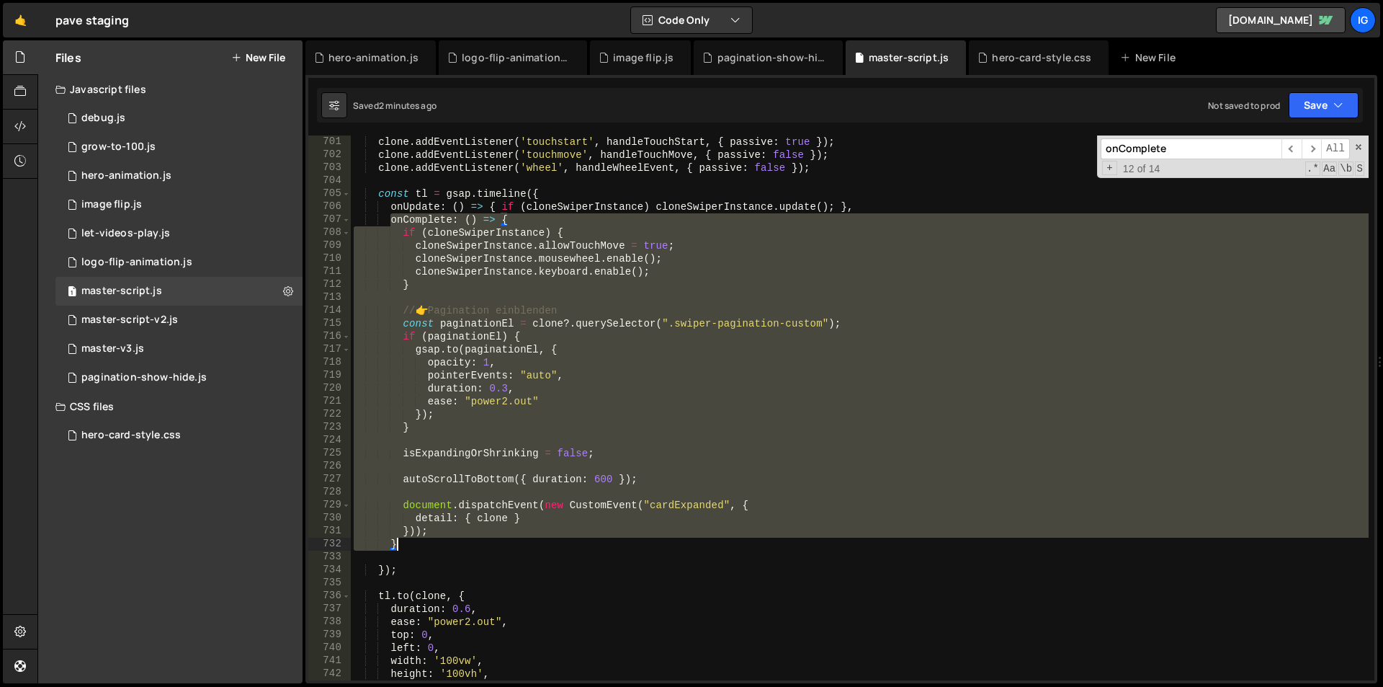
drag, startPoint x: 391, startPoint y: 218, endPoint x: 411, endPoint y: 547, distance: 329.1
click at [411, 547] on div "clone . addEventListener ( 'touchstart' , handleTouchStart , { passive : true }…" at bounding box center [860, 420] width 1018 height 571
type textarea "})); }"
paste textarea
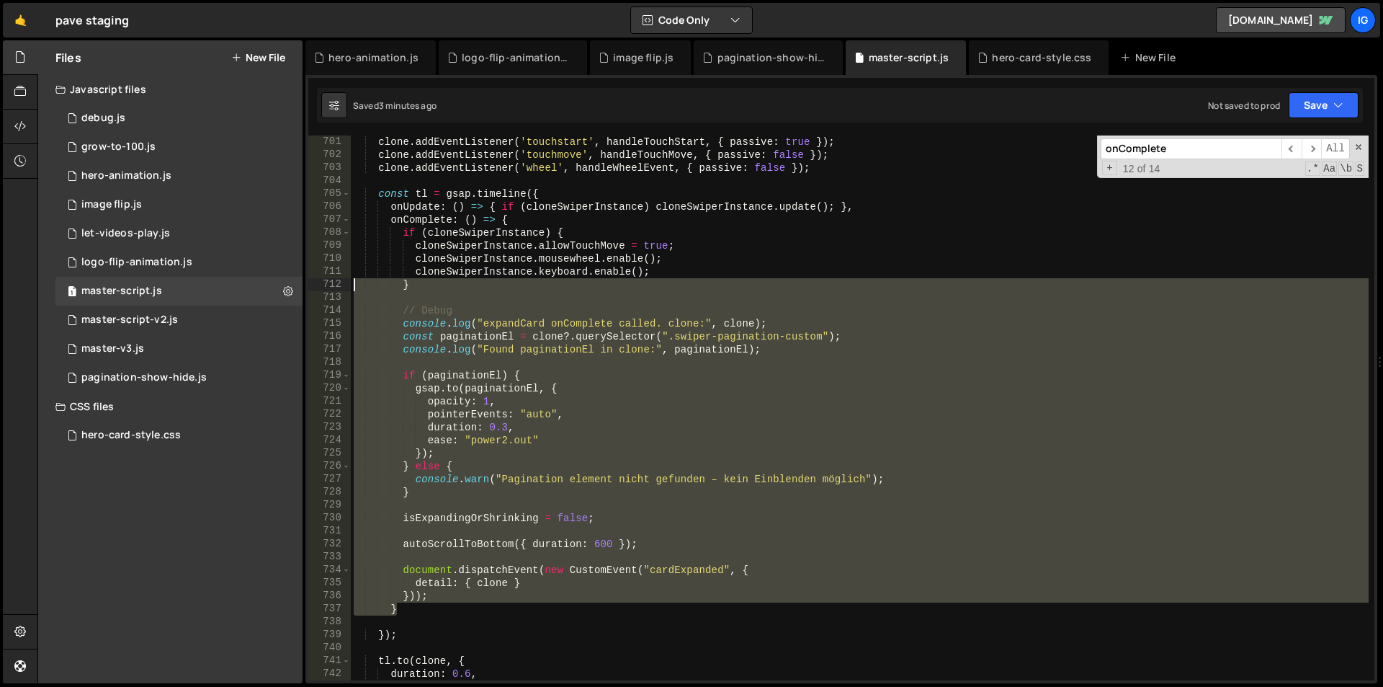
scroll to position [9035, 0]
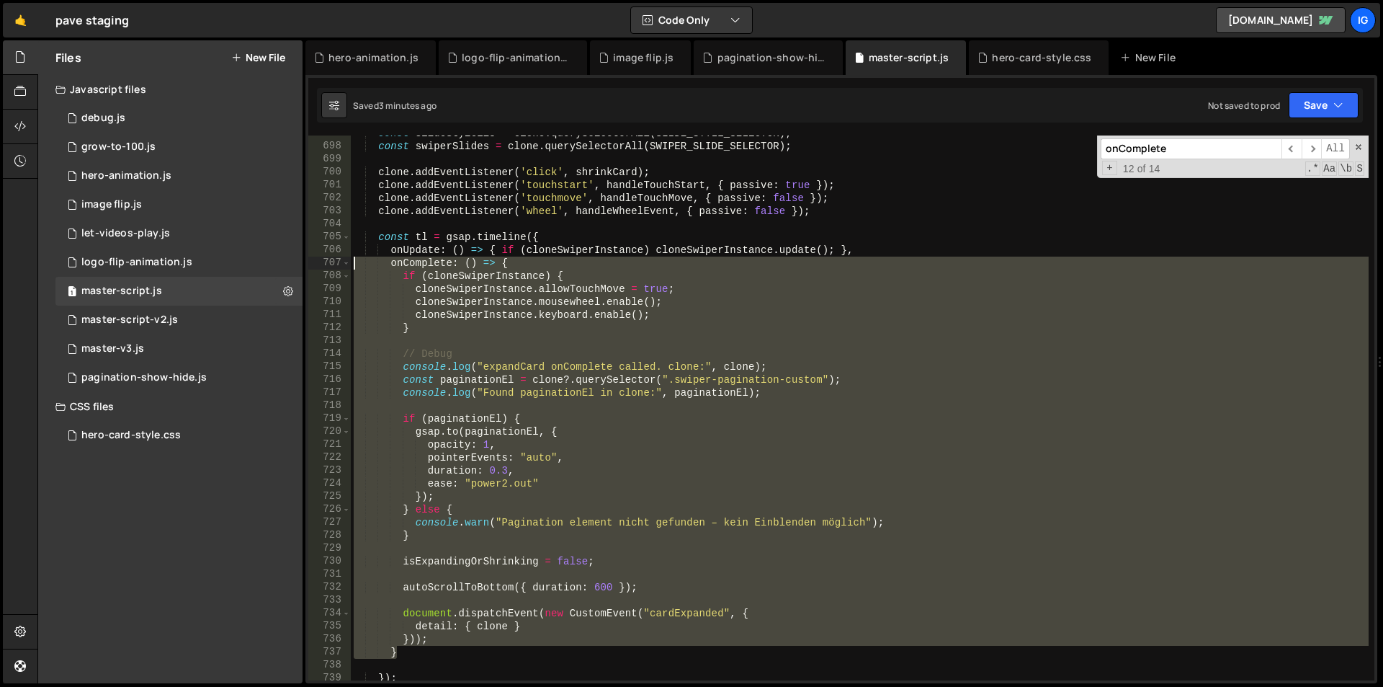
drag, startPoint x: 403, startPoint y: 606, endPoint x: 334, endPoint y: 262, distance: 350.6
click at [334, 262] on div "697 698 699 700 701 702 703 704 705 706 707 708 709 710 711 712 713 714 715 716…" at bounding box center [841, 407] width 1066 height 545
type textarea "onComplete: () => { if (cloneSwiperInstance) {"
paste textarea
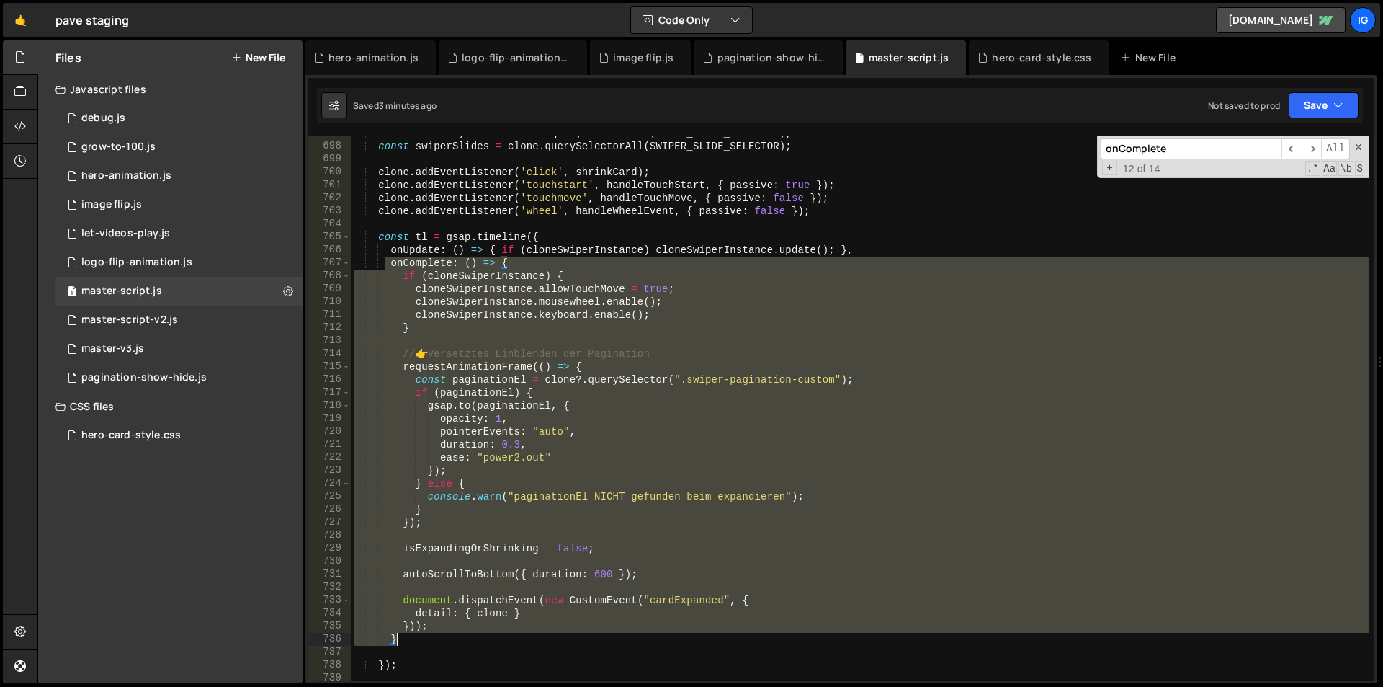
drag, startPoint x: 384, startPoint y: 262, endPoint x: 423, endPoint y: 633, distance: 373.1
click at [423, 633] on div "const slideStyleEls = clone . querySelectorAll ( SLIDE_STYLE_SELECTOR ) ; const…" at bounding box center [860, 412] width 1018 height 571
type textarea "})); }"
paste textarea
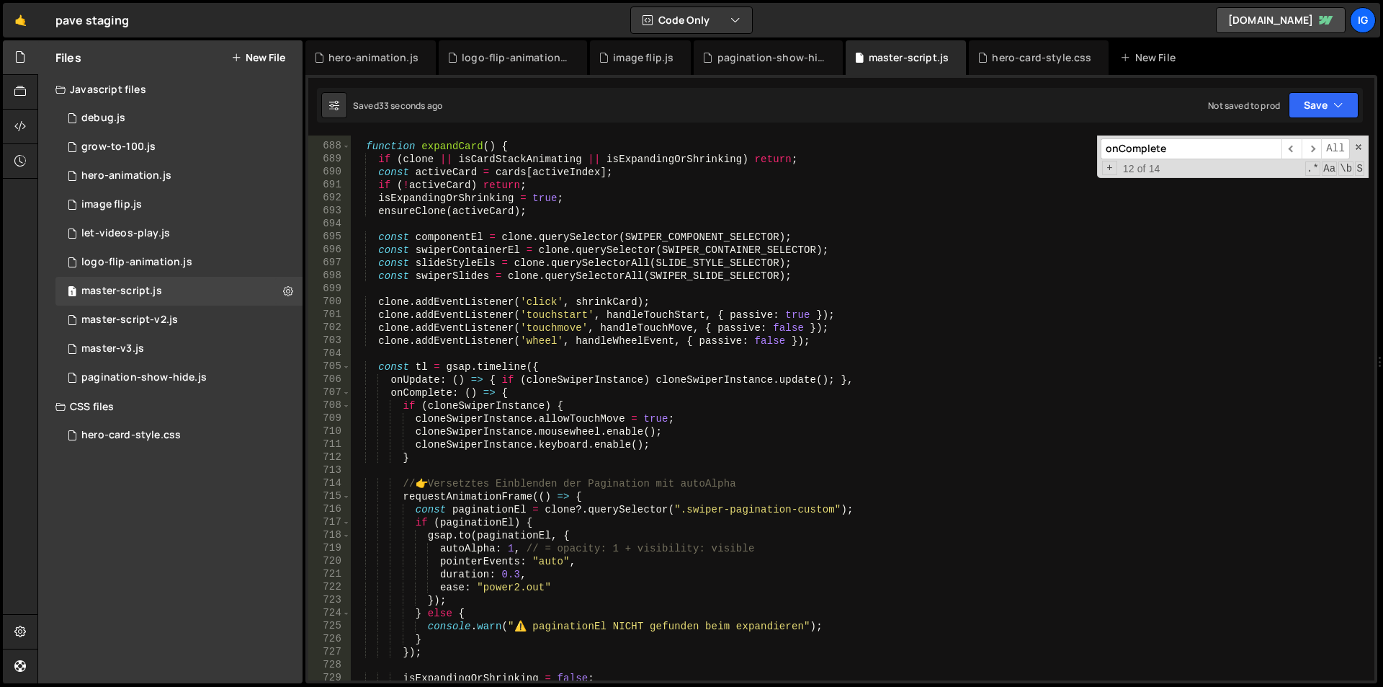
scroll to position [8905, 0]
click at [1183, 149] on input "onComplete" at bounding box center [1191, 148] width 181 height 21
paste input "pointerEvents: "none""
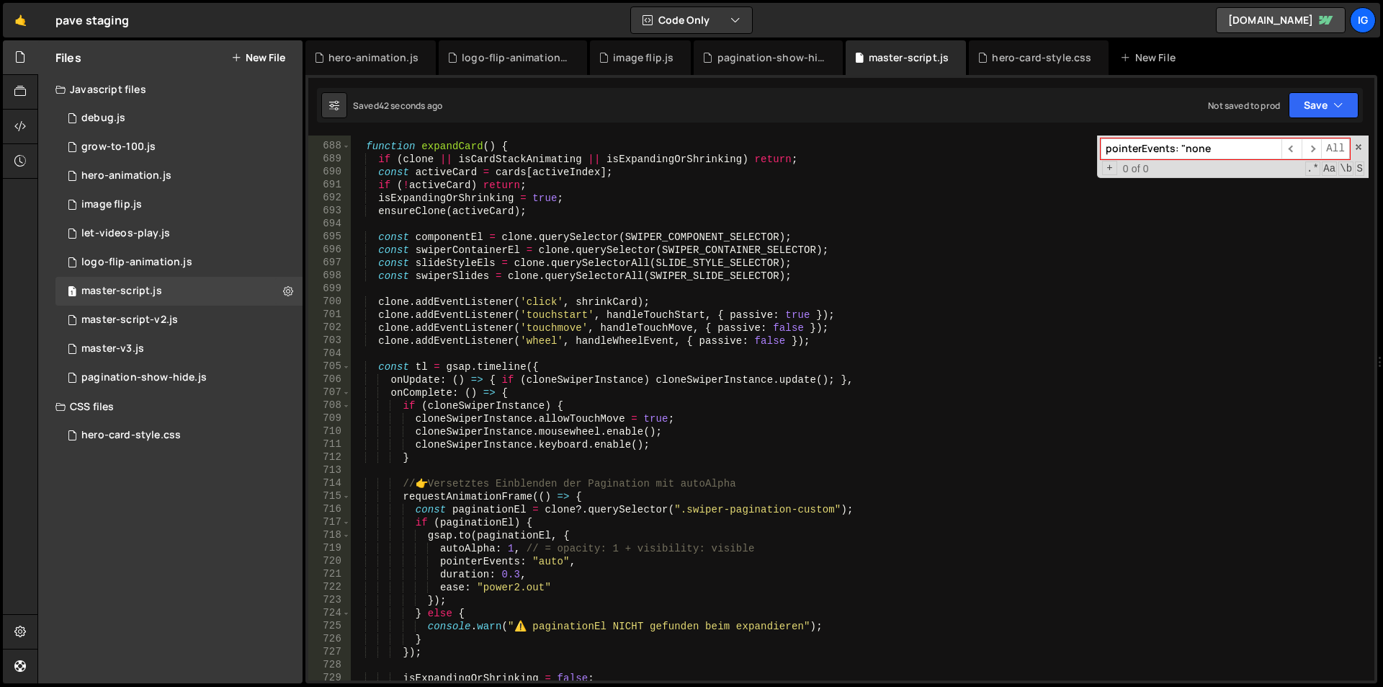
click at [1192, 146] on input "pointerEvents: "none" at bounding box center [1191, 148] width 181 height 21
drag, startPoint x: 1226, startPoint y: 151, endPoint x: 1188, endPoint y: 153, distance: 37.5
click at [1188, 153] on input "pointerEvents: none" at bounding box center [1191, 148] width 181 height 21
type input "pointerEvents:"
type textarea "pointerEvents: 'auto',"
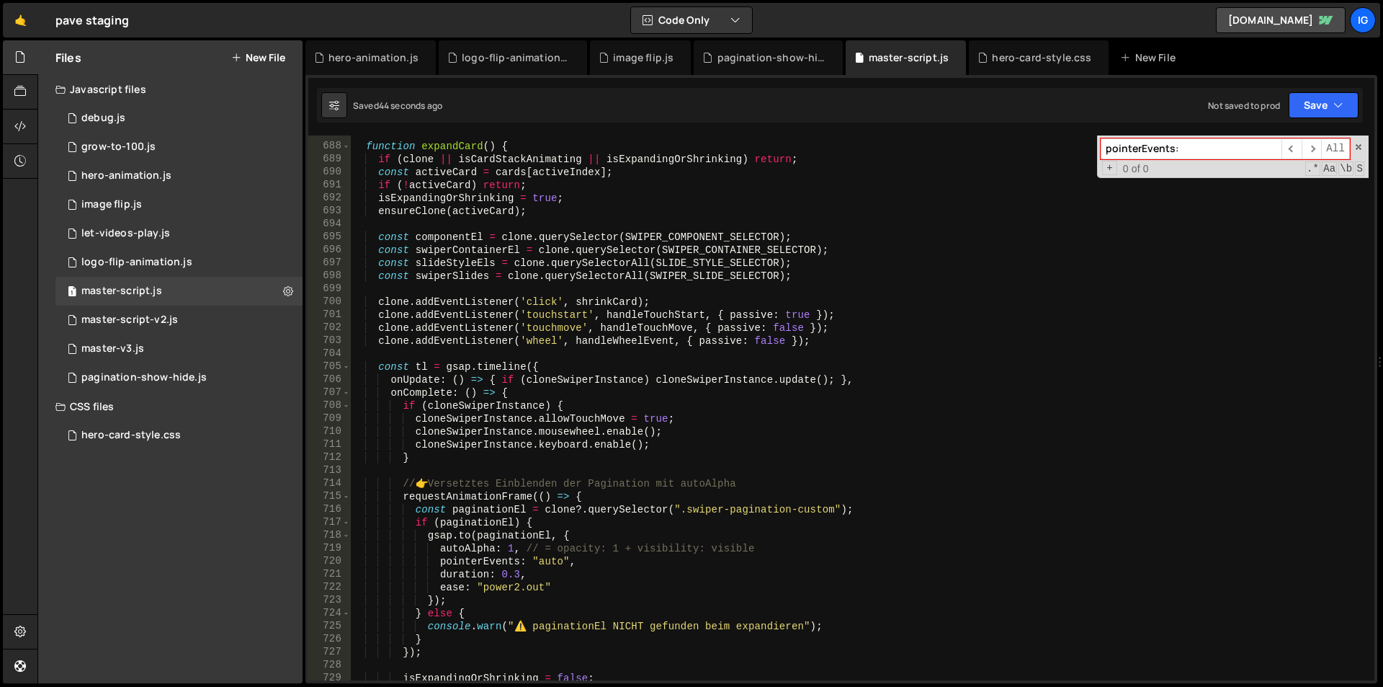
scroll to position [9441, 0]
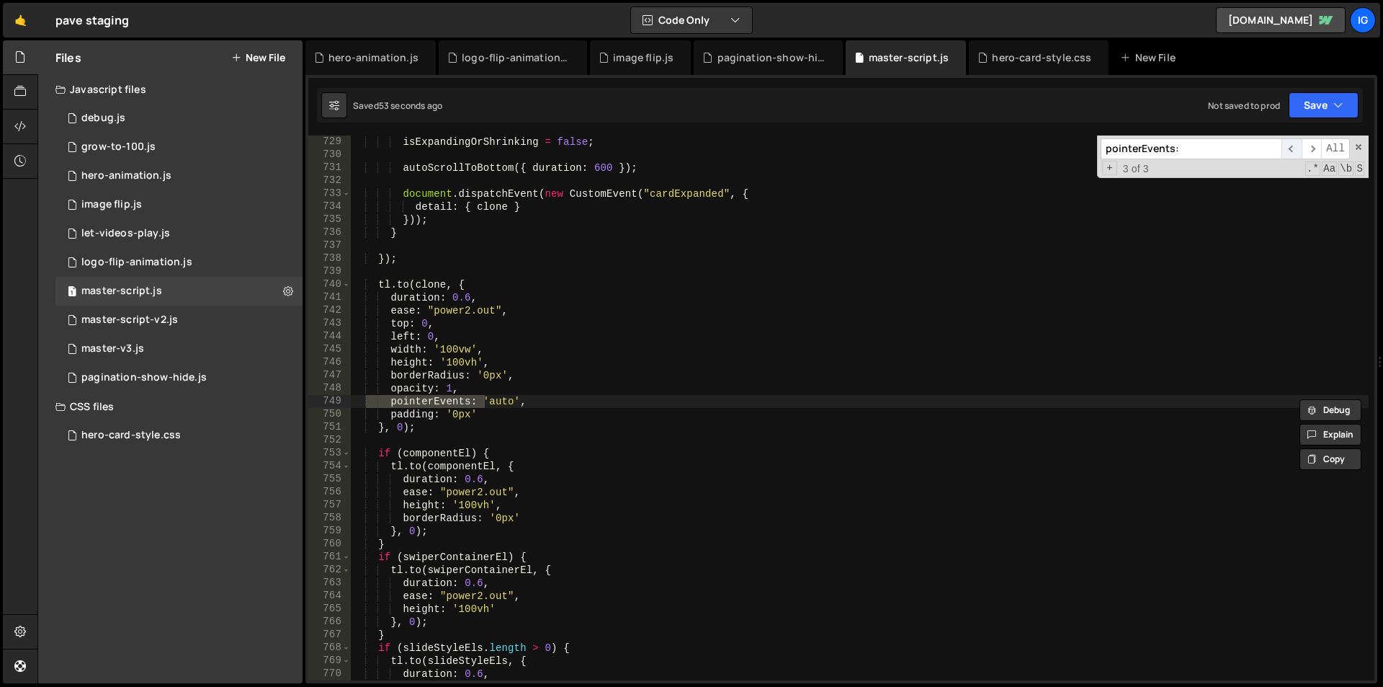
type input "pointerEvents:"
click at [1285, 154] on span "​" at bounding box center [1292, 148] width 20 height 21
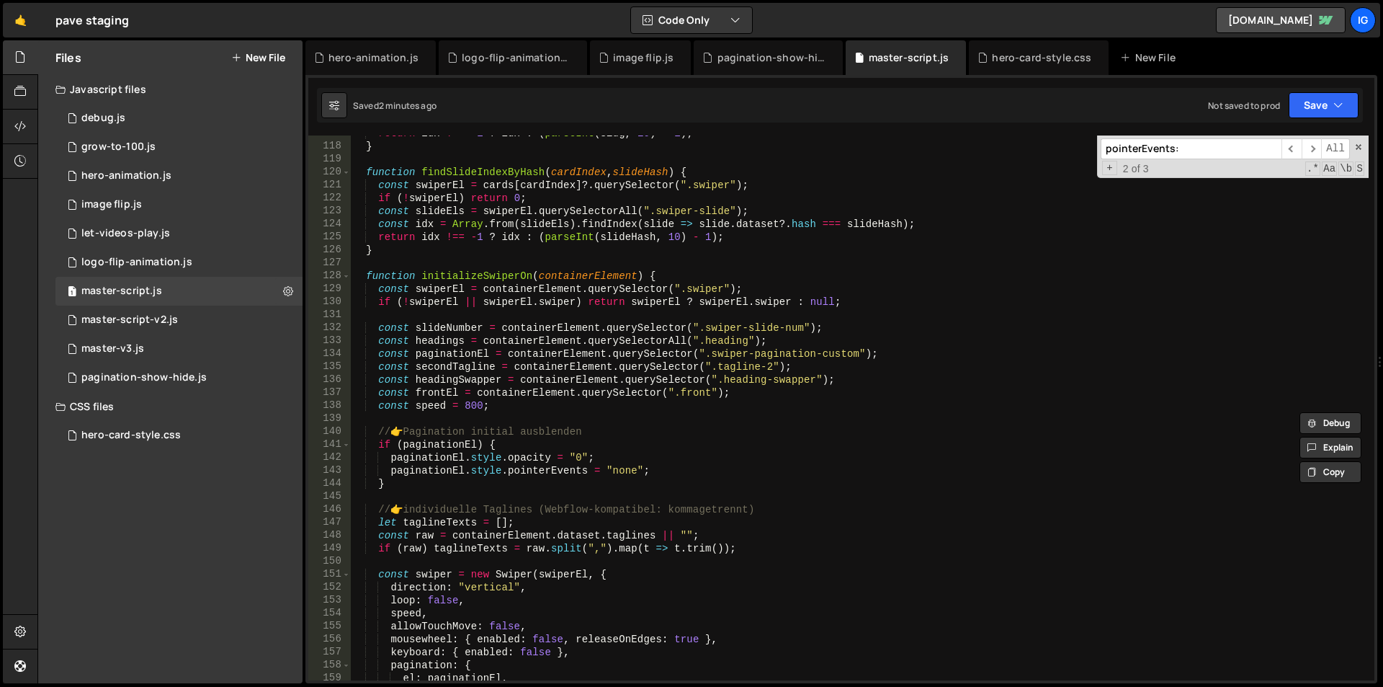
scroll to position [1513, 0]
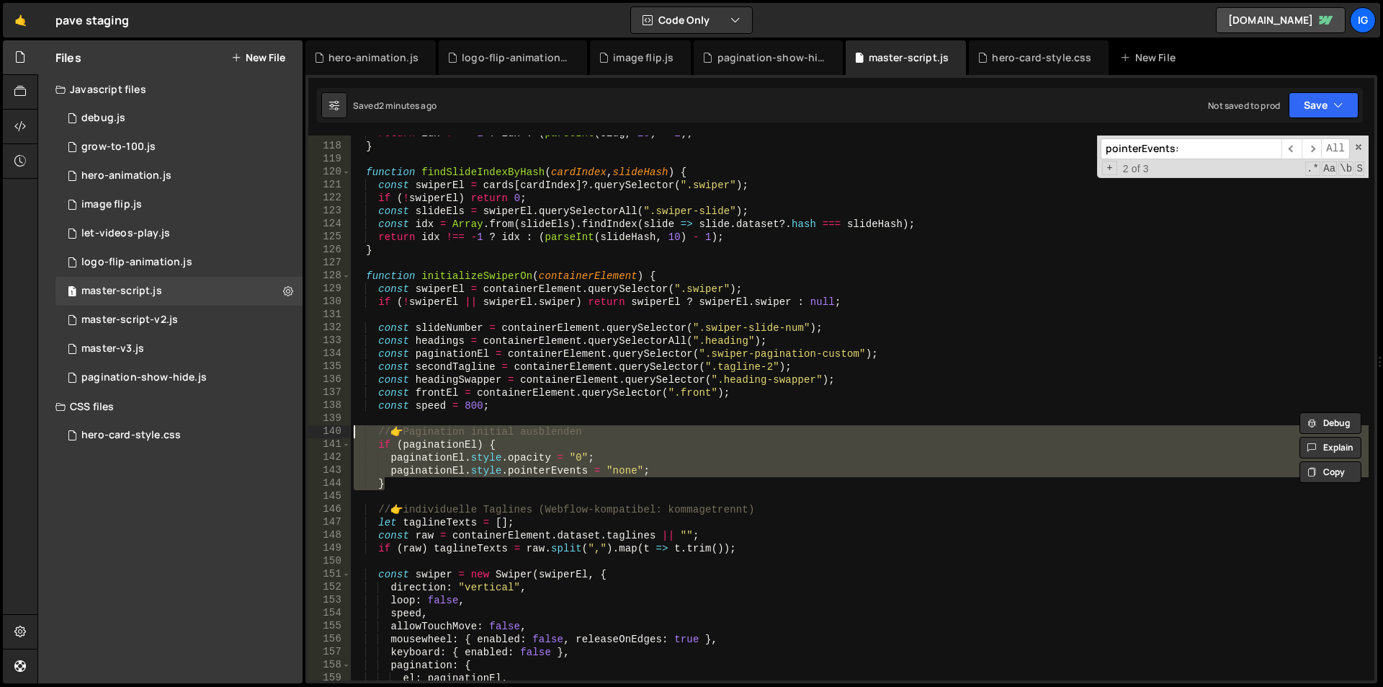
drag, startPoint x: 395, startPoint y: 485, endPoint x: 347, endPoint y: 433, distance: 70.4
click at [347, 433] on div "} 117 118 119 120 121 122 123 124 125 126 127 128 129 130 131 132 133 134 135 1…" at bounding box center [841, 407] width 1066 height 545
paste textarea "}"
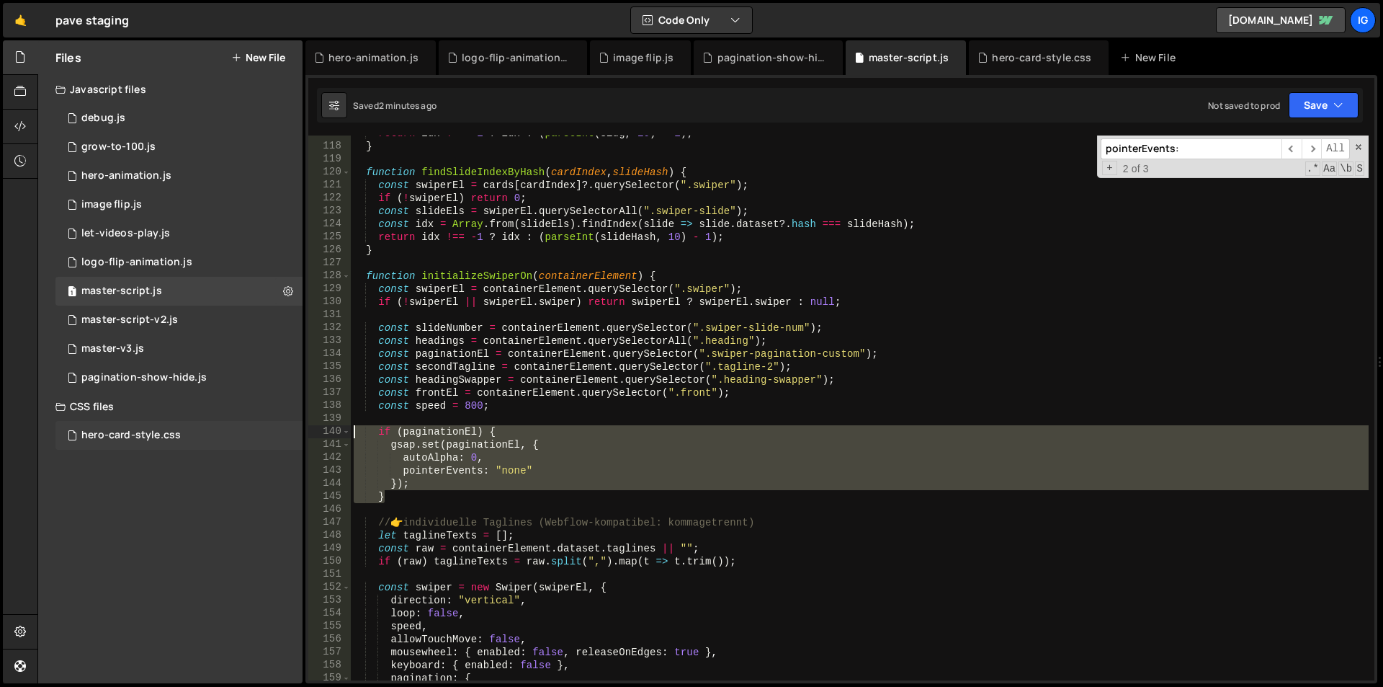
drag, startPoint x: 409, startPoint y: 499, endPoint x: 280, endPoint y: 434, distance: 143.7
click at [280, 434] on div "Files New File Javascript files 1 debug.js 0 1 grow-to-100.js 0 1 hero-animatio…" at bounding box center [710, 361] width 1346 height 643
type textarea "if (paginationEl) { gsap.set(paginationEl, {"
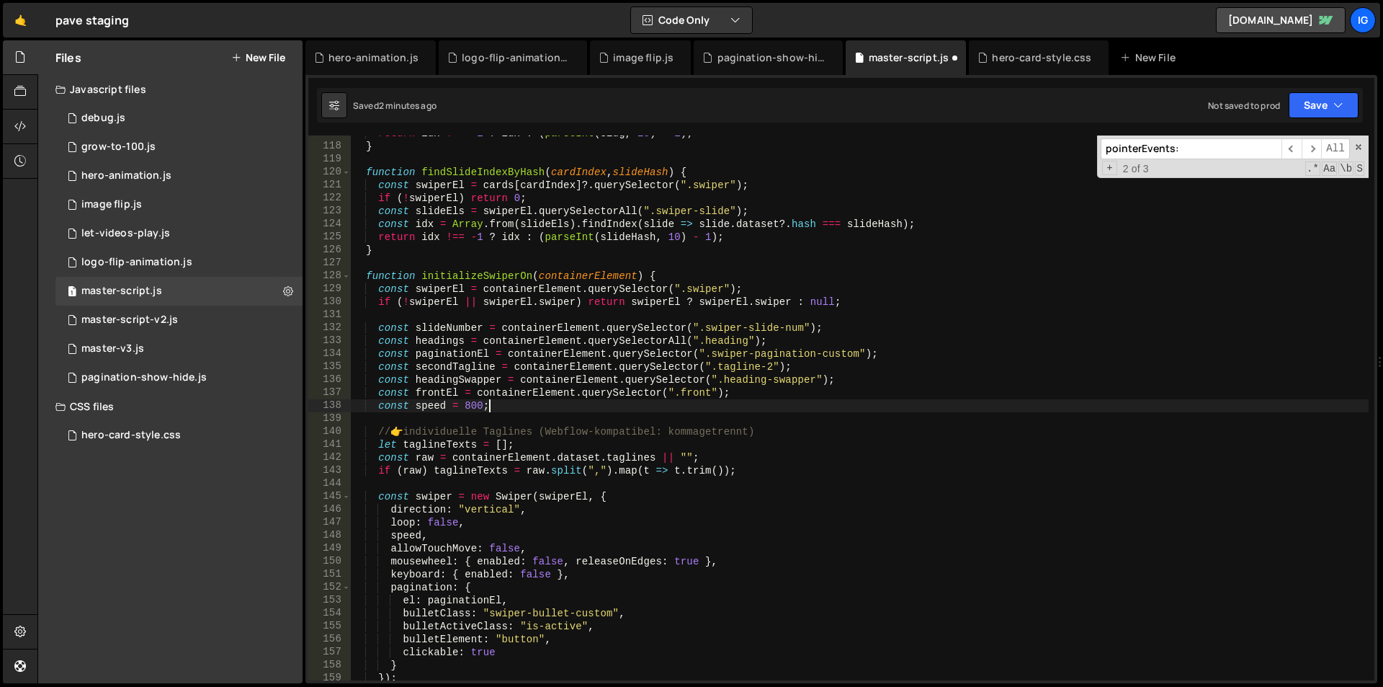
click at [878, 351] on div "return idx !== - 1 ? idx : ( parseInt ( slug , 10 ) - 1 ) ; } function findSlid…" at bounding box center [860, 412] width 1018 height 571
type textarea "const paginationEl = containerElement.querySelector(".swiper-pagination-custom"…"
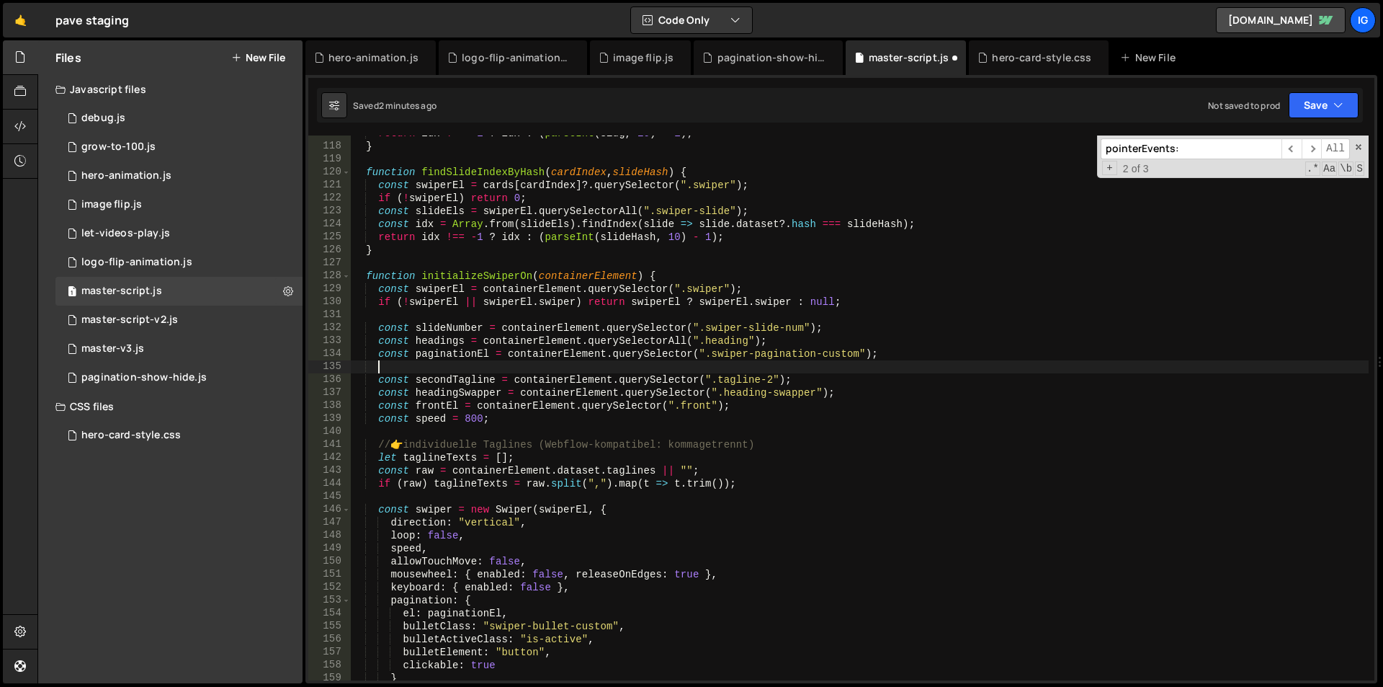
scroll to position [0, 9]
paste textarea "}"
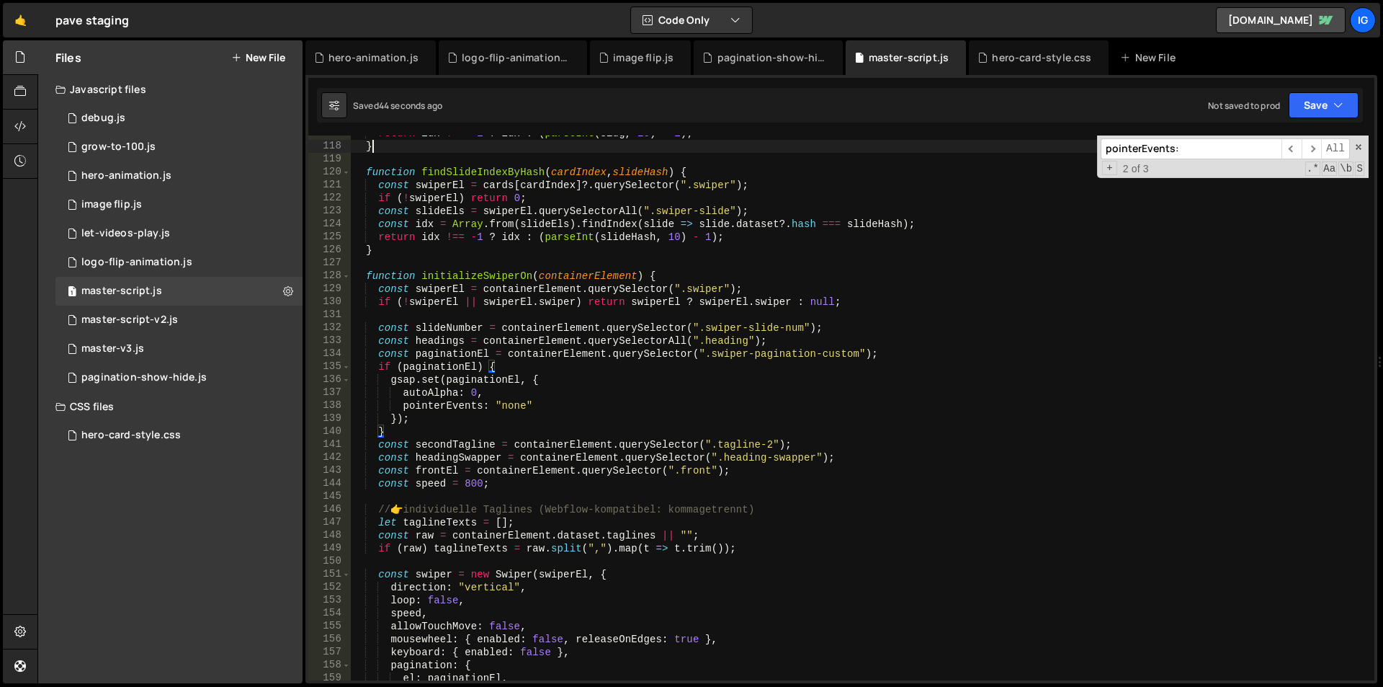
click at [660, 151] on div "return idx !== - 1 ? idx : ( parseInt ( slug , 10 ) - 1 ) ; } function findSlid…" at bounding box center [860, 412] width 1018 height 571
type textarea "})();"
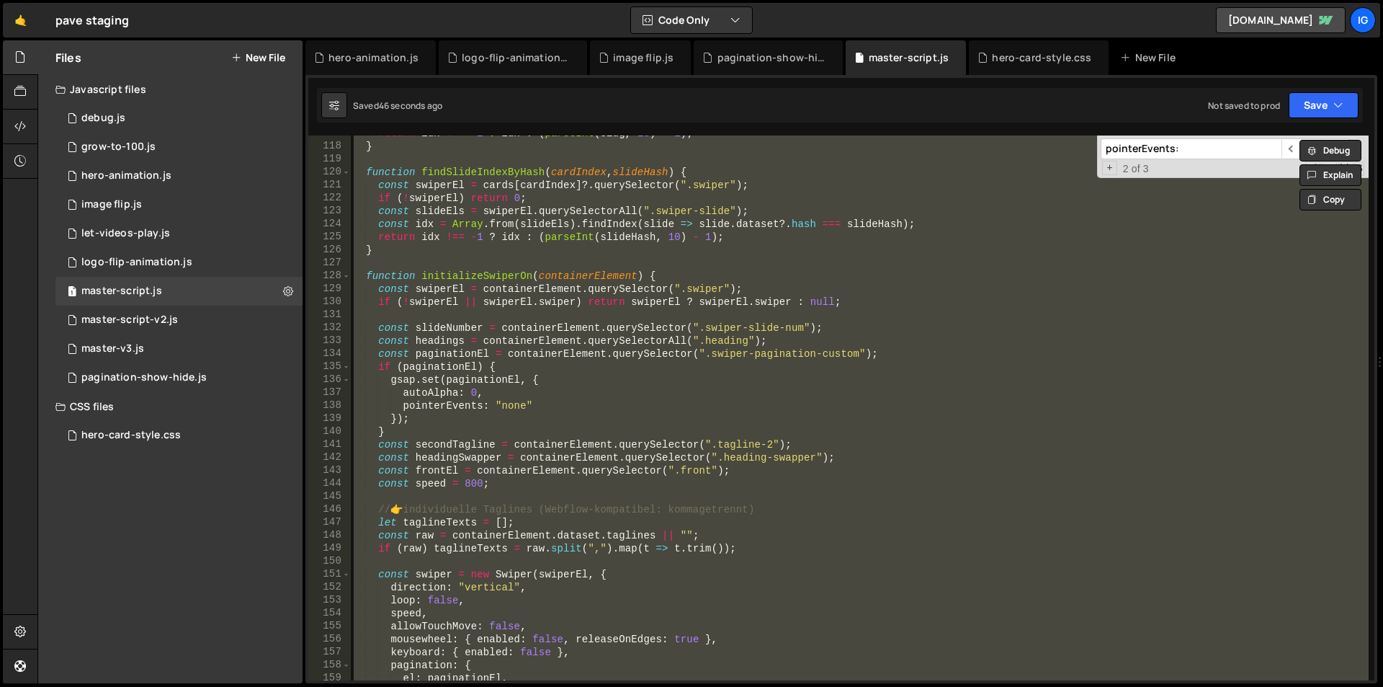
paste textarea
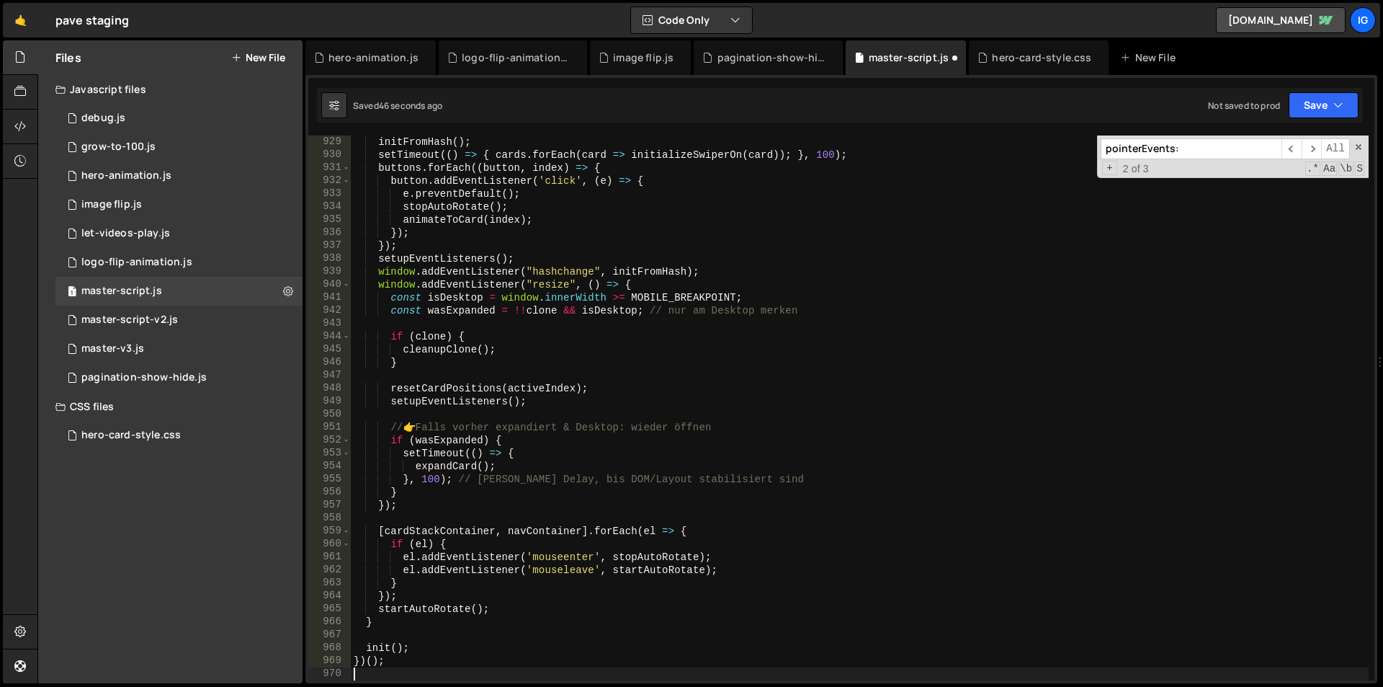
scroll to position [12035, 0]
click at [184, 380] on div "pagination-show-hide.js" at bounding box center [143, 377] width 125 height 13
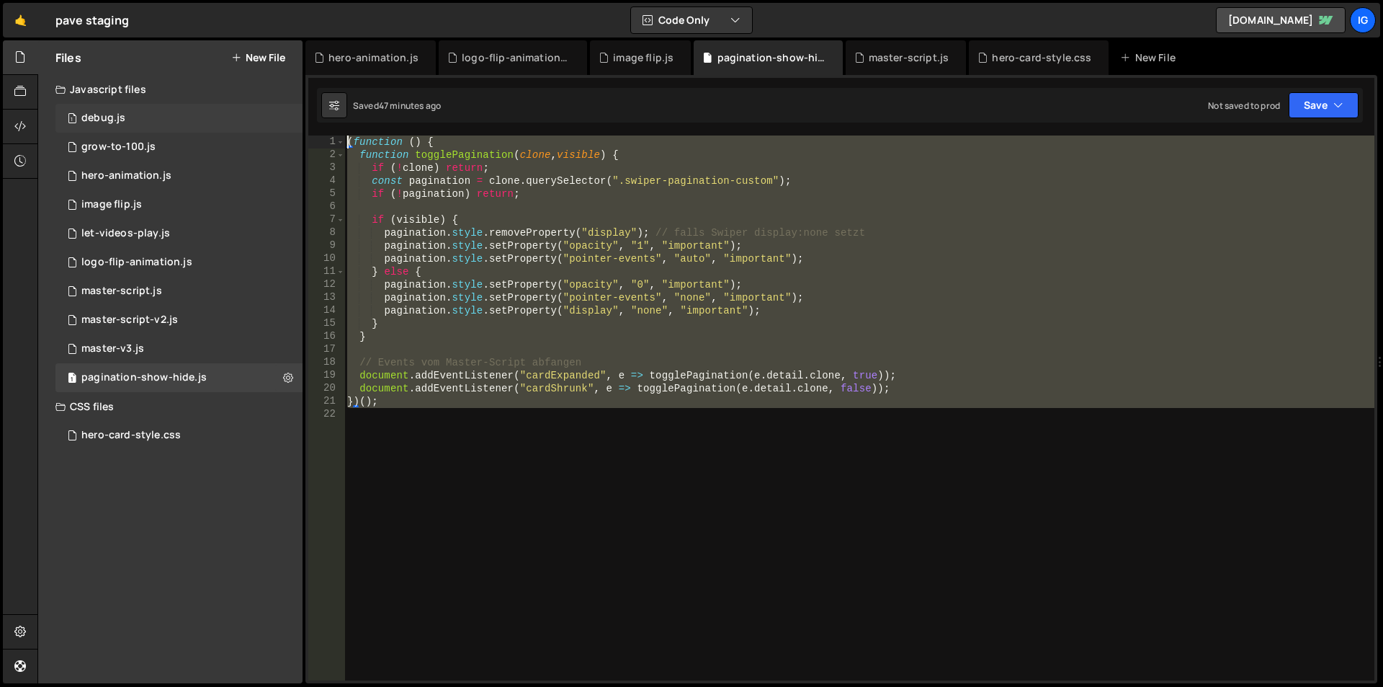
drag, startPoint x: 302, startPoint y: 303, endPoint x: 189, endPoint y: 131, distance: 205.0
click at [189, 131] on div "Files New File Javascript files 1 debug.js 0 1 grow-to-100.js 0 1 hero-animatio…" at bounding box center [710, 361] width 1346 height 643
type textarea "(function () { function togglePagination(clone, visible) {"
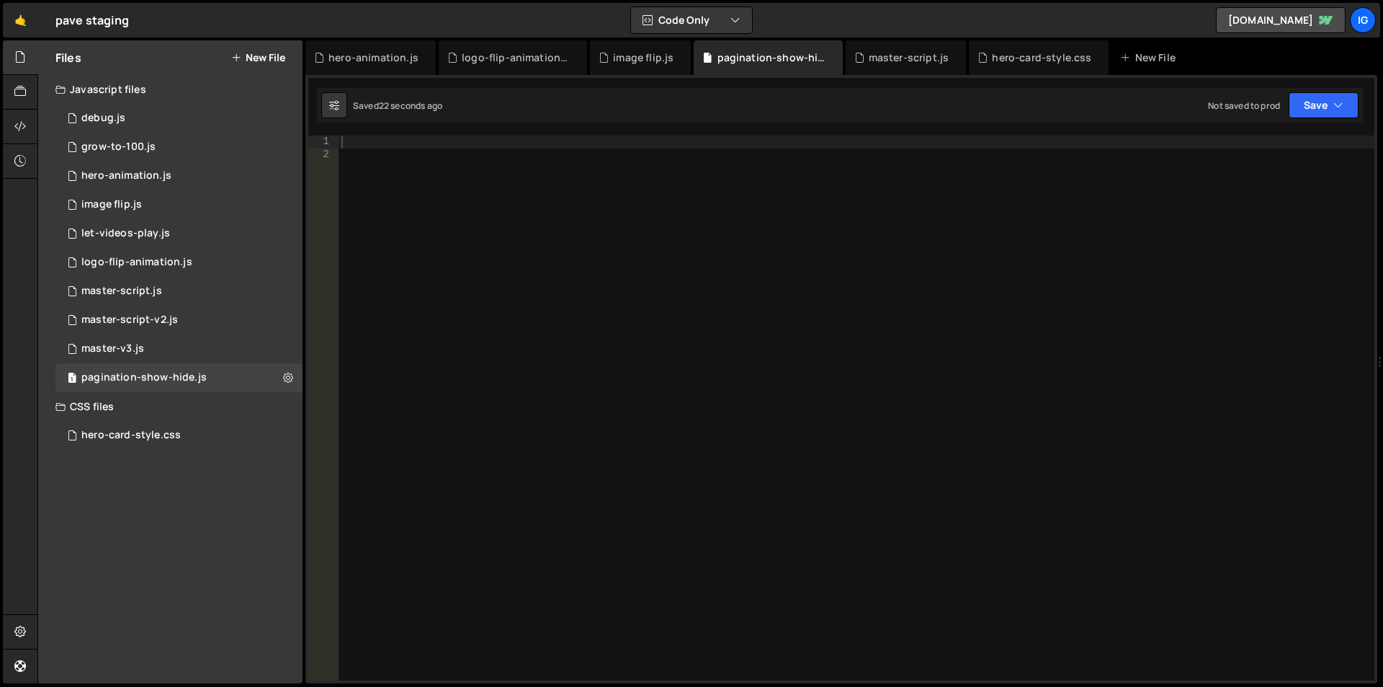
click at [393, 237] on div at bounding box center [857, 420] width 1036 height 571
click at [875, 48] on div "master-script.js" at bounding box center [906, 57] width 121 height 35
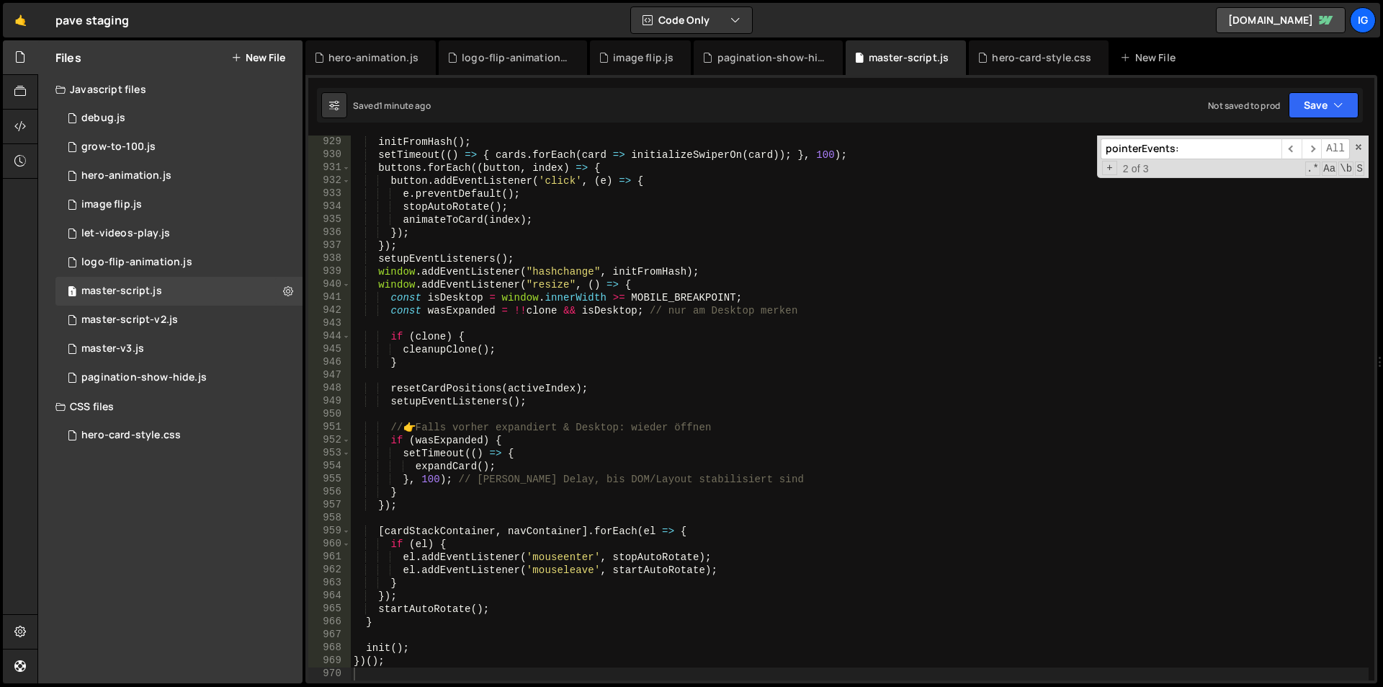
click at [654, 290] on div "initFromHash ( ) ; setTimeout (( ) => { cards . forEach ( card => initializeSwi…" at bounding box center [860, 420] width 1018 height 571
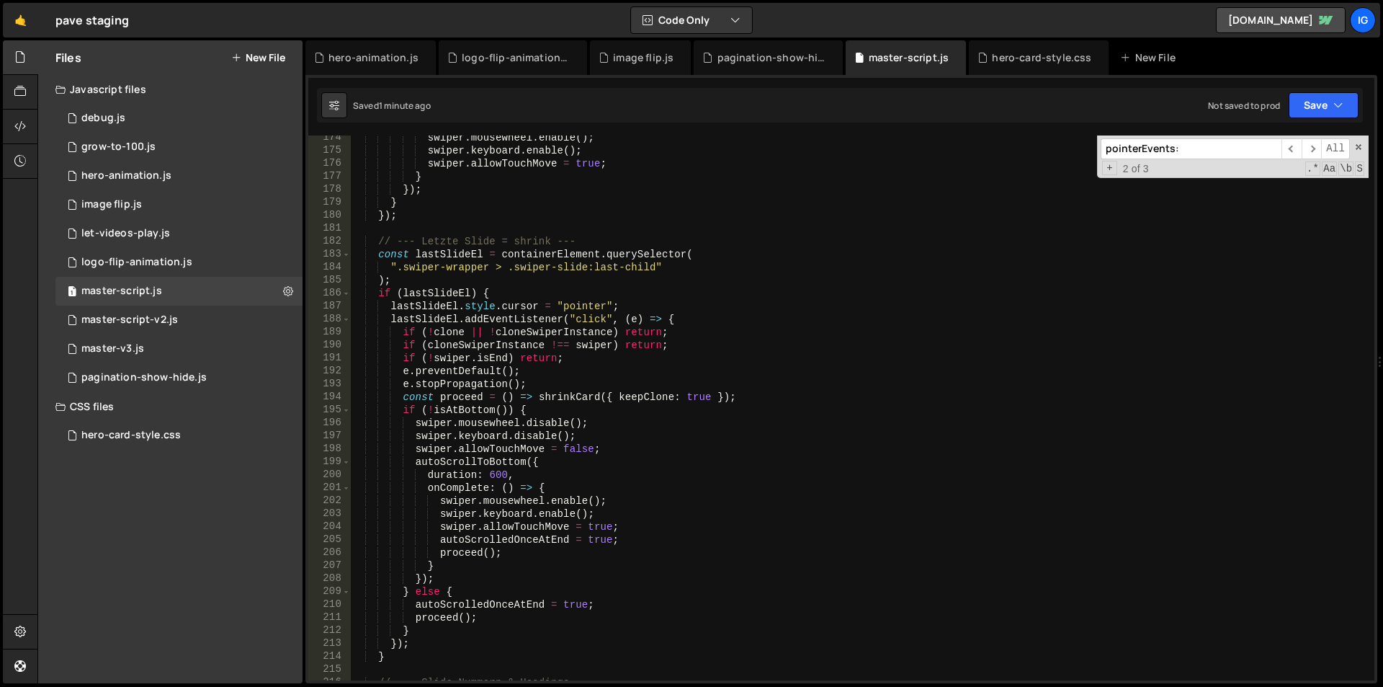
scroll to position [2507, 0]
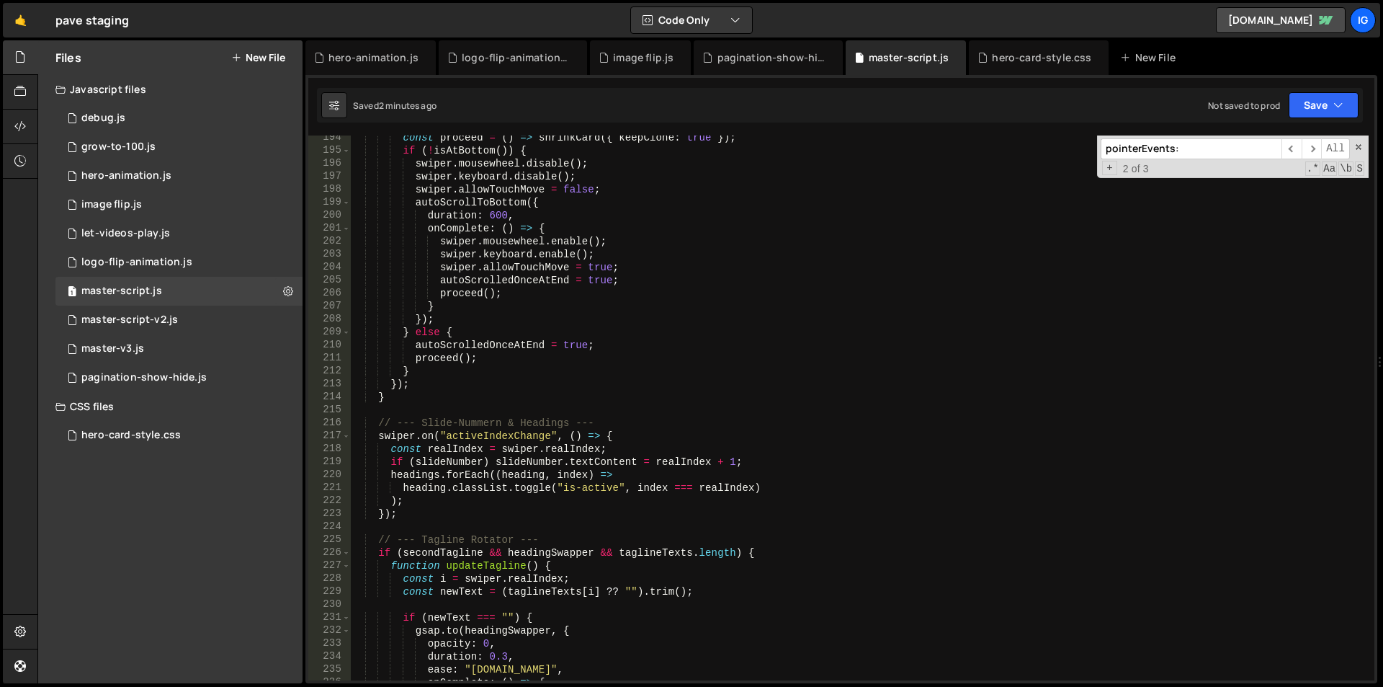
click at [581, 238] on div "const proceed = ( ) => shrinkCard ({ keepClone : true }) ; if ( ! isAtBottom ( …" at bounding box center [860, 416] width 1018 height 571
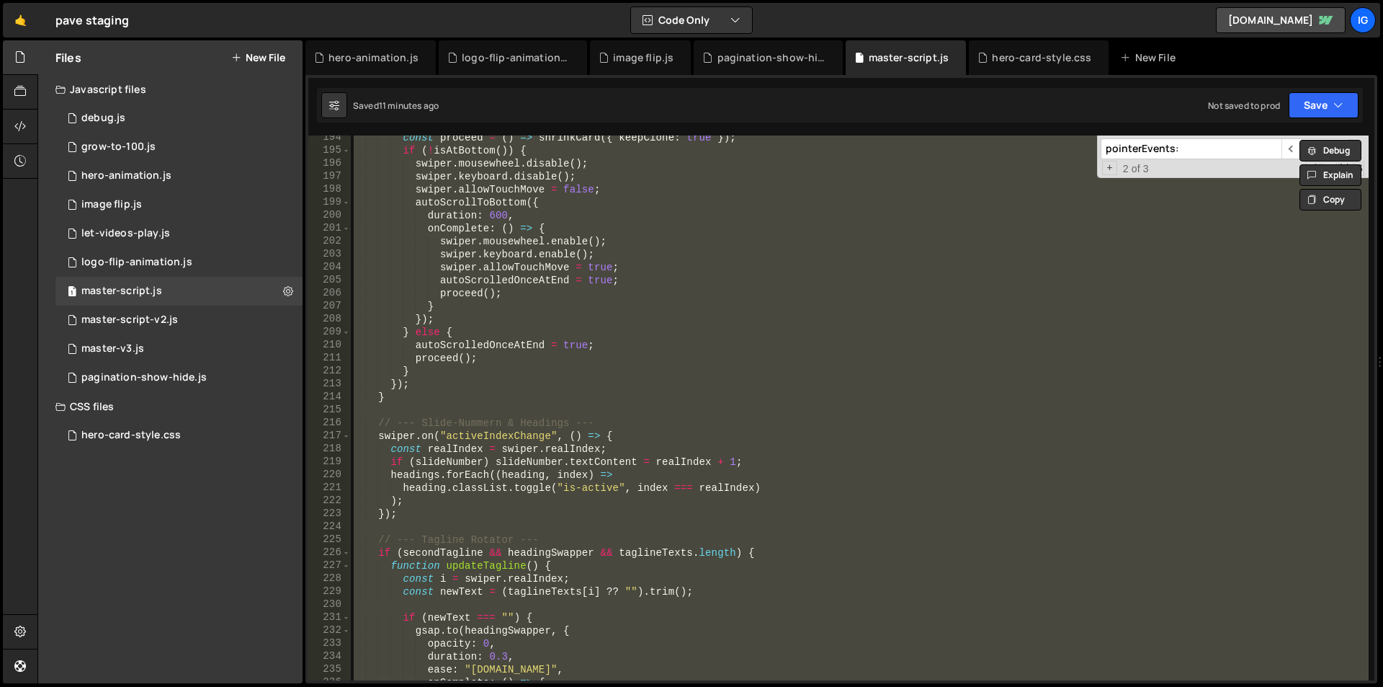
click at [664, 251] on div "const proceed = ( ) => shrinkCard ({ keepClone : true }) ; if ( ! isAtBottom ( …" at bounding box center [860, 407] width 1018 height 545
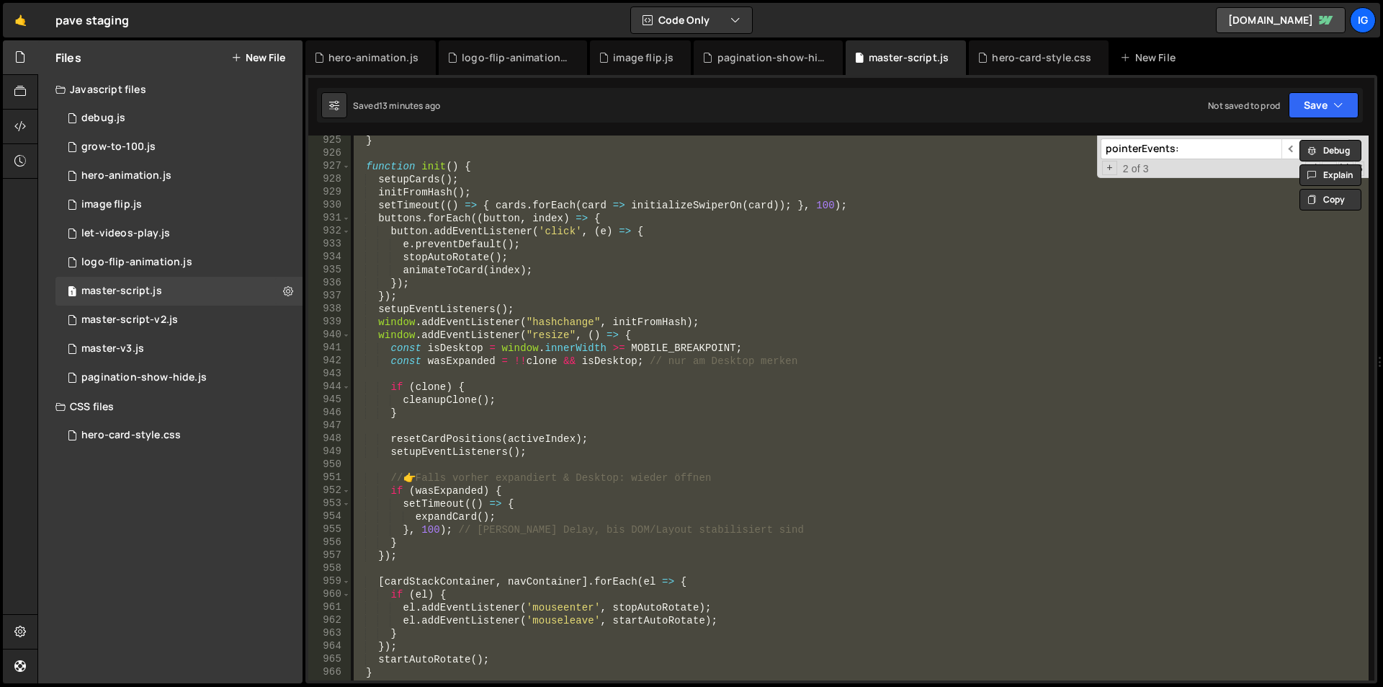
scroll to position [12035, 0]
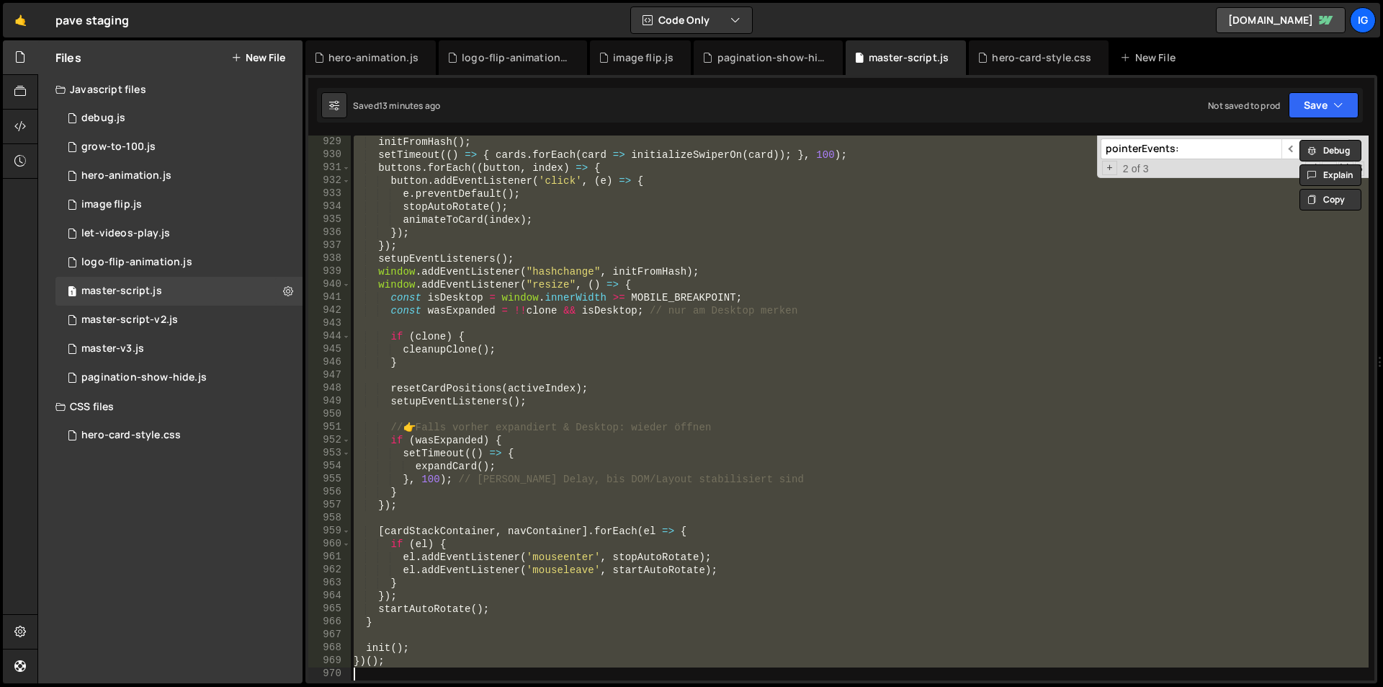
click at [565, 642] on div "initFromHash ( ) ; setTimeout (( ) => { cards . forEach ( card => initializeSwi…" at bounding box center [860, 407] width 1018 height 545
type textarea "init();"
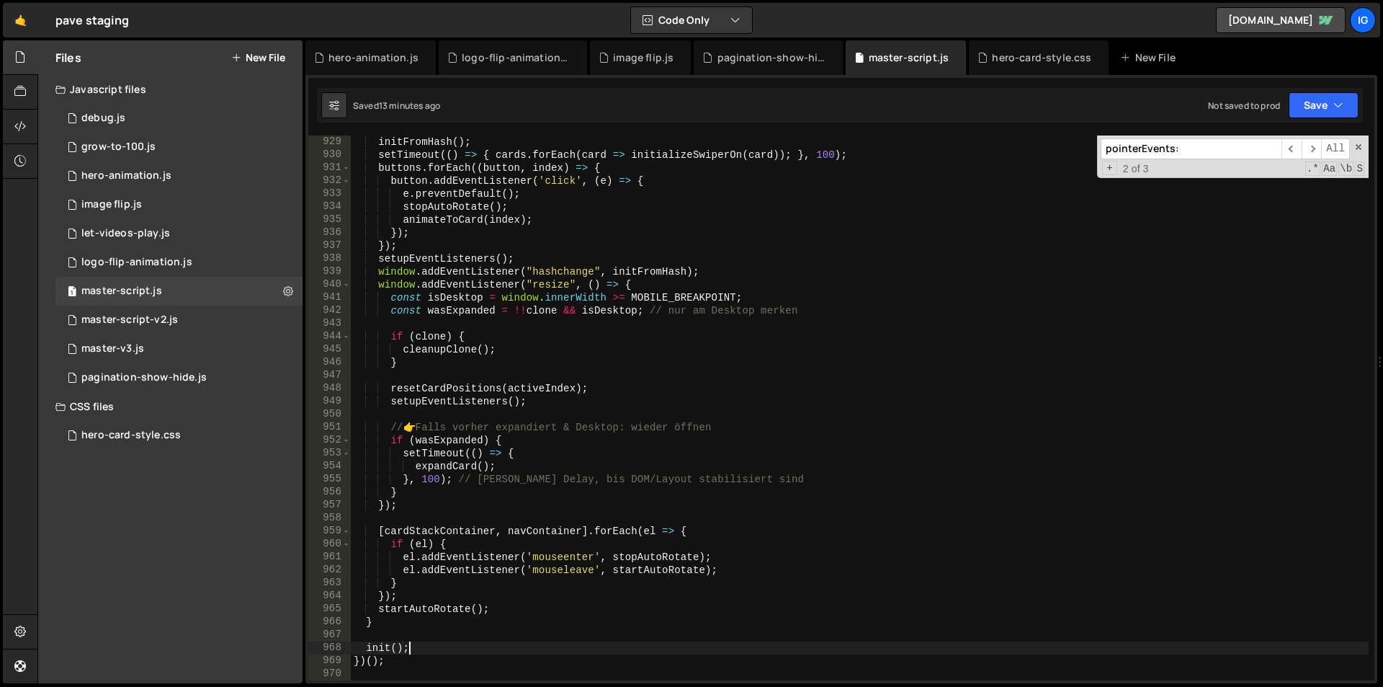
scroll to position [0, 4]
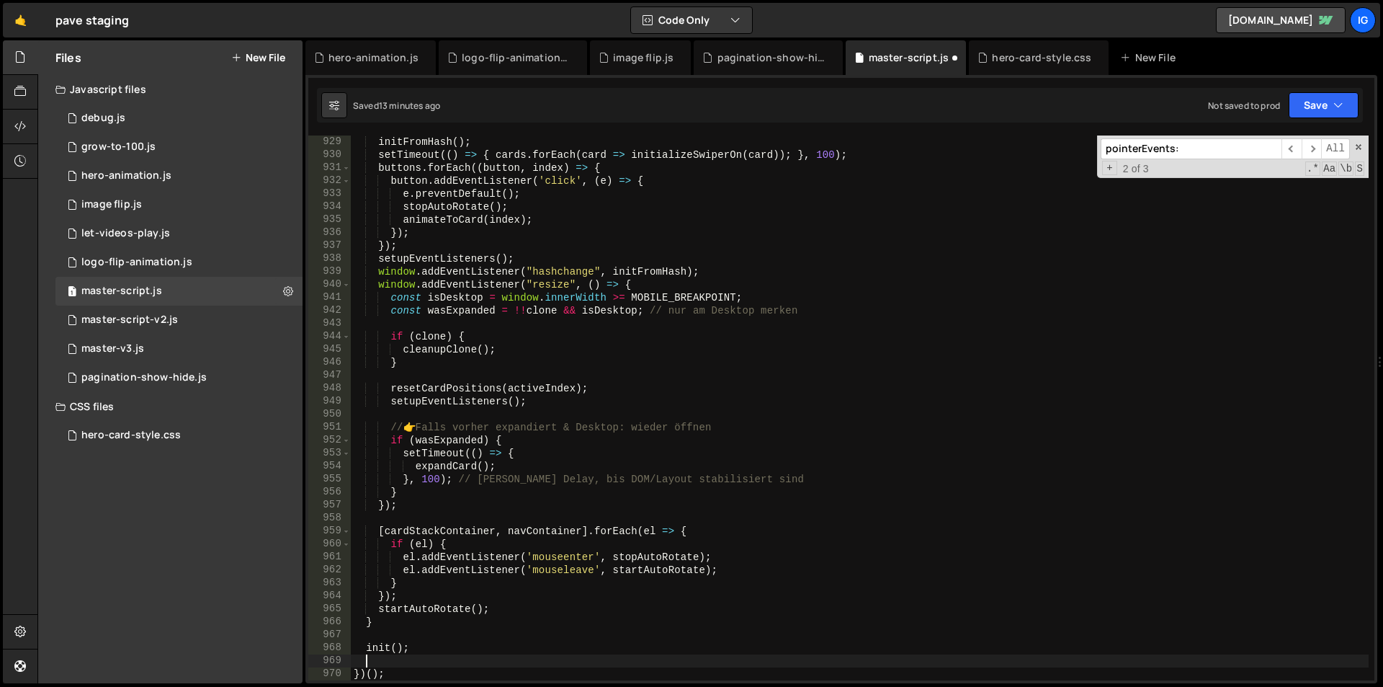
paste textarea
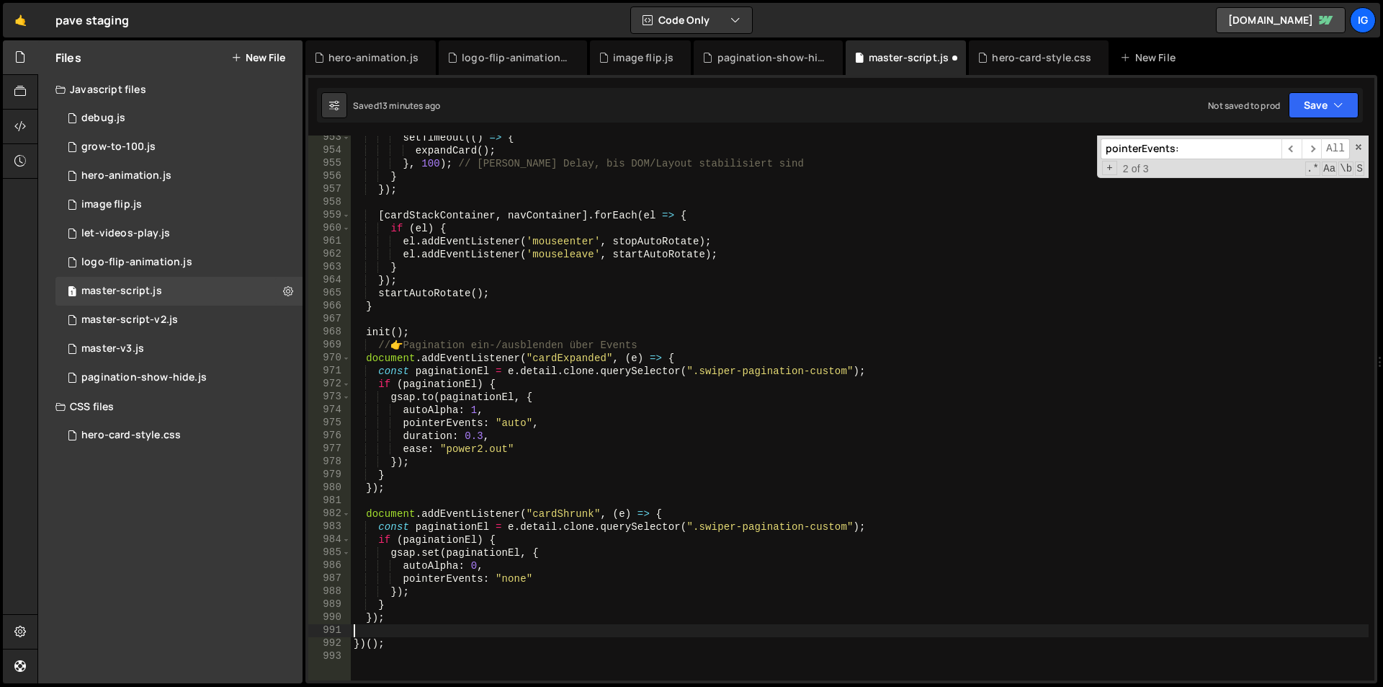
scroll to position [12394, 0]
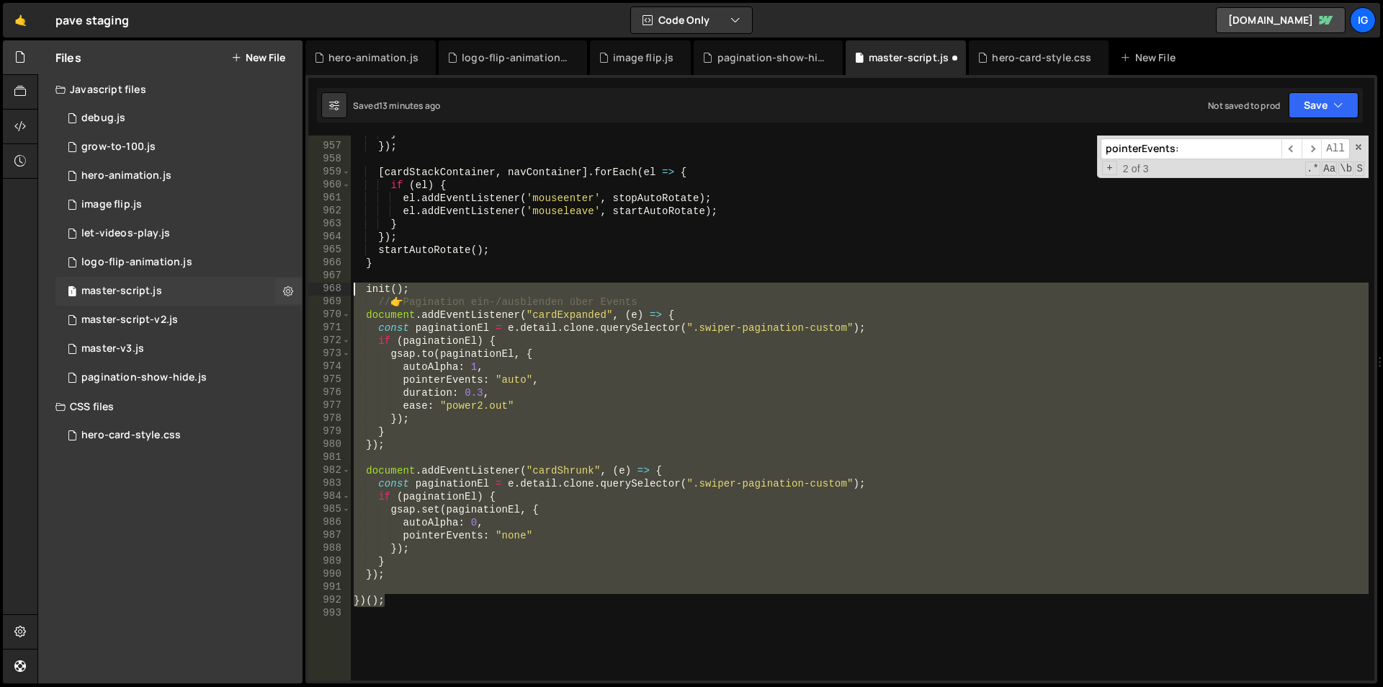
drag, startPoint x: 399, startPoint y: 601, endPoint x: 302, endPoint y: 293, distance: 323.4
click at [302, 293] on div "Files New File Javascript files 1 debug.js 0 1 grow-to-100.js 0 1 hero-animatio…" at bounding box center [710, 361] width 1346 height 643
click at [701, 305] on div "} }) ; [ cardStackContainer , navContainer ] . forEach ( el => { if ( el ) { el…" at bounding box center [860, 407] width 1018 height 545
type textarea "// 👉 Pagination ein-/ausblenden über Events"
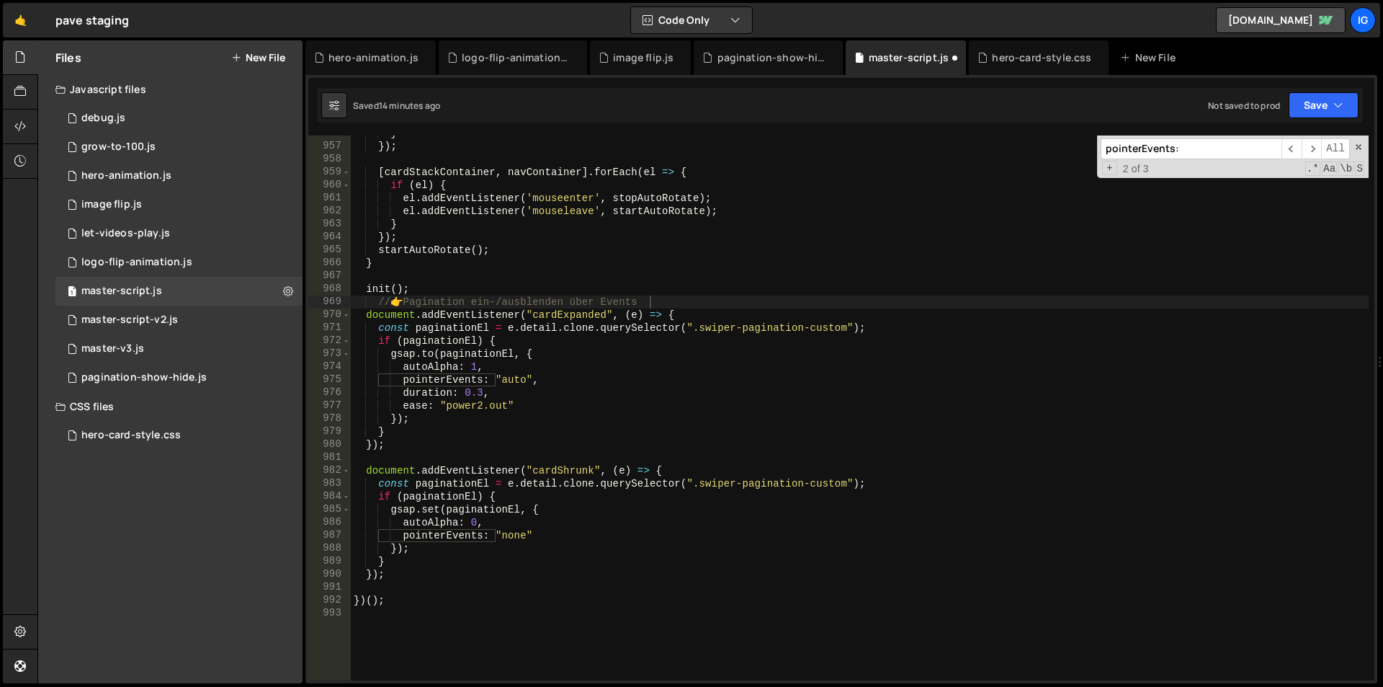
click at [1156, 143] on input "pointerEvents:" at bounding box center [1191, 148] width 181 height 21
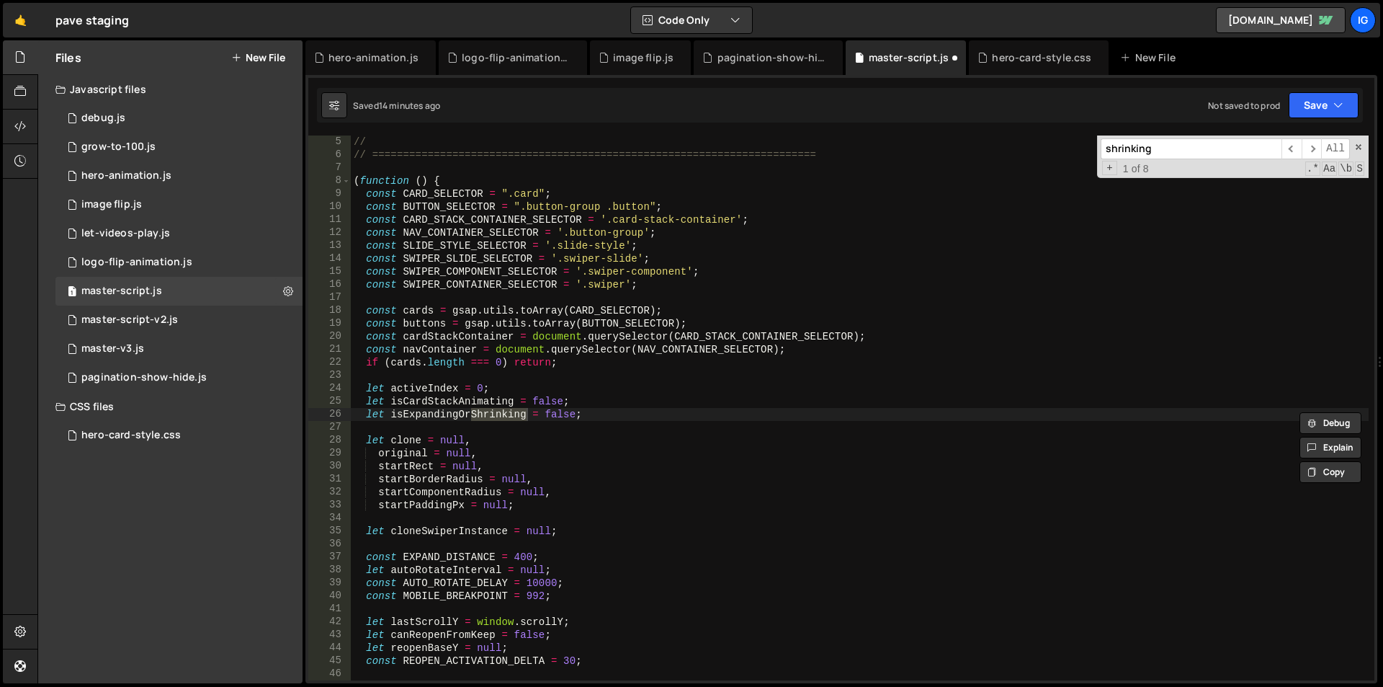
scroll to position [7457, 0]
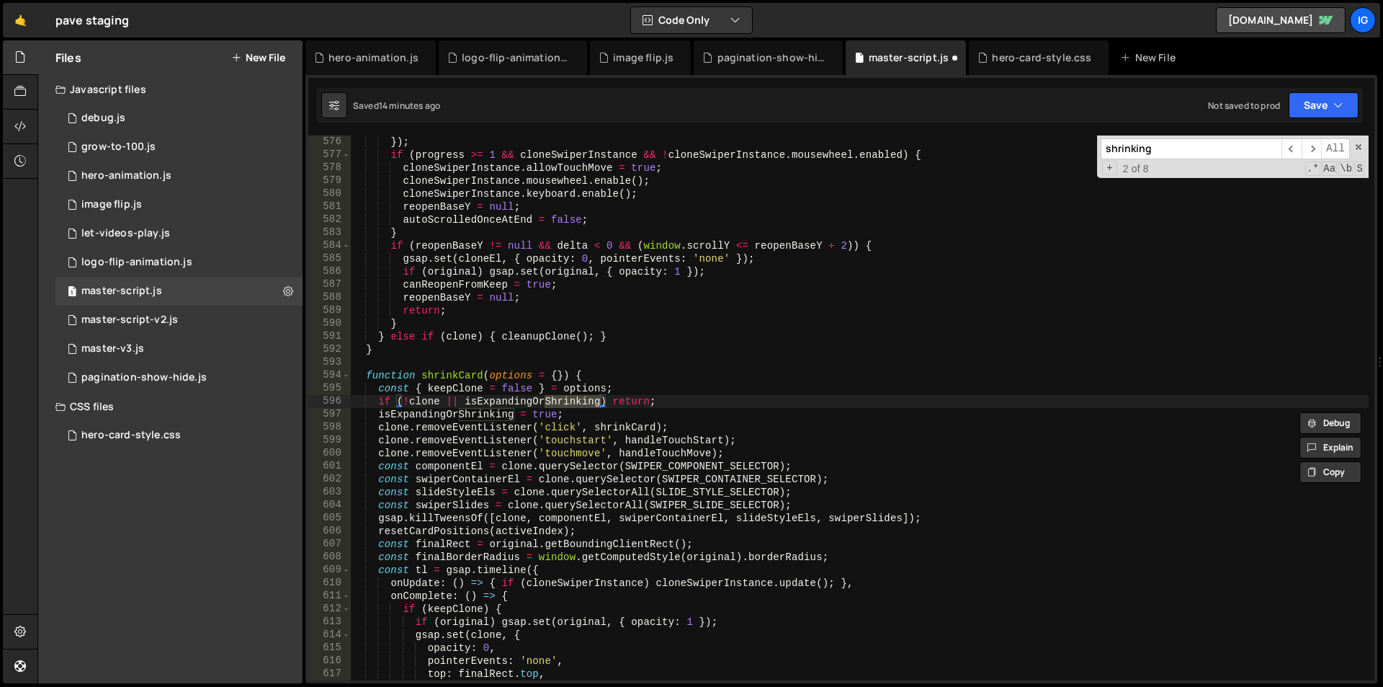
type input "shrinking"
click at [1299, 149] on span "​" at bounding box center [1292, 148] width 20 height 21
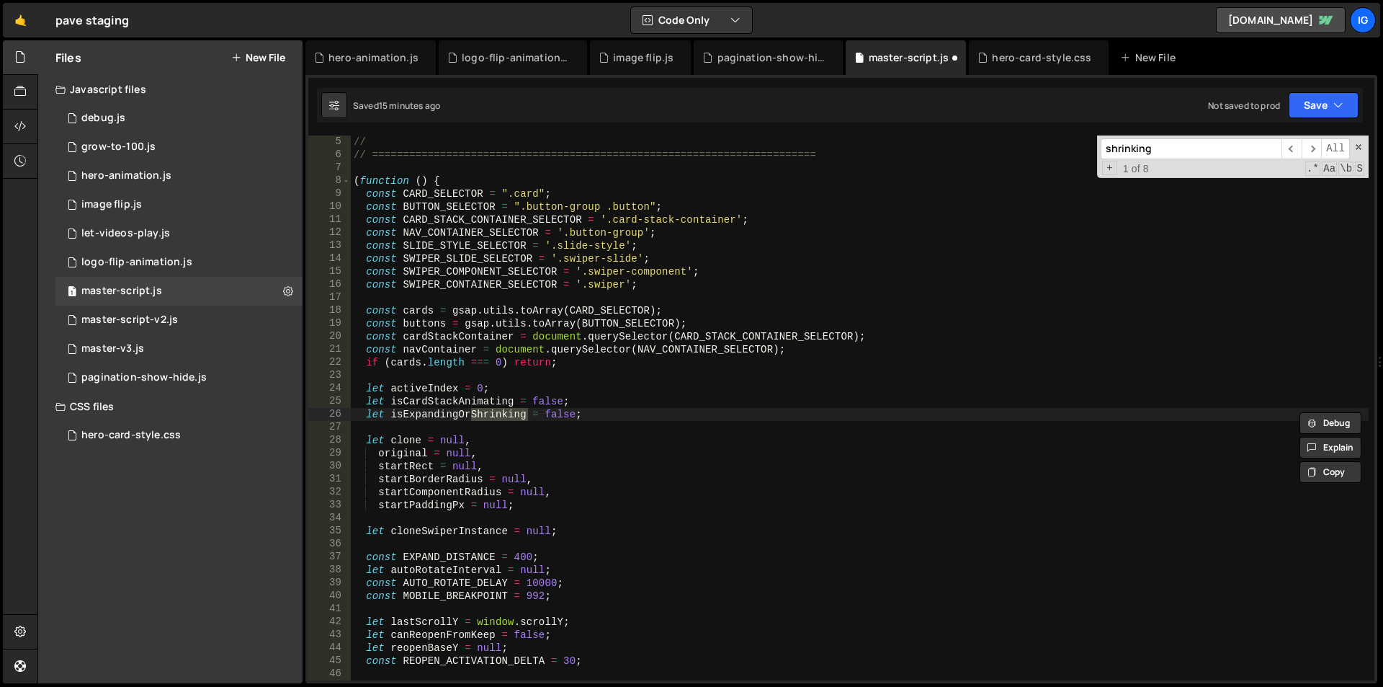
type textarea "let isExpandingOrShrinking = false;"
click at [605, 412] on div "// // ======================================================================== …" at bounding box center [860, 420] width 1018 height 571
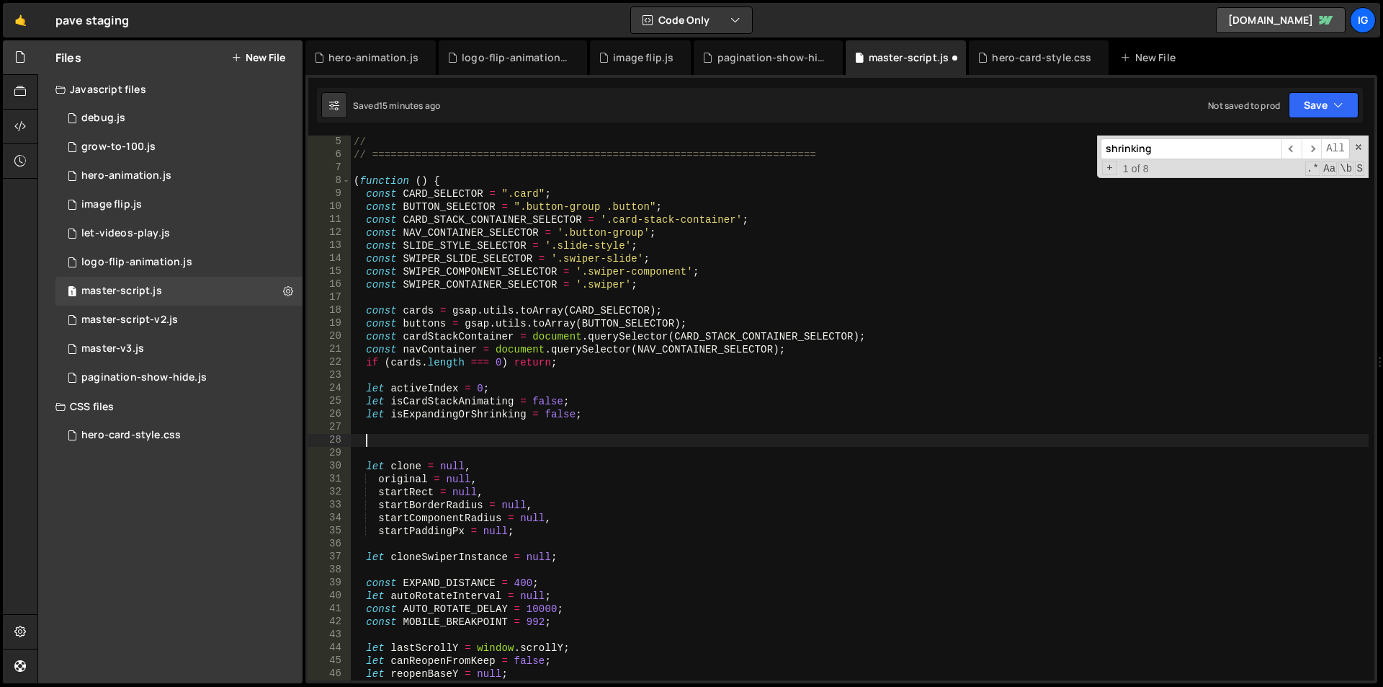
paste textarea
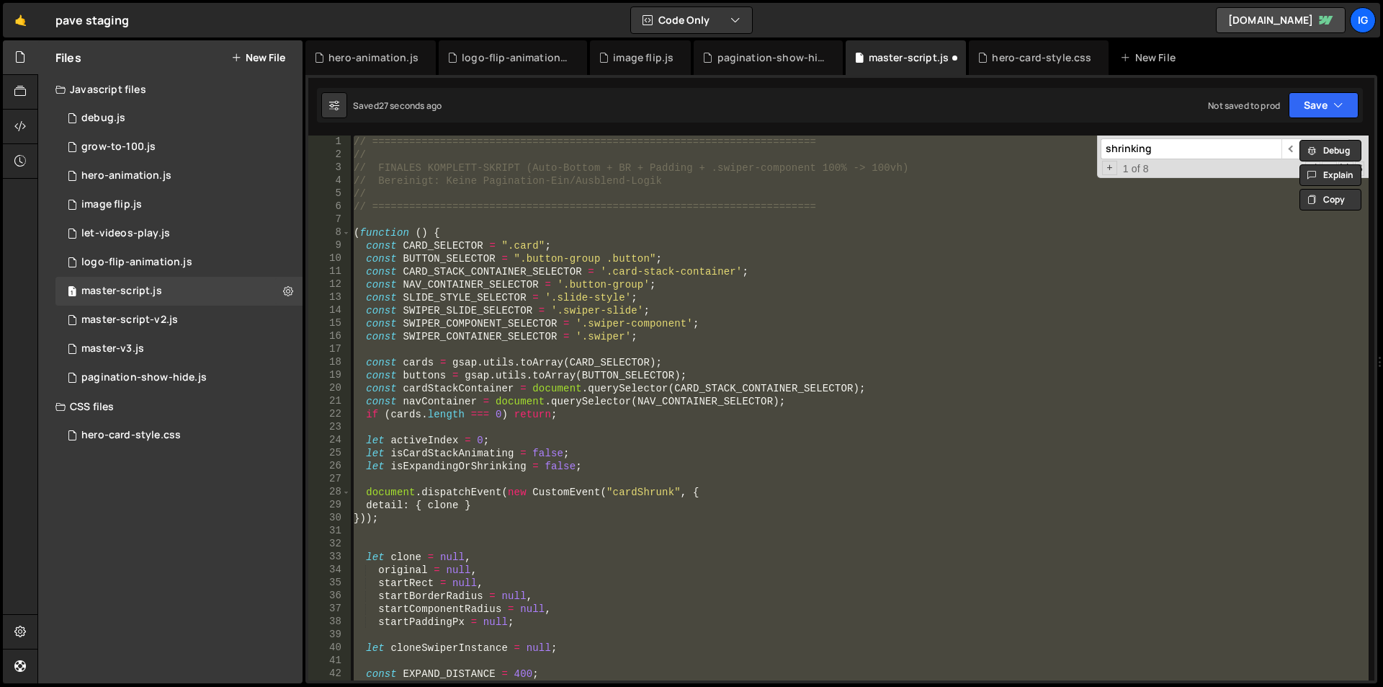
scroll to position [0, 0]
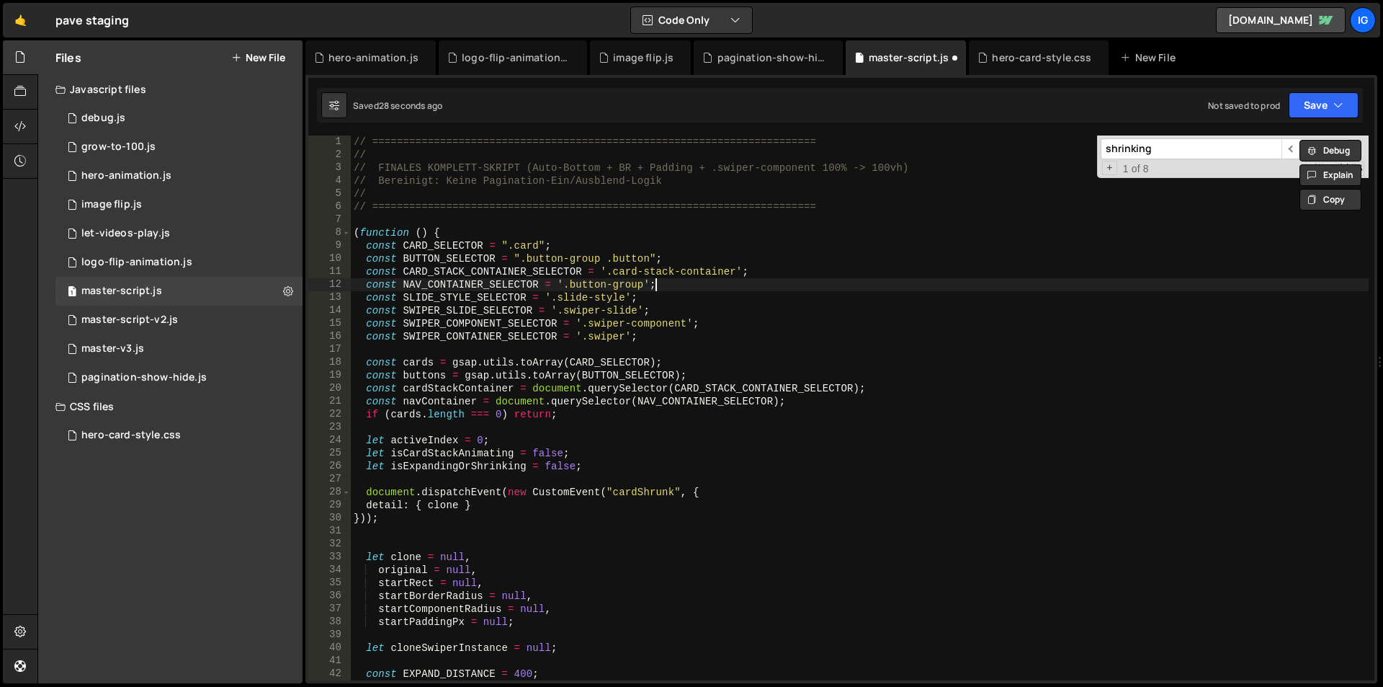
click at [852, 285] on div "// ======================================================================== // …" at bounding box center [860, 420] width 1018 height 571
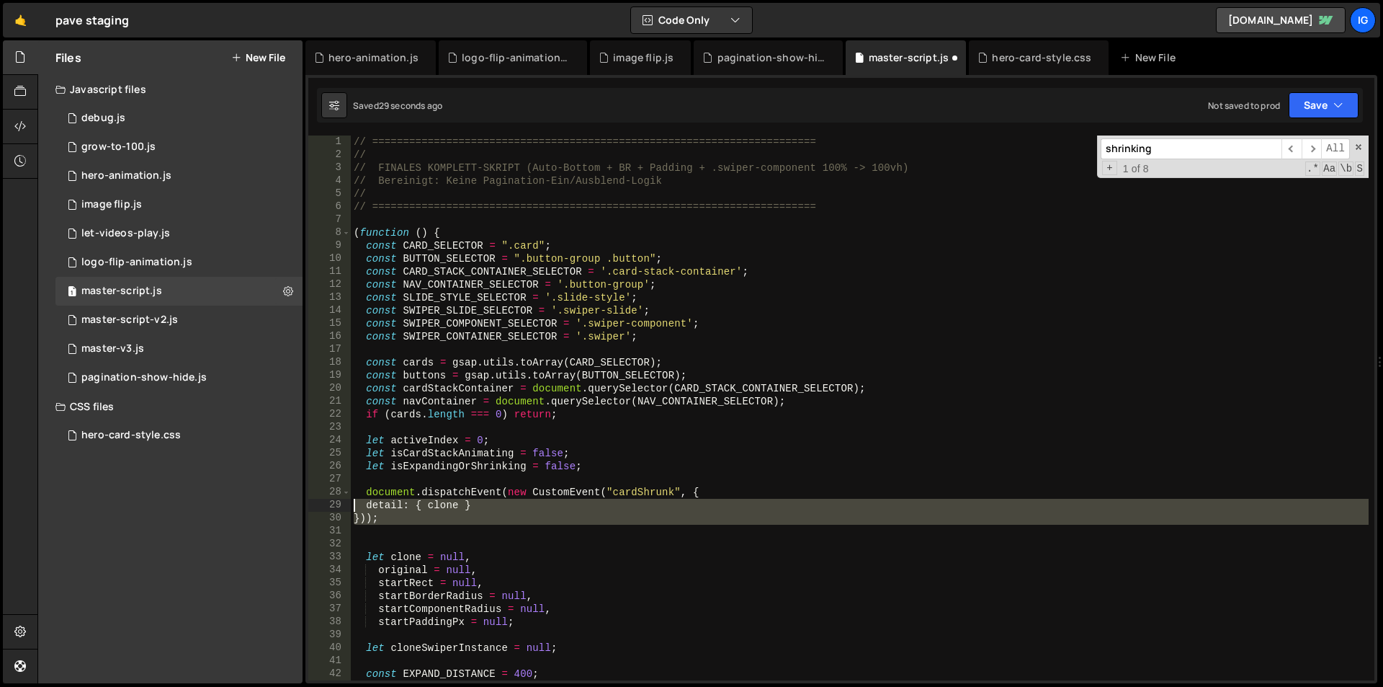
drag, startPoint x: 383, startPoint y: 522, endPoint x: 299, endPoint y: 497, distance: 87.3
click at [299, 497] on div "Files New File Javascript files 1 debug.js 0 1 grow-to-100.js 0 1 hero-animatio…" at bounding box center [710, 361] width 1346 height 643
type textarea "document.dispatchEvent(new CustomEvent("cardShrunk", { detail: { clone }"
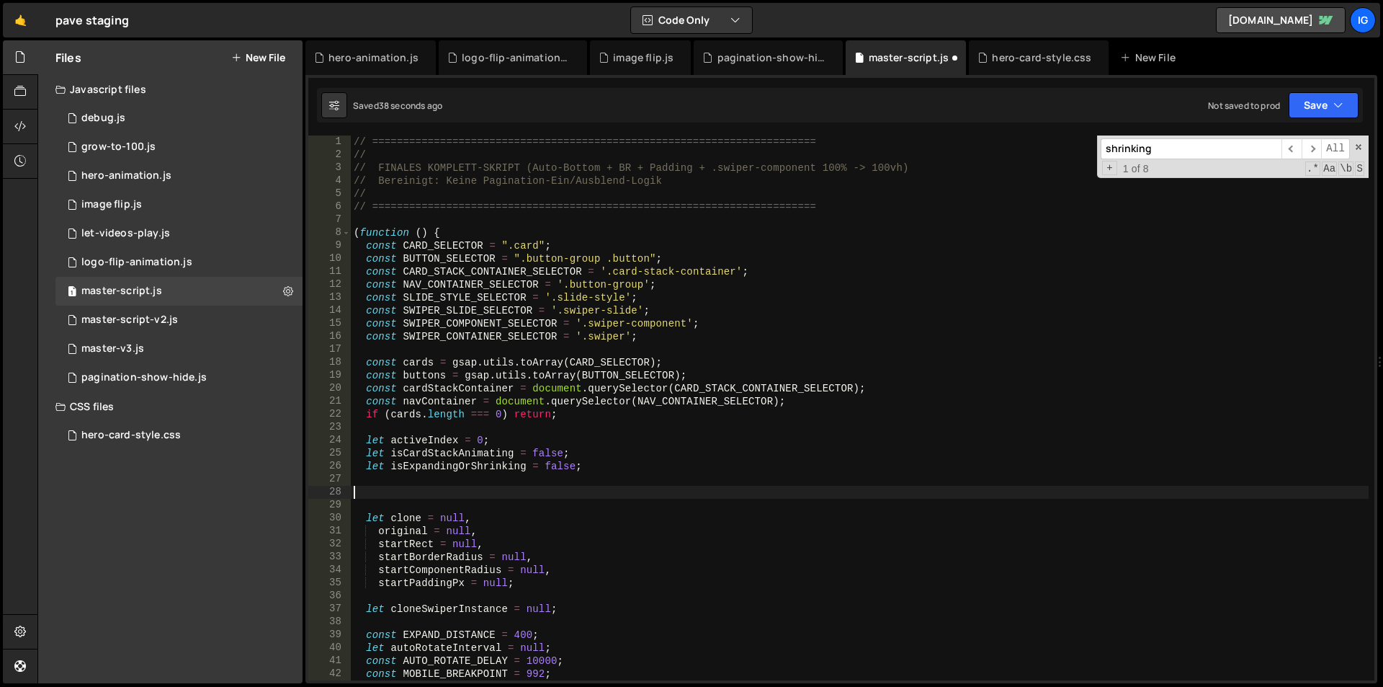
click at [1164, 143] on input "shrinking" at bounding box center [1191, 148] width 181 height 21
paste input "isExpandingOrS"
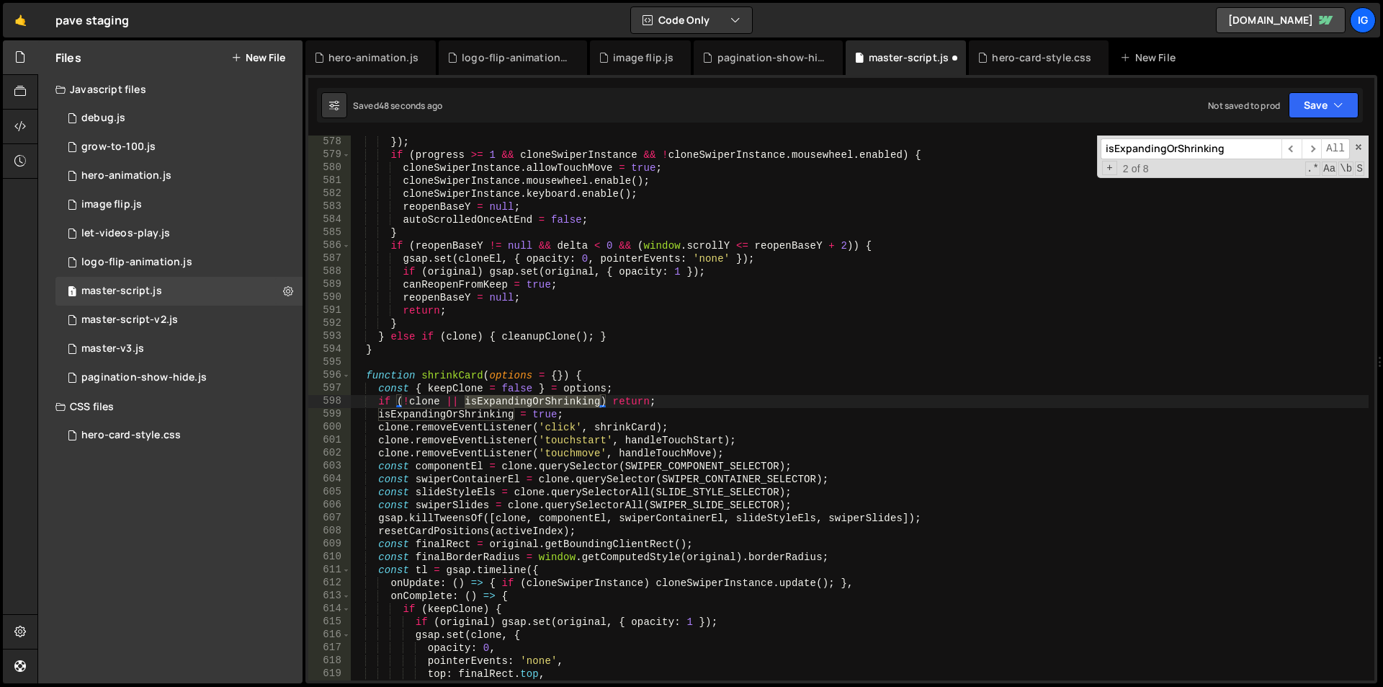
type input "isExpandingOrShrinking"
type textarea "isExpandingOrShrinking = true;"
click at [589, 417] on div "}) ; if ( progress >= 1 && cloneSwiperInstance && ! cloneSwiperInstance . mouse…" at bounding box center [860, 420] width 1018 height 571
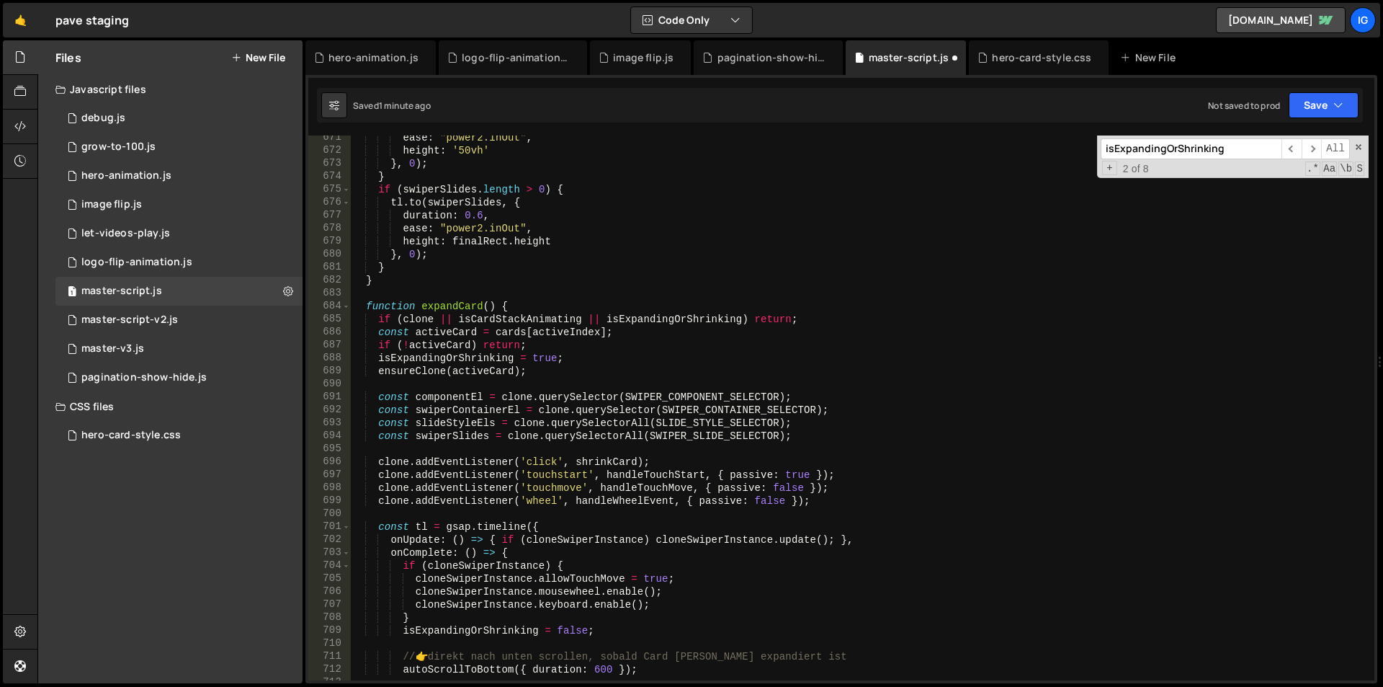
scroll to position [8780, 0]
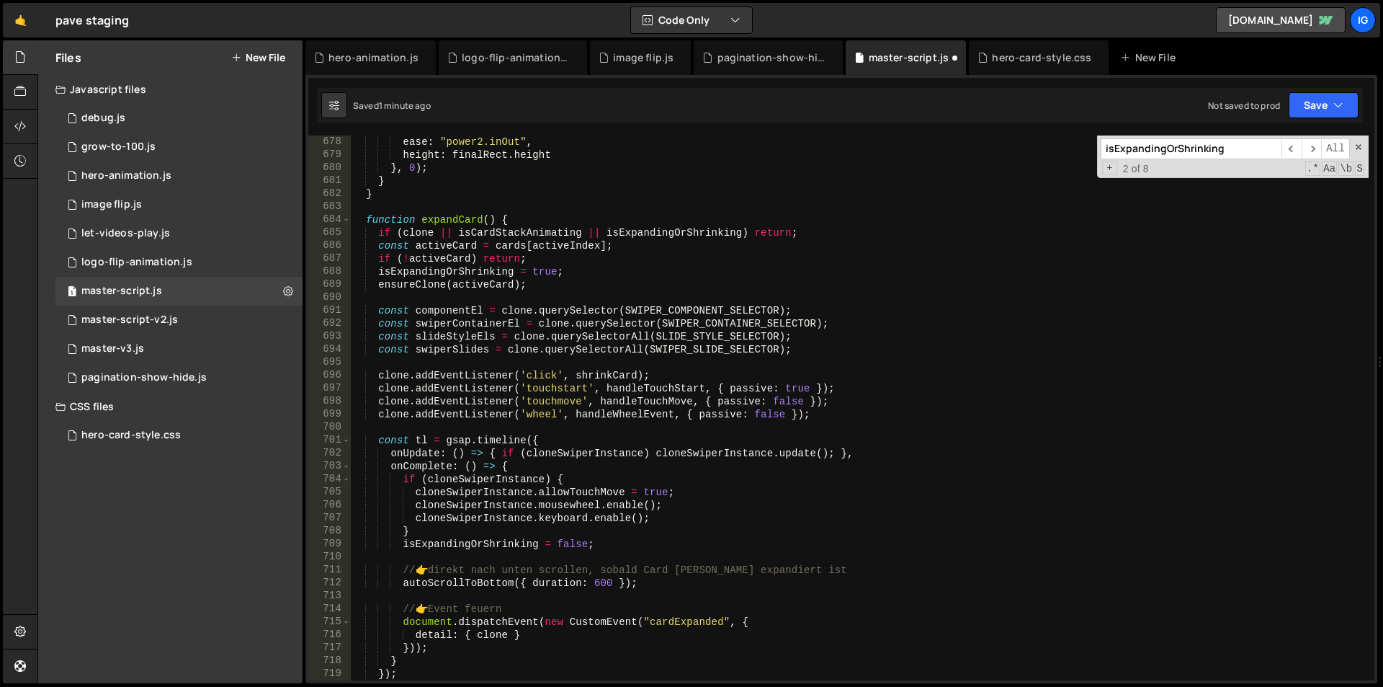
click at [1231, 148] on input "isExpandingOrShrinking" at bounding box center [1191, 148] width 181 height 21
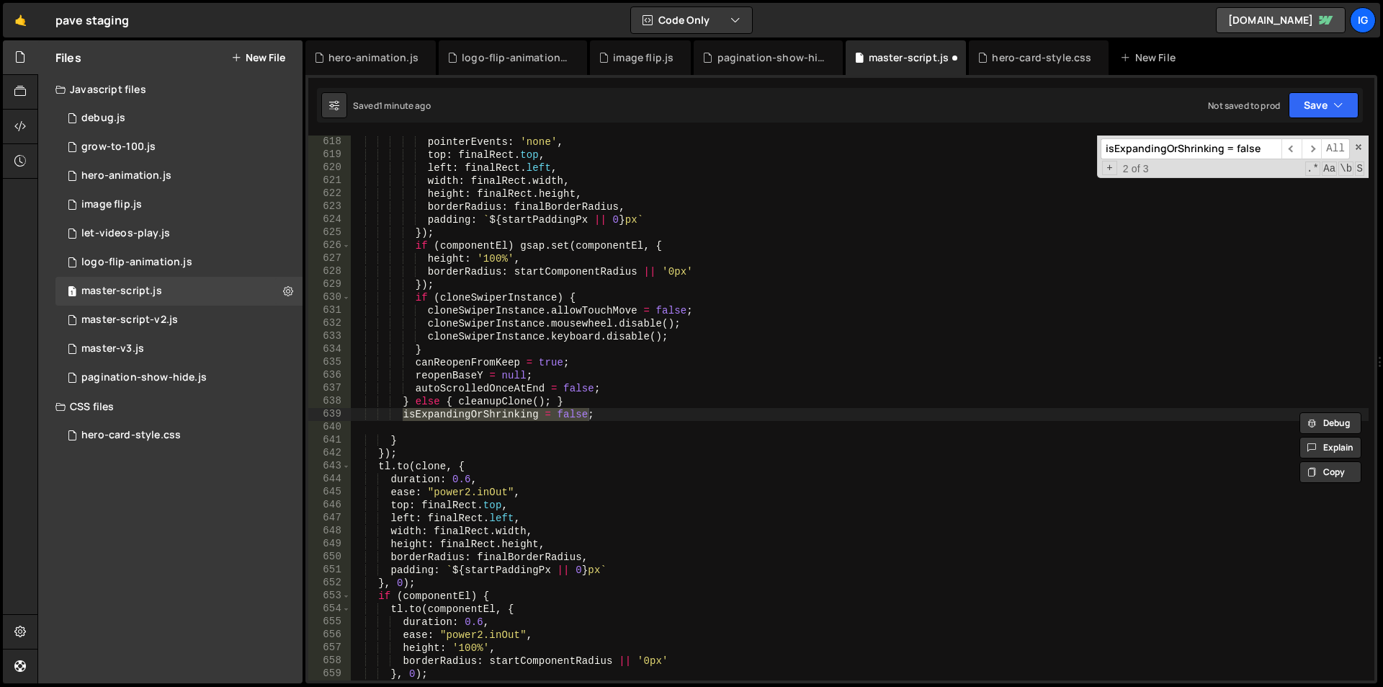
type input "isExpandingOrShrinking = false"
type textarea "isExpandingOrShrinking = false;"
click at [621, 411] on div "pointerEvents : 'none' , top : finalRect . top , left : finalRect . left , widt…" at bounding box center [860, 420] width 1018 height 571
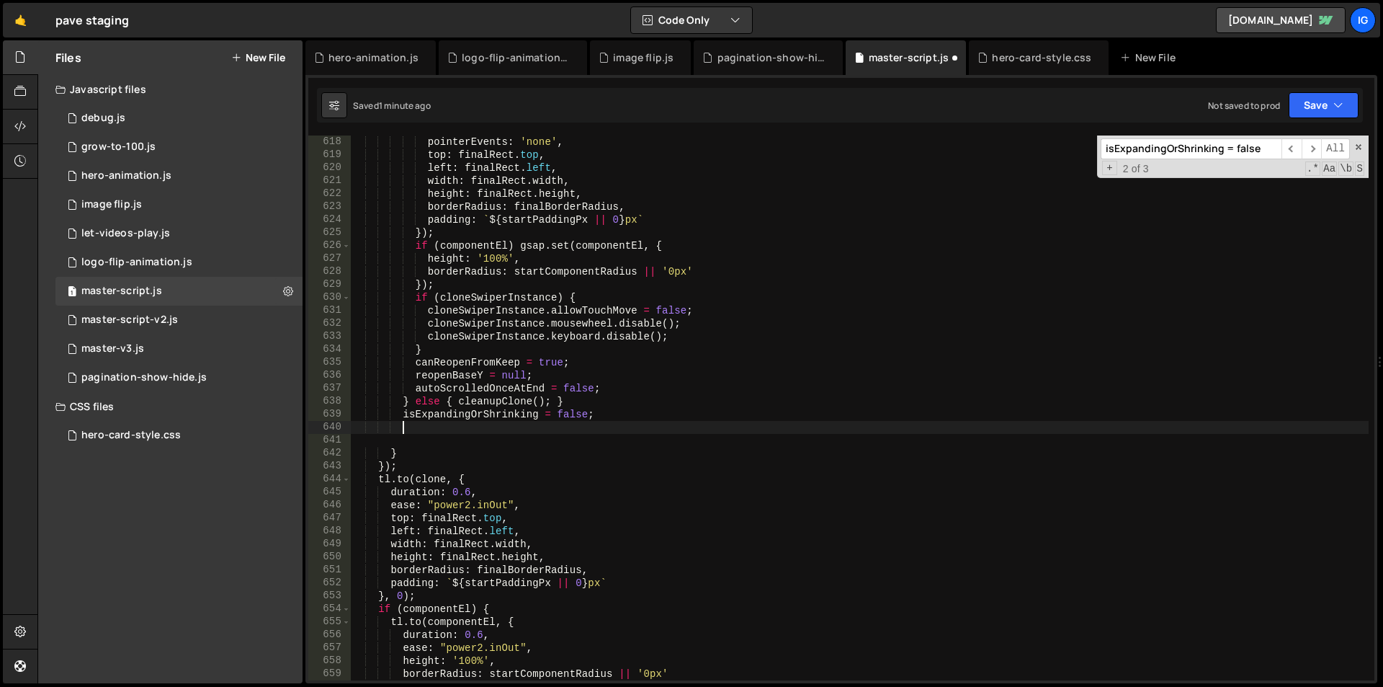
scroll to position [0, 19]
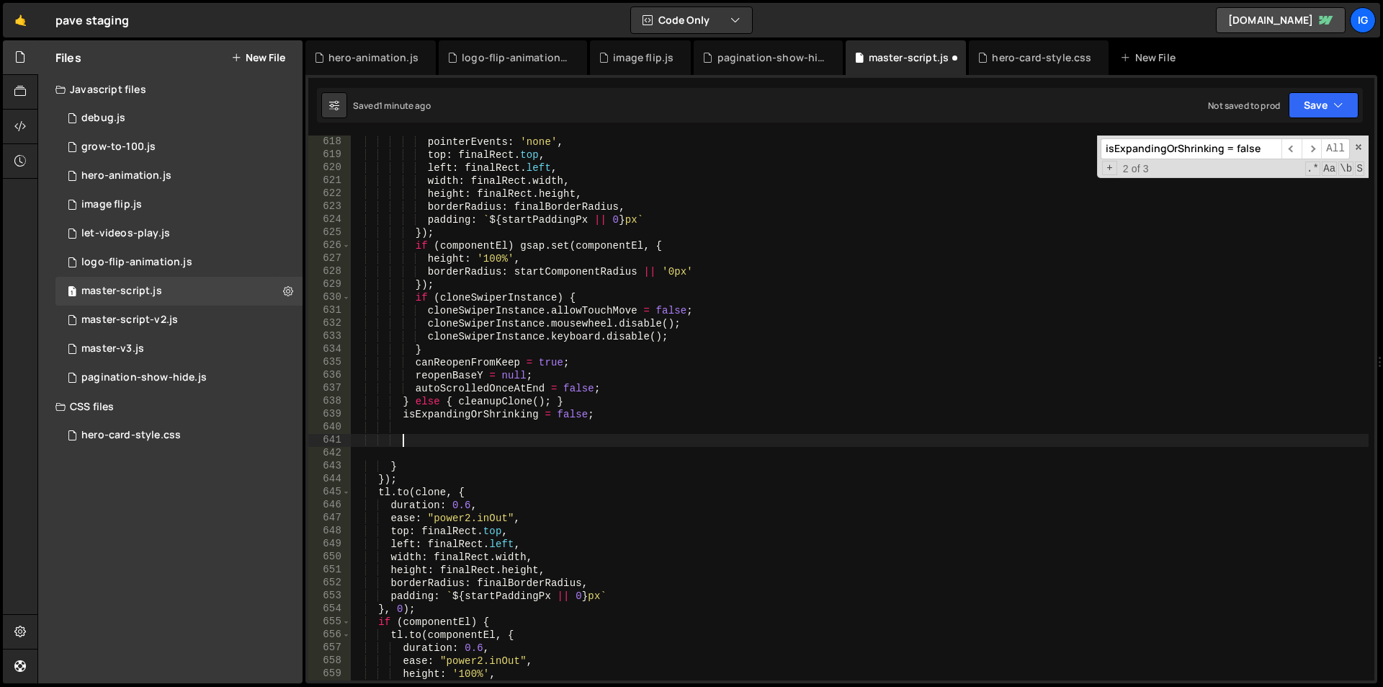
paste textarea "isExpandingOrShrinking"
type textarea "isExpandingOrShrinking"
paste textarea
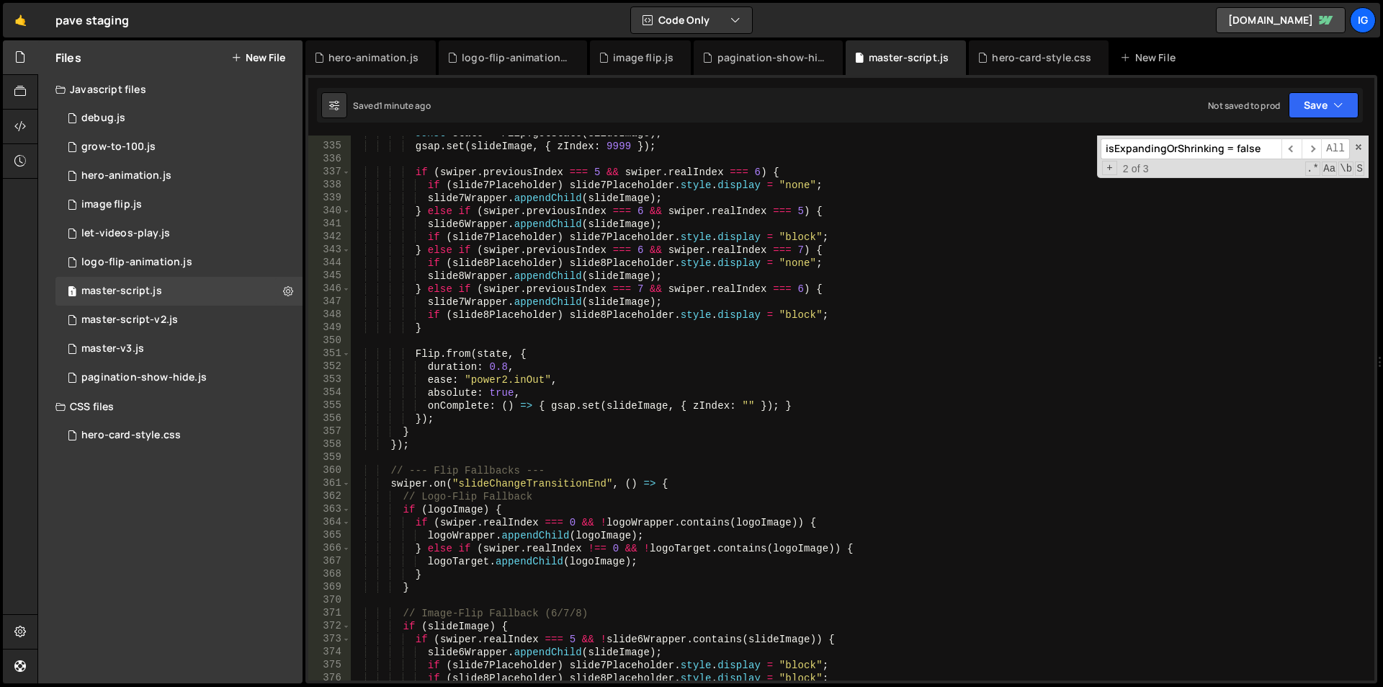
scroll to position [4284, 0]
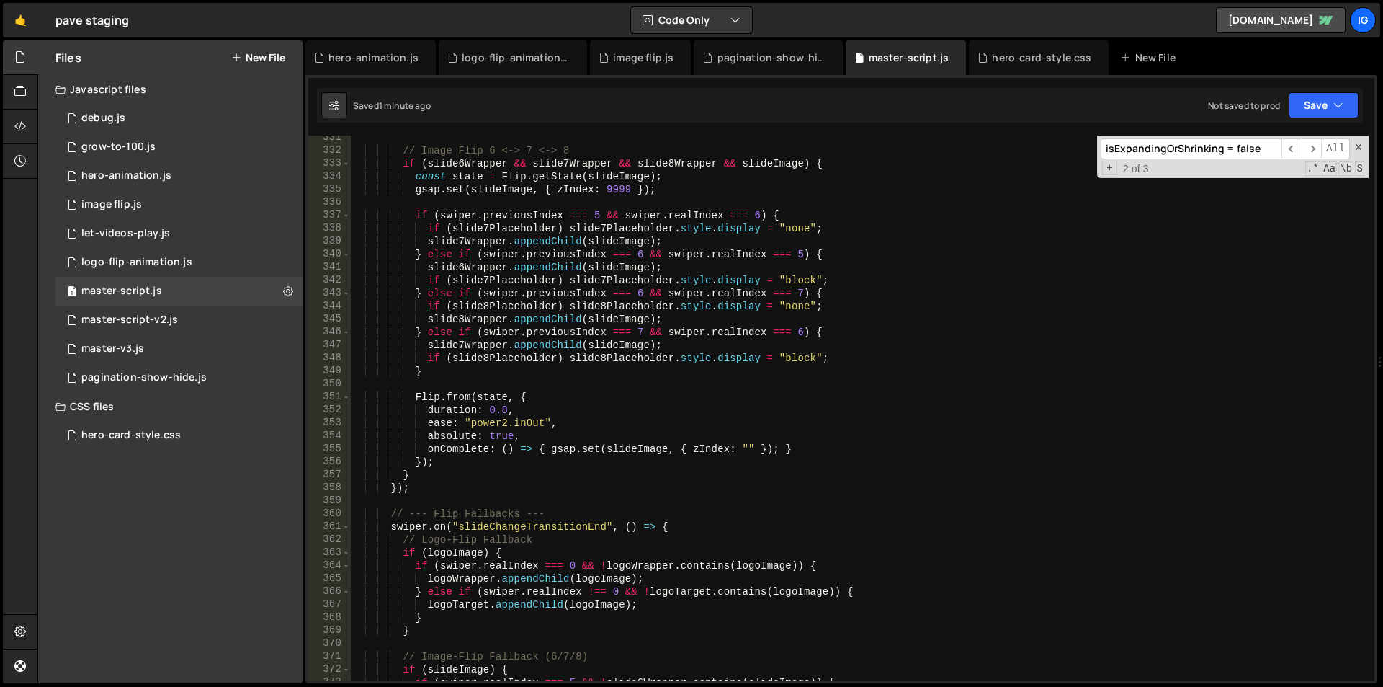
click at [656, 242] on div "// Image Flip 6 <-> 7 <-> 8 if ( slide6Wrapper && slide7Wrapper && slide8Wrappe…" at bounding box center [860, 416] width 1018 height 571
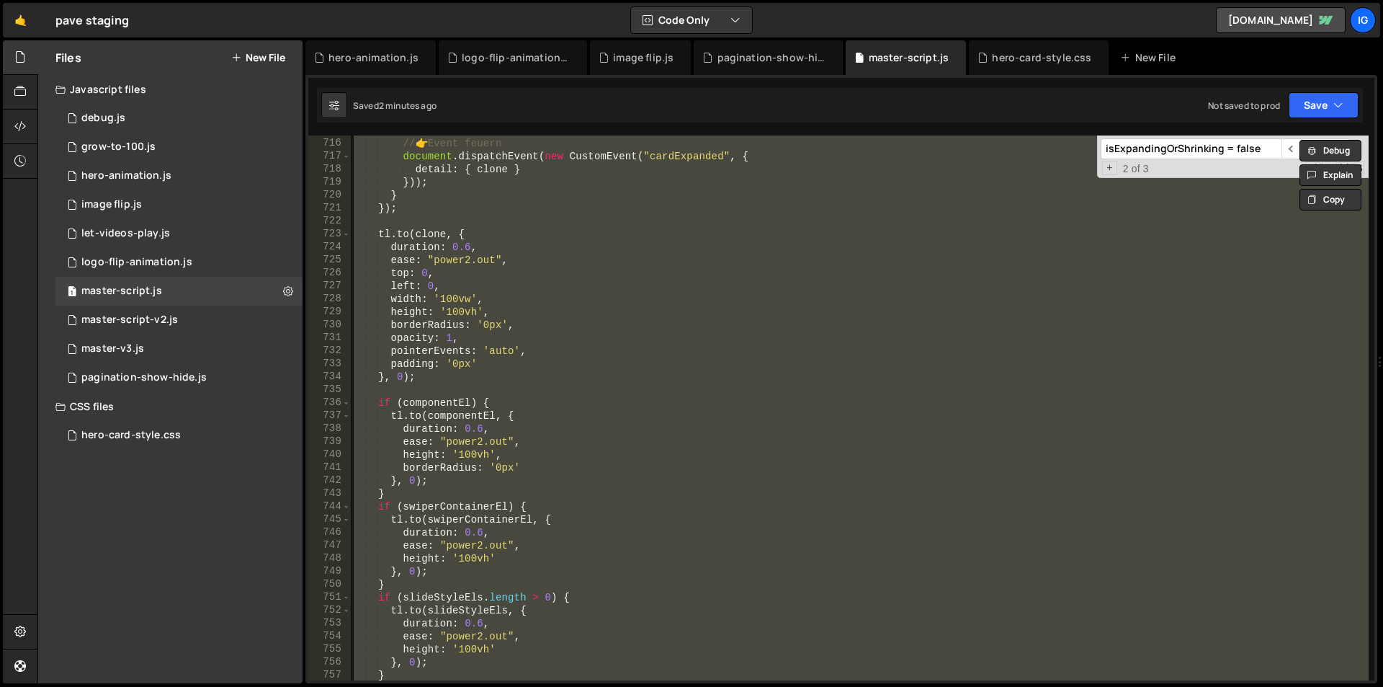
scroll to position [12385, 0]
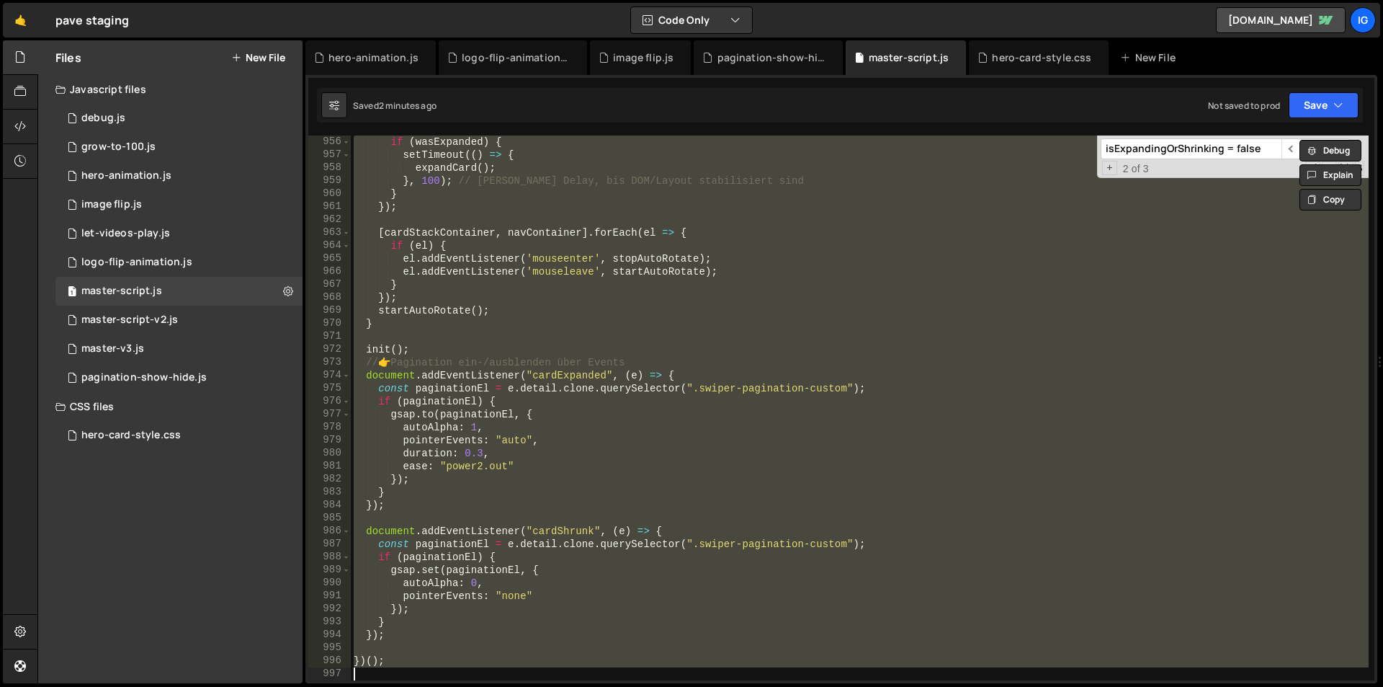
click at [958, 546] on div "if ( wasExpanded ) { setTimeout (( ) => { expandCard ( ) ; } , 100 ) ; // [PERS…" at bounding box center [860, 407] width 1018 height 545
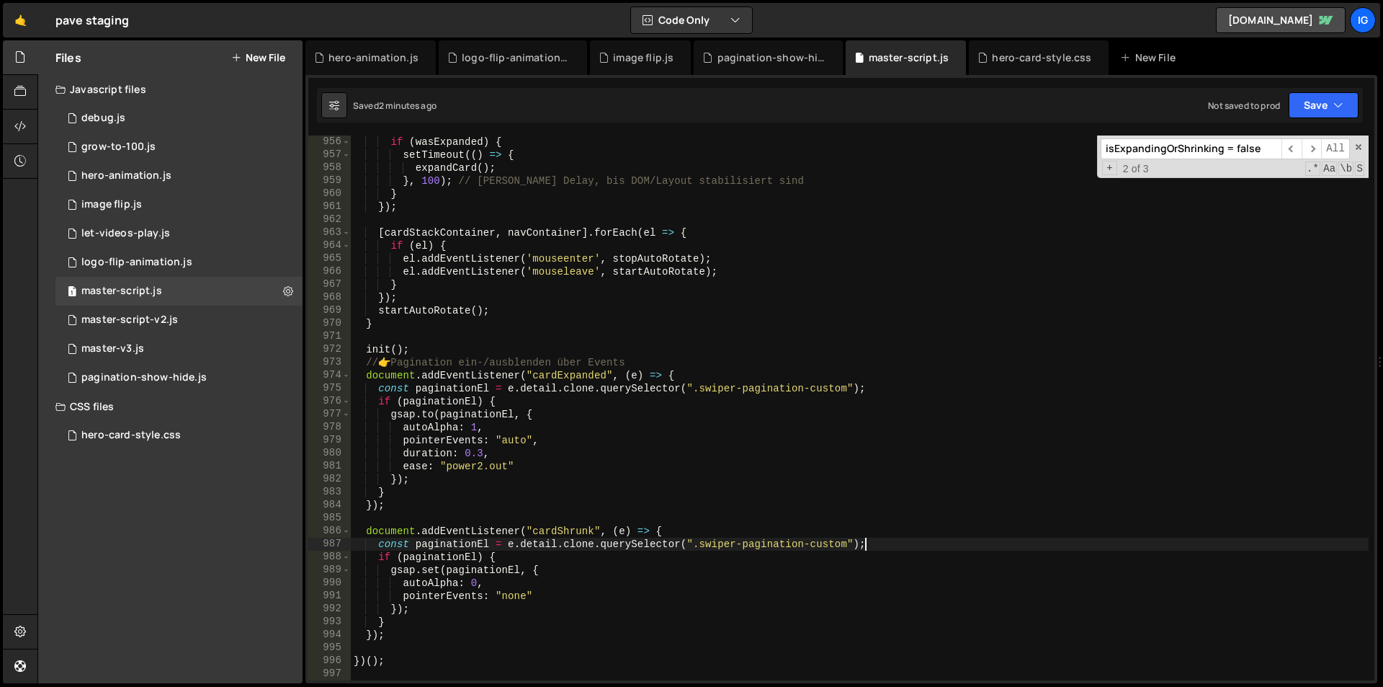
click at [477, 584] on div "if ( wasExpanded ) { setTimeout (( ) => { expandCard ( ) ; } , 100 ) ; // [PERS…" at bounding box center [860, 420] width 1018 height 571
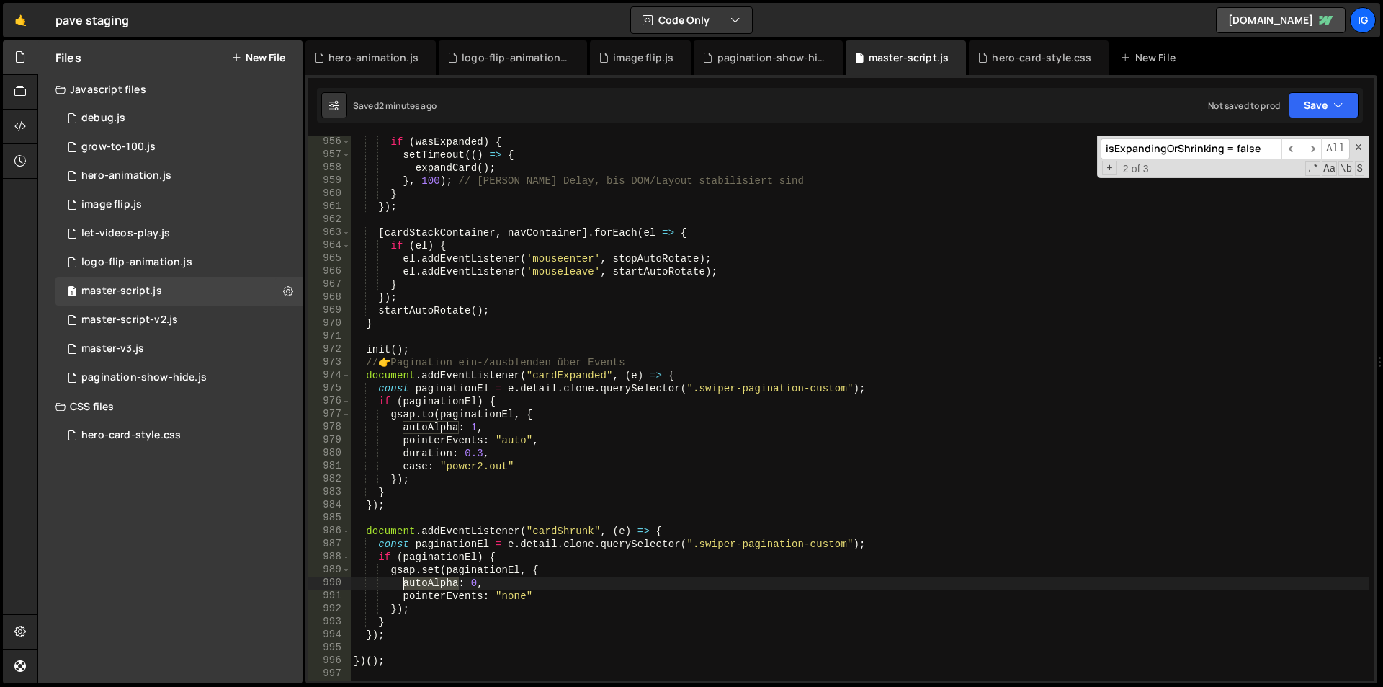
drag, startPoint x: 458, startPoint y: 582, endPoint x: 405, endPoint y: 586, distance: 52.7
click at [405, 586] on div "if ( wasExpanded ) { setTimeout (( ) => { expandCard ( ) ; } , 100 ) ; // [PERS…" at bounding box center [860, 420] width 1018 height 571
click at [464, 586] on div "if ( wasExpanded ) { setTimeout (( ) => { expandCard ( ) ; } , 100 ) ; // [PERS…" at bounding box center [860, 420] width 1018 height 571
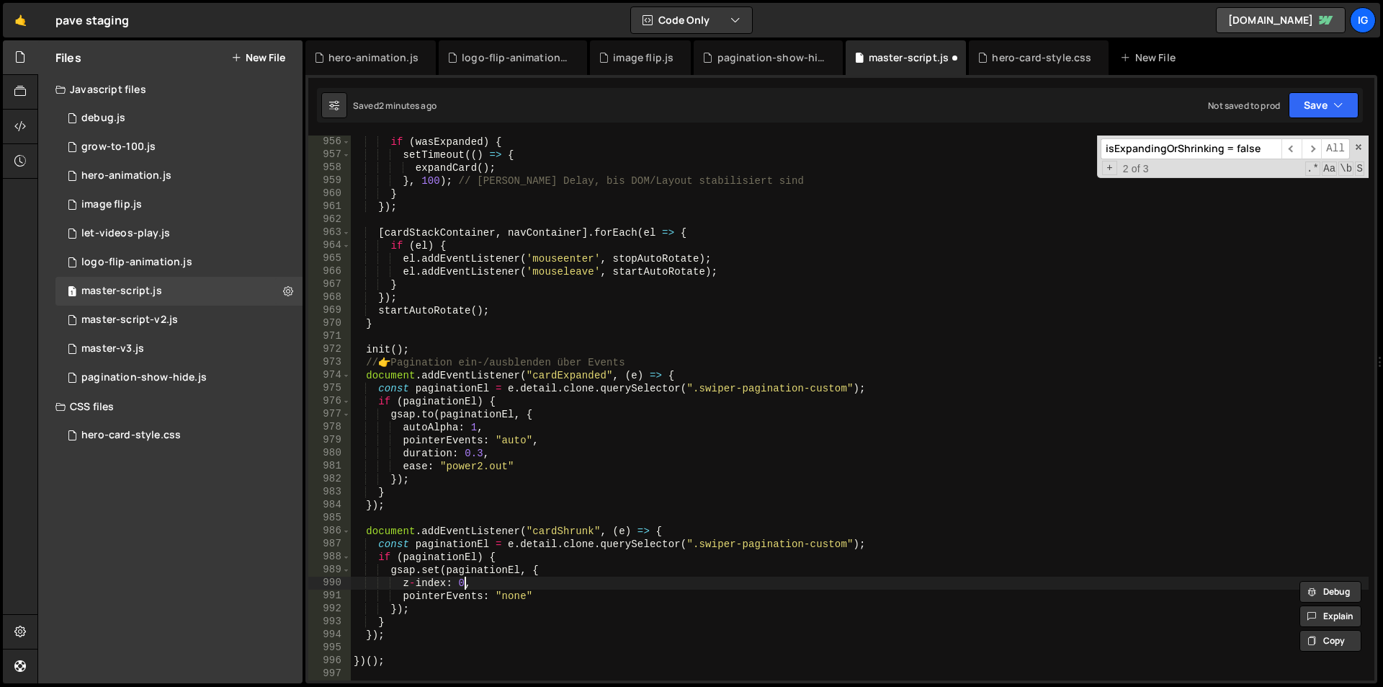
click at [464, 584] on div "if ( wasExpanded ) { setTimeout (( ) => { expandCard ( ) ; } , 100 ) ; // [PERS…" at bounding box center [860, 420] width 1018 height 571
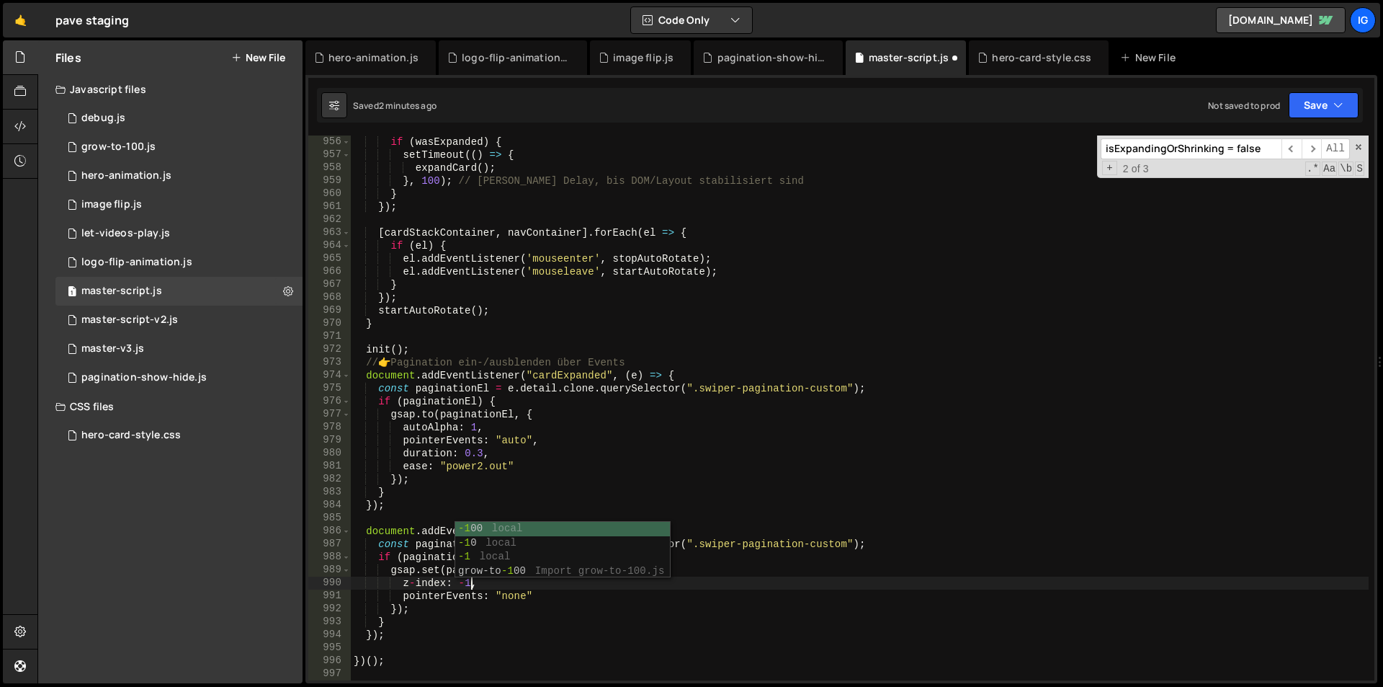
scroll to position [0, 49]
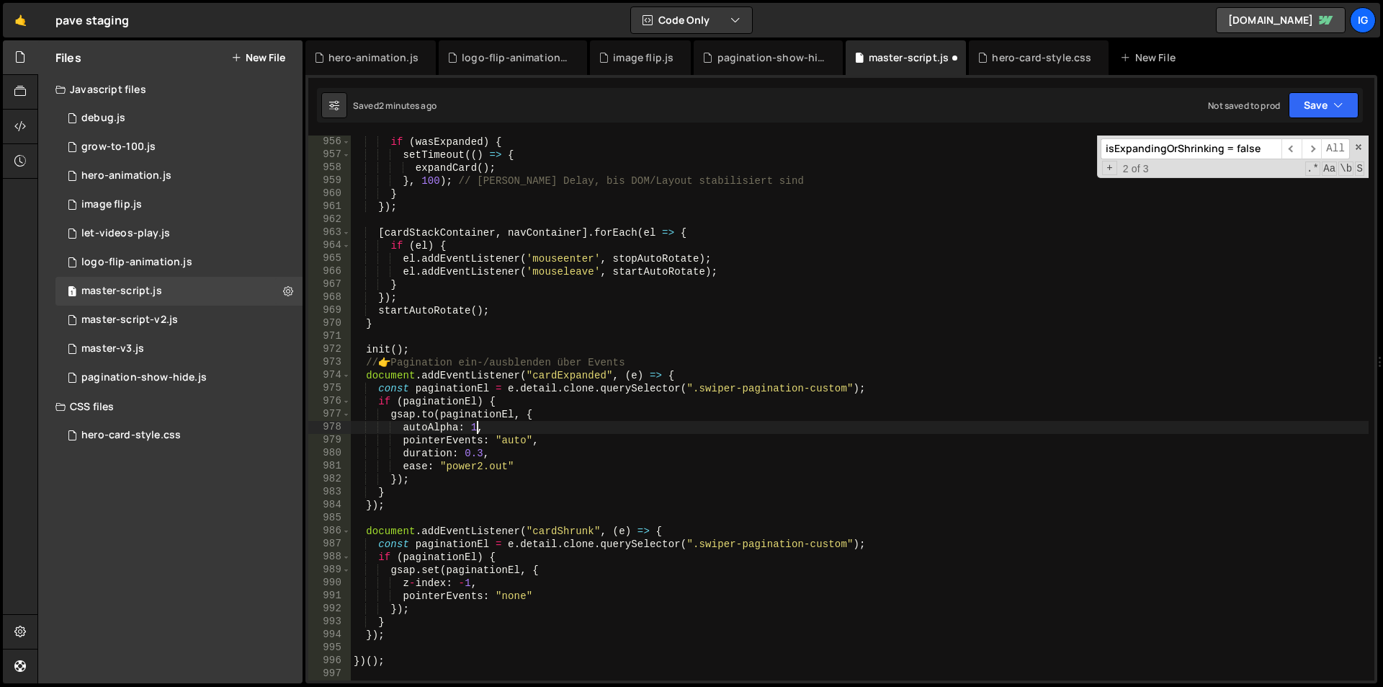
click at [477, 429] on div "if ( wasExpanded ) { setTimeout (( ) => { expandCard ( ) ; } , 100 ) ; // [PERS…" at bounding box center [860, 420] width 1018 height 571
drag, startPoint x: 455, startPoint y: 429, endPoint x: 404, endPoint y: 431, distance: 51.2
click at [404, 431] on div "if ( wasExpanded ) { setTimeout (( ) => { expandCard ( ) ; } , 100 ) ; // [PERS…" at bounding box center [860, 420] width 1018 height 571
click at [404, 431] on div "if ( wasExpanded ) { setTimeout (( ) => { expandCard ( ) ; } , 100 ) ; // [PERS…" at bounding box center [860, 407] width 1018 height 545
drag, startPoint x: 404, startPoint y: 431, endPoint x: 458, endPoint y: 424, distance: 53.7
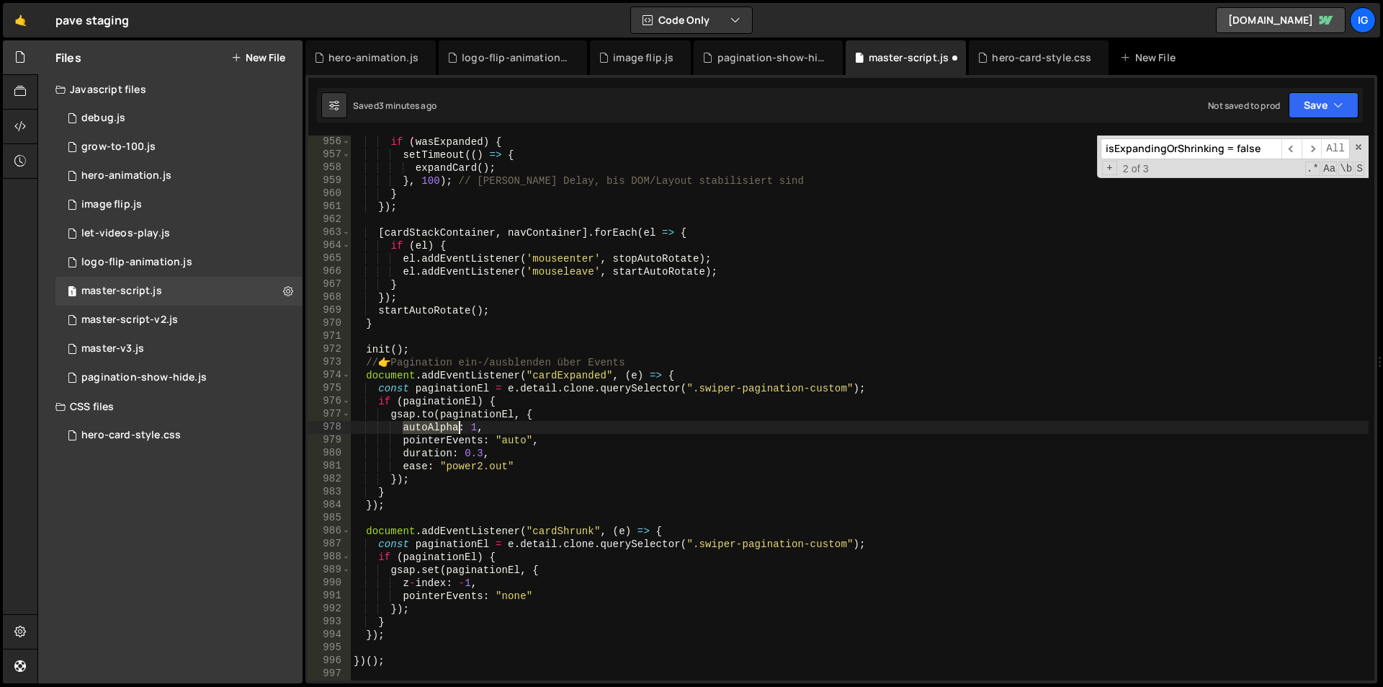
click at [458, 424] on div "if ( wasExpanded ) { setTimeout (( ) => { expandCard ( ) ; } , 100 ) ; // [PERS…" at bounding box center [860, 420] width 1018 height 571
click at [453, 439] on div "z-i ndex local" at bounding box center [507, 456] width 215 height 43
click at [465, 423] on div "if ( wasExpanded ) { setTimeout (( ) => { expandCard ( ) ; } , 100 ) ; // [PERS…" at bounding box center [860, 420] width 1018 height 571
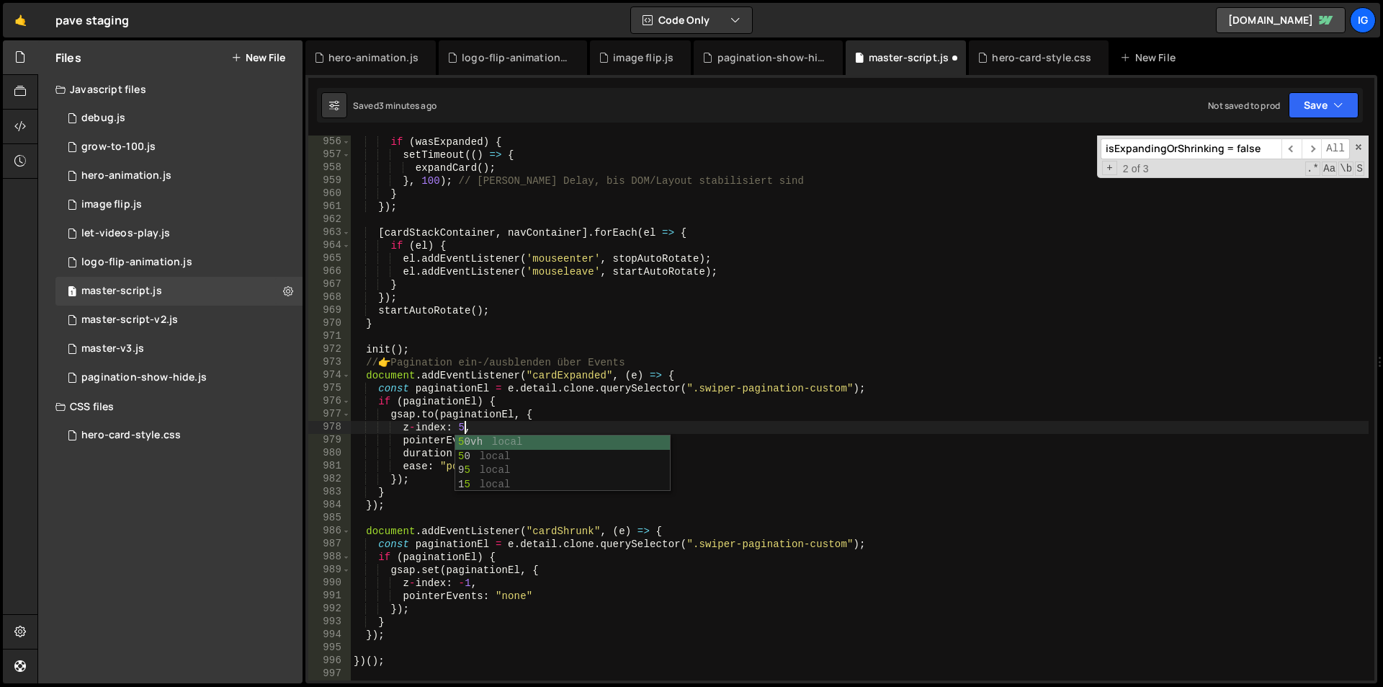
click at [483, 424] on div "if ( wasExpanded ) { setTimeout (( ) => { expandCard ( ) ; } , 100 ) ; // [PERS…" at bounding box center [860, 420] width 1018 height 571
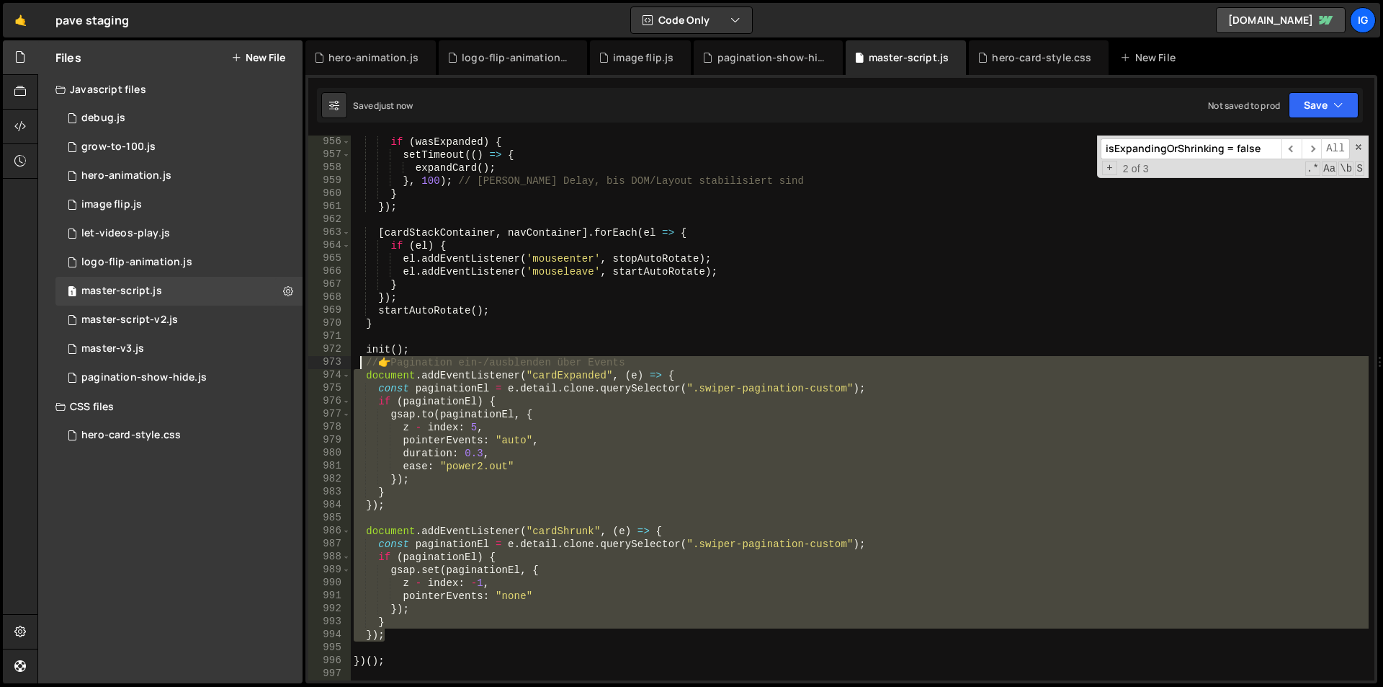
scroll to position [12342, 0]
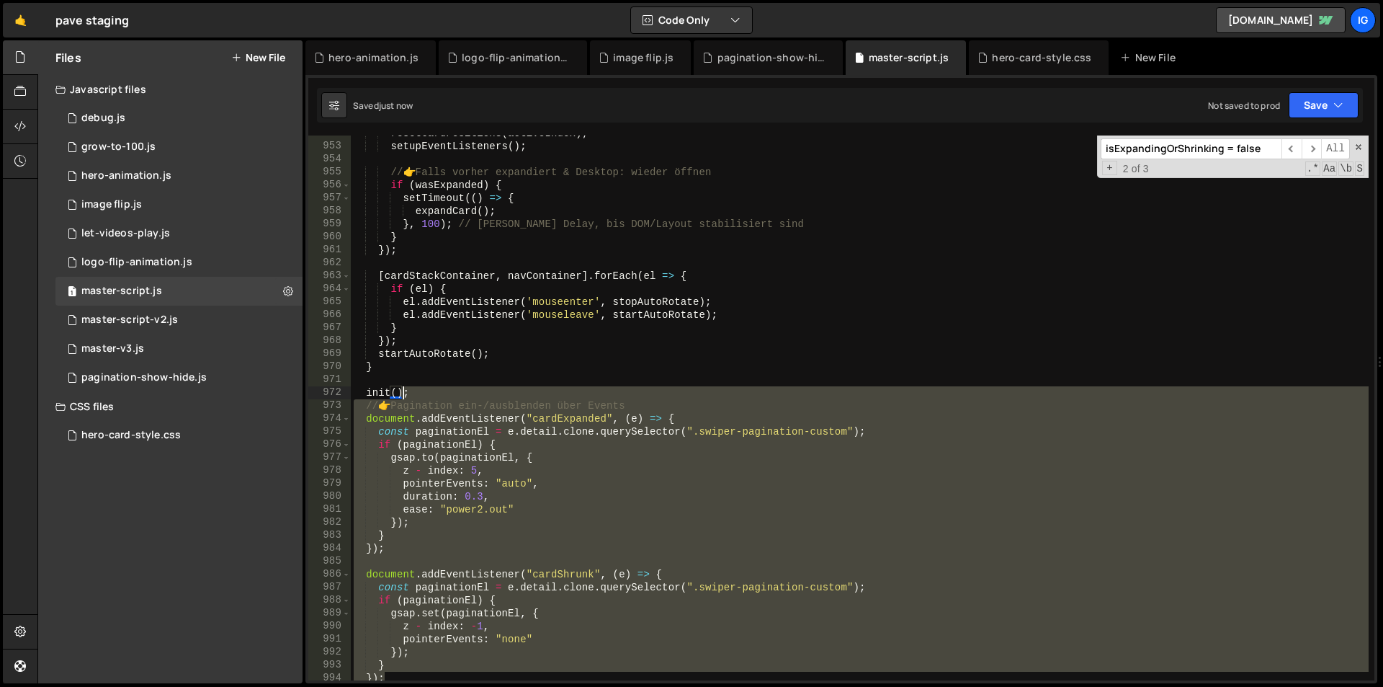
drag, startPoint x: 398, startPoint y: 638, endPoint x: 408, endPoint y: 402, distance: 236.5
click at [406, 403] on div "resetCardPositions ( activeIndex ) ; setupEventListeners ( ) ; // 👉 Falls vorhe…" at bounding box center [860, 412] width 1018 height 571
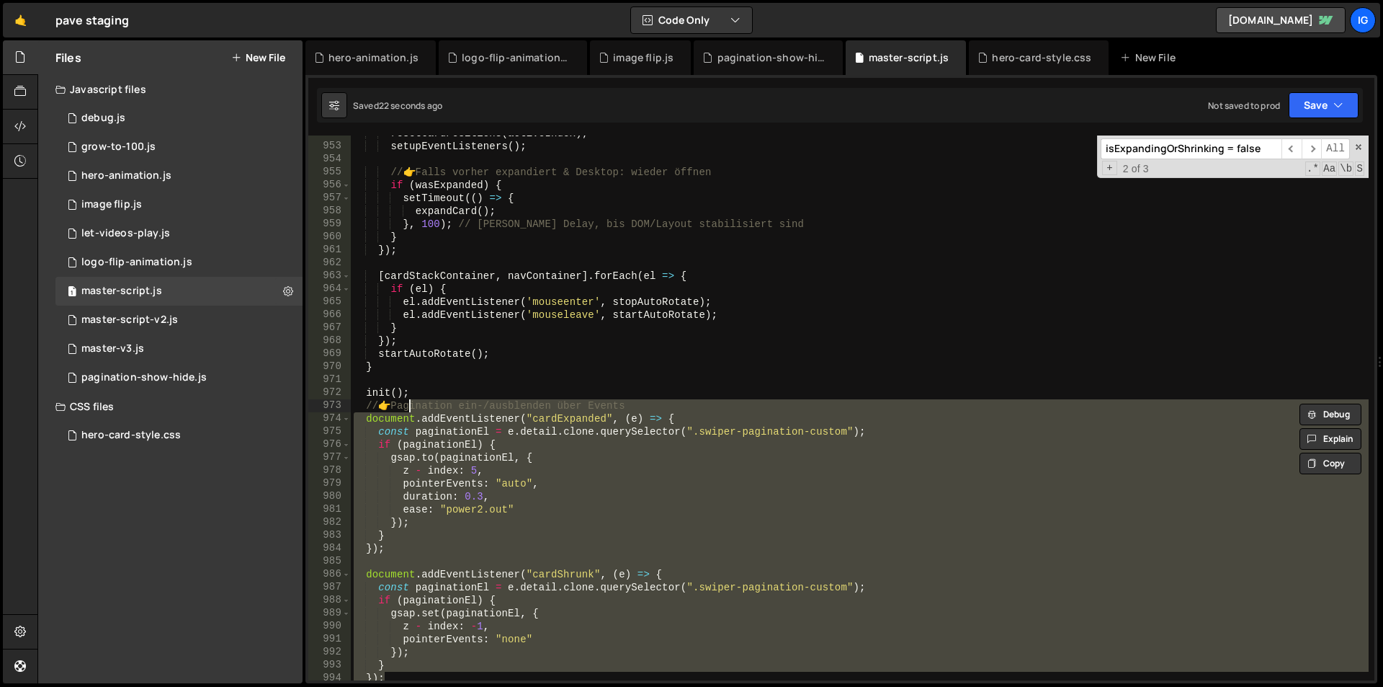
click at [695, 358] on div "resetCardPositions ( activeIndex ) ; setupEventListeners ( ) ; // 👉 Falls vorhe…" at bounding box center [860, 412] width 1018 height 571
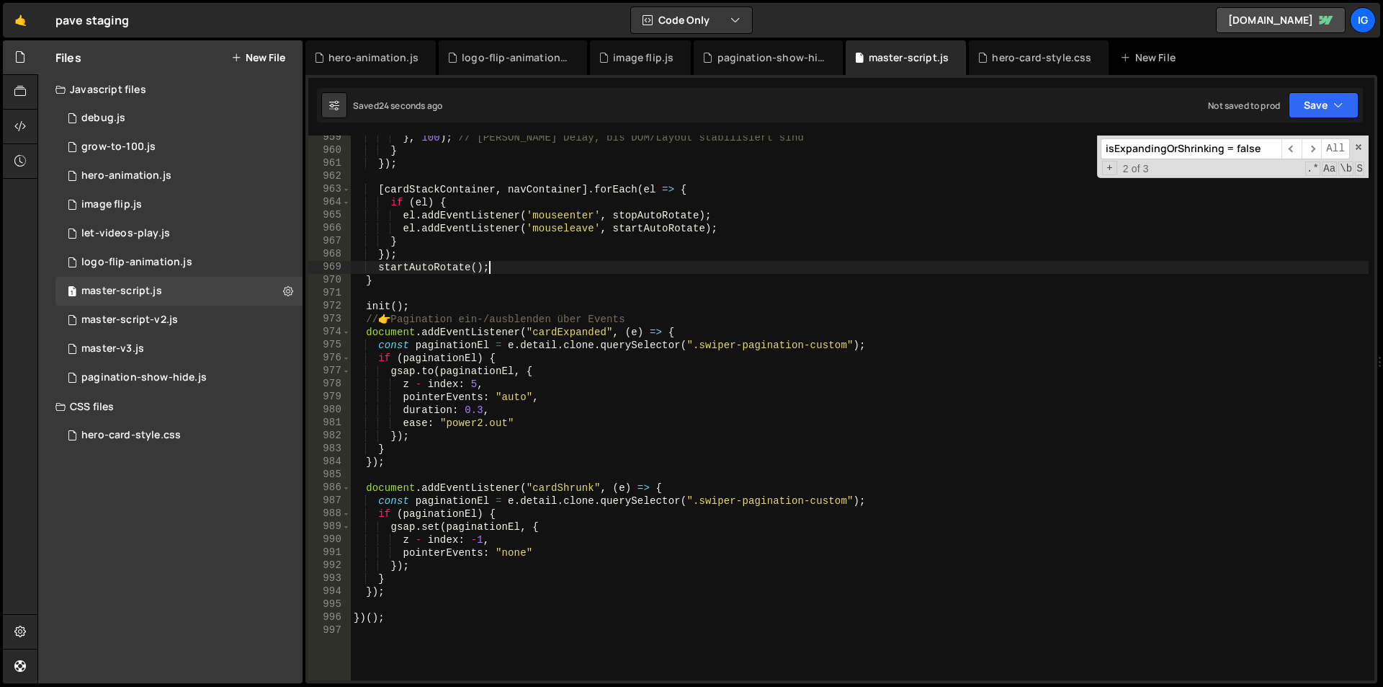
scroll to position [12429, 0]
click at [556, 398] on div "} , 100 ) ; // [PERSON_NAME] Delay, bis DOM/Layout stabilisiert sind } }) ; [ c…" at bounding box center [860, 416] width 1018 height 571
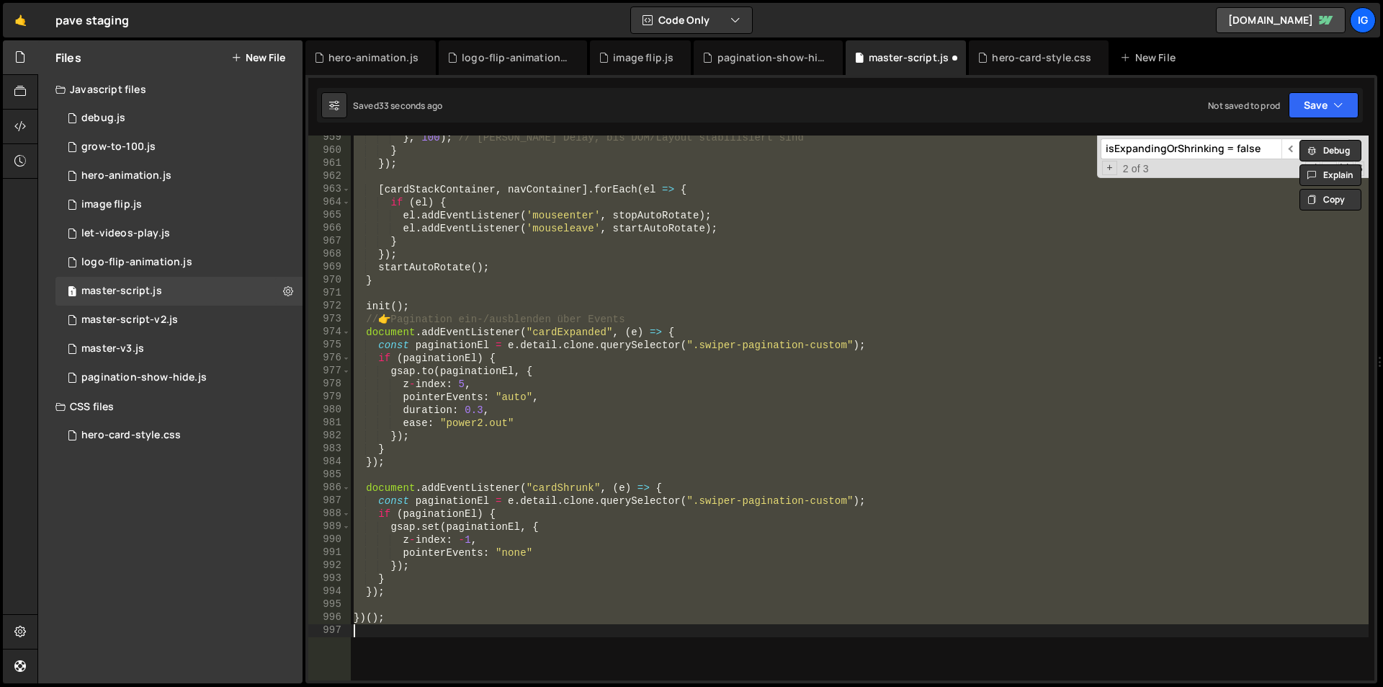
scroll to position [0, 12]
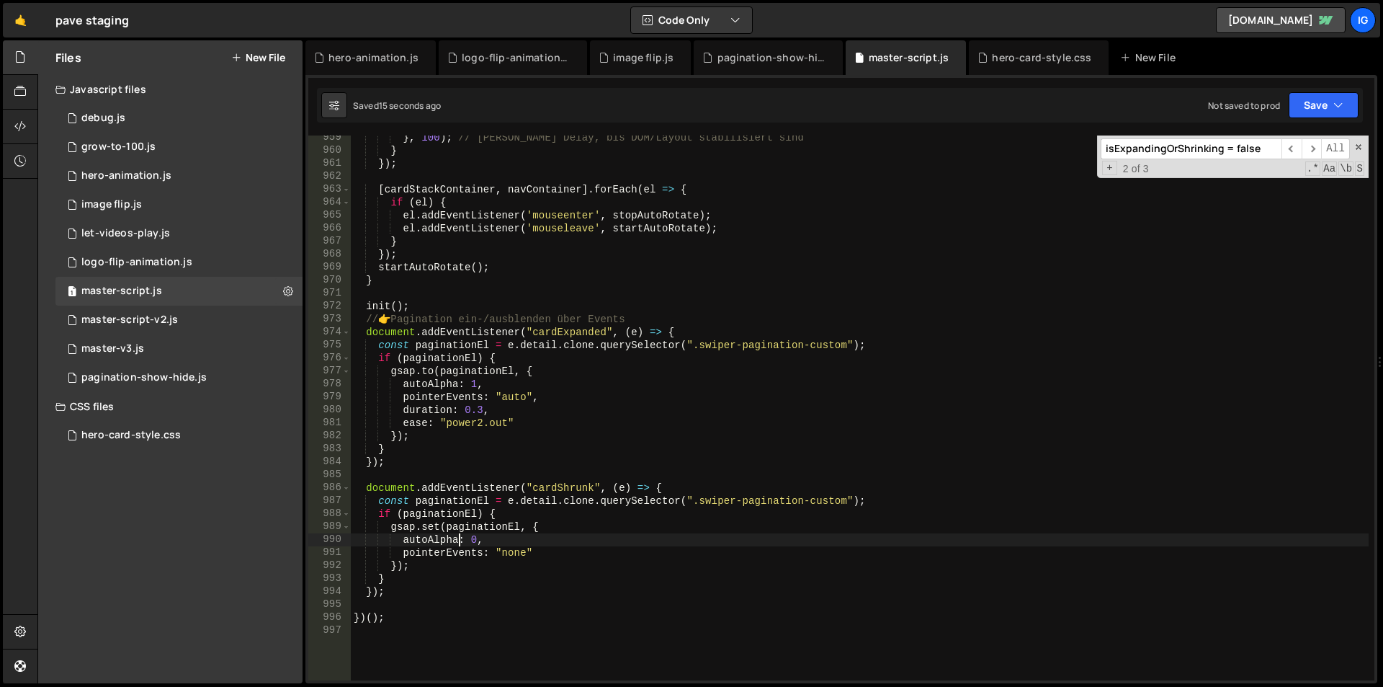
click at [633, 211] on div "} , 100 ) ; // [PERSON_NAME] Delay, bis DOM/Layout stabilisiert sind } }) ; [ c…" at bounding box center [860, 416] width 1018 height 571
type textarea "})();"
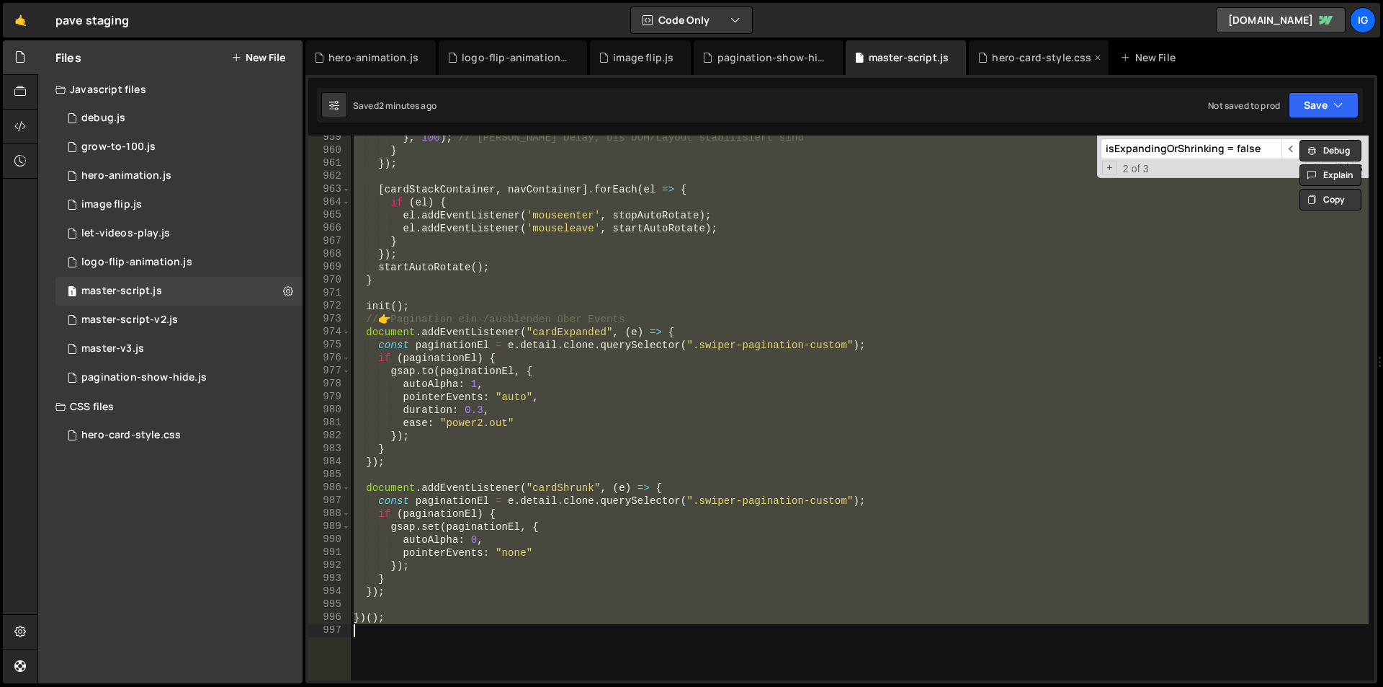
click at [1017, 53] on div "hero-card-style.css" at bounding box center [1041, 57] width 99 height 14
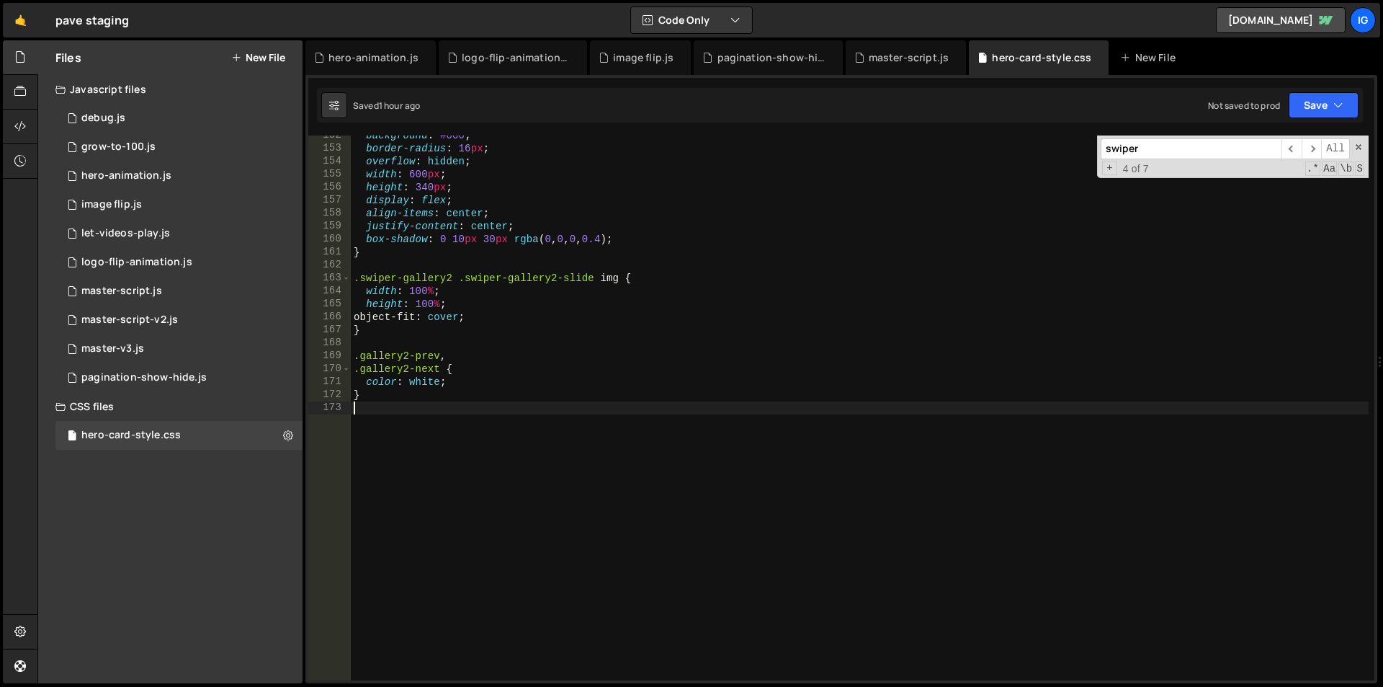
click at [441, 456] on div "background : #000 ; border-radius : 16 px ; overflow : hidden ; width : 600 px …" at bounding box center [860, 414] width 1018 height 571
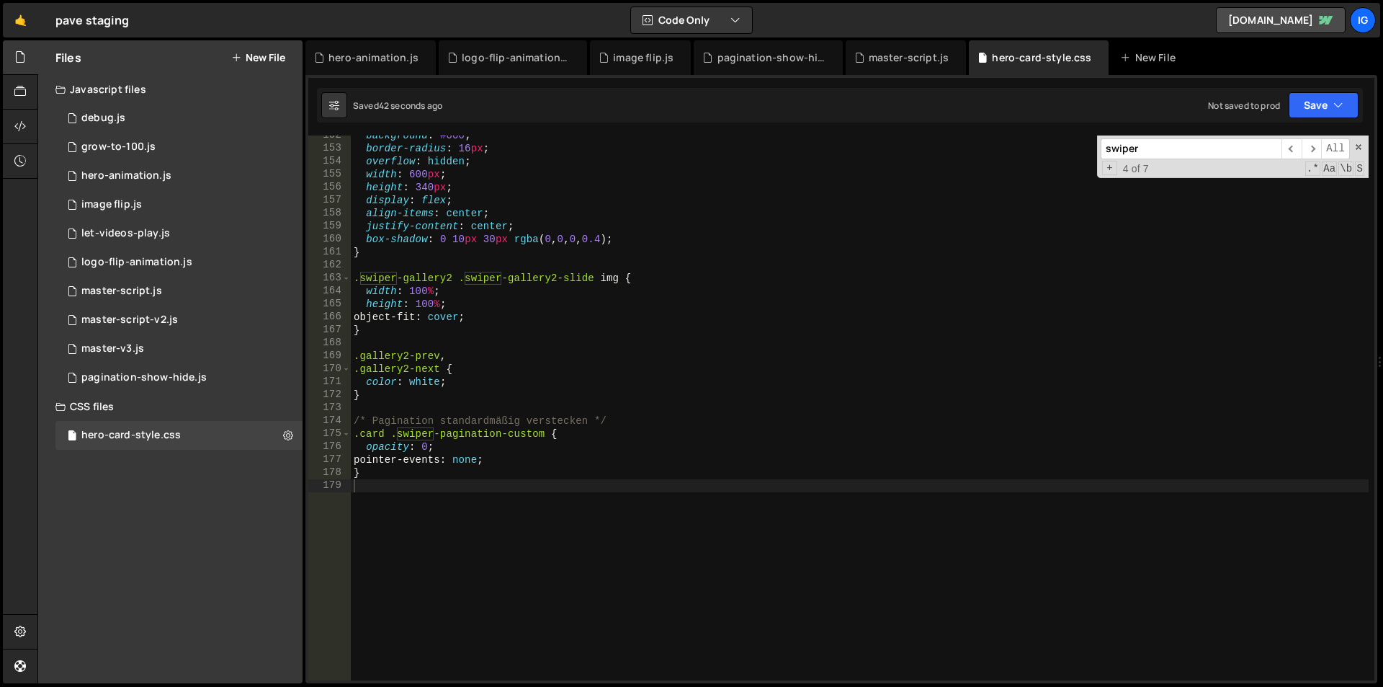
click at [1140, 155] on input "swiper" at bounding box center [1191, 148] width 181 height 21
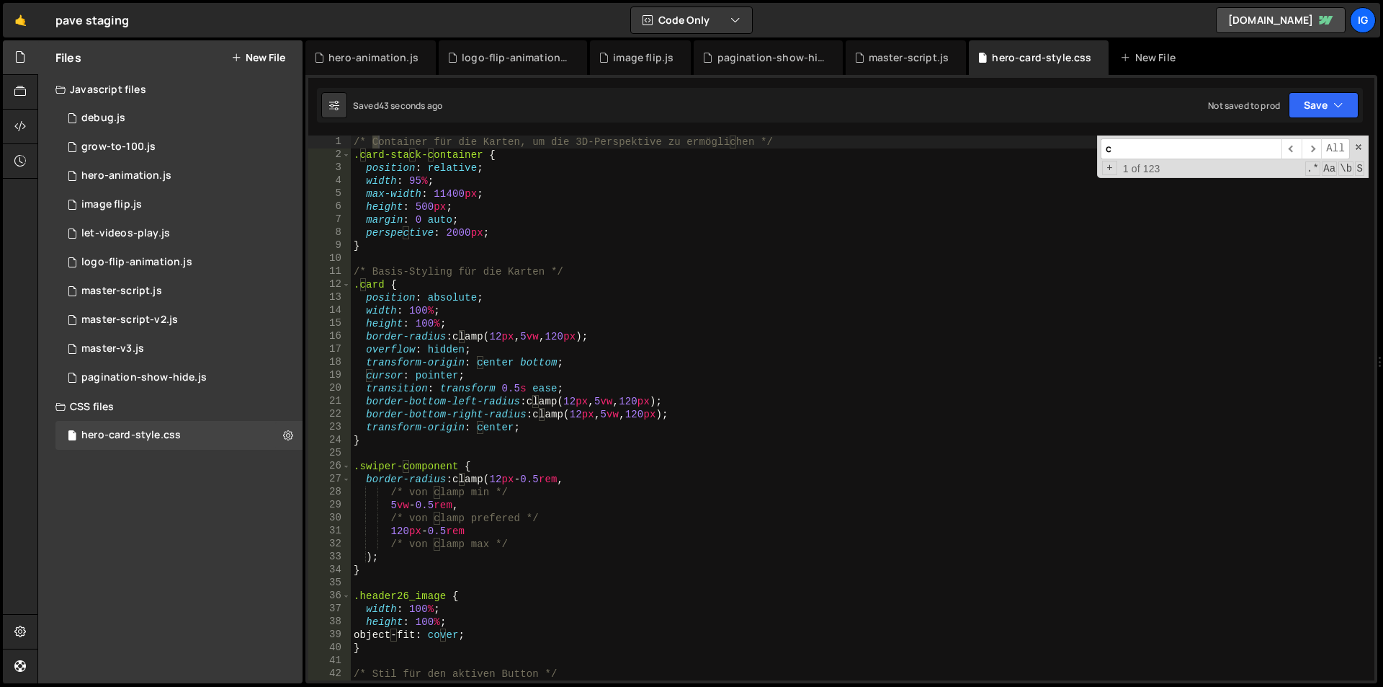
scroll to position [0, 0]
paste input "loneSwiperInstance = initializeSwiperOn(clone)"
drag, startPoint x: 1177, startPoint y: 151, endPoint x: 1297, endPoint y: 146, distance: 120.4
click at [1297, 146] on div "Debug Explain Copy hero-animation.js logo-flip-animation.js image flip.js pagin…" at bounding box center [841, 361] width 1072 height 643
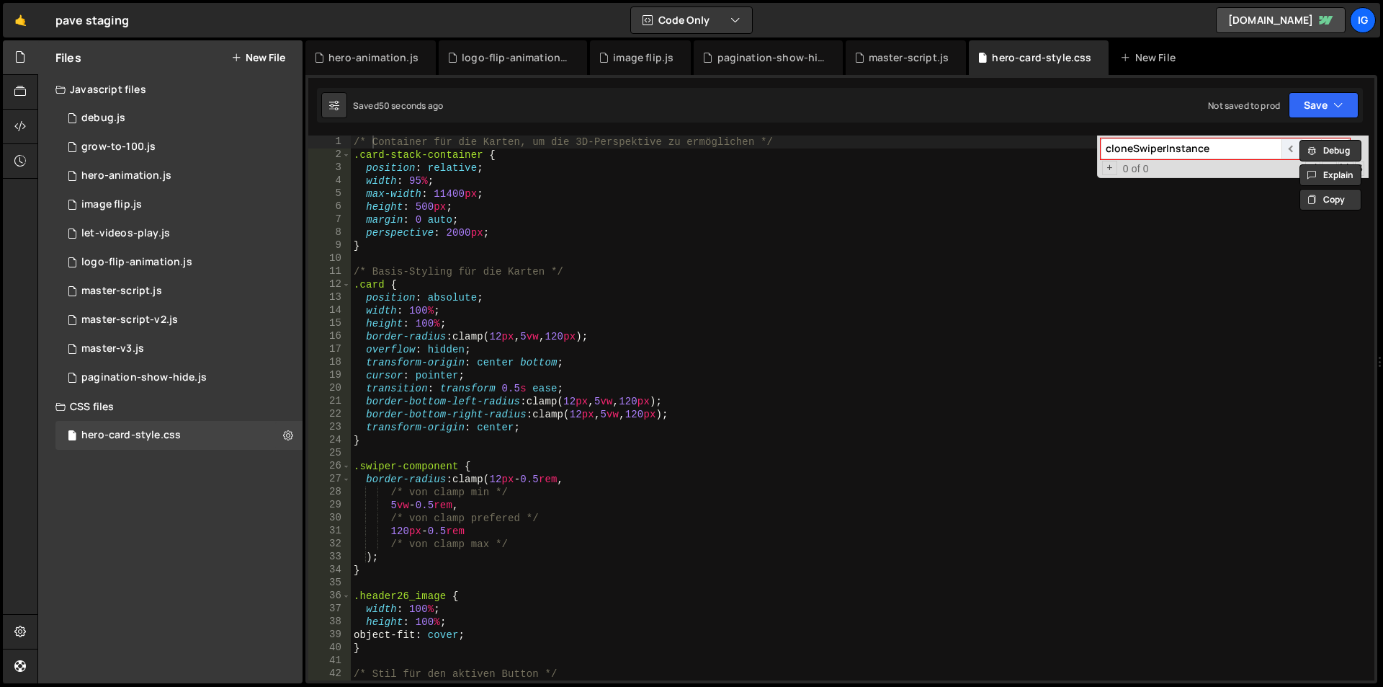
scroll to position [0, 0]
drag, startPoint x: 1132, startPoint y: 148, endPoint x: 1048, endPoint y: 144, distance: 83.7
click at [1048, 144] on div "/* Container für die Karten, um die 3D-Perspektive zu ermöglichen */ .card-stac…" at bounding box center [860, 407] width 1018 height 545
type input "SwiperInstance"
click at [1194, 148] on input "SwiperInstance" at bounding box center [1191, 148] width 181 height 21
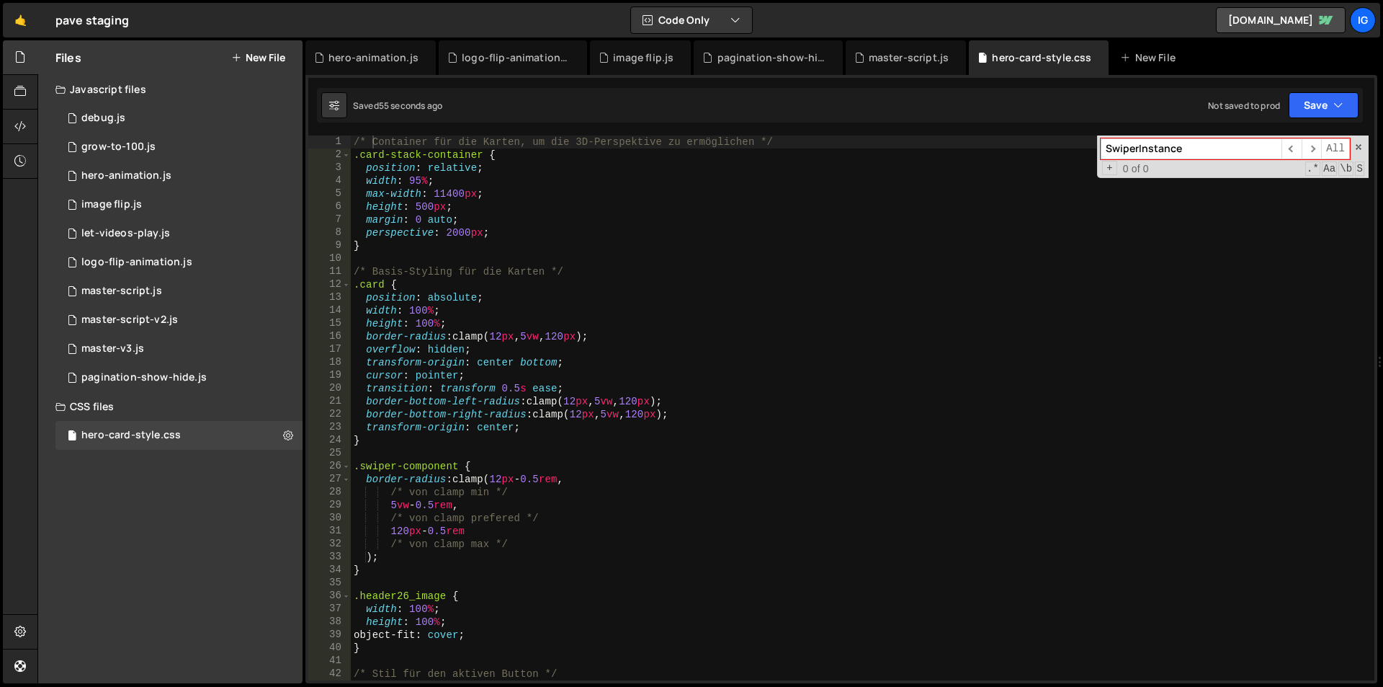
click at [1194, 148] on input "SwiperInstance" at bounding box center [1191, 148] width 181 height 21
drag, startPoint x: 1202, startPoint y: 148, endPoint x: 1089, endPoint y: 143, distance: 112.5
click at [1089, 143] on div "/* Container für die Karten, um die 3D-Perspektive zu ermöglichen */ .card-stac…" at bounding box center [860, 407] width 1018 height 545
click at [913, 51] on div "master-script.js" at bounding box center [909, 57] width 81 height 14
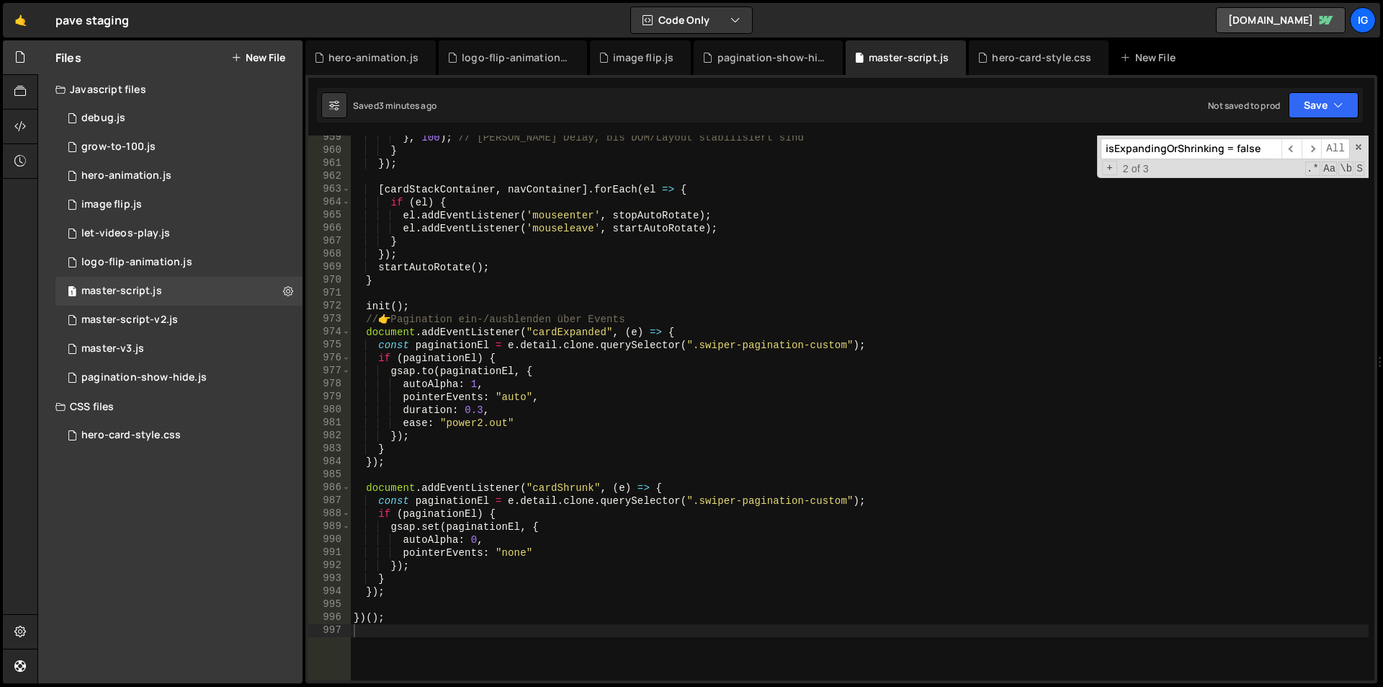
click at [1165, 140] on input "isExpandingOrShrinking = false" at bounding box center [1191, 148] width 181 height 21
paste input "loneSwiperInstance = initializeSwiperOn(clone)"
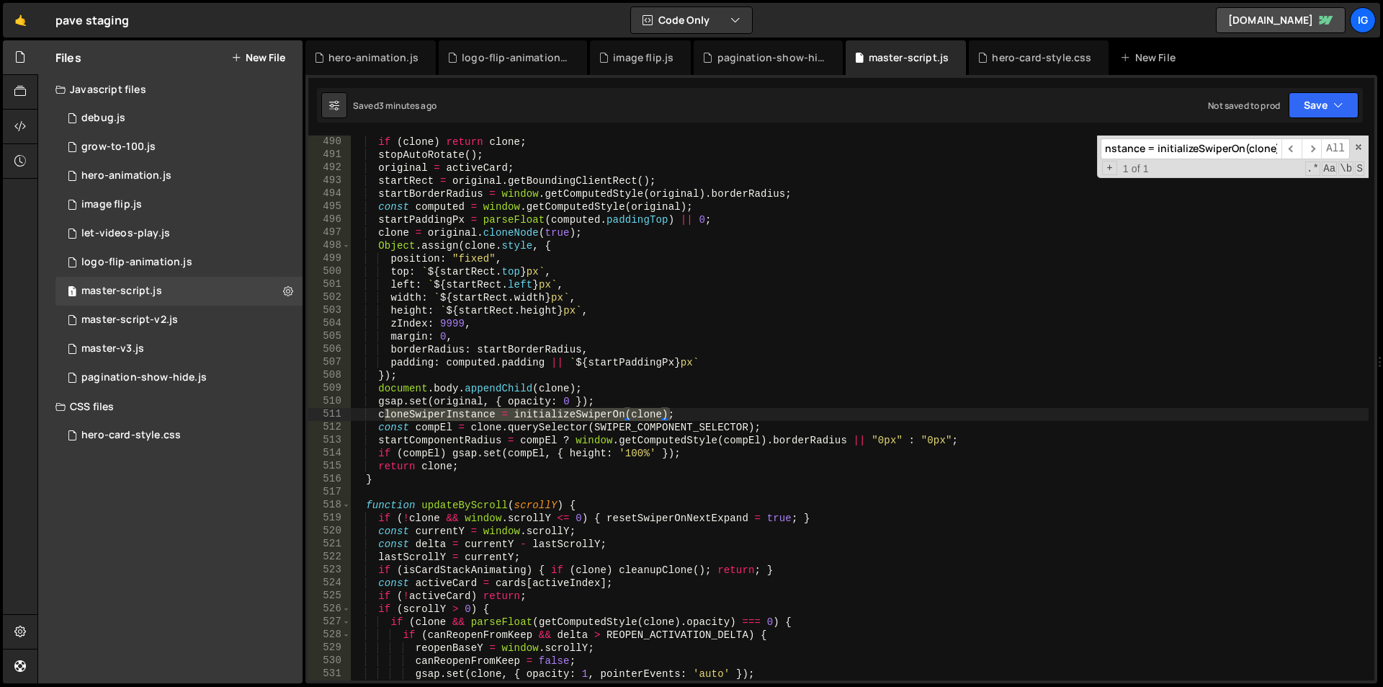
scroll to position [6342, 0]
type input "loneSwiperInstance = initializeSwiperOn(clone)"
type textarea "cloneSwiperInstance = initializeSwiperOn(clone);"
click at [685, 415] on div "if ( clone ) return clone ; stopAutoRotate ( ) ; original = activeCard ; startR…" at bounding box center [860, 420] width 1018 height 571
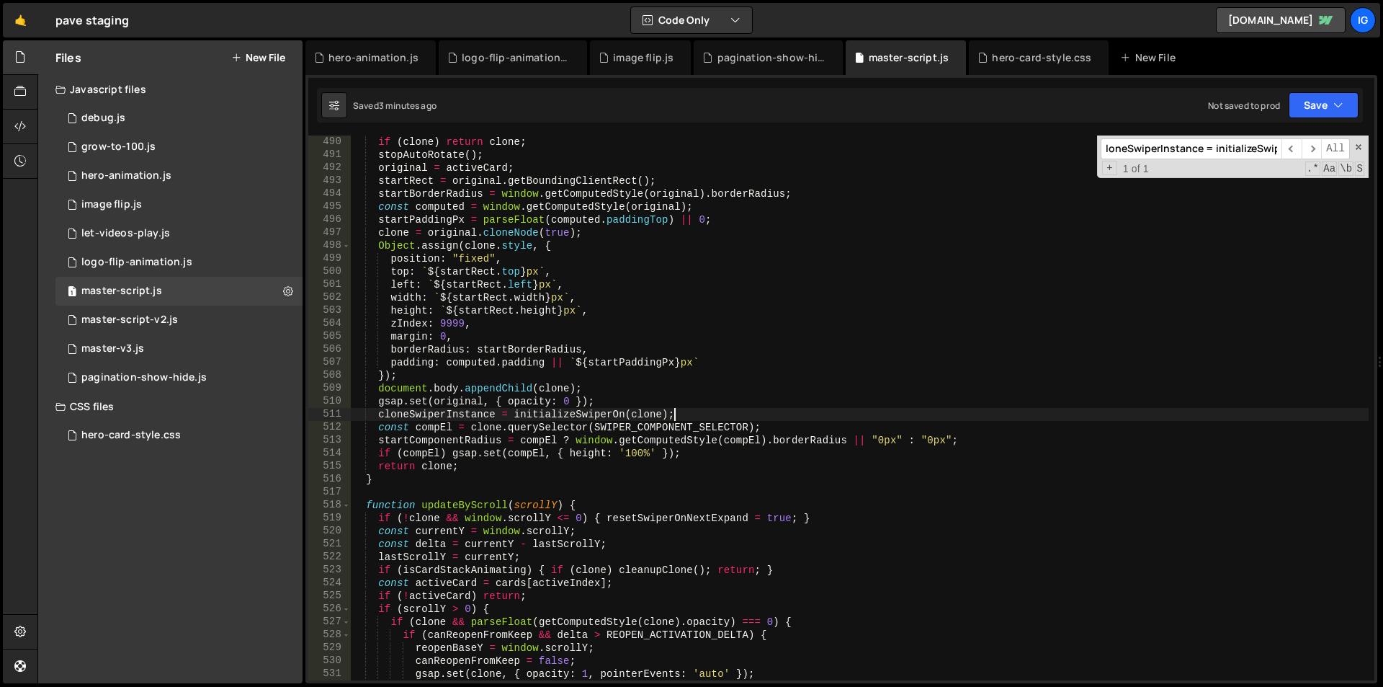
scroll to position [0, 9]
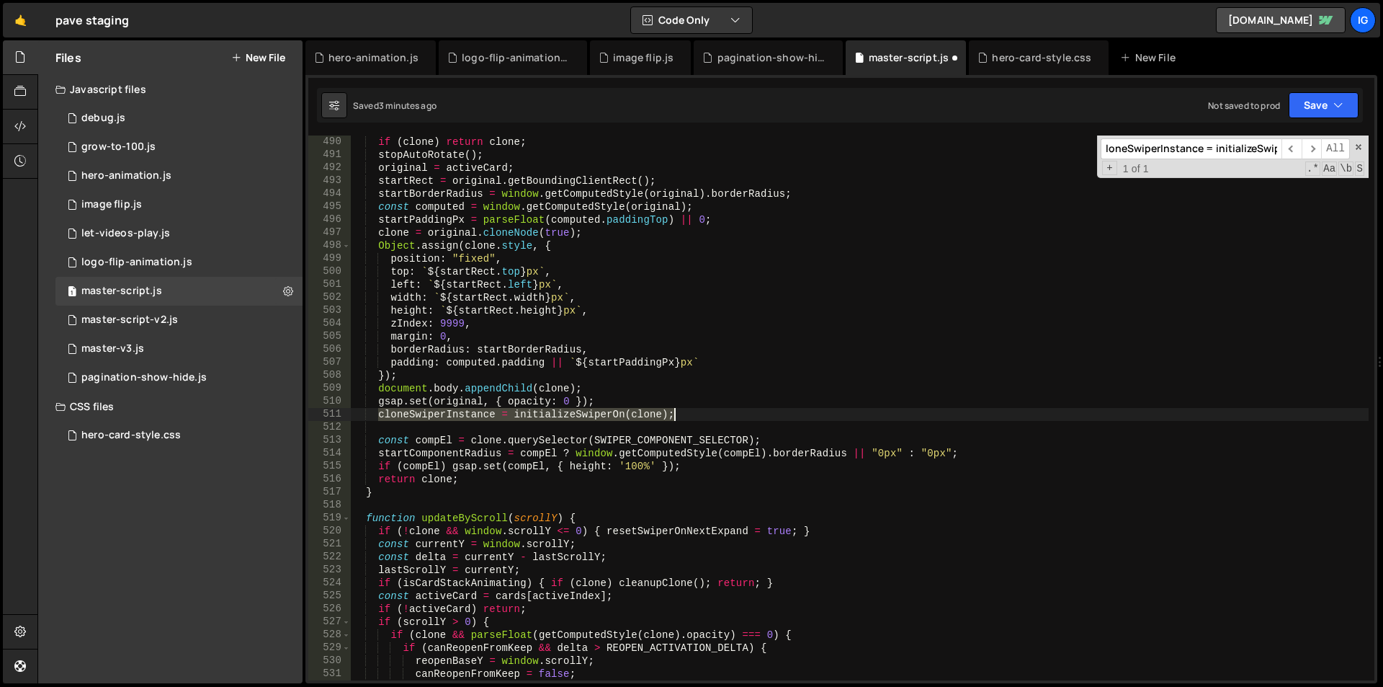
drag, startPoint x: 376, startPoint y: 418, endPoint x: 677, endPoint y: 419, distance: 301.2
click at [677, 419] on div "if ( clone ) return clone ; stopAutoRotate ( ) ; original = activeCard ; startR…" at bounding box center [860, 420] width 1018 height 571
type textarea "cloneSwiperInstance = initializeSwiperOn(clone);"
paste textarea
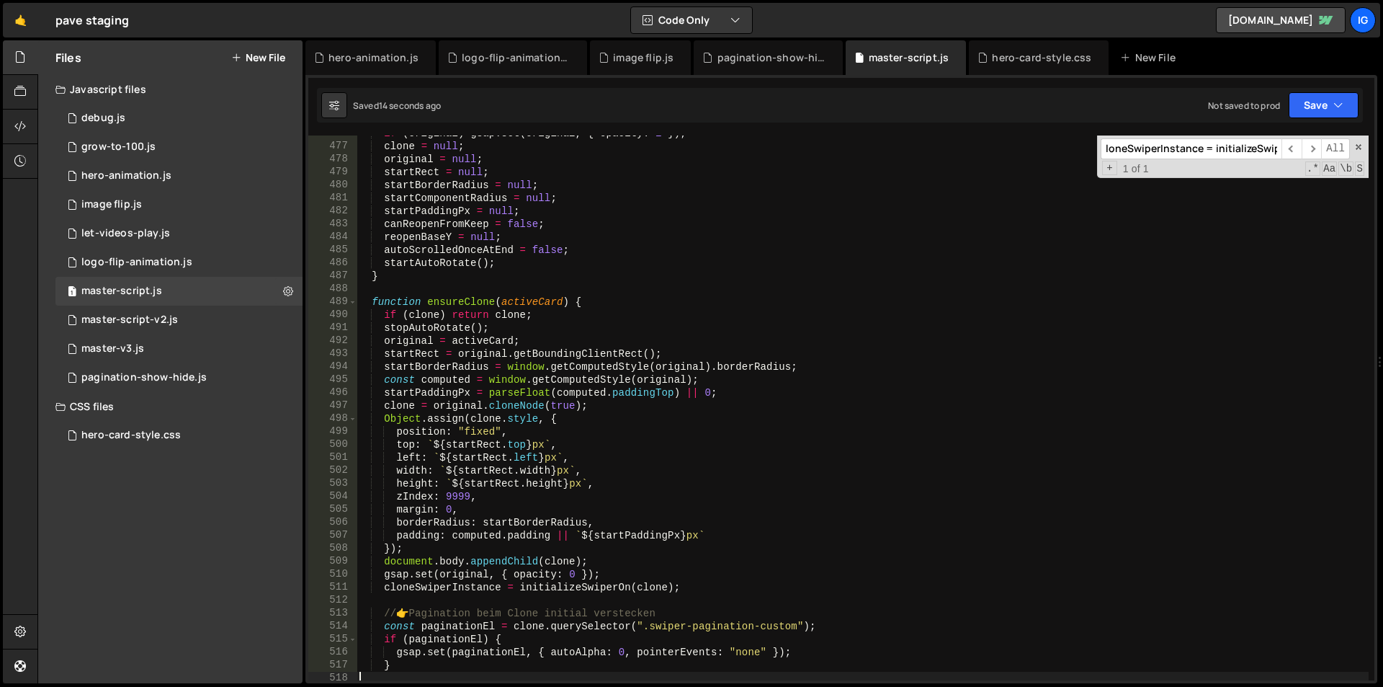
scroll to position [6212, 0]
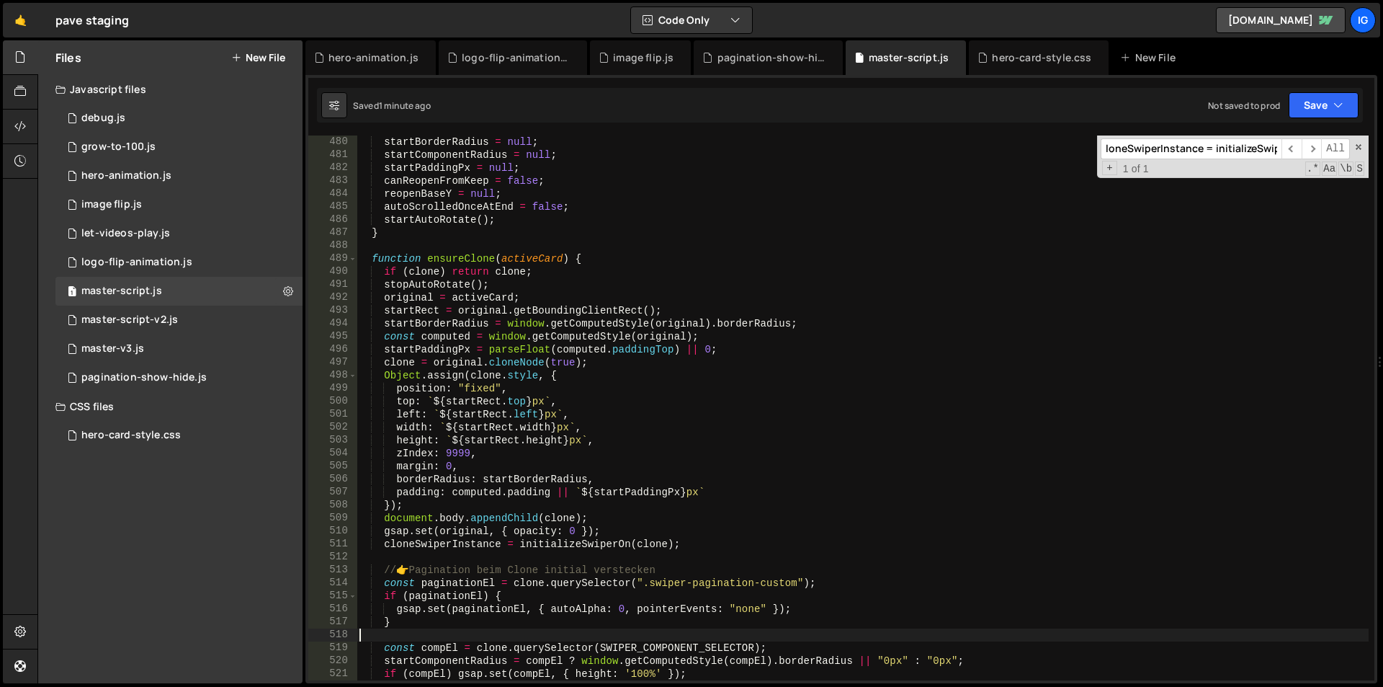
click at [708, 188] on div "startBorderRadius = null ; startComponentRadius = null ; startPaddingPx = null …" at bounding box center [863, 420] width 1012 height 571
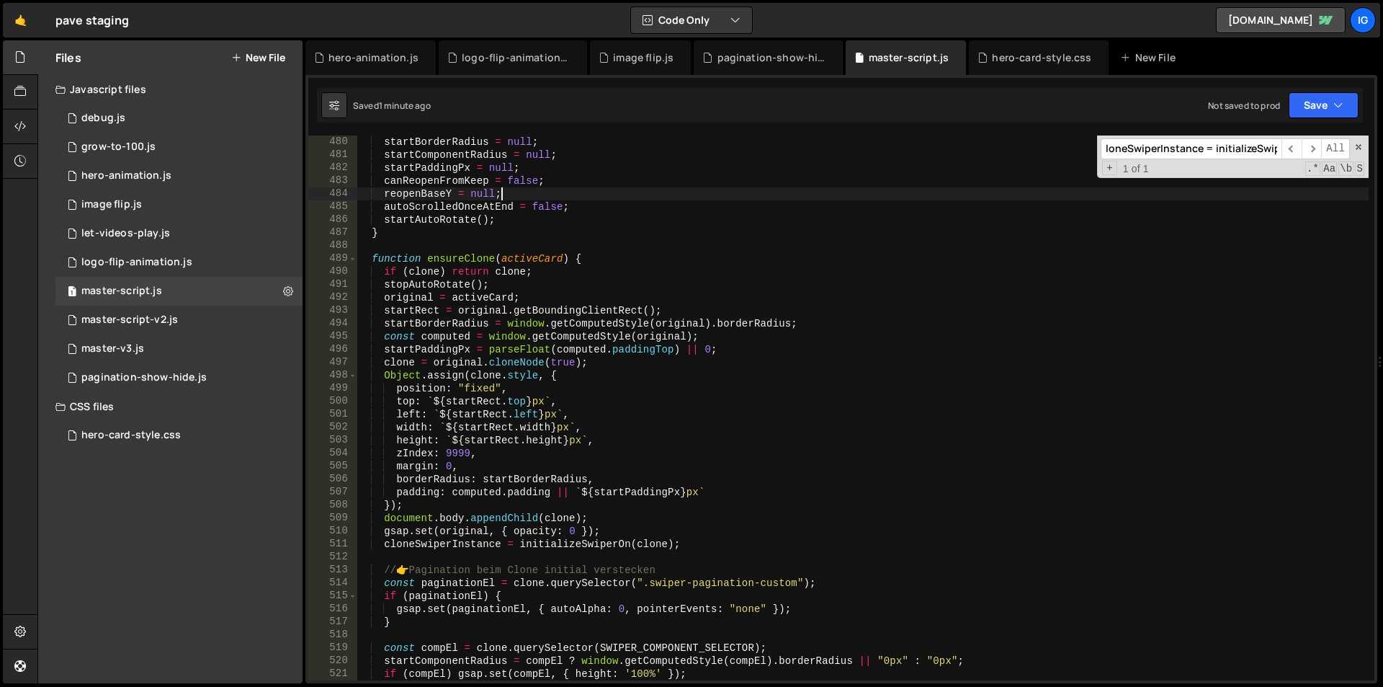
type textarea "})();"
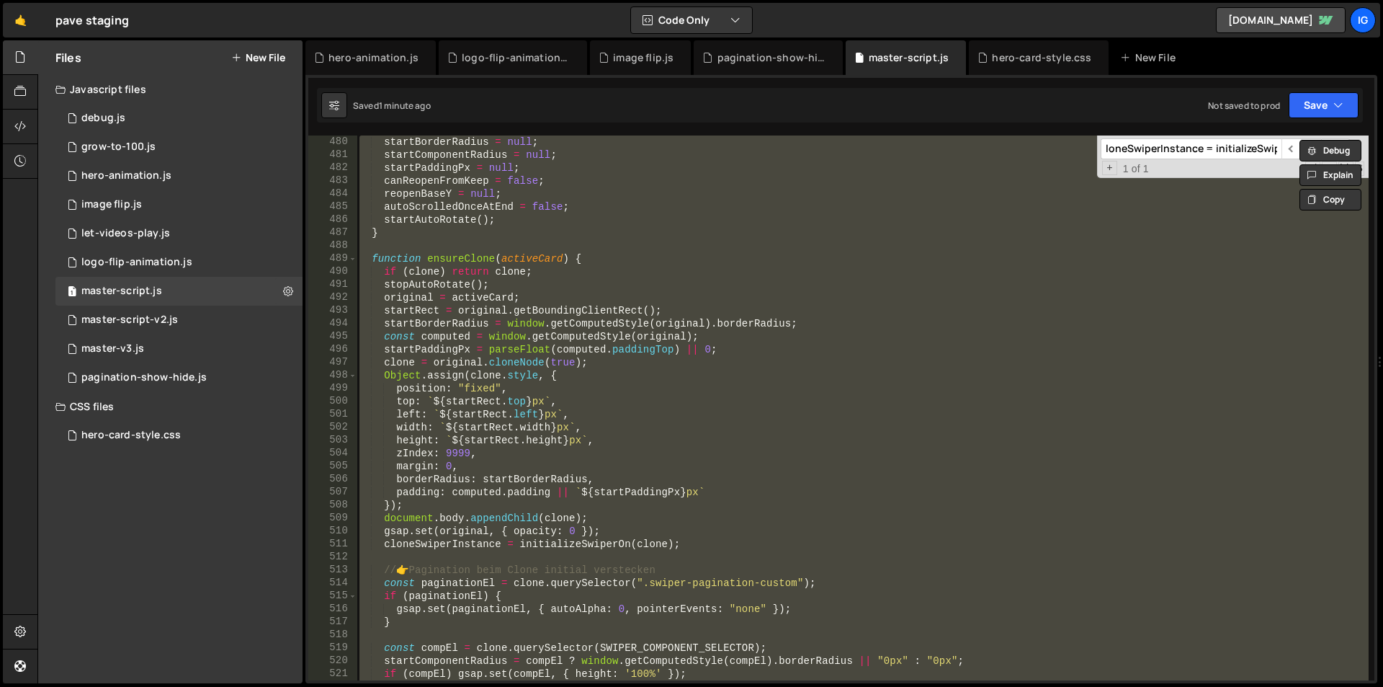
paste textarea
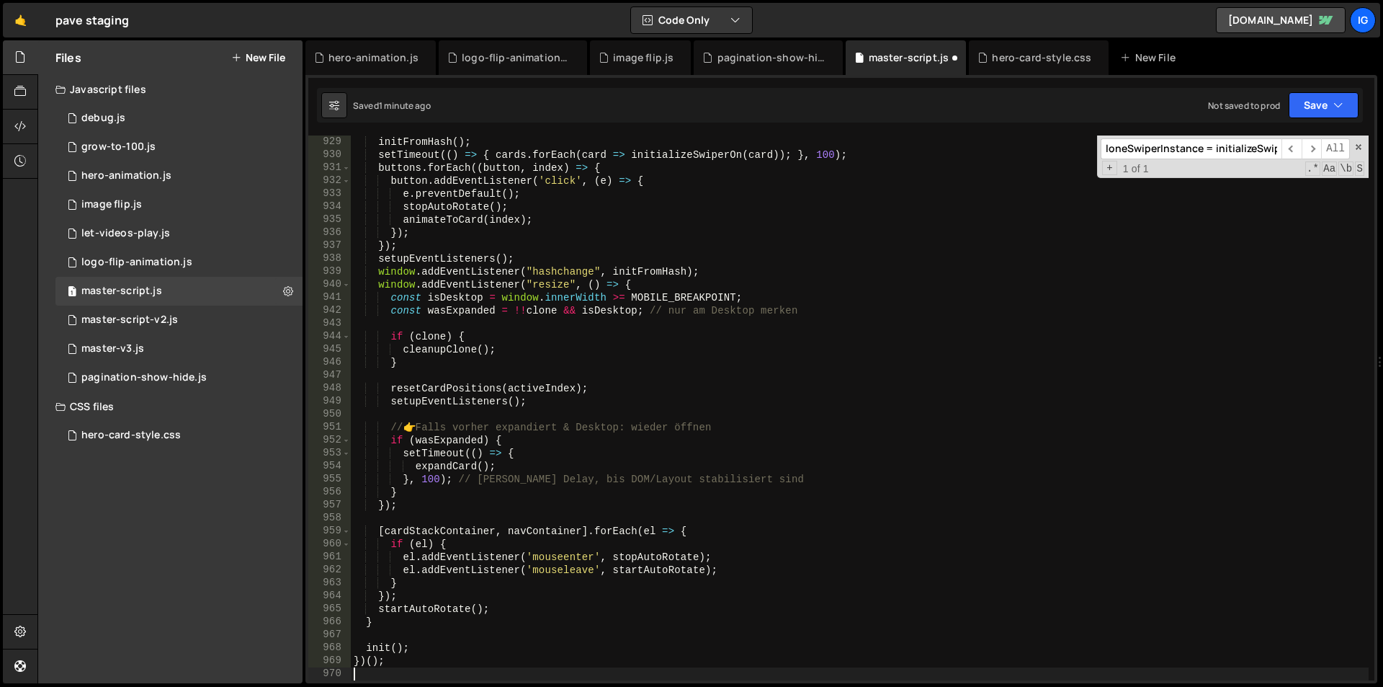
scroll to position [12035, 0]
click at [1004, 56] on div "hero-card-style.css" at bounding box center [1041, 57] width 99 height 14
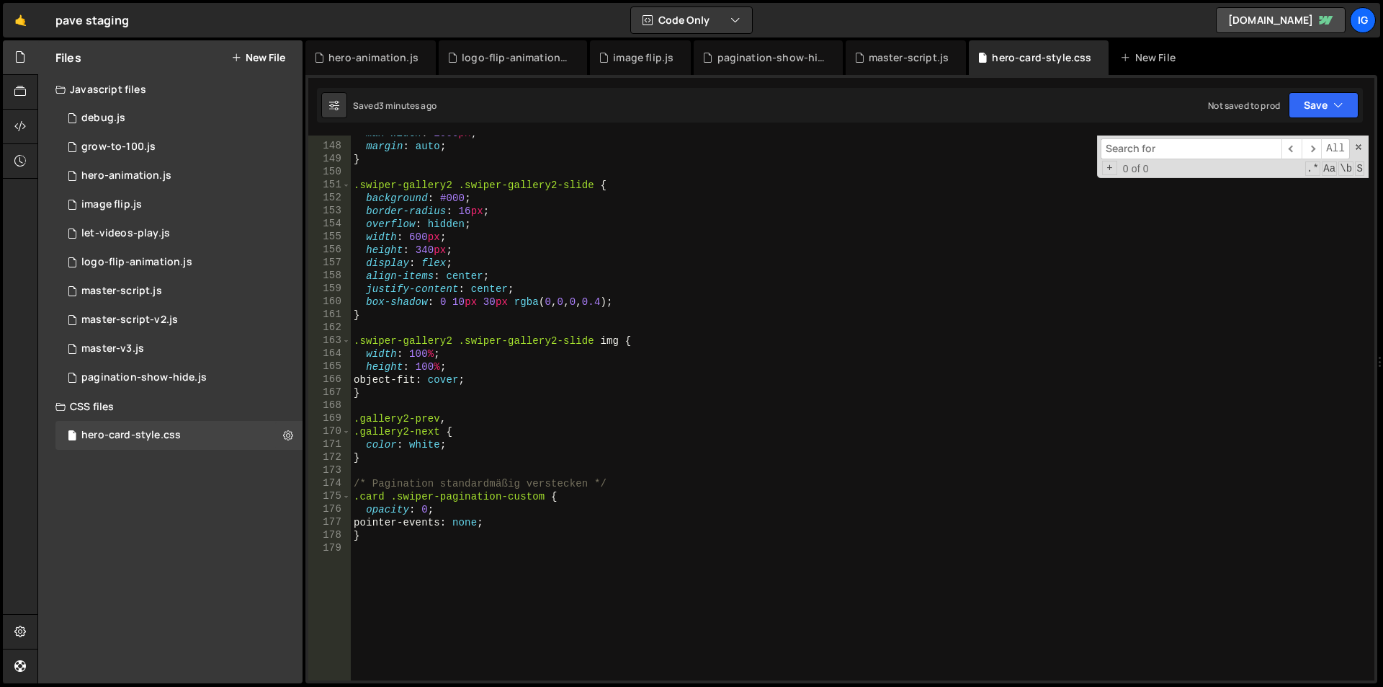
scroll to position [2032, 0]
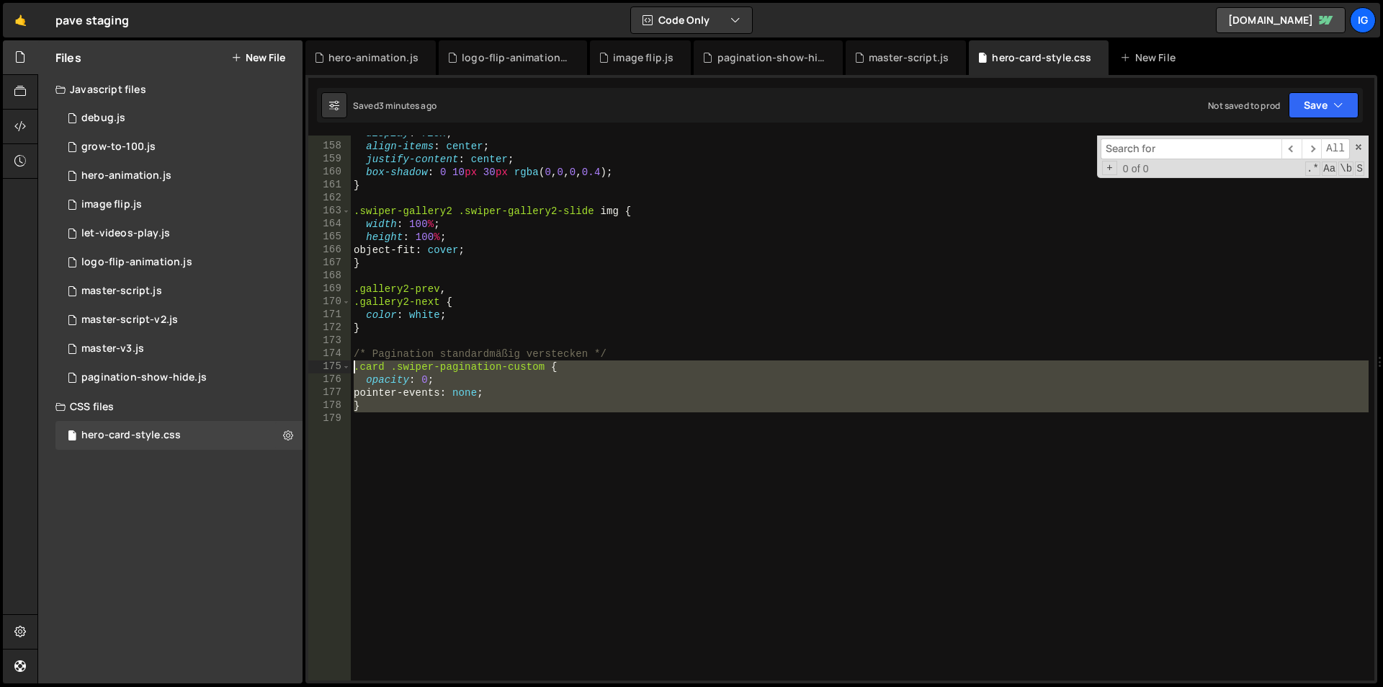
drag, startPoint x: 416, startPoint y: 421, endPoint x: 306, endPoint y: 359, distance: 126.5
click at [306, 359] on div "1 Type cmd + s to save your Javascript file. הההההההההההההההההההההההההההההההההה…" at bounding box center [841, 379] width 1072 height 608
type textarea "/* Pagination standardmäßig verstecken */ .card .swiper-pagination-custom {"
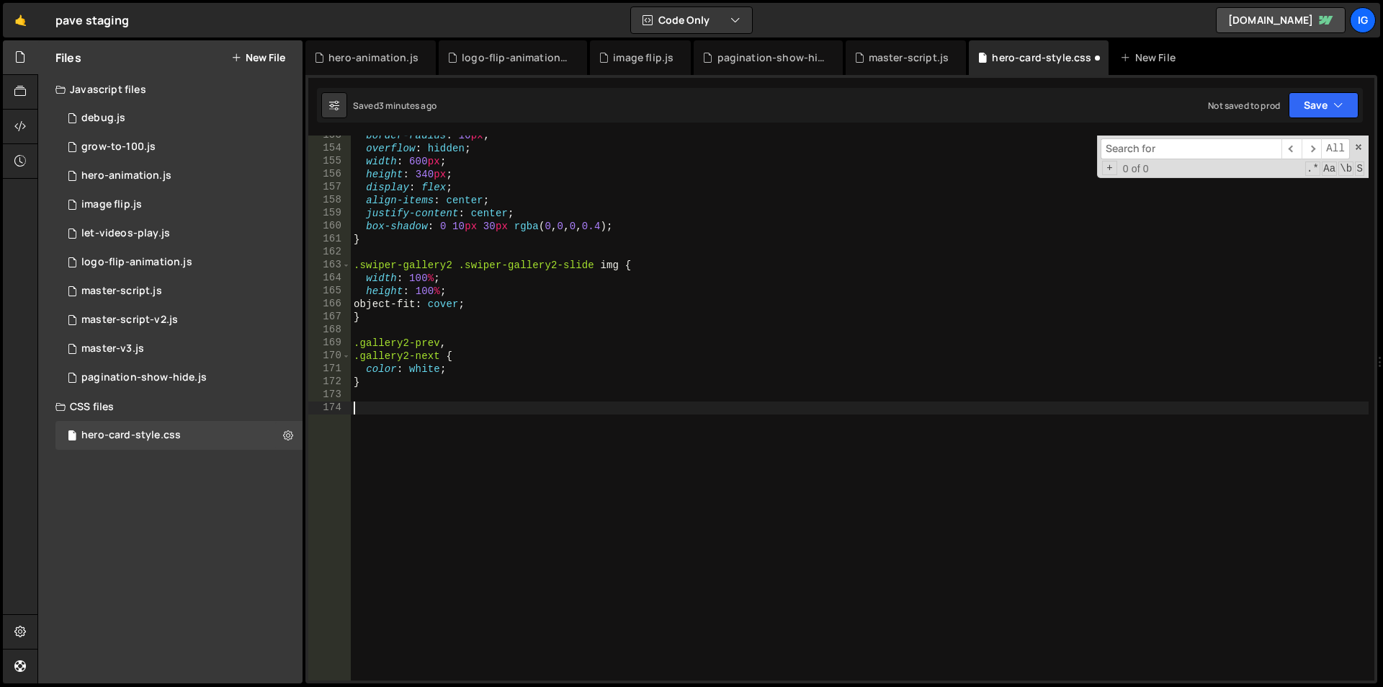
scroll to position [1965, 0]
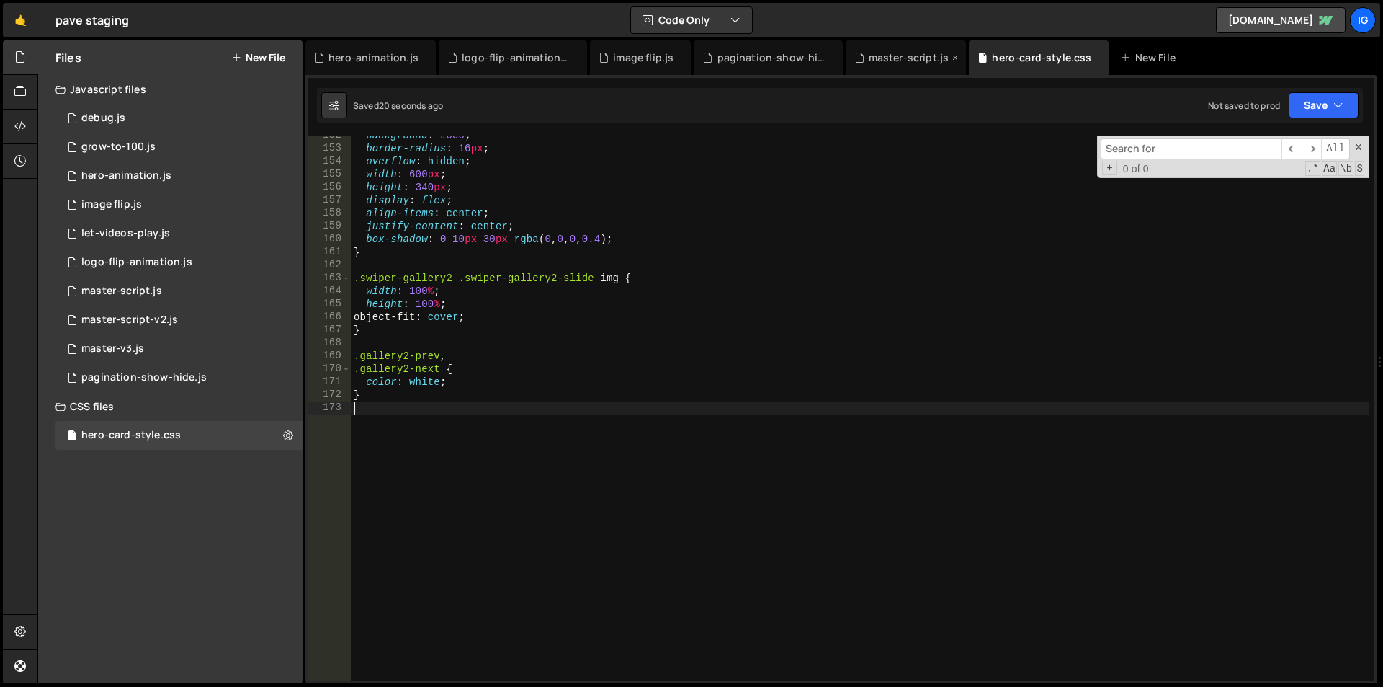
click at [907, 56] on div "master-script.js" at bounding box center [909, 57] width 81 height 14
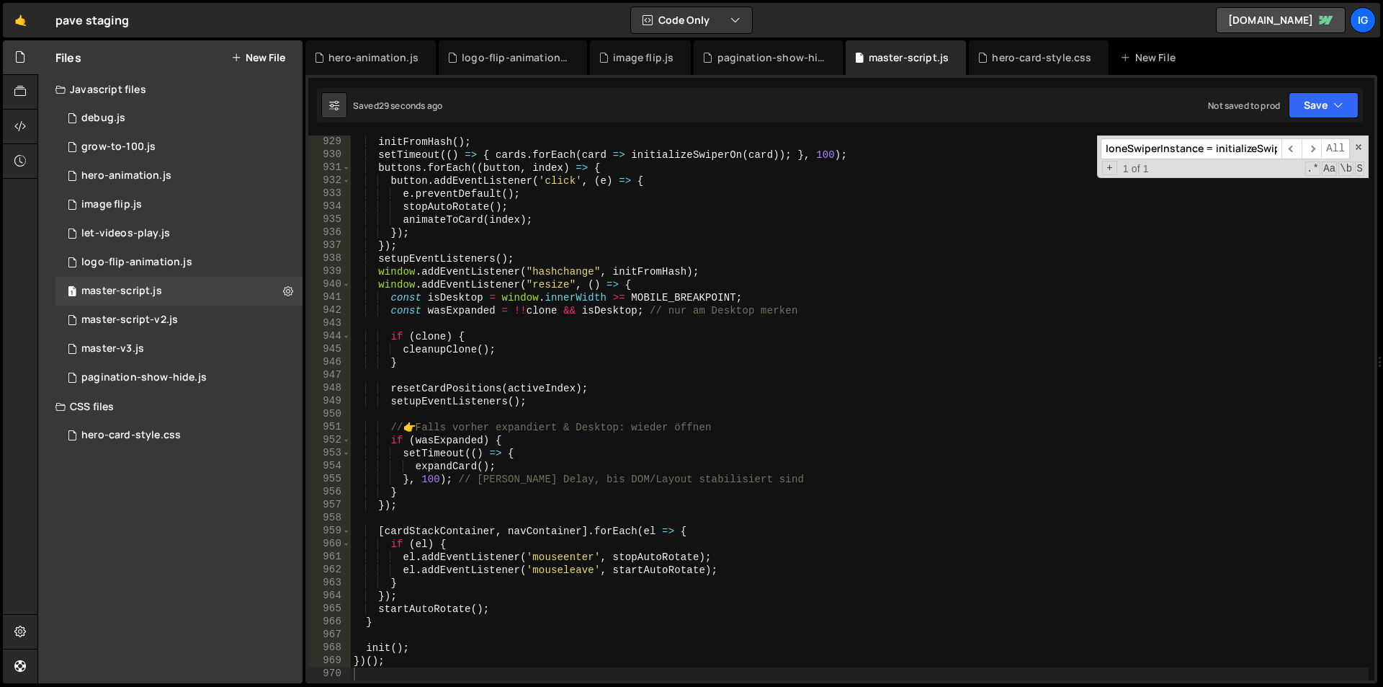
click at [617, 293] on div "initFromHash ( ) ; setTimeout (( ) => { cards . forEach ( card => initializeSwi…" at bounding box center [860, 420] width 1018 height 571
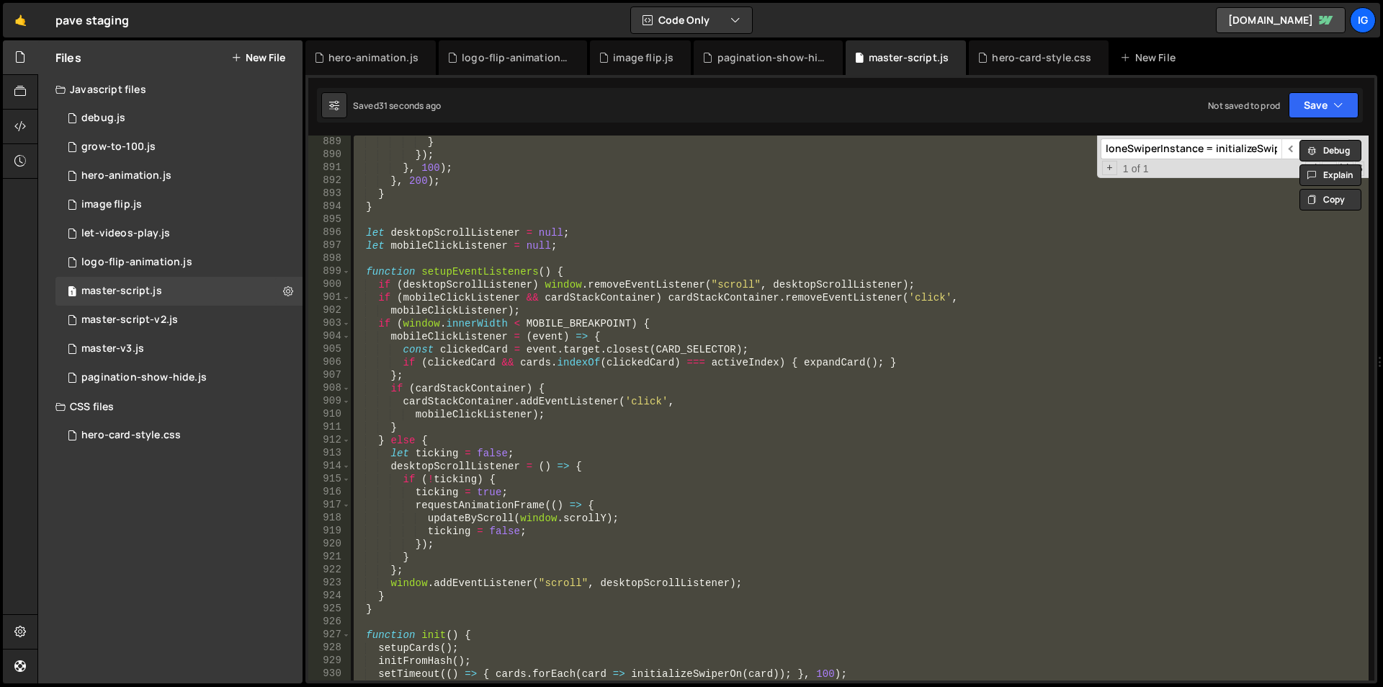
scroll to position [11473, 0]
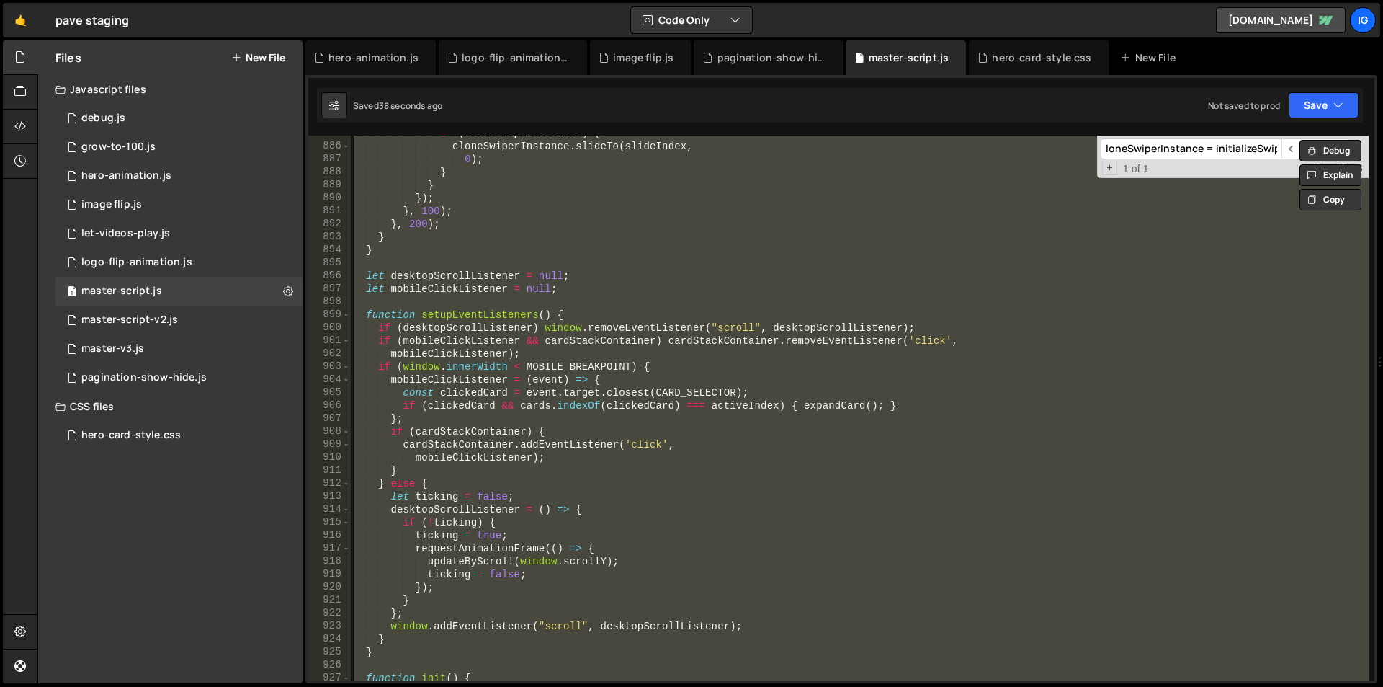
click at [828, 198] on div "if ( cloneSwiperInstance ) { cloneSwiperInstance . slideTo ( slideIndex , 0 ) ;…" at bounding box center [860, 407] width 1018 height 545
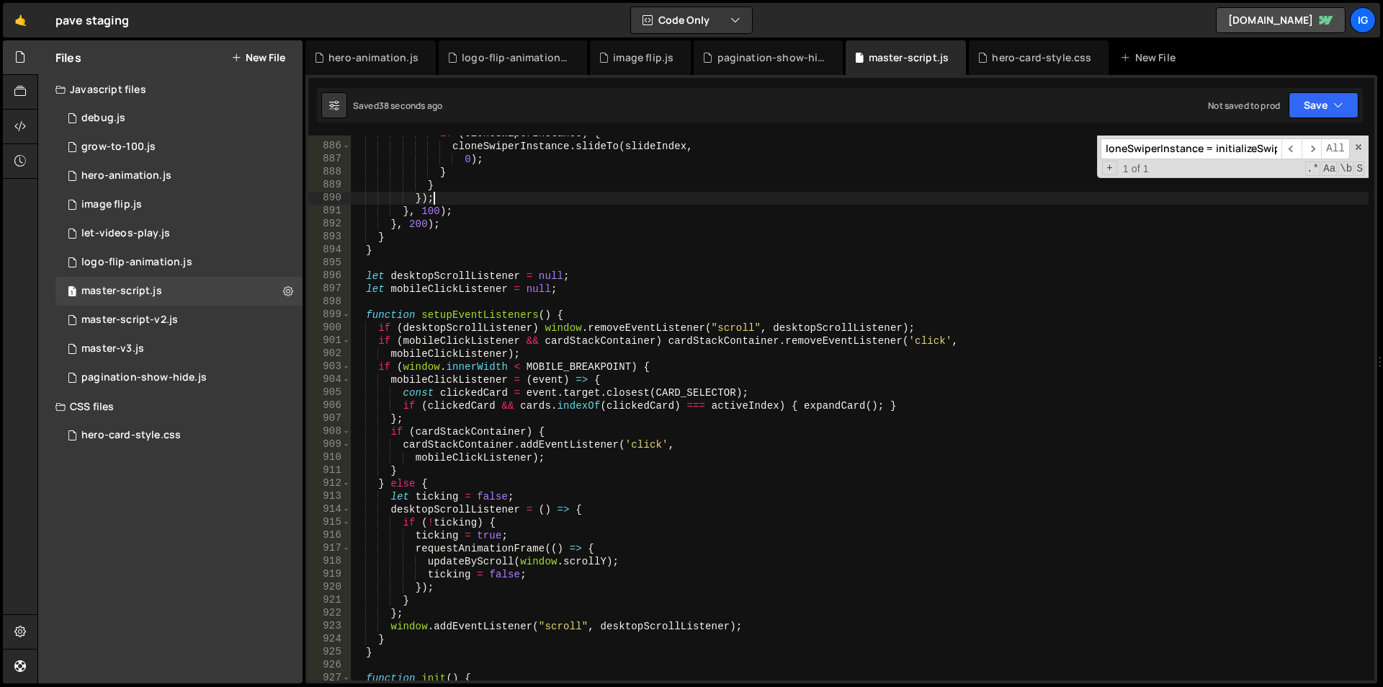
type textarea "})();"
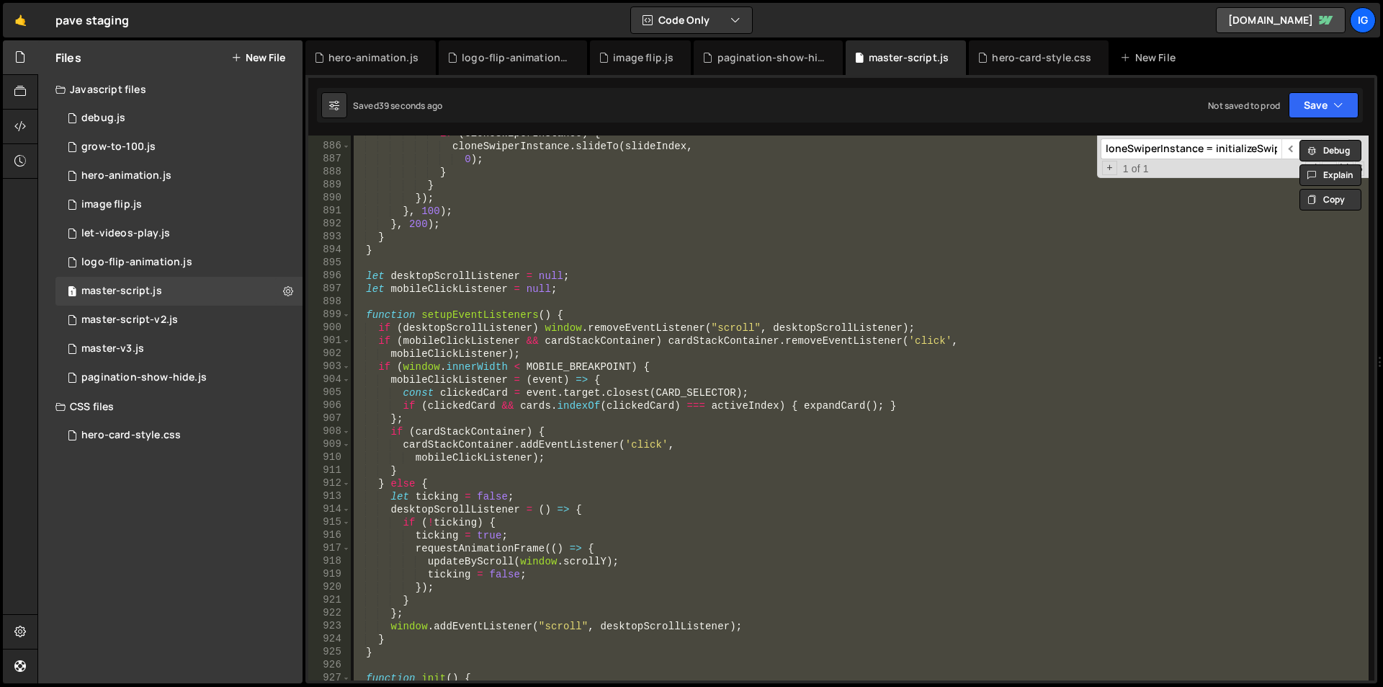
paste textarea
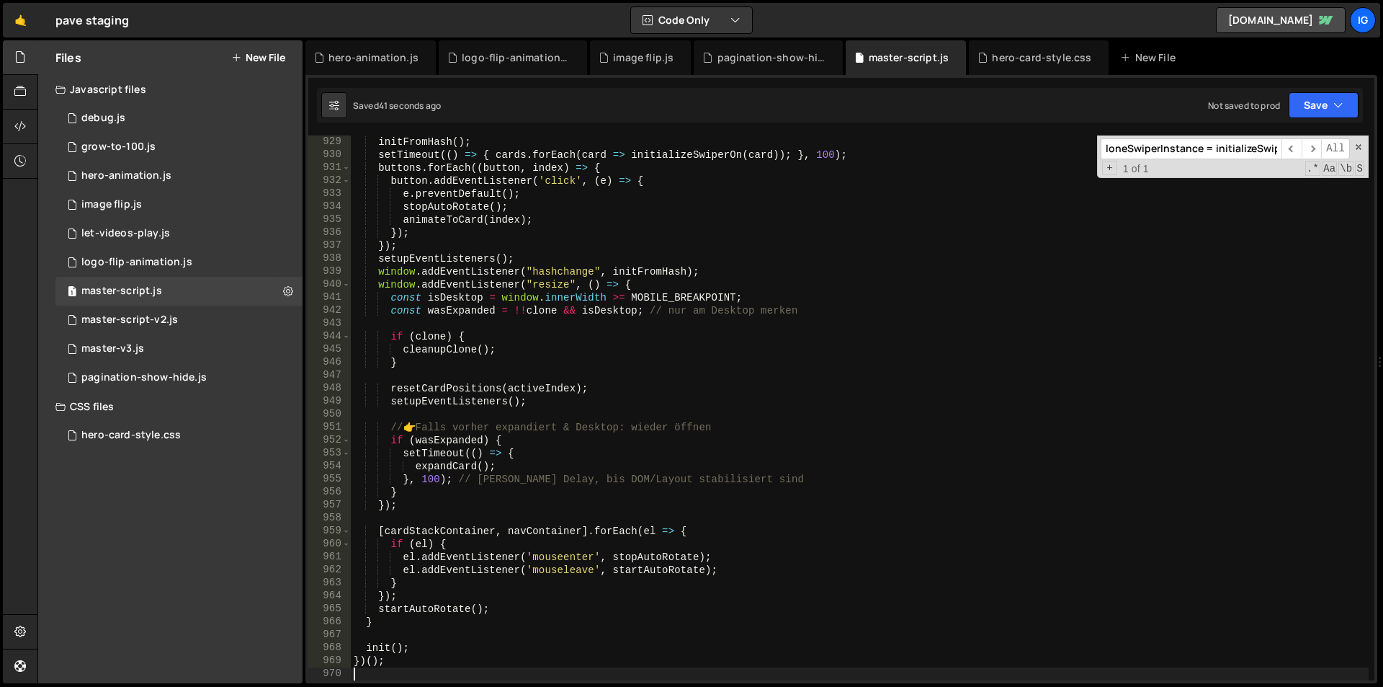
click at [720, 297] on div "initFromHash ( ) ; setTimeout (( ) => { cards . forEach ( card => initializeSwi…" at bounding box center [860, 420] width 1018 height 571
type textarea "const isDesktop = window.innerWidth >= MOBILE_BREAKPOINT;"
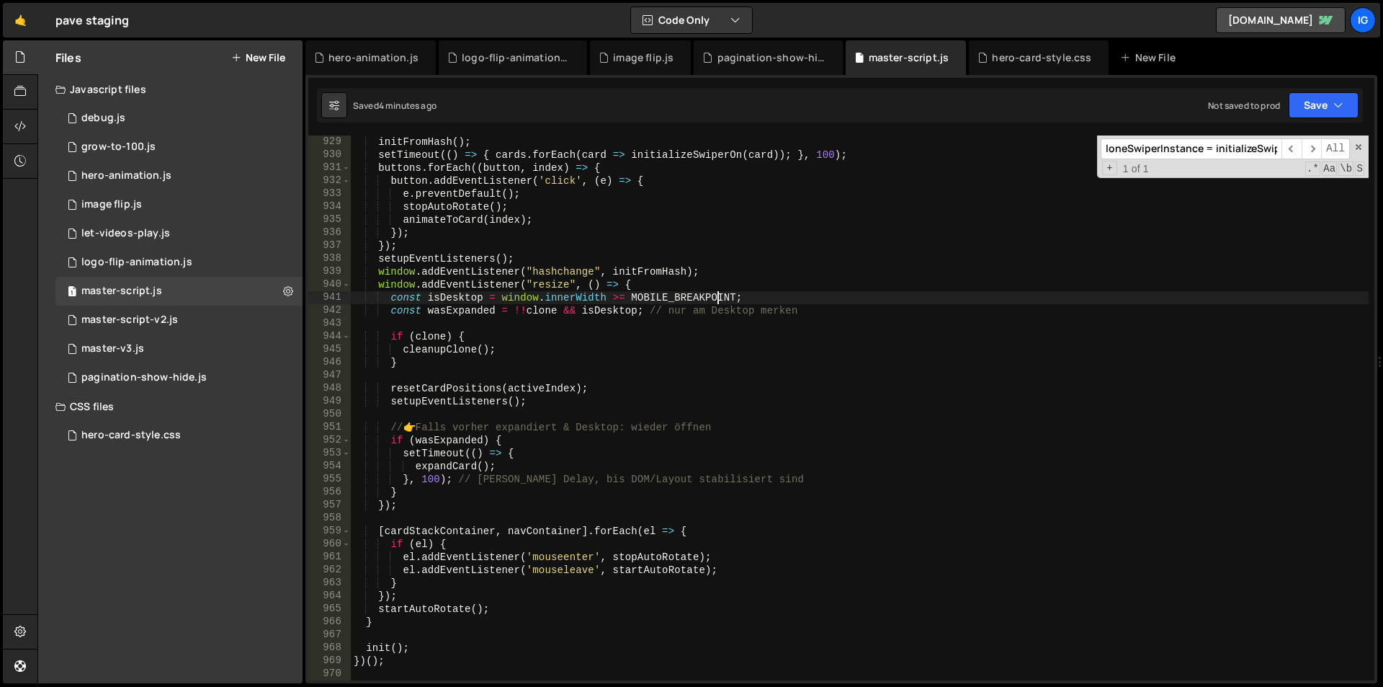
click at [1170, 146] on input "loneSwiperInstance = initializeSwiperOn(clone)" at bounding box center [1191, 148] width 181 height 21
paste input "updateByScroll(scrollY"
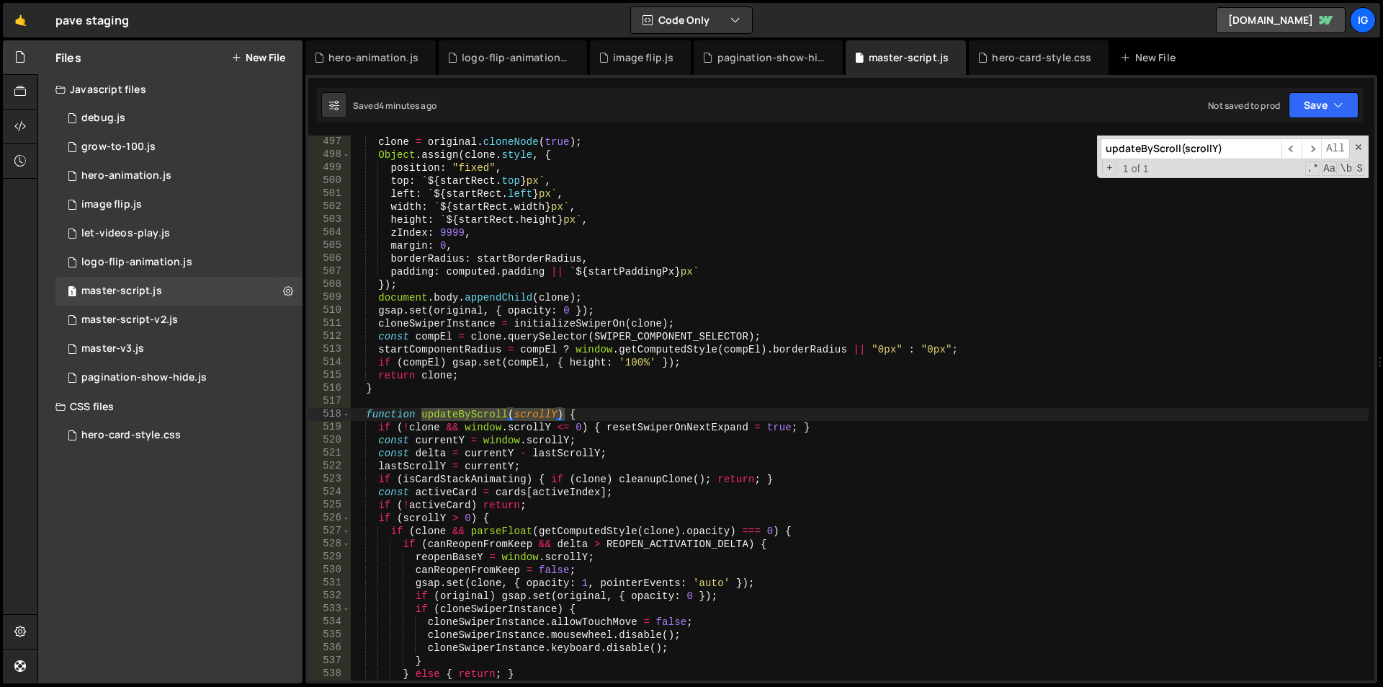
scroll to position [6433, 0]
type input "updateByScroll(scrollY)"
click at [349, 415] on span at bounding box center [346, 414] width 8 height 13
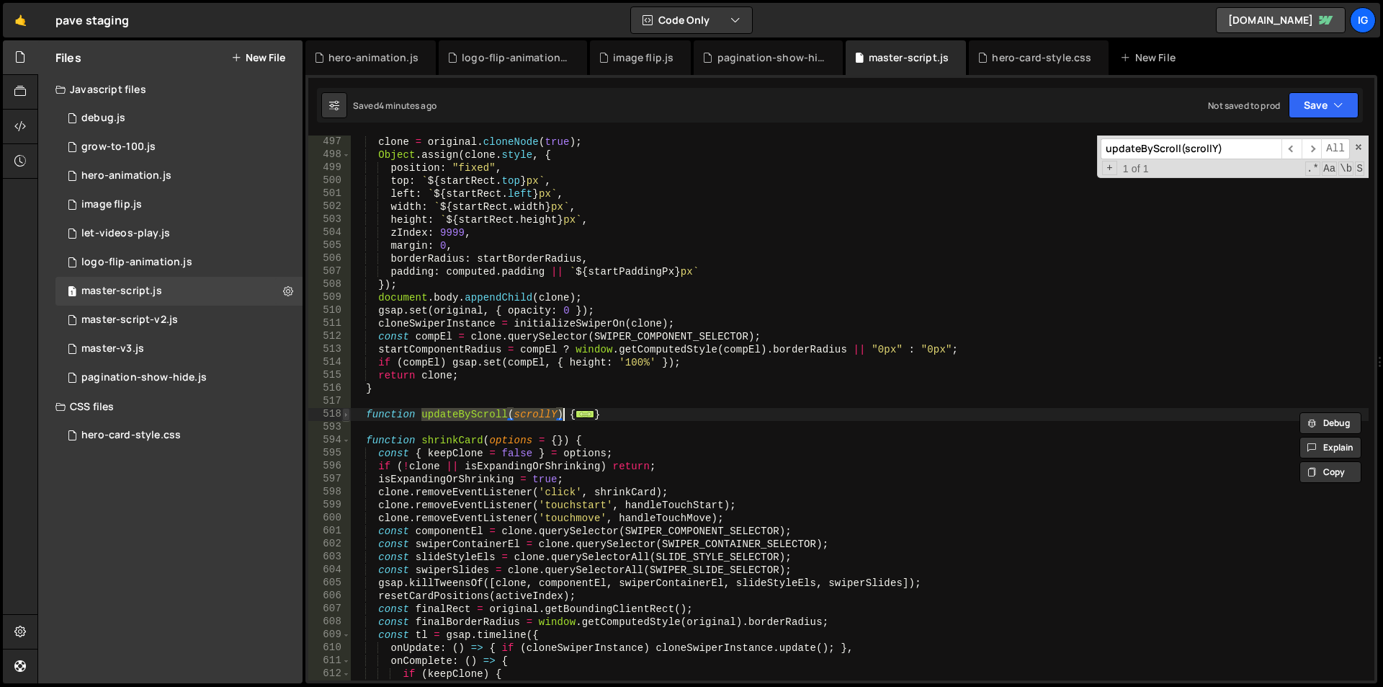
click at [349, 415] on span at bounding box center [346, 414] width 8 height 13
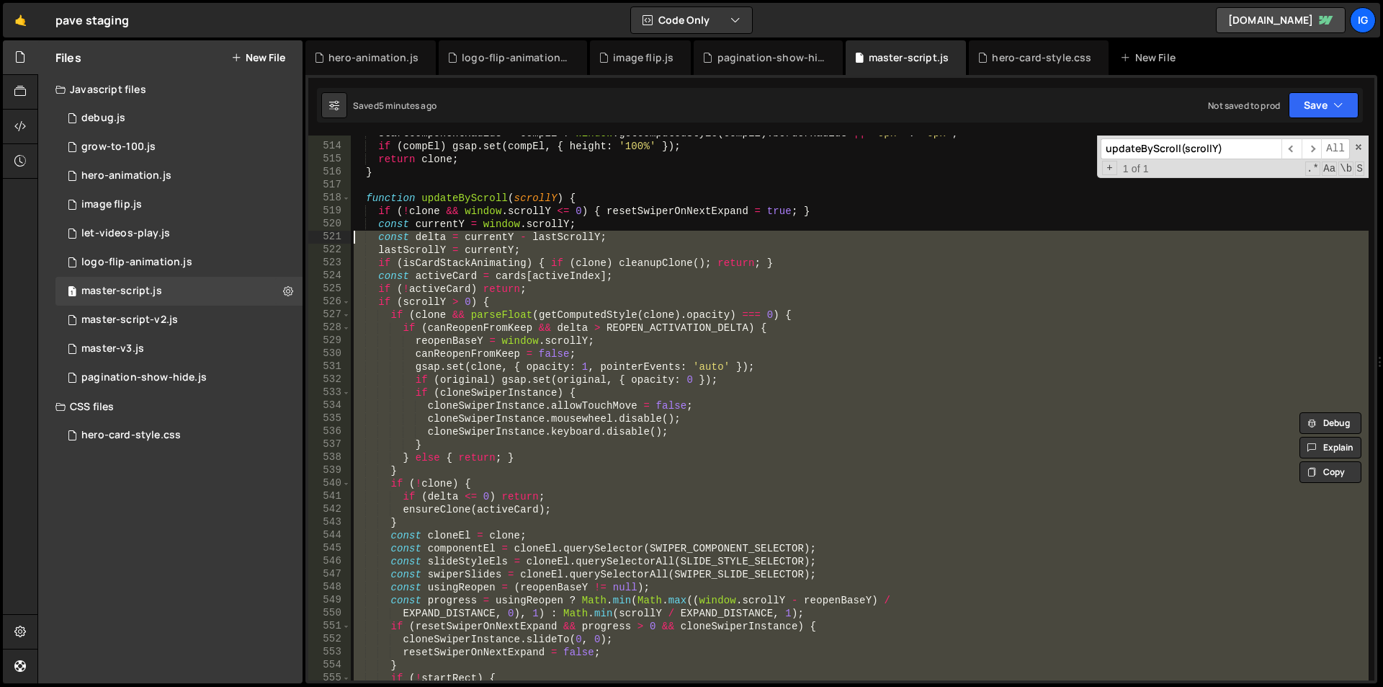
scroll to position [6606, 0]
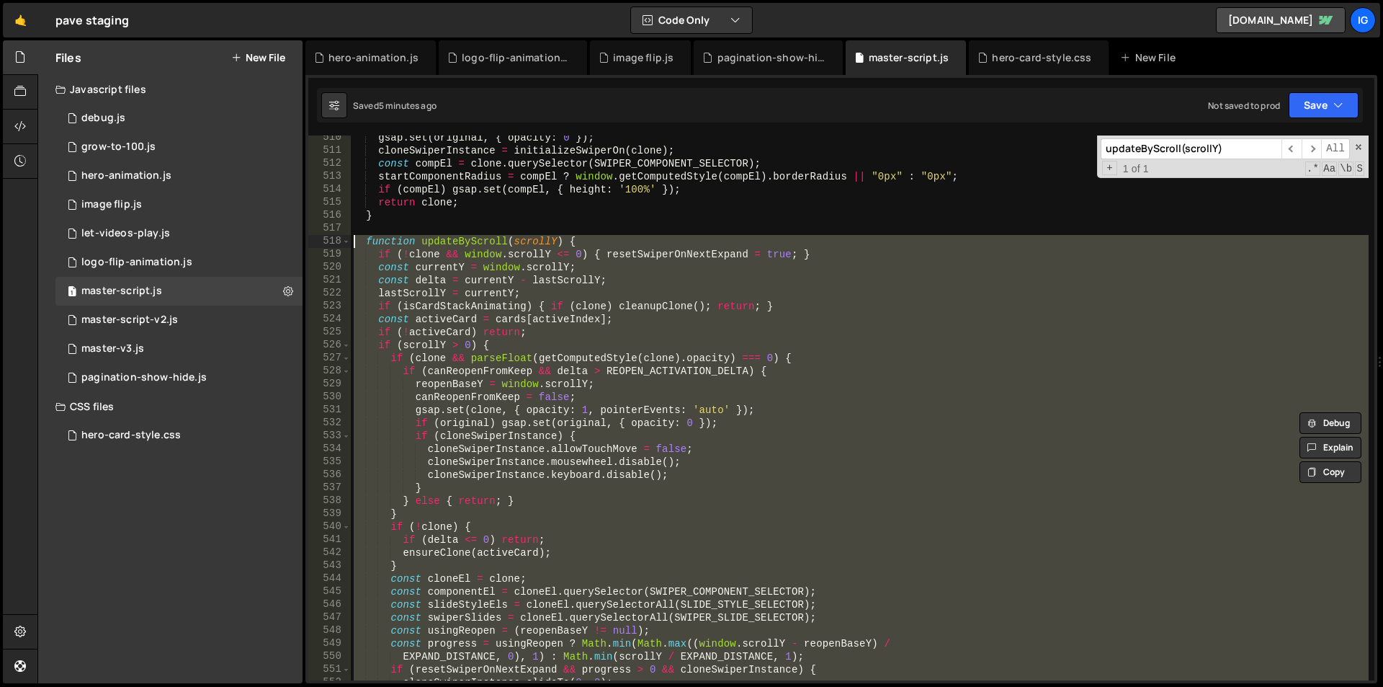
drag, startPoint x: 375, startPoint y: 386, endPoint x: 323, endPoint y: 236, distance: 159.5
click at [323, 236] on div "function updateByScroll(scrollY) { 510 511 512 513 514 515 516 517 518 519 520 …" at bounding box center [841, 407] width 1066 height 545
type textarea "function updateByScroll(scrollY) { if (!clone && window.scrollY <= 0) { resetSw…"
paste textarea
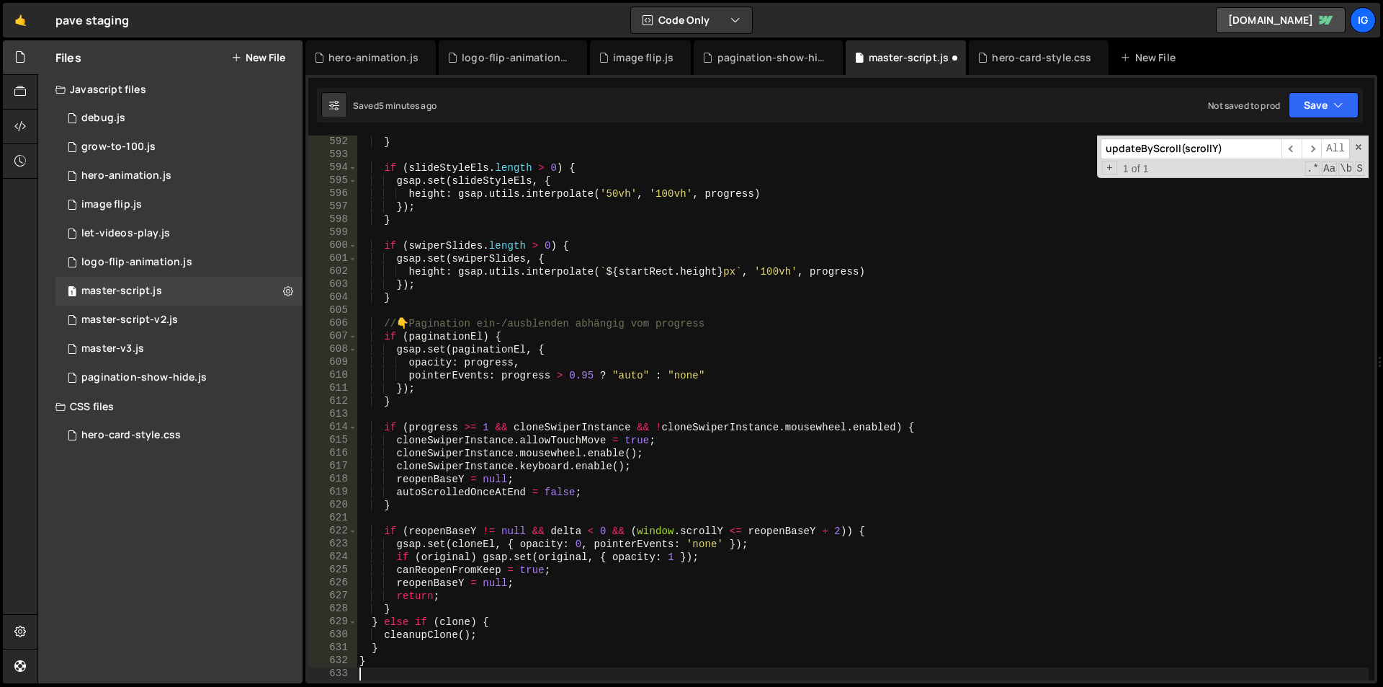
scroll to position [7665, 0]
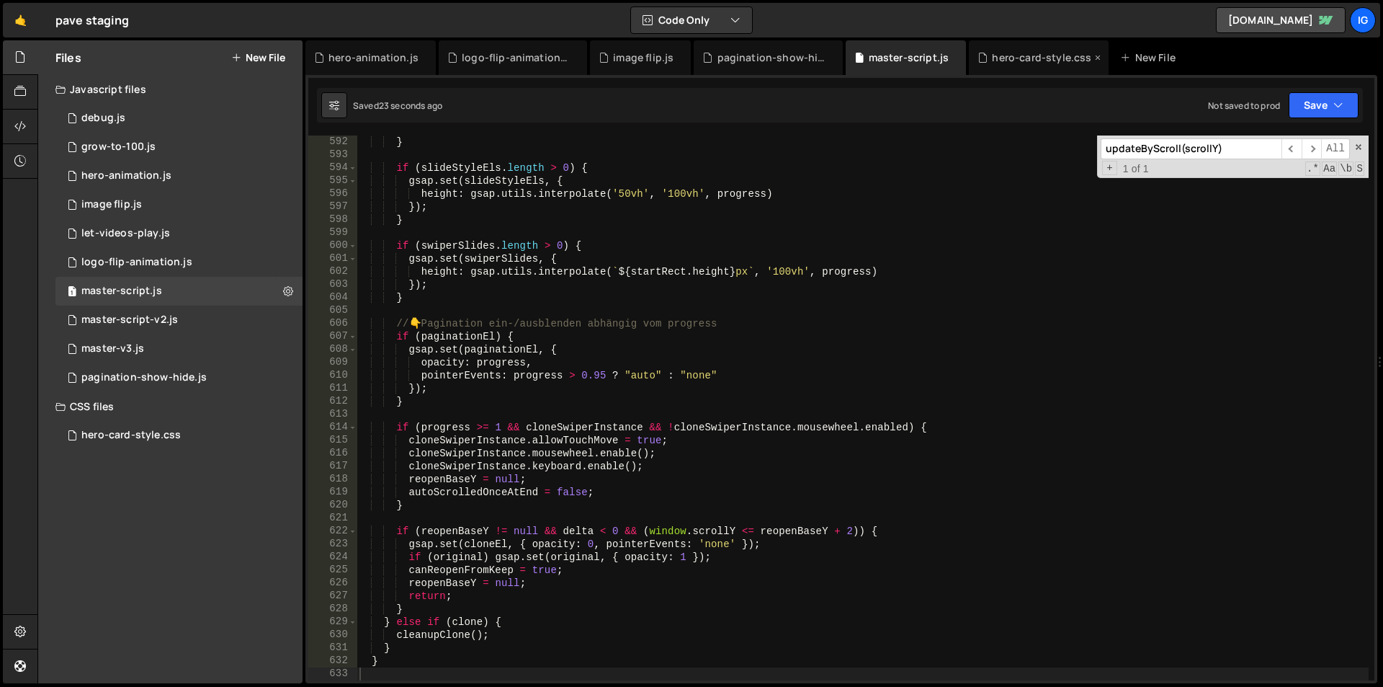
click at [992, 52] on div "hero-card-style.css" at bounding box center [1041, 57] width 99 height 14
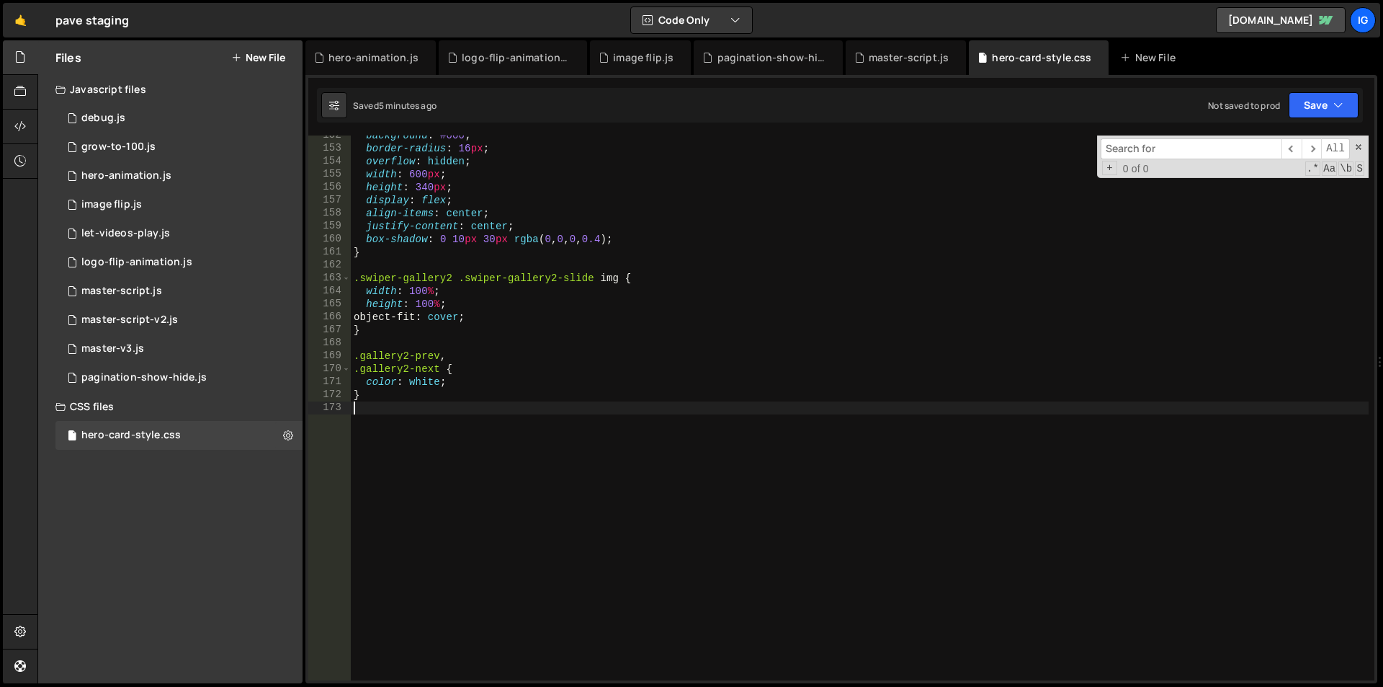
click at [399, 414] on div "background : #000 ; border-radius : 16 px ; overflow : hidden ; width : 600 px …" at bounding box center [860, 414] width 1018 height 571
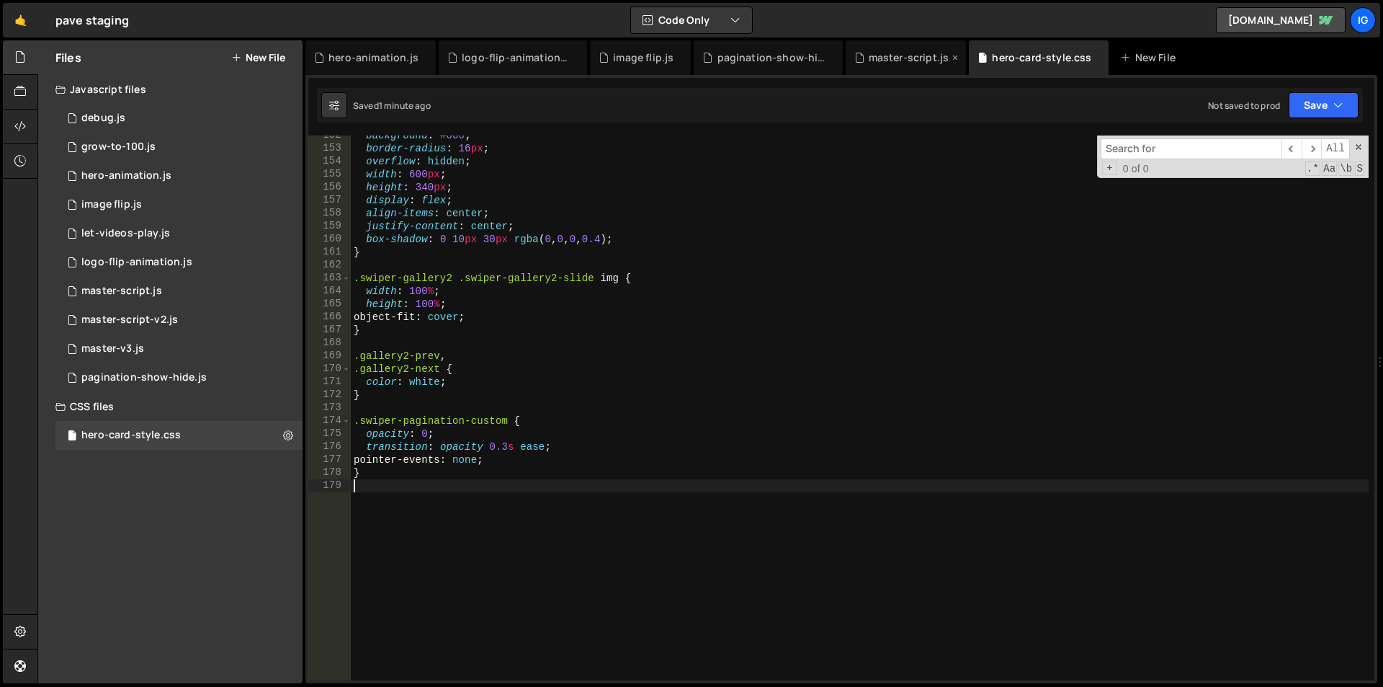
click at [904, 45] on div "master-script.js" at bounding box center [906, 57] width 121 height 35
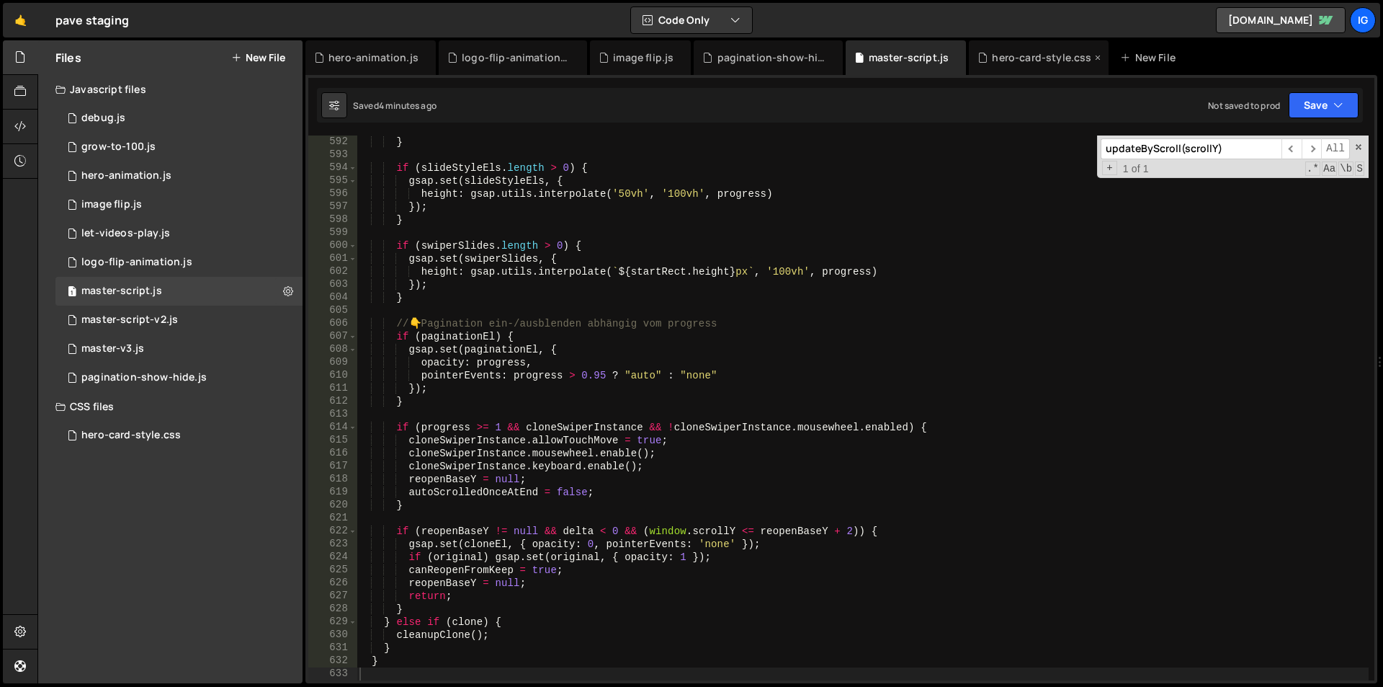
click at [1014, 57] on div "hero-card-style.css" at bounding box center [1041, 57] width 99 height 14
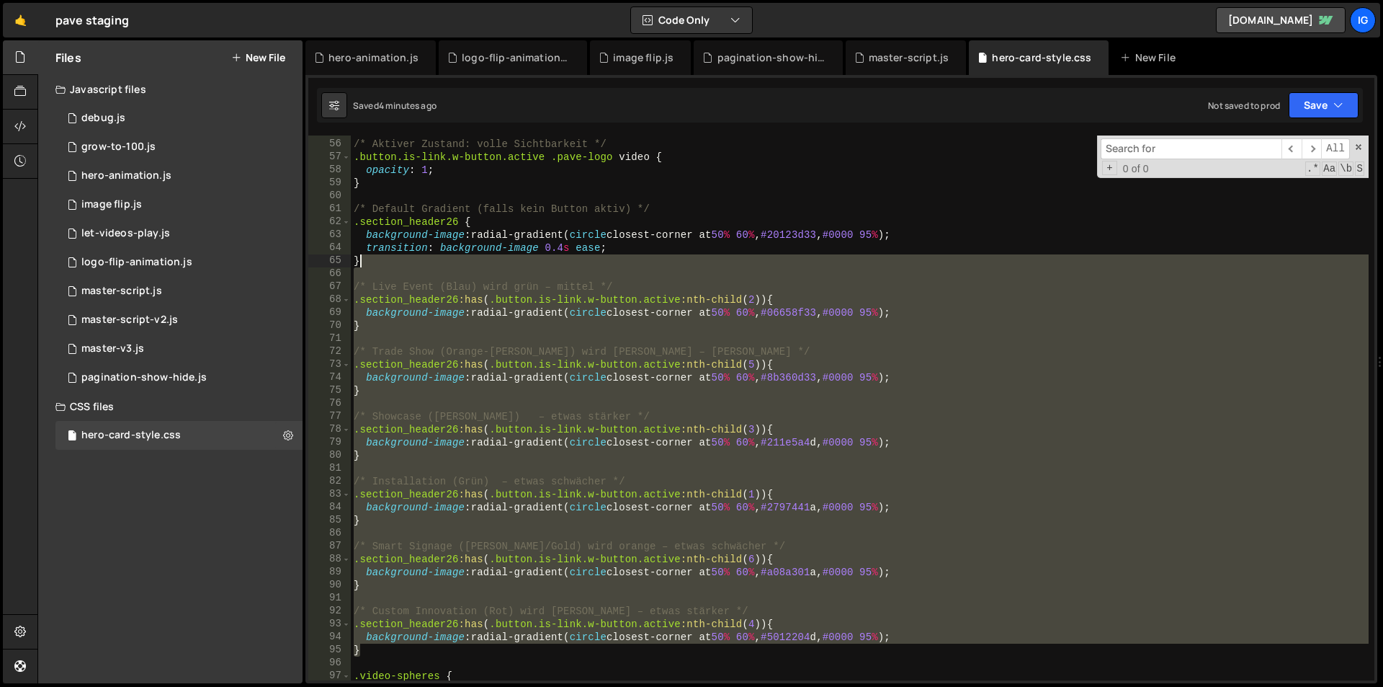
scroll to position [711, 0]
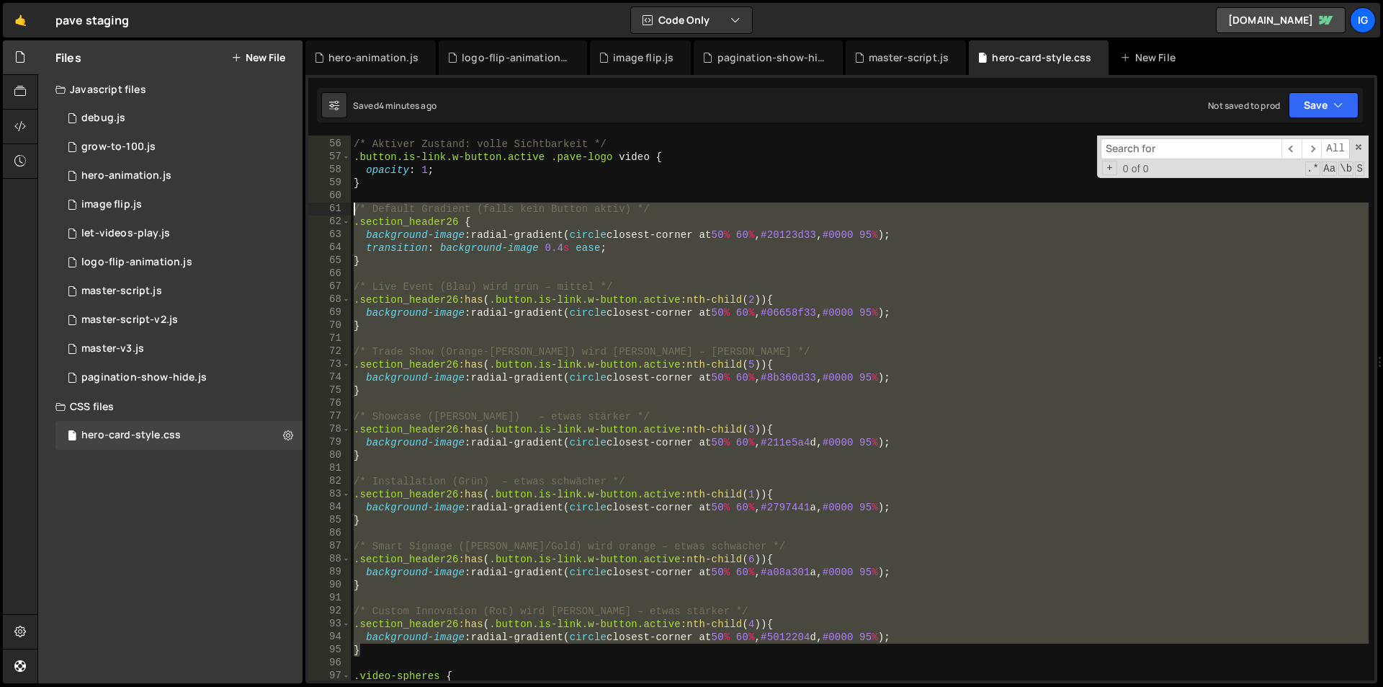
drag, startPoint x: 357, startPoint y: 385, endPoint x: 316, endPoint y: 211, distance: 178.4
click at [316, 211] on div "} 55 56 57 58 59 60 61 62 63 64 65 66 67 68 69 70 71 72 73 74 75 76 77 78 79 80…" at bounding box center [841, 407] width 1066 height 545
type textarea "/* Default Gradient (falls kein Button aktiv) */ .section_header26 {"
paste textarea
